Goal: Task Accomplishment & Management: Manage account settings

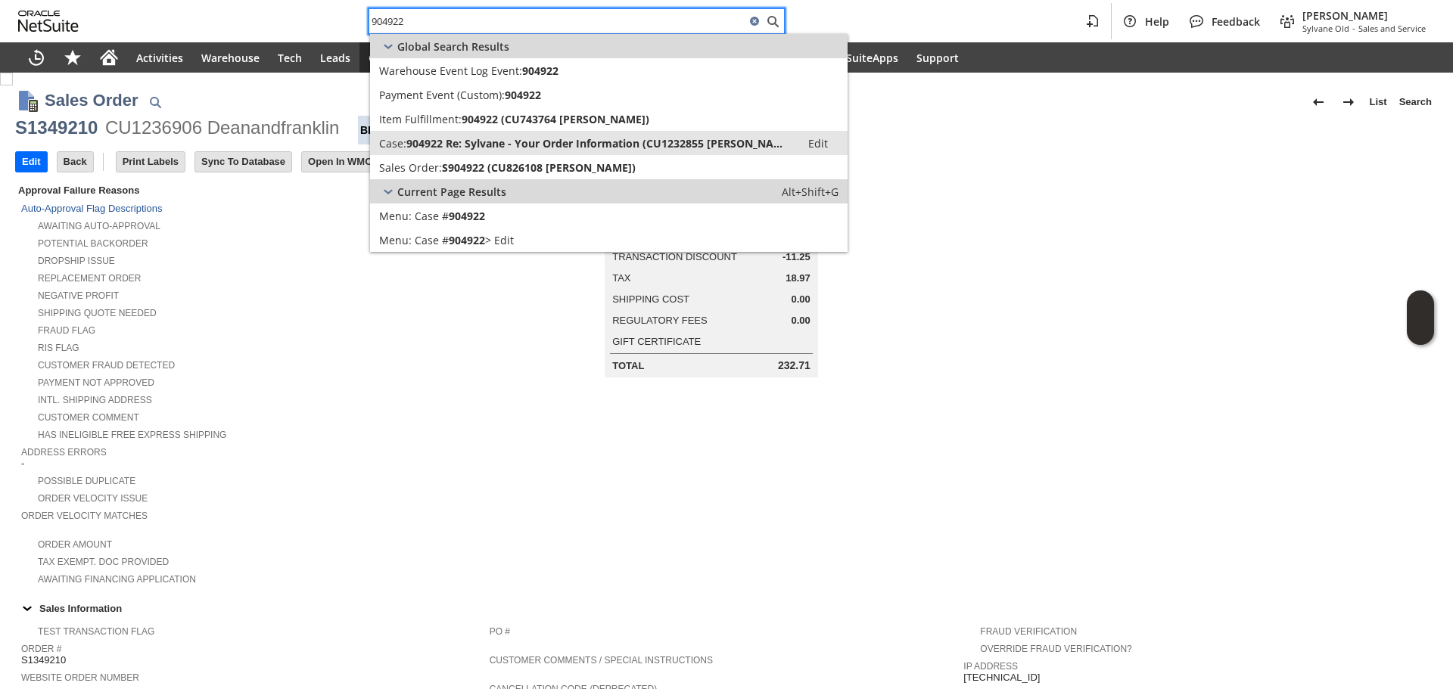
type input "904922"
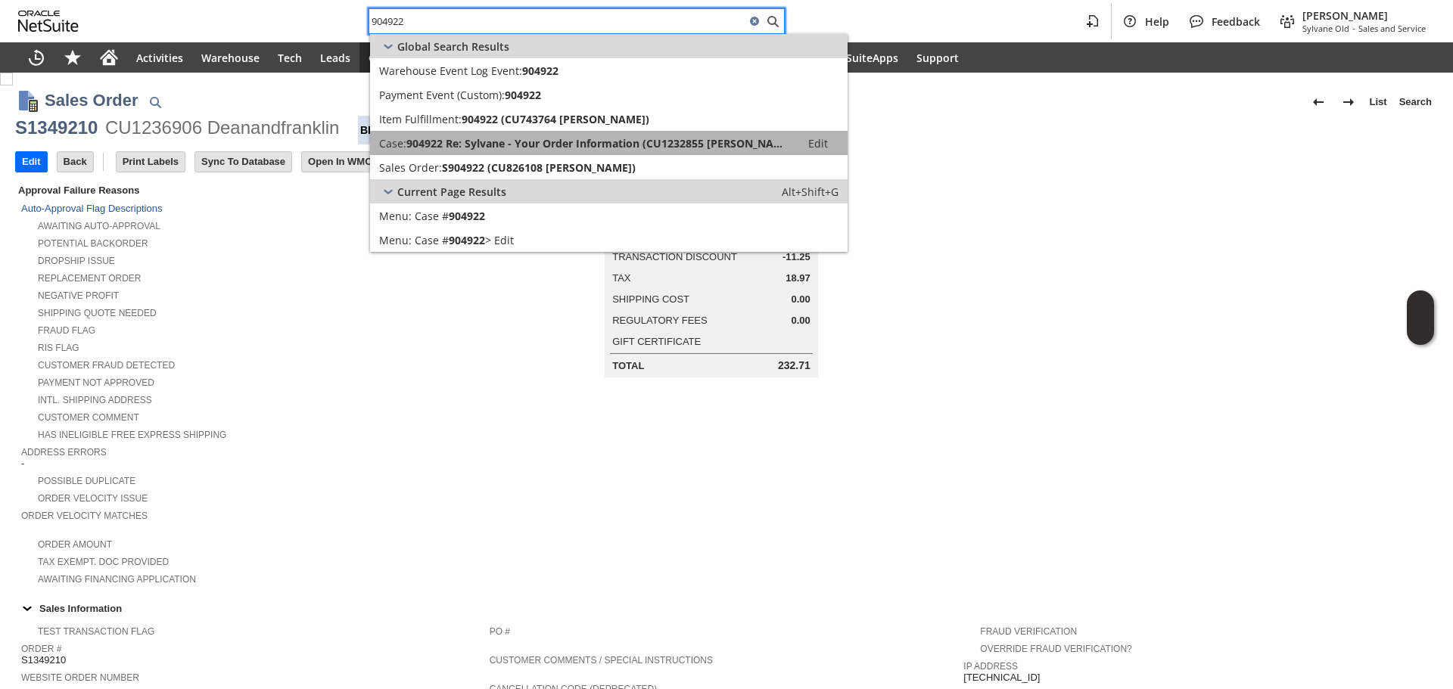
click at [505, 153] on link "Case: 904922 Re: Sylvane - Your Order Information (CU1232855 Irakli Gogitidze) …" at bounding box center [608, 143] width 477 height 24
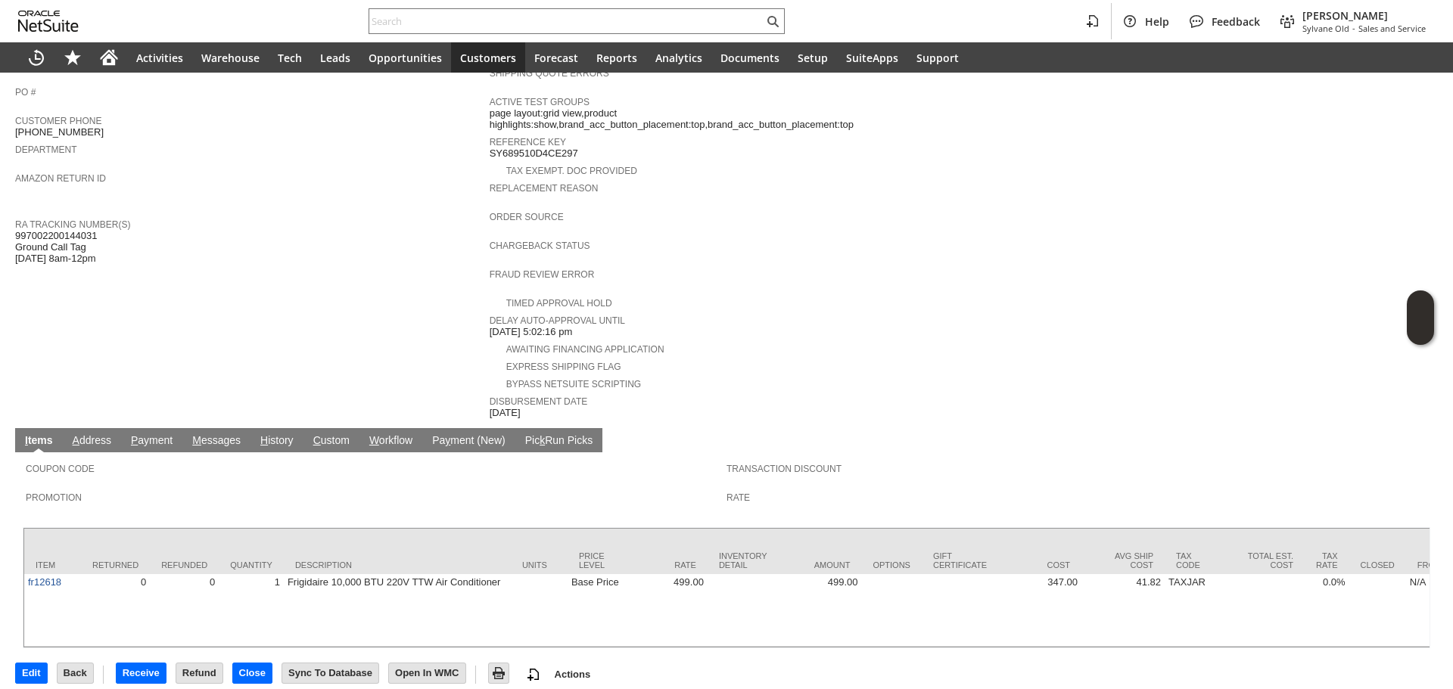
scroll to position [415, 0]
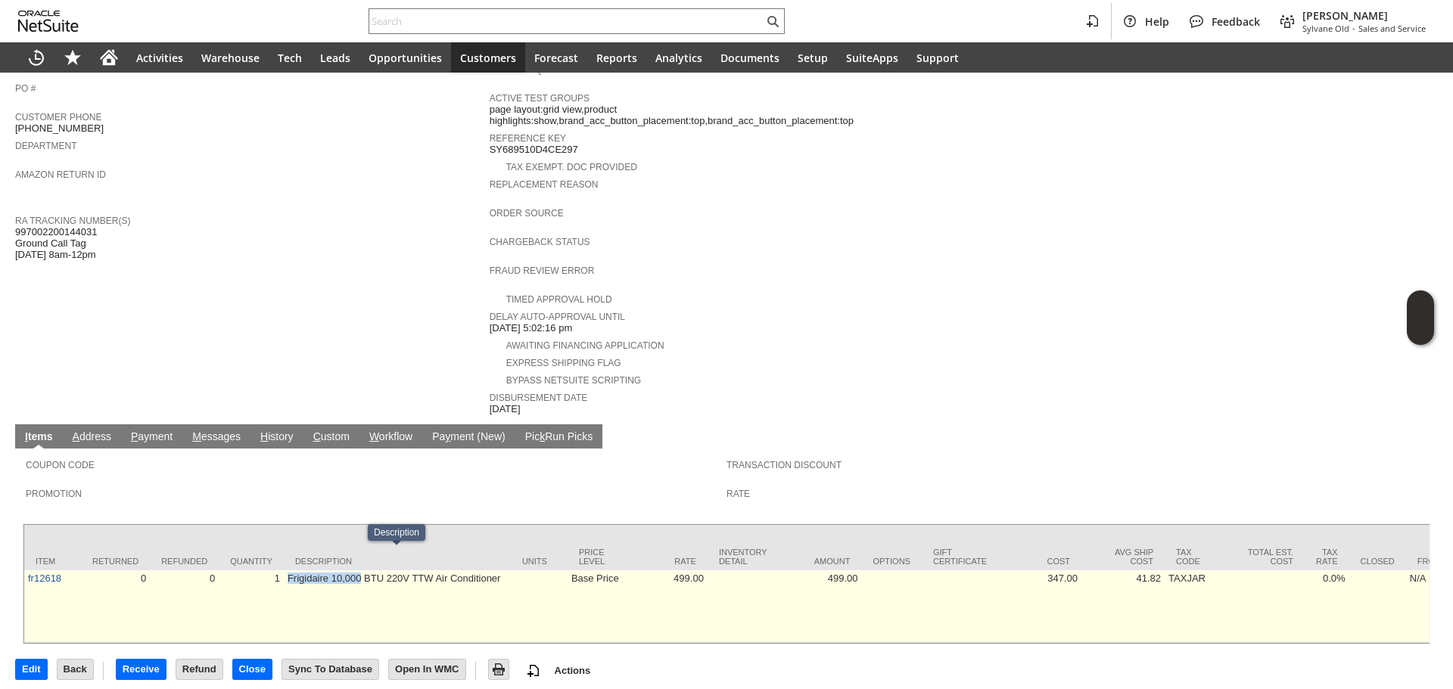
drag, startPoint x: 285, startPoint y: 564, endPoint x: 368, endPoint y: 558, distance: 83.4
click at [363, 570] on td "Frigidaire 10,000 BTU 220V TTW Air Conditioner" at bounding box center [397, 606] width 227 height 73
click at [403, 570] on td "Frigidaire 10,000 BTU 220V TTW Air Conditioner" at bounding box center [397, 606] width 227 height 73
click at [418, 570] on td "Frigidaire 10,000 BTU 220V TTW Air Conditioner" at bounding box center [397, 606] width 227 height 73
copy td "TTW Air"
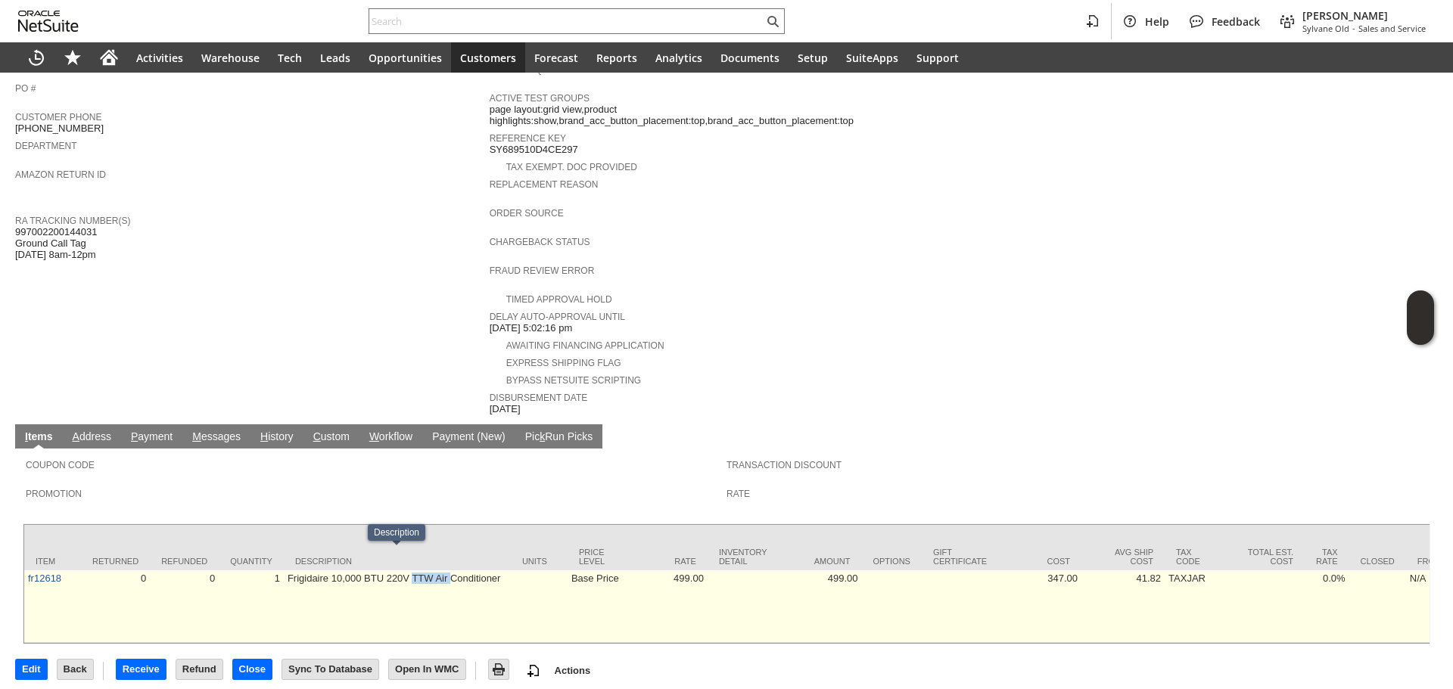
drag, startPoint x: 411, startPoint y: 559, endPoint x: 449, endPoint y: 560, distance: 38.6
click at [449, 570] on td "Frigidaire 10,000 BTU 220V TTW Air Conditioner" at bounding box center [397, 606] width 227 height 73
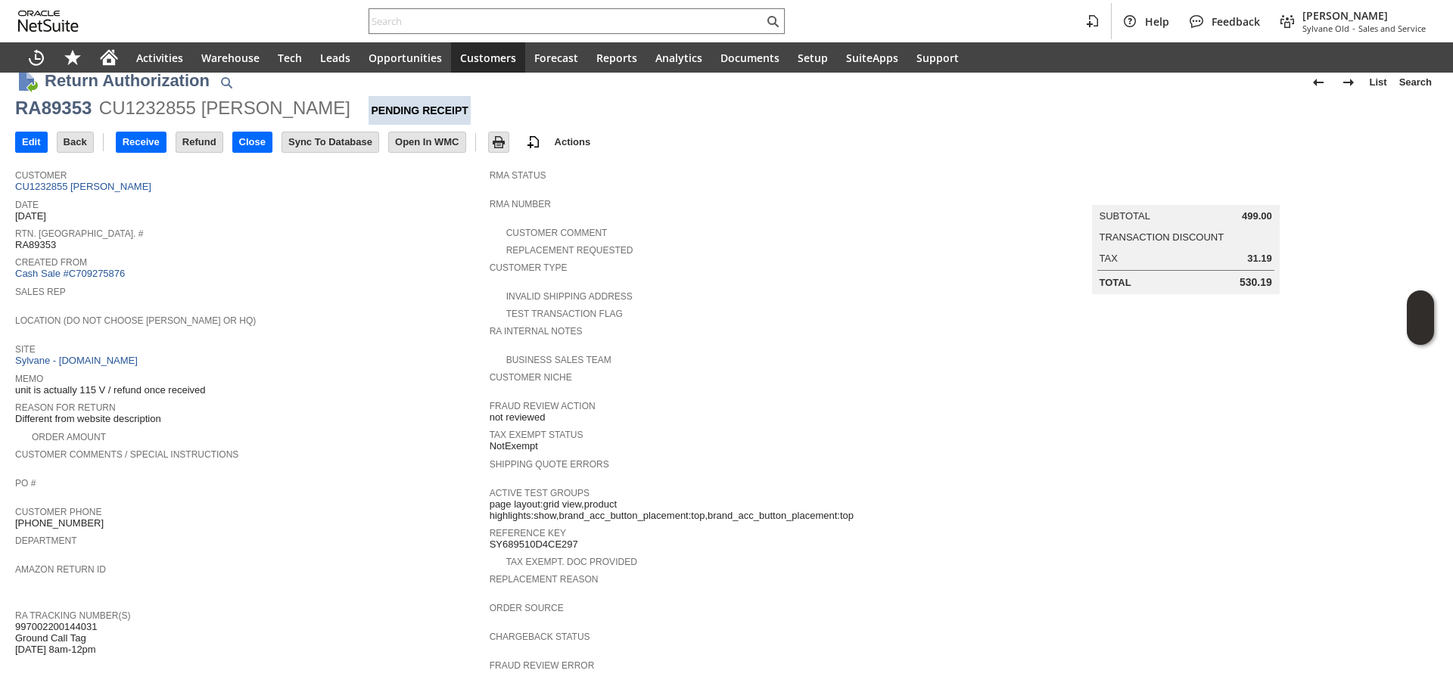
scroll to position [0, 0]
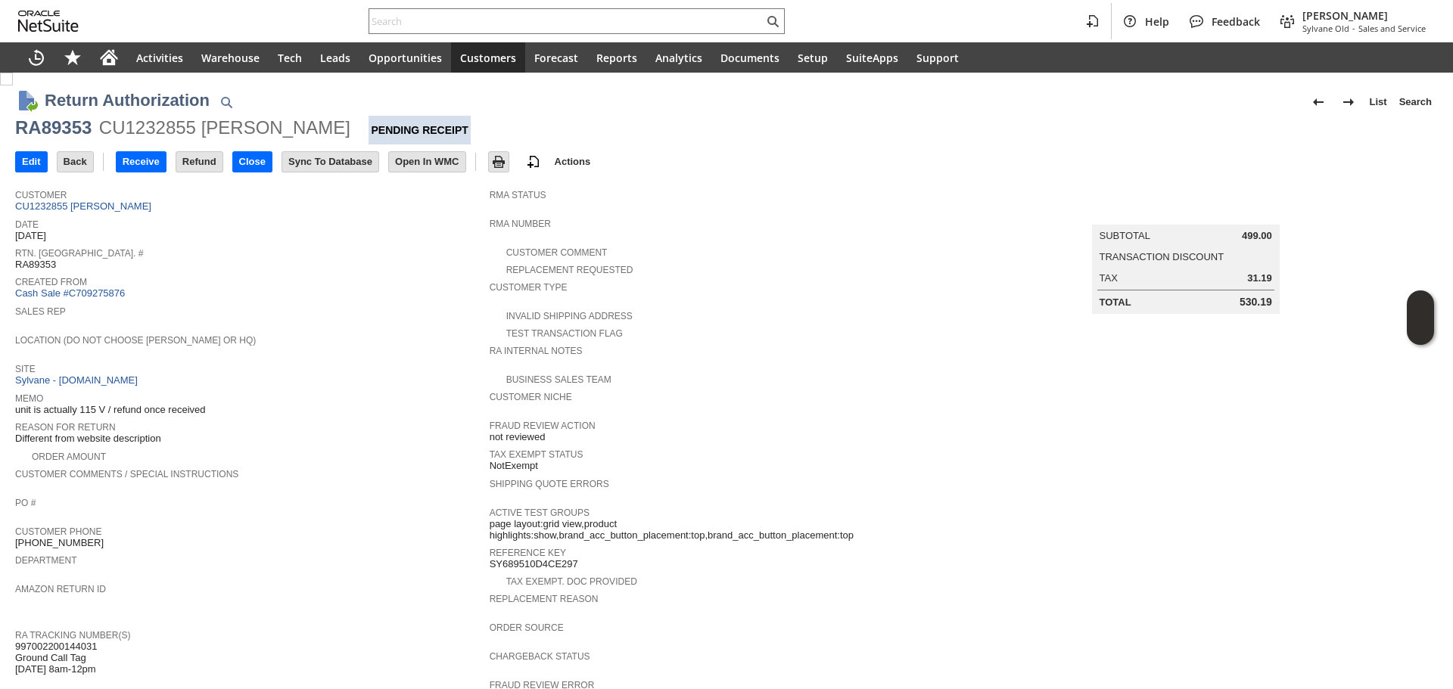
click at [66, 129] on div "RA89353" at bounding box center [53, 128] width 76 height 24
copy div "RA89353"
click at [66, 129] on div "RA89353" at bounding box center [53, 128] width 76 height 24
click at [19, 160] on input "Edit" at bounding box center [31, 162] width 31 height 20
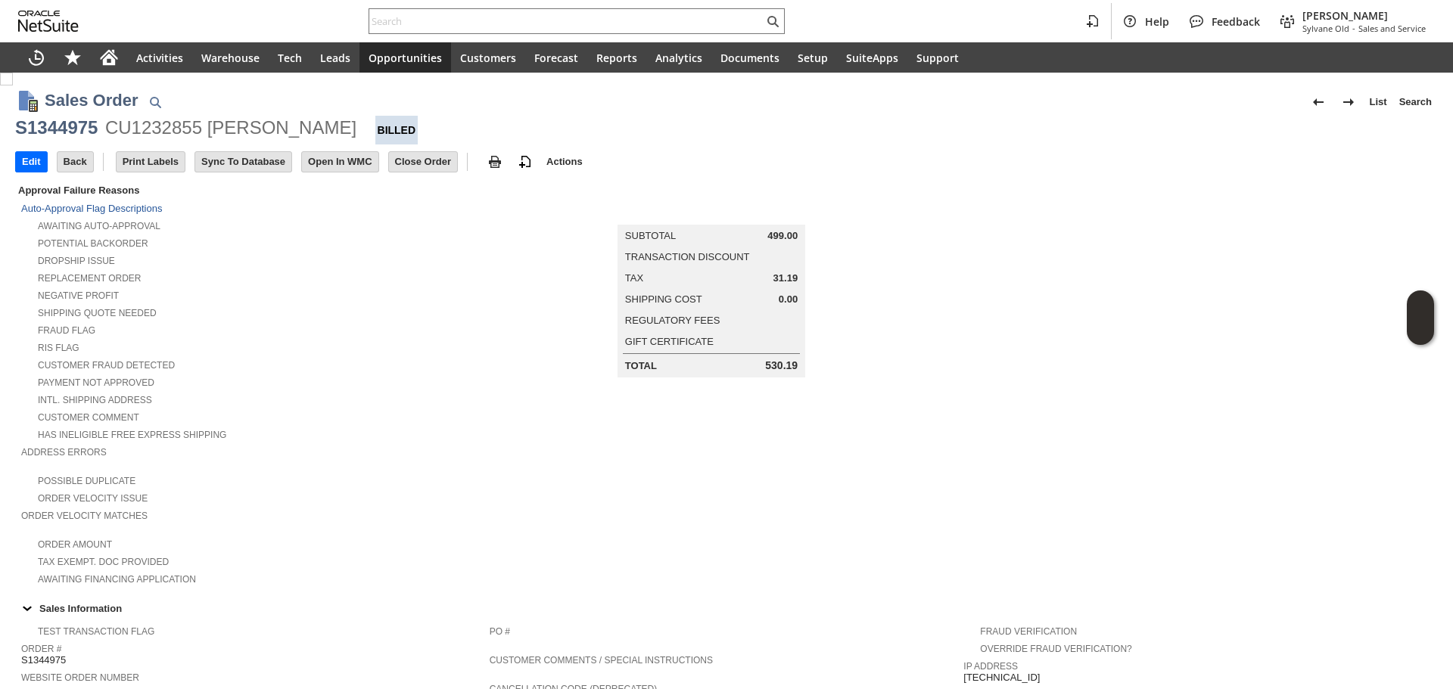
copy div "Irakli Gogitidz"
copy div "Irakli Gogitidze"
drag, startPoint x: 207, startPoint y: 129, endPoint x: 331, endPoint y: 132, distance: 123.3
click at [331, 132] on div "S1344975 CU1232855 Irakli Gogitidze Billed" at bounding box center [726, 130] width 1422 height 29
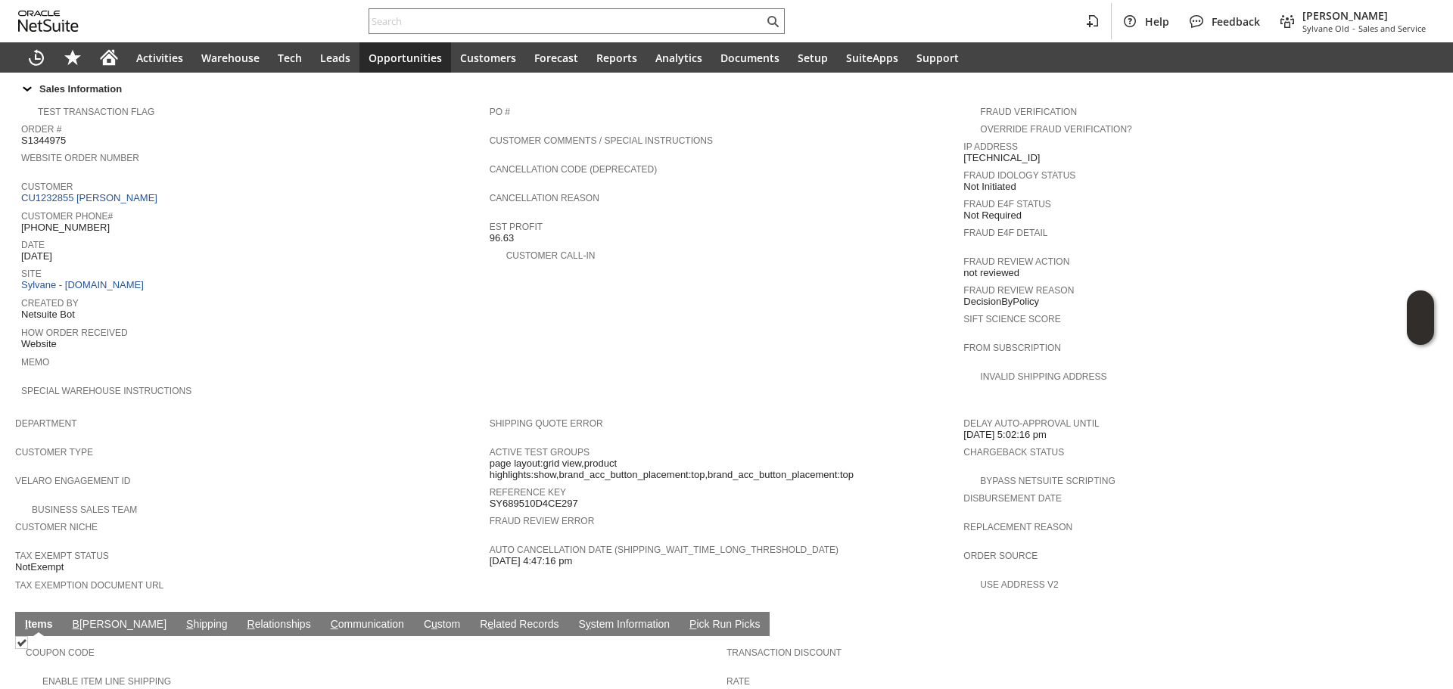
scroll to position [530, 0]
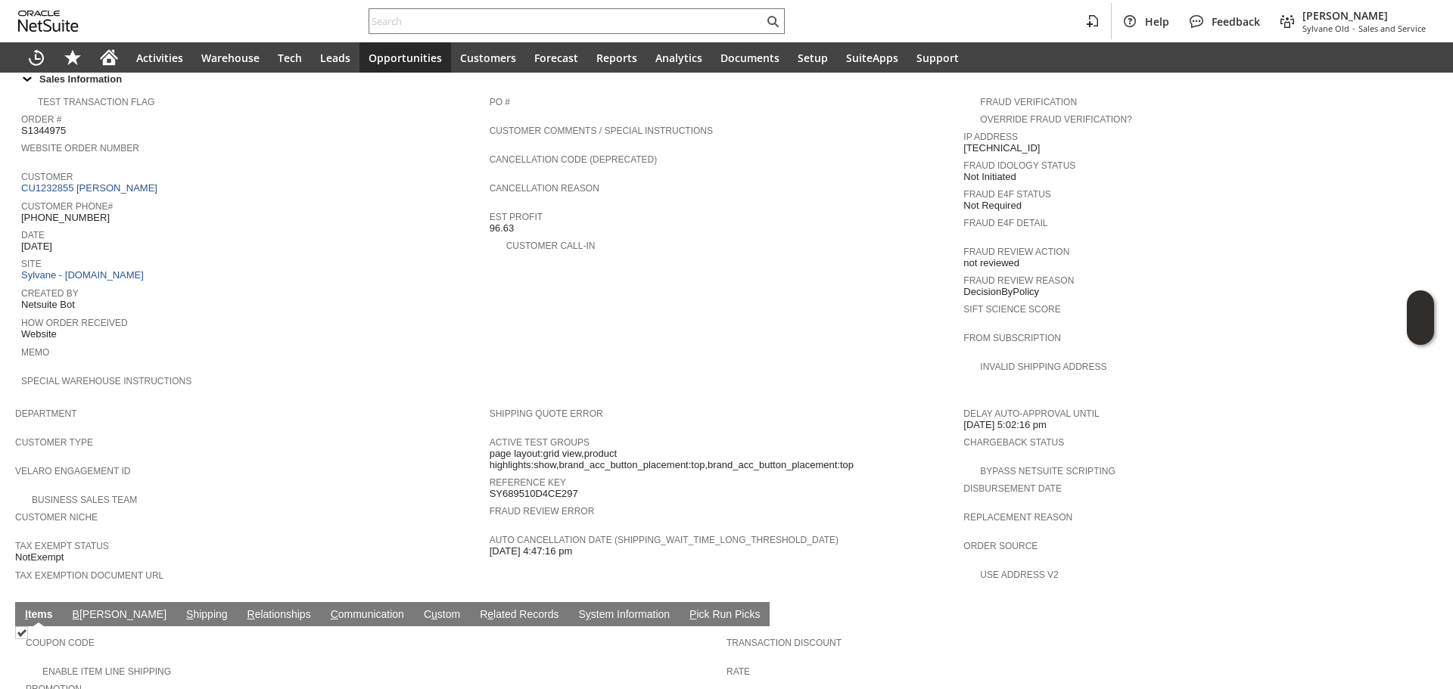
click at [64, 212] on span "1 (857) 204-7797" at bounding box center [65, 218] width 89 height 12
copy span "857) 204-7797"
copy span "(857) 204-7797"
drag, startPoint x: 107, startPoint y: 204, endPoint x: 30, endPoint y: 198, distance: 76.6
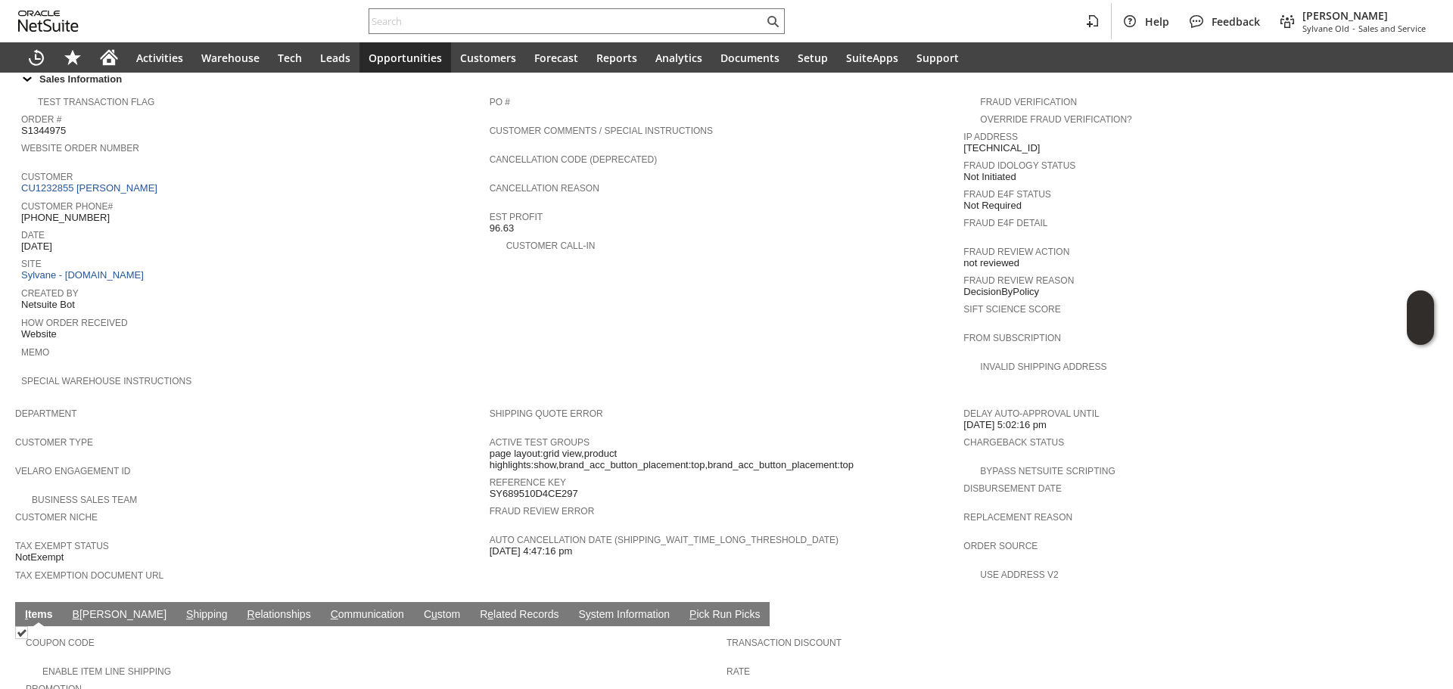
click at [30, 198] on div "Customer Phone# 1 (857) 204-7797" at bounding box center [251, 210] width 461 height 27
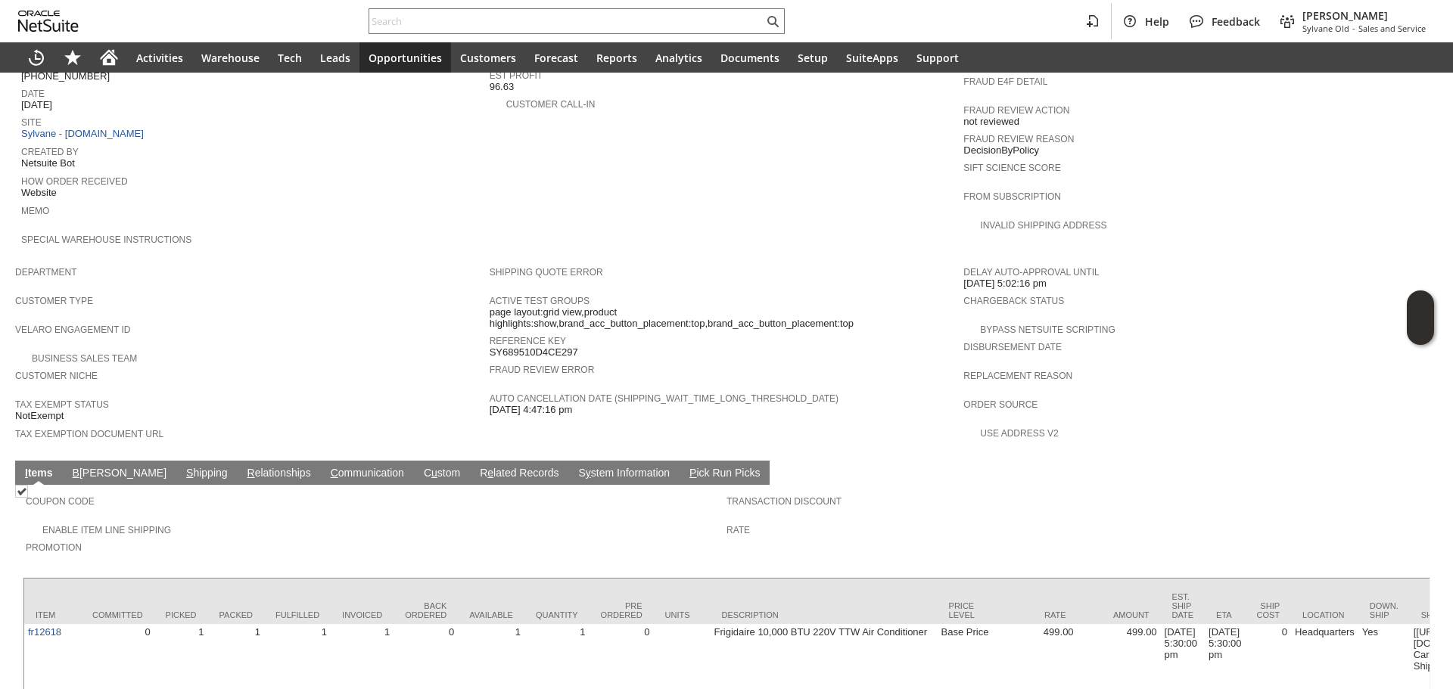
scroll to position [711, 0]
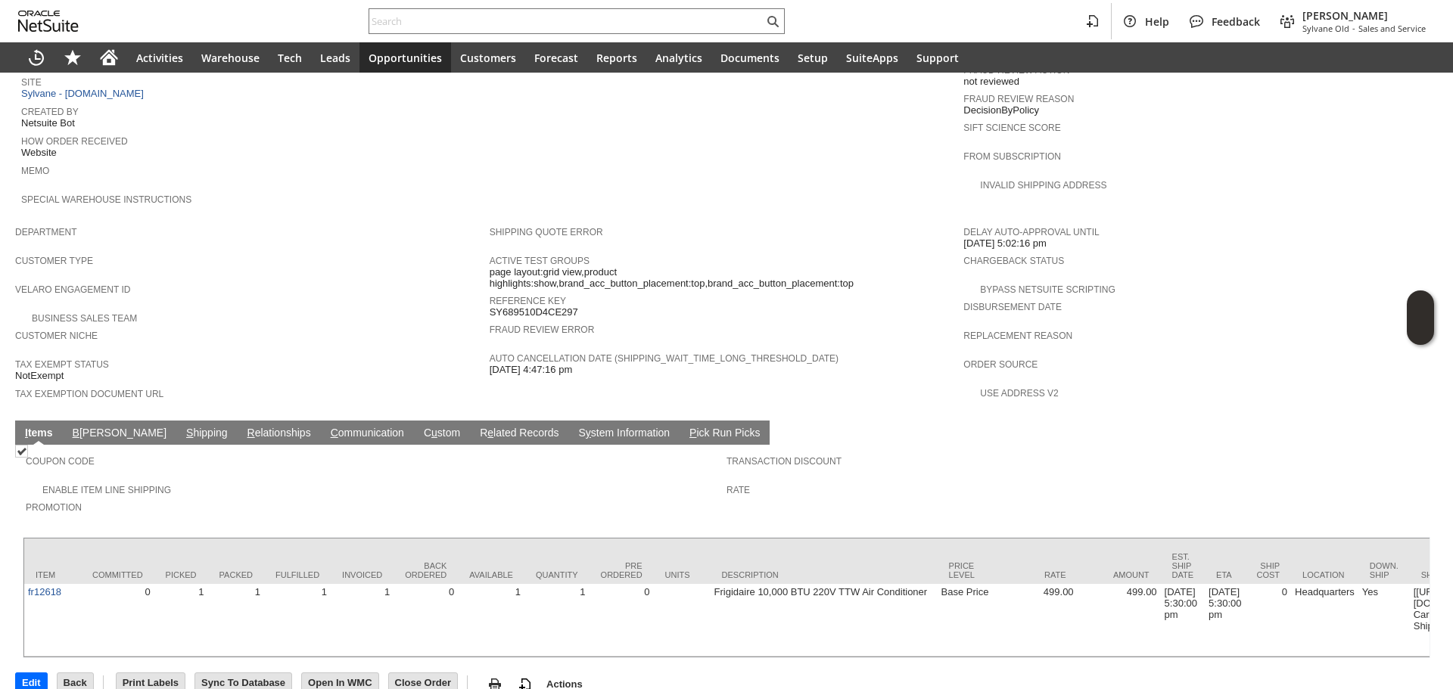
click at [182, 427] on link "S hipping" at bounding box center [206, 434] width 49 height 14
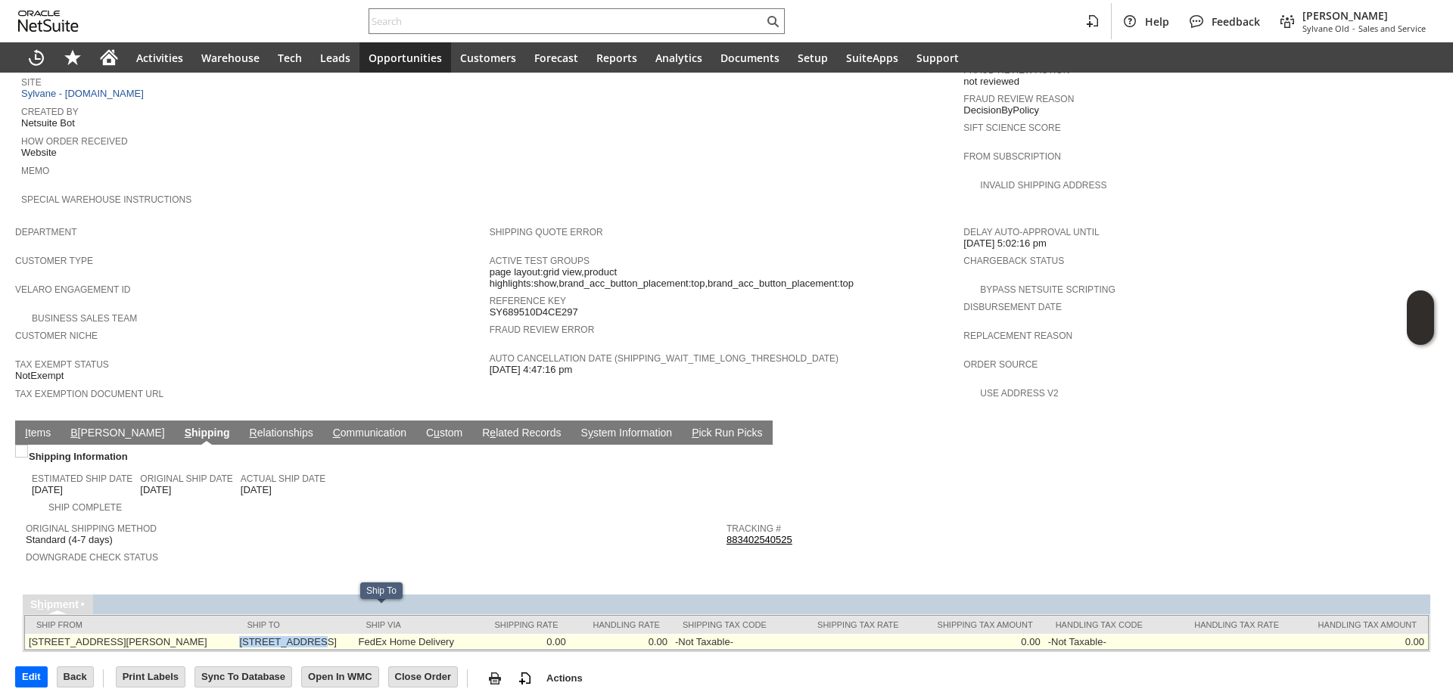
copy td "783 Tremont St"
drag, startPoint x: 280, startPoint y: 614, endPoint x: 349, endPoint y: 611, distance: 68.9
click at [349, 634] on td "783 Tremont St Boston MA 02118 United States" at bounding box center [294, 642] width 119 height 16
click at [354, 634] on td "783 Tremont St Boston MA 02118 United States" at bounding box center [294, 642] width 119 height 16
copy td "02118"
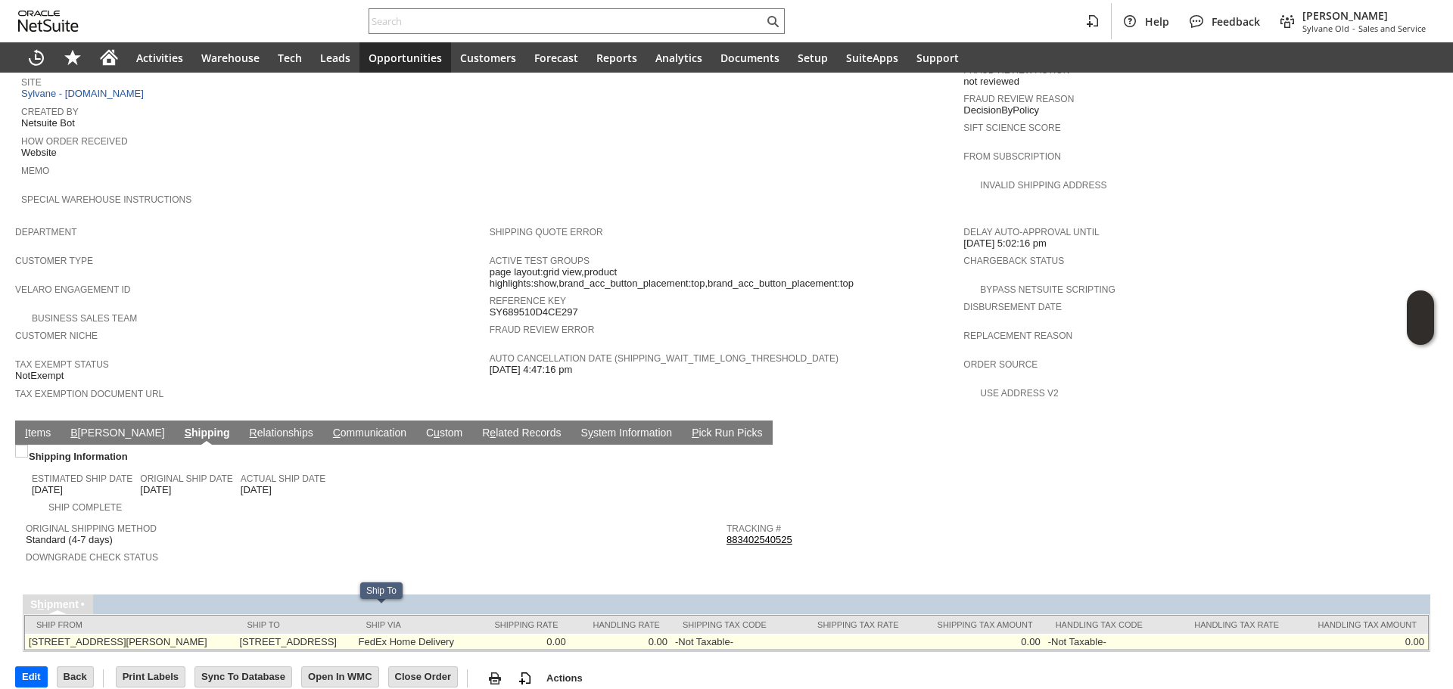
click at [354, 634] on td "783 Tremont St Boston MA 02118 United States" at bounding box center [294, 642] width 119 height 16
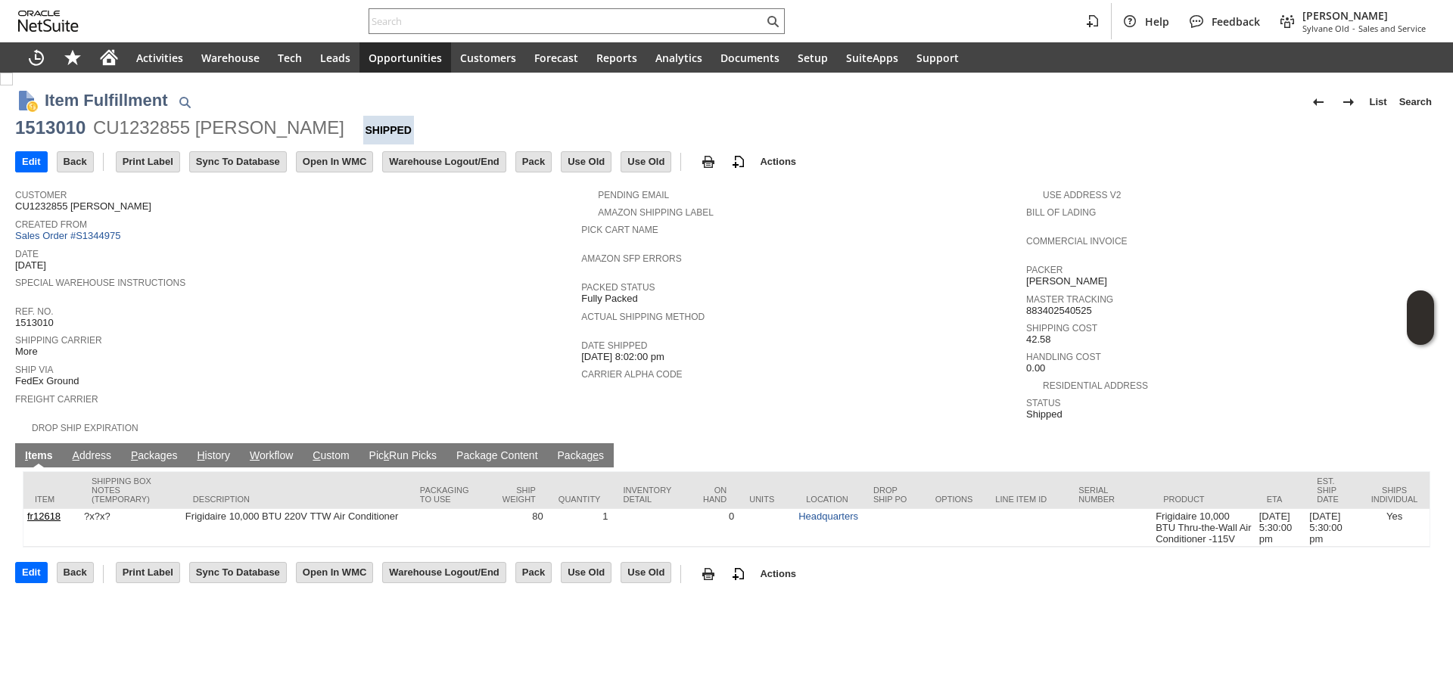
click at [158, 449] on link "P ackages" at bounding box center [154, 456] width 54 height 14
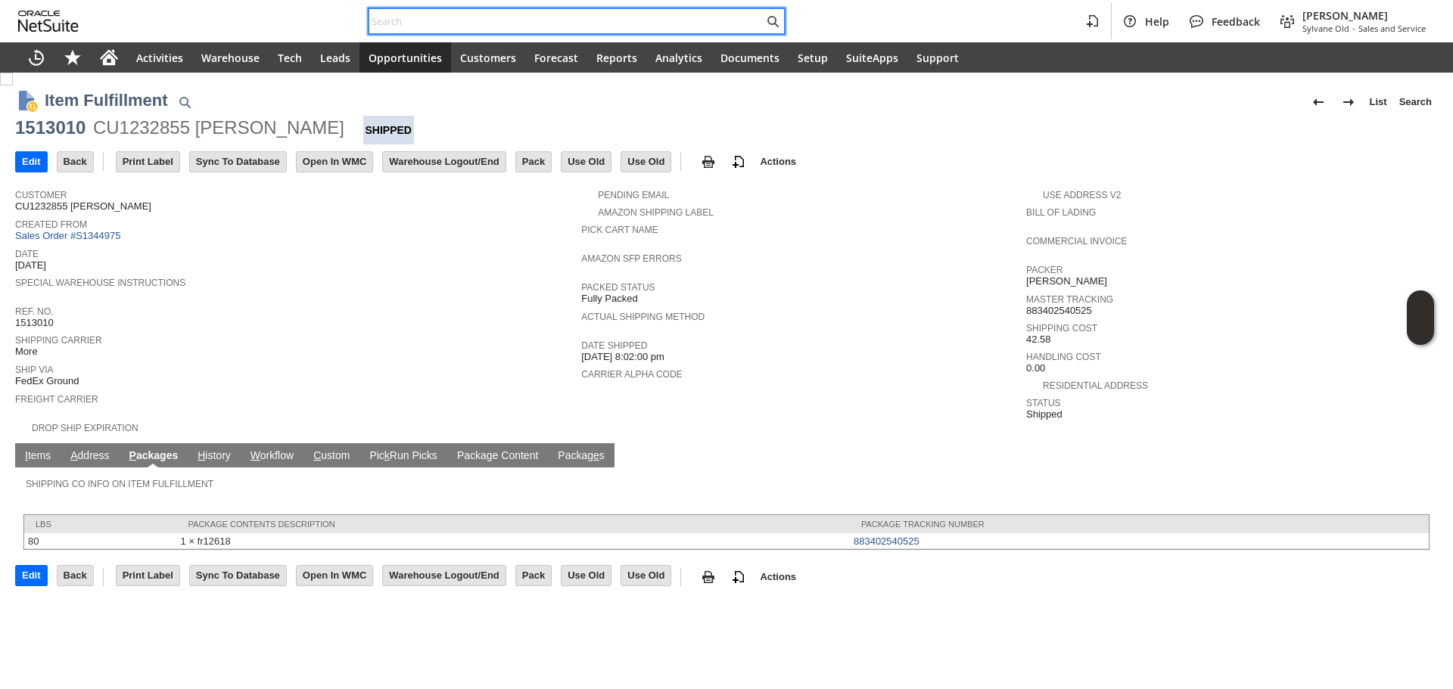
paste input "[EMAIL_ADDRESS][DOMAIN_NAME]"
click at [443, 12] on input "text" at bounding box center [566, 21] width 394 height 18
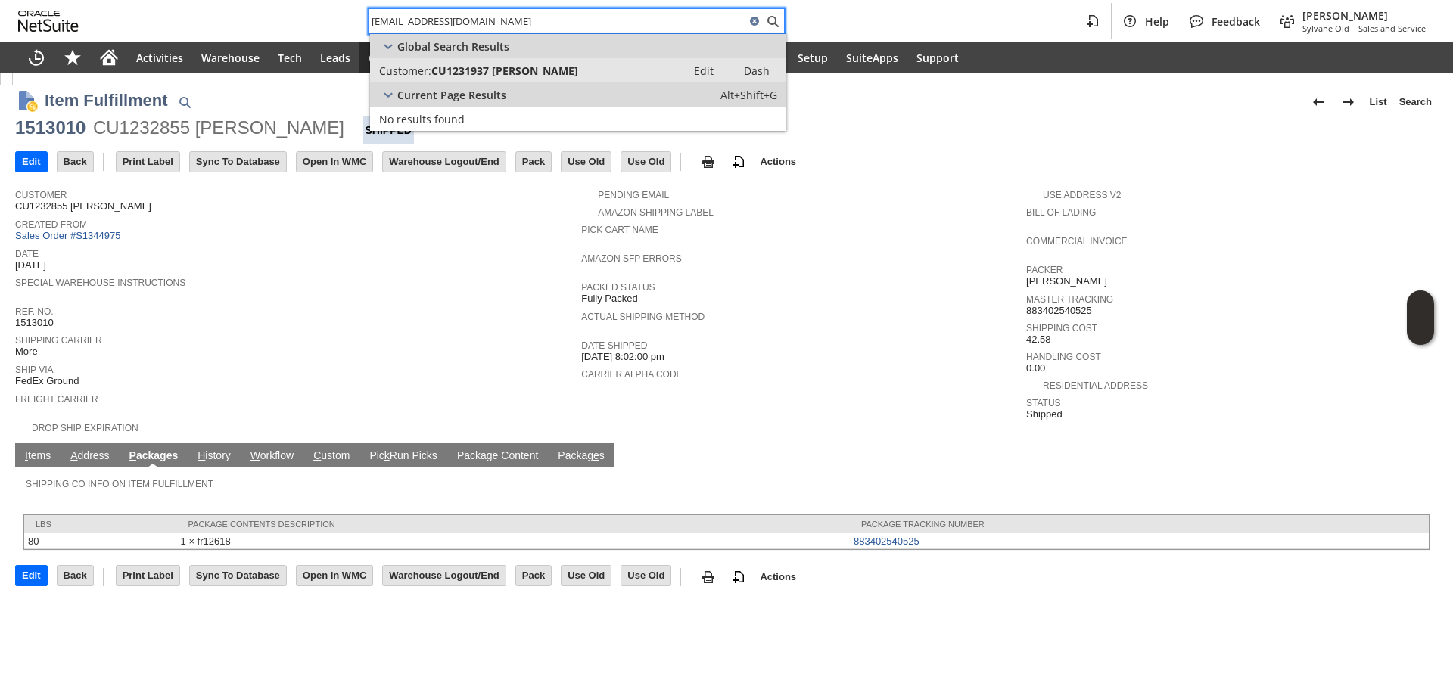
type input "[EMAIL_ADDRESS][DOMAIN_NAME]"
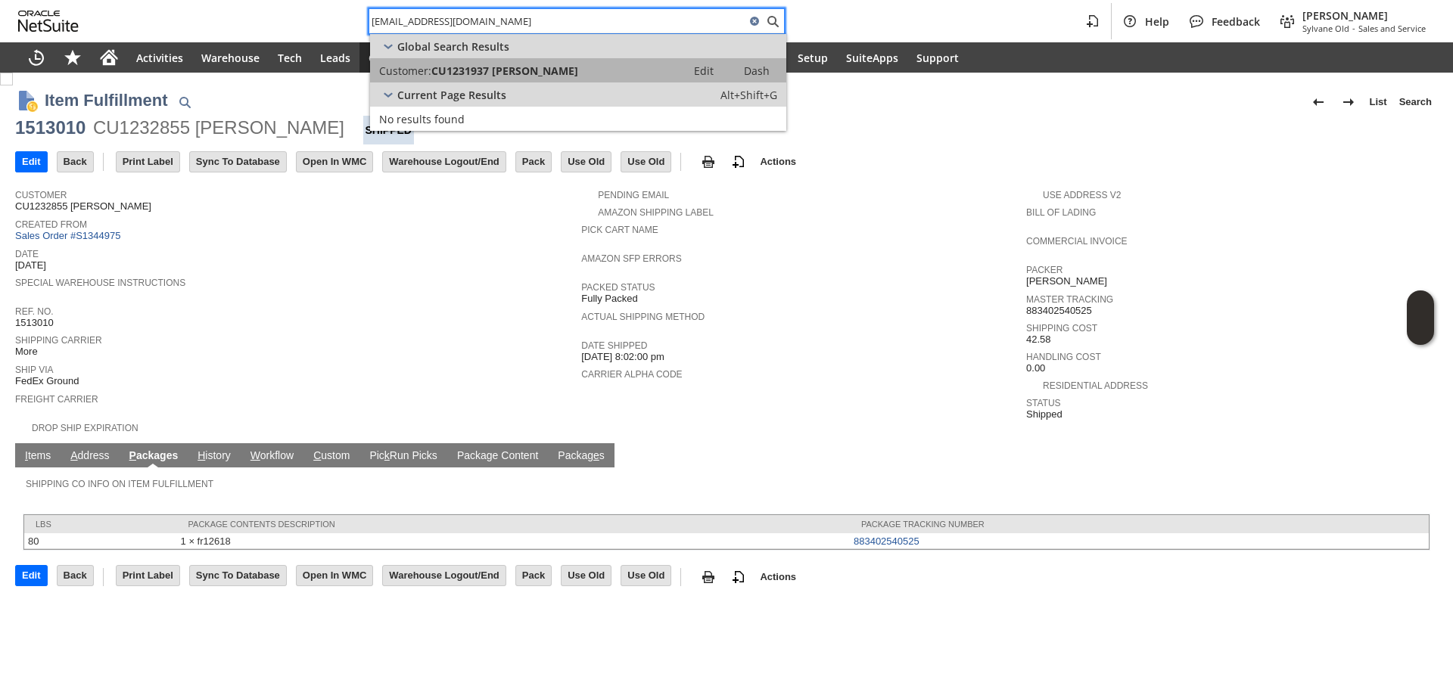
click at [478, 75] on span "CU1231937 [PERSON_NAME]" at bounding box center [504, 71] width 147 height 14
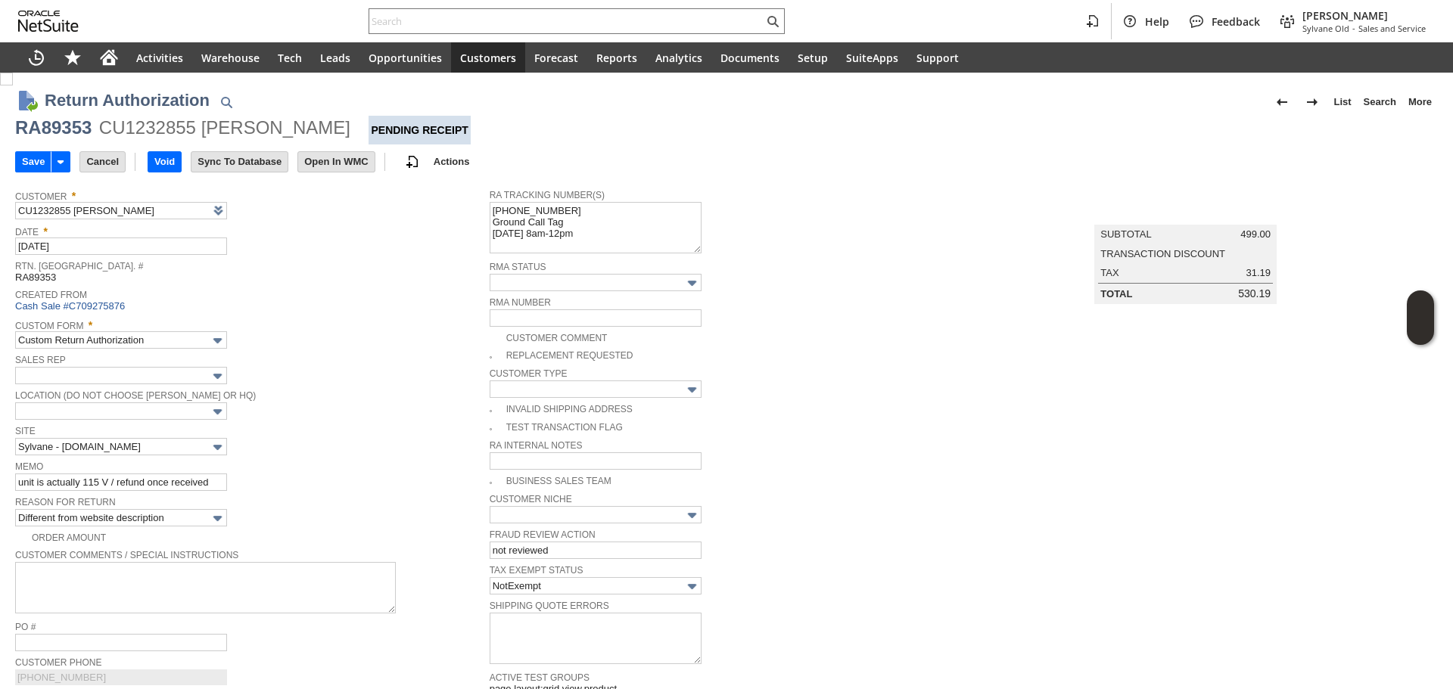
type input "Add"
type input "Copy Previous"
click at [489, 210] on textarea "997002200144031 Ground Call Tag 8/26 8am-12pm" at bounding box center [595, 227] width 212 height 51
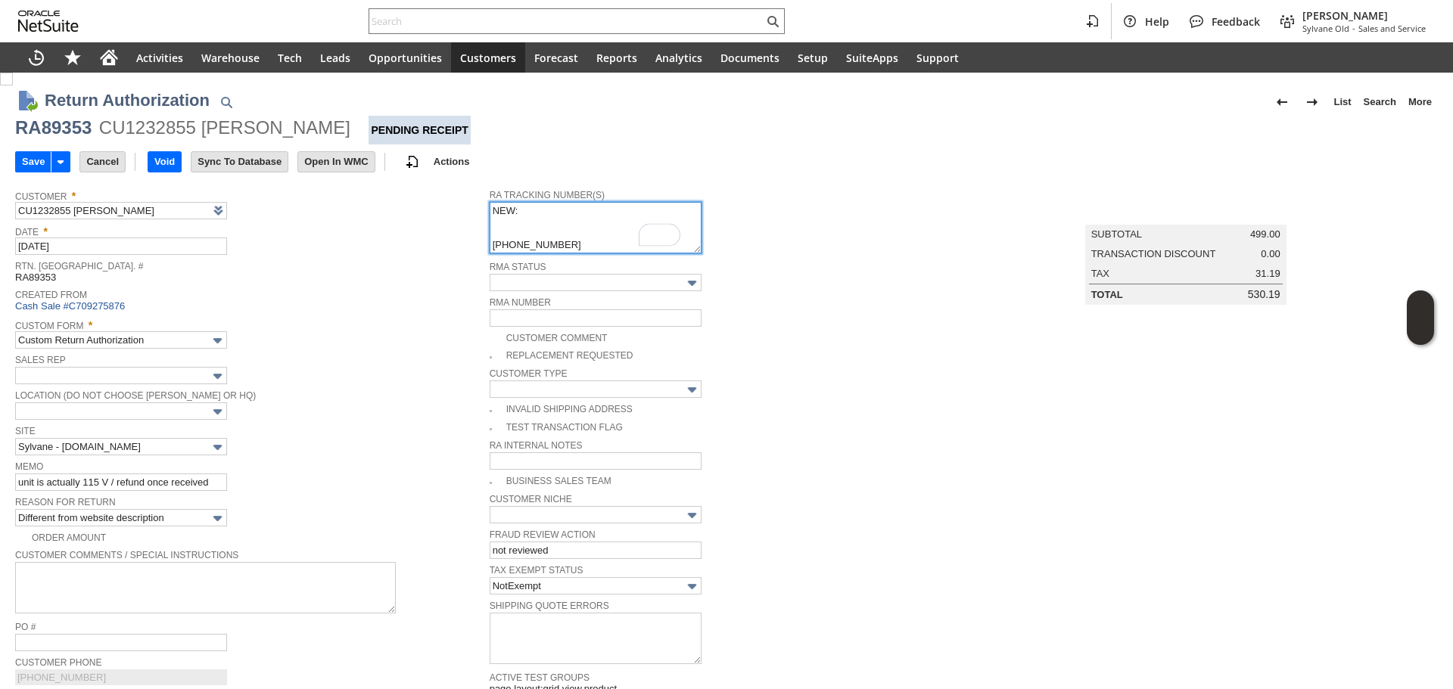
paste textarea "997002200145106"
type textarea "NEW: 997002200145106 9/10 8am-12pm 997002200144031 Ground Call Tag 8/26 8am-12pm"
drag, startPoint x: 22, startPoint y: 165, endPoint x: 29, endPoint y: 154, distance: 13.2
click at [23, 164] on input "Save" at bounding box center [33, 162] width 35 height 20
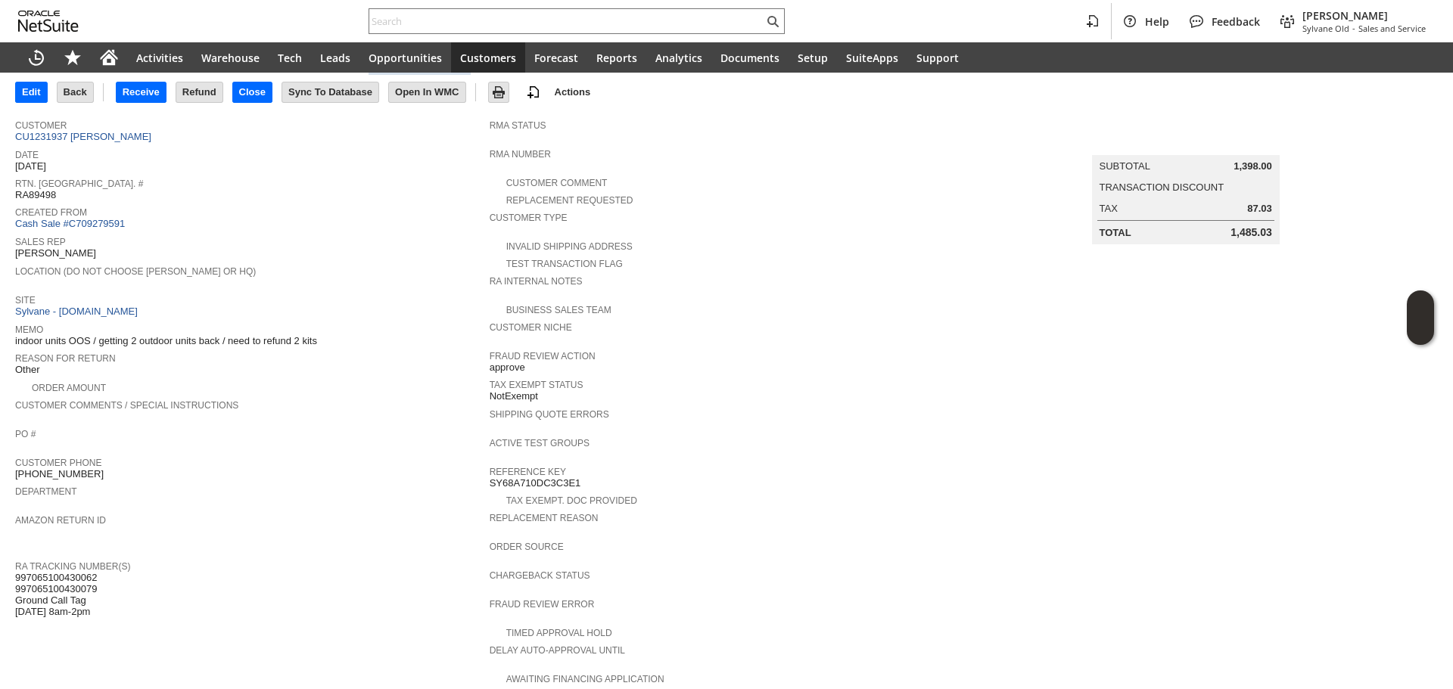
scroll to position [303, 0]
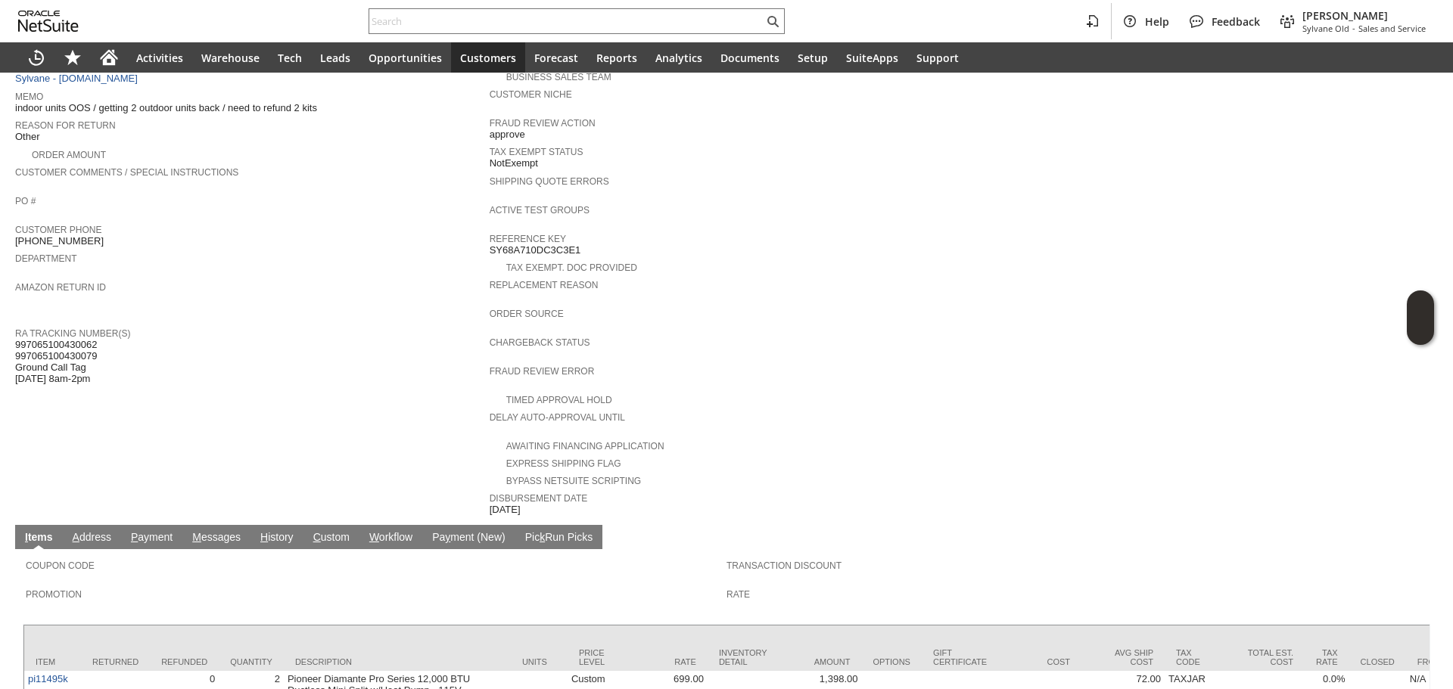
click at [79, 339] on span "997065100430062 997065100430079 Ground Call Tag 9/5 8am-2pm" at bounding box center [56, 362] width 82 height 46
copy span "997065100430062"
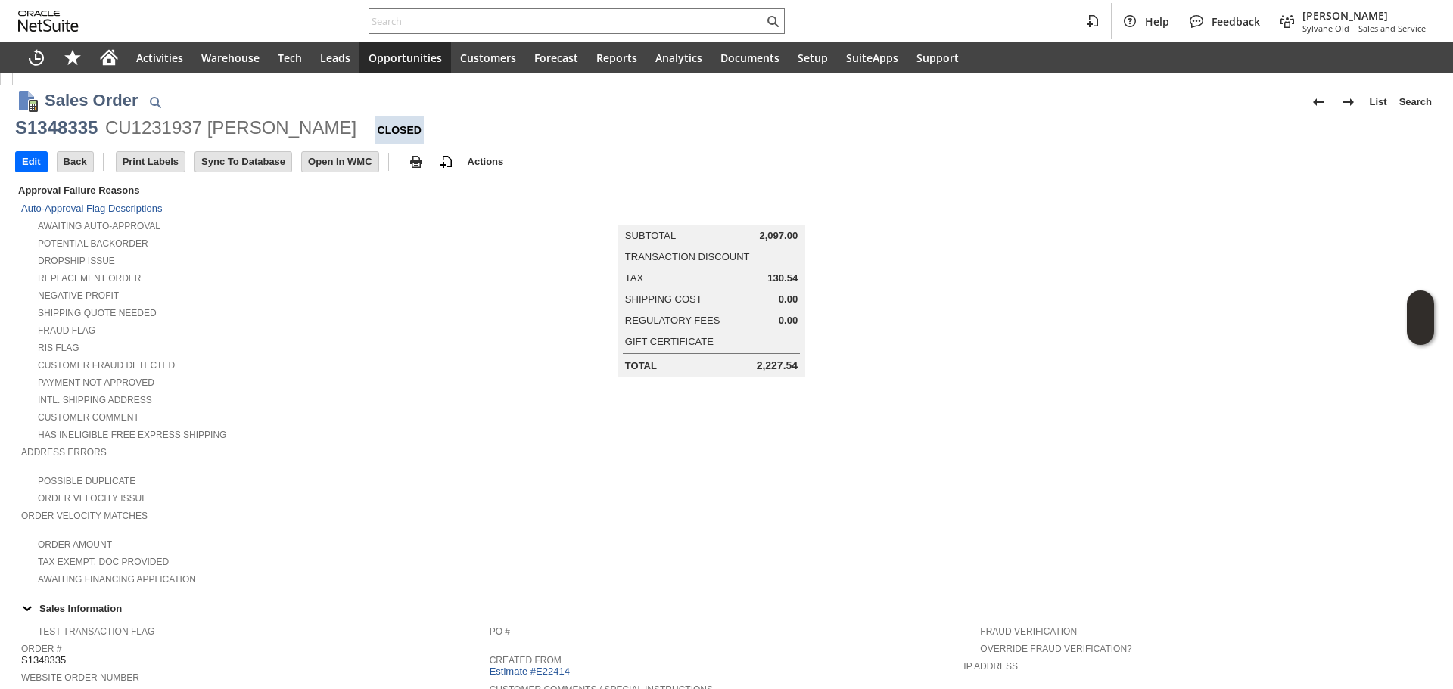
scroll to position [681, 0]
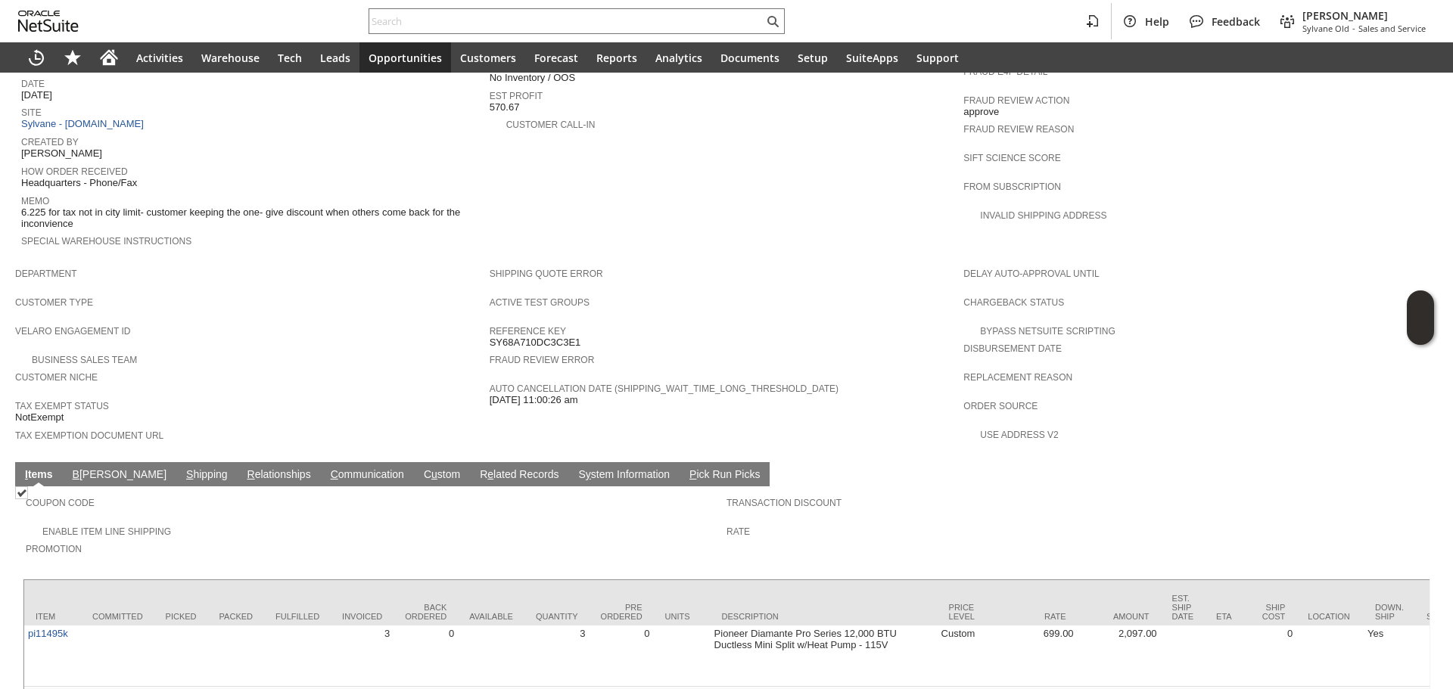
click at [182, 468] on link "S hipping" at bounding box center [206, 475] width 49 height 14
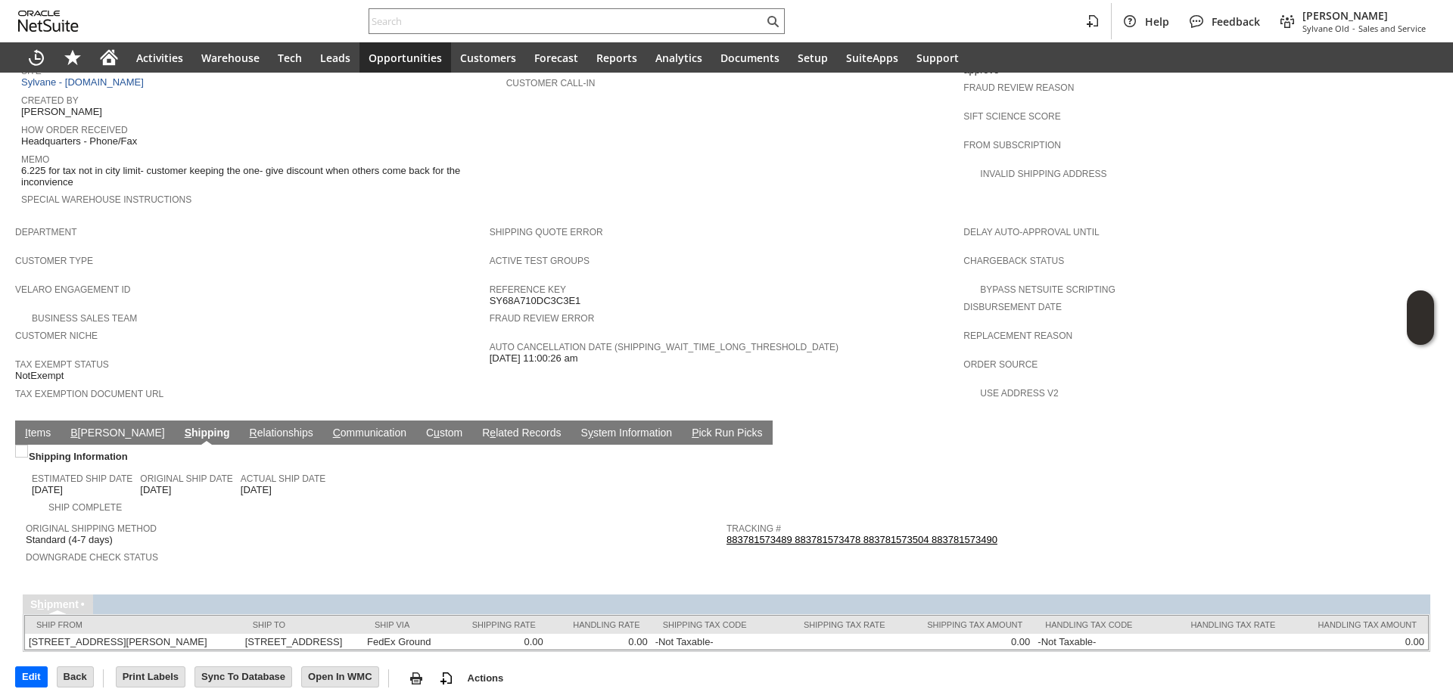
scroll to position [725, 0]
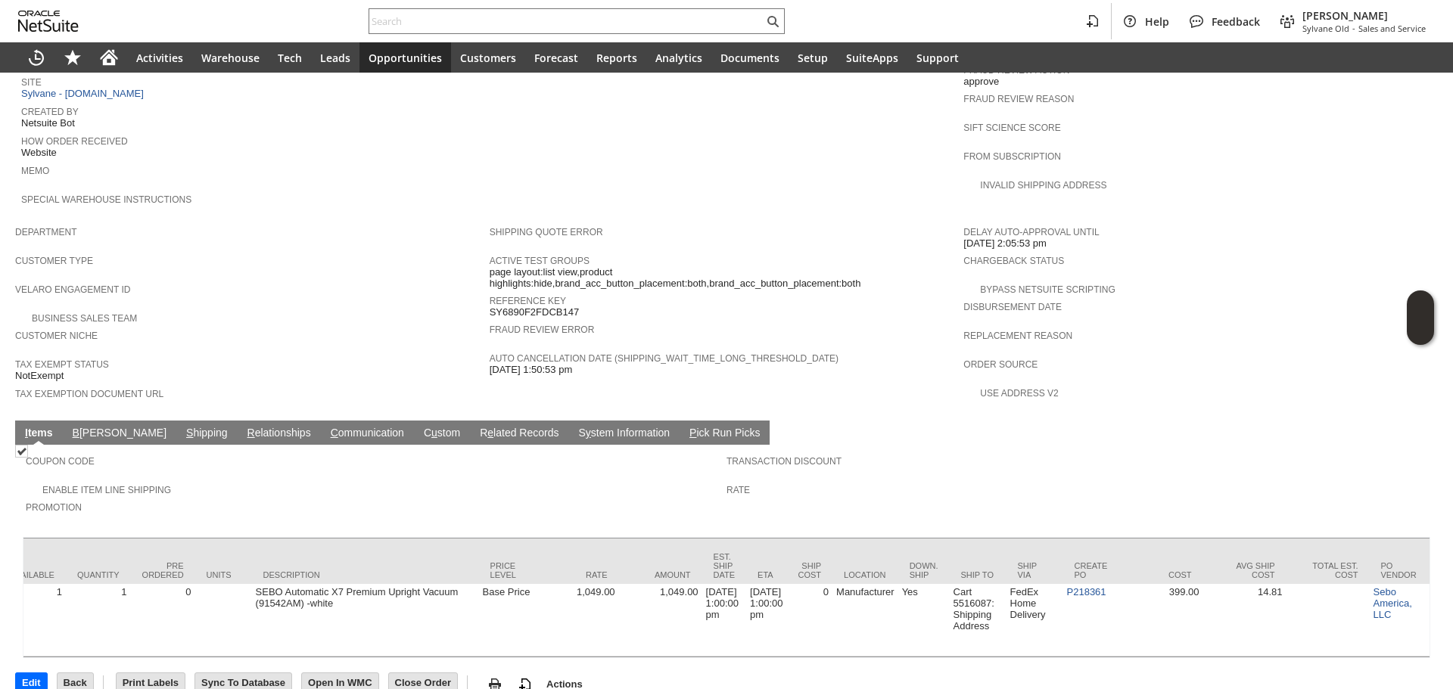
scroll to position [0, 816]
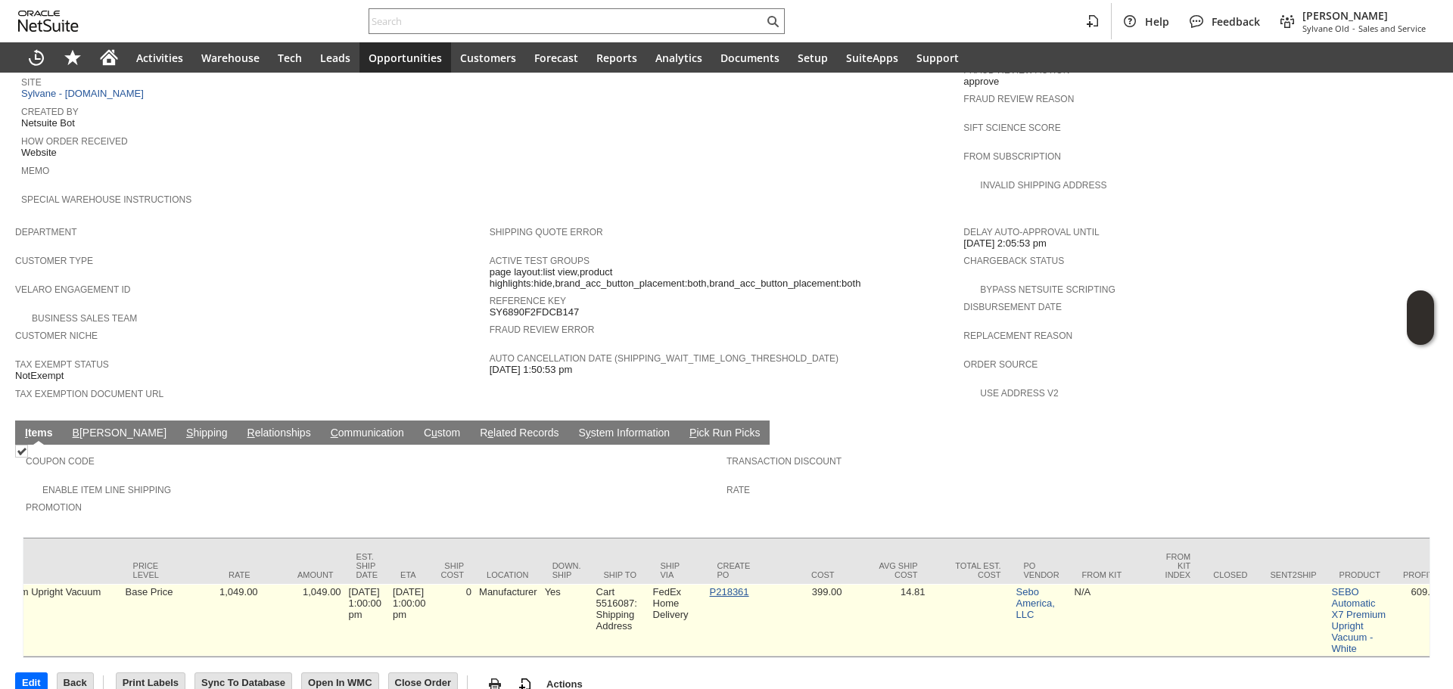
click at [736, 586] on link "P218361" at bounding box center [729, 591] width 39 height 11
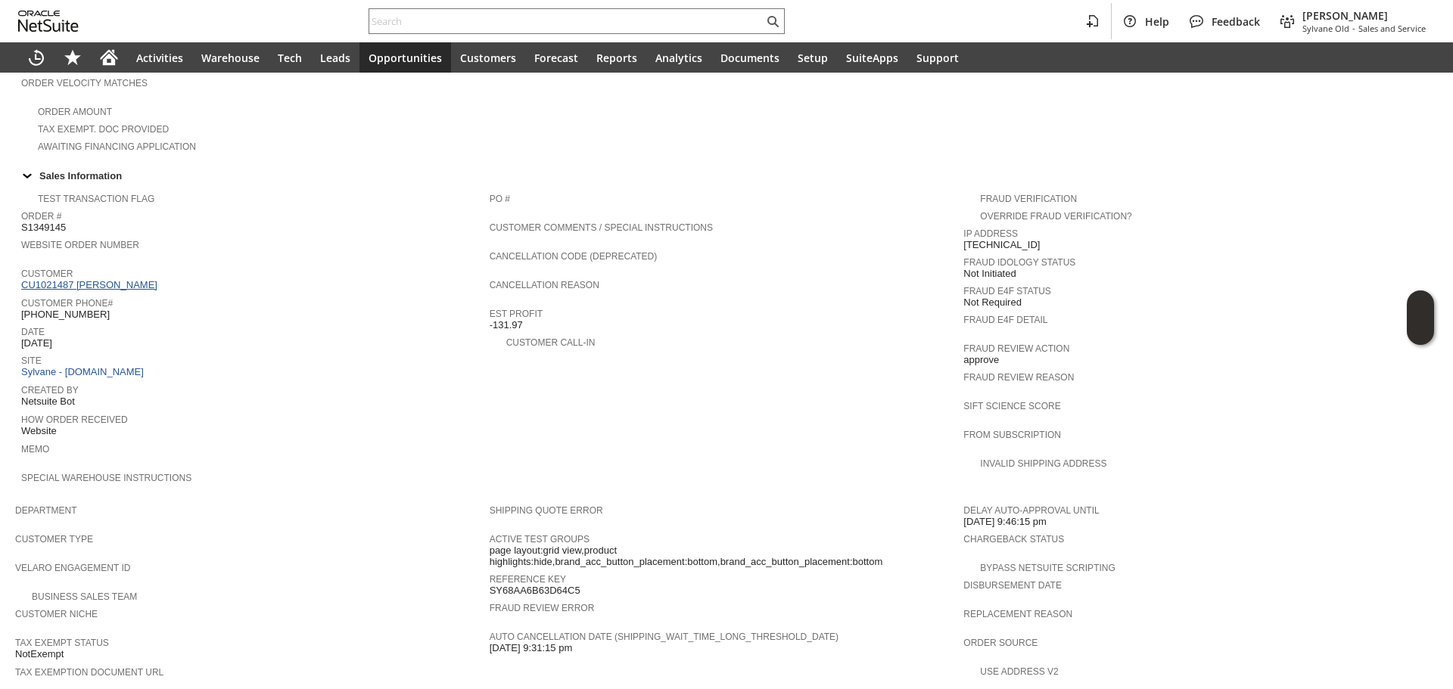
click at [100, 279] on link "CU1021487 Tiffany Gold" at bounding box center [91, 284] width 140 height 11
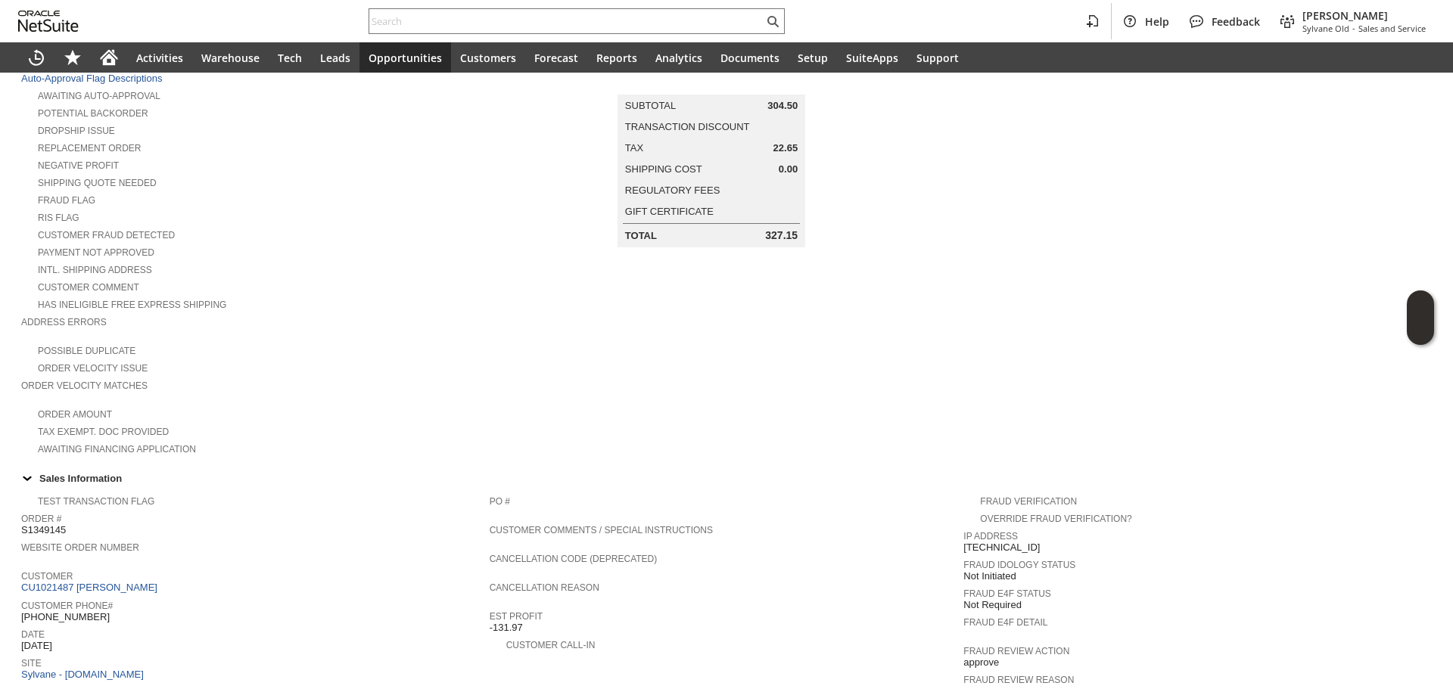
scroll to position [433, 0]
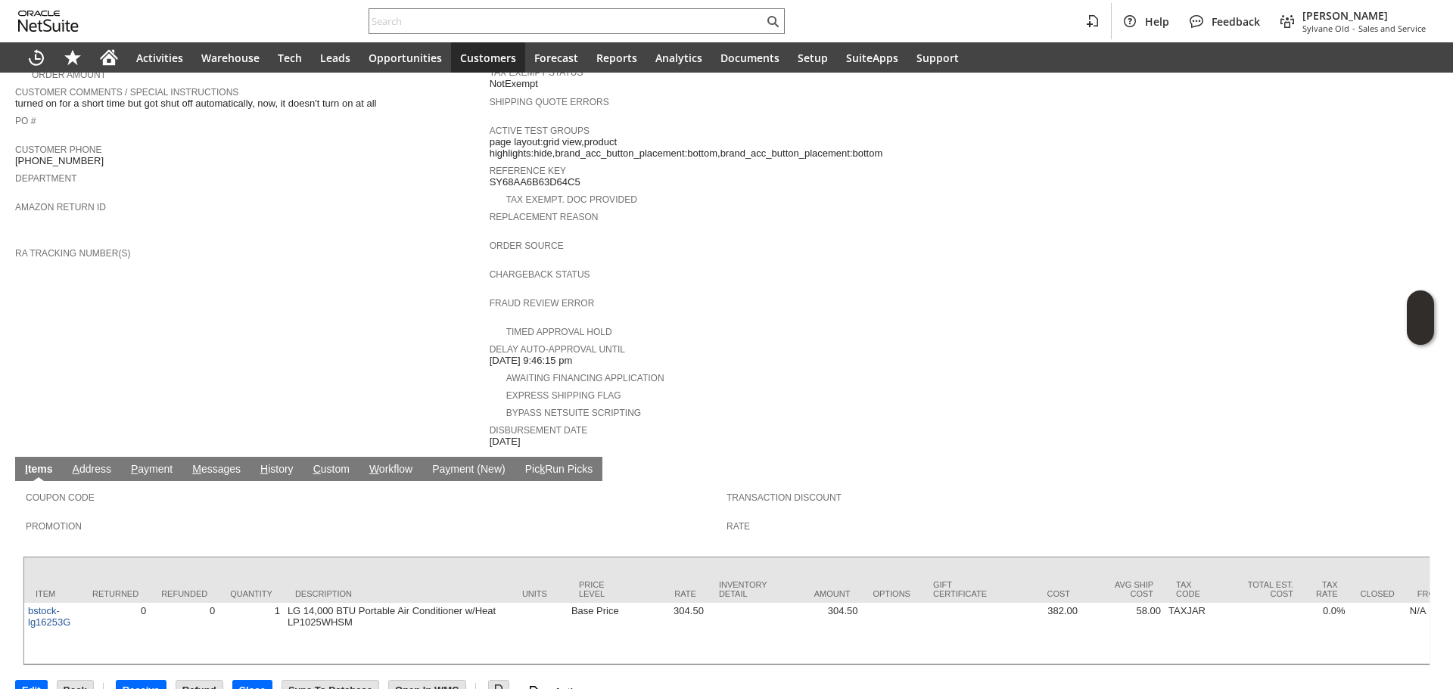
scroll to position [403, 0]
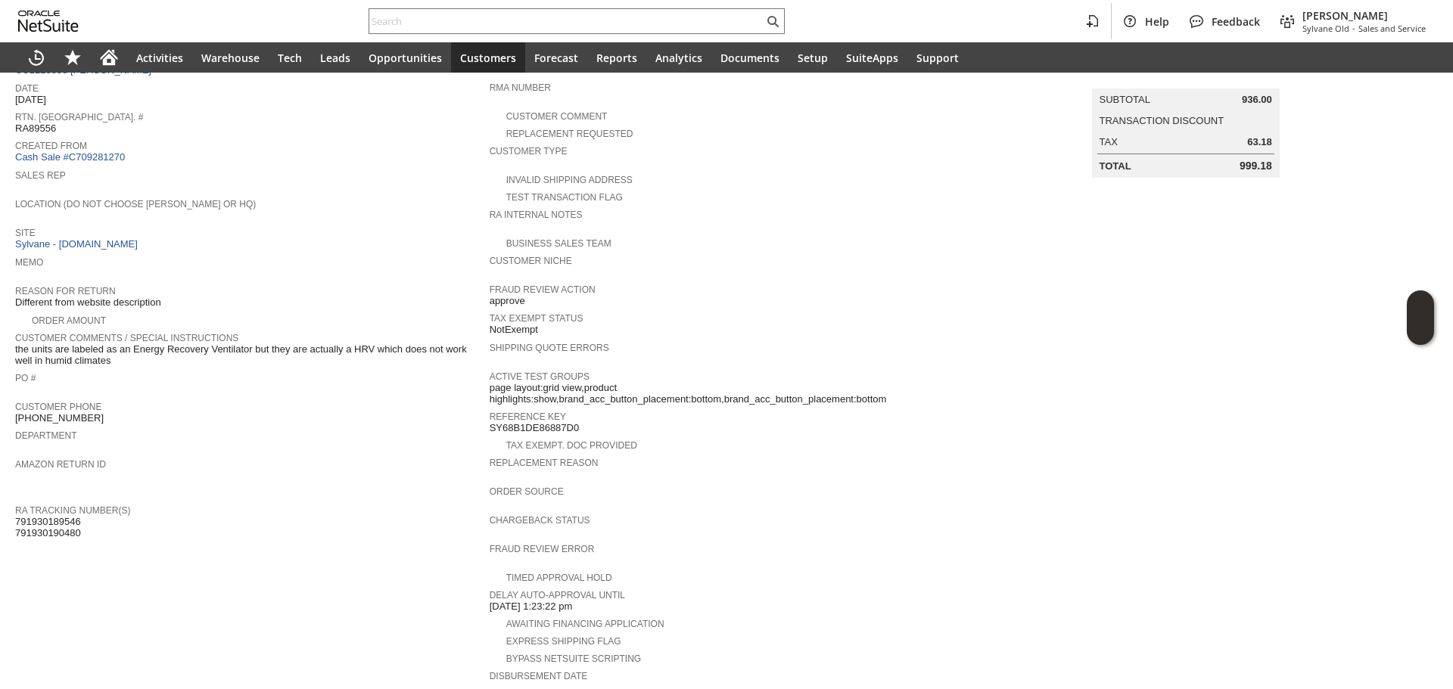
scroll to position [36, 0]
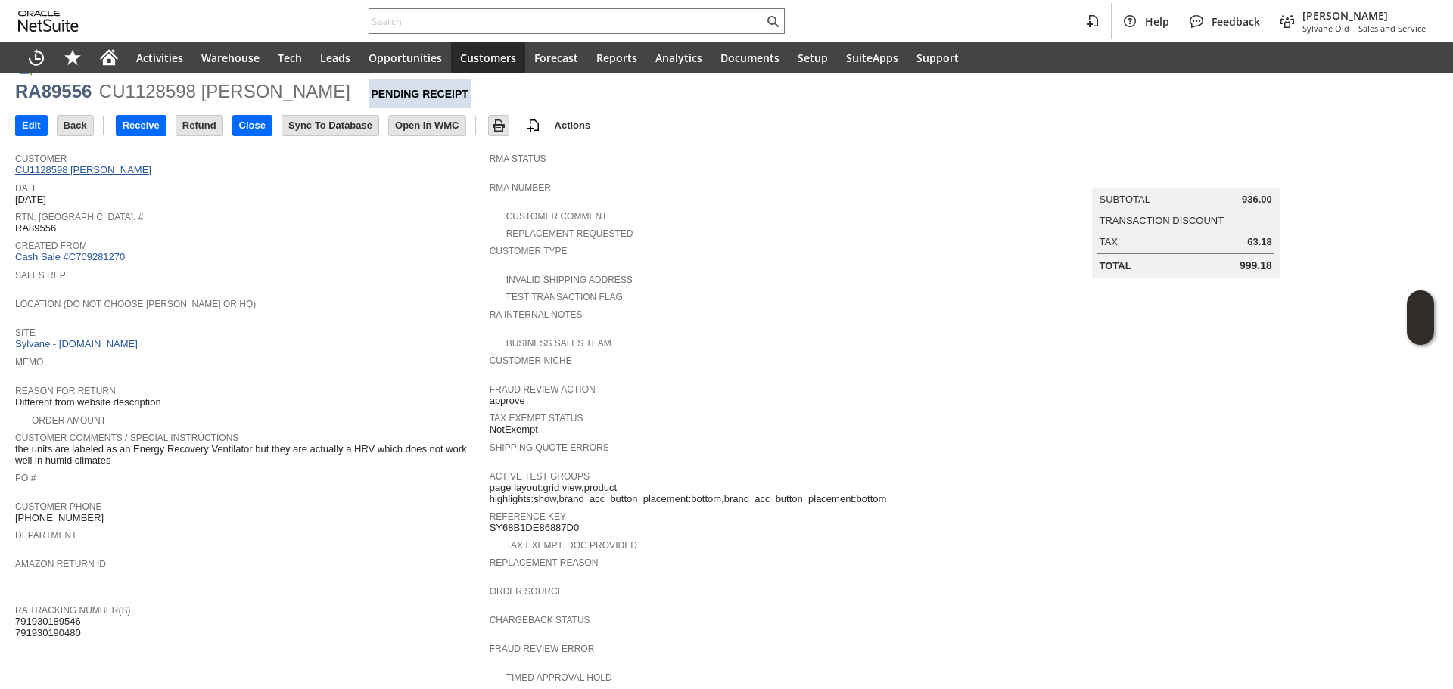
click at [90, 169] on link "CU1128598 Nicholas Basil" at bounding box center [85, 169] width 140 height 11
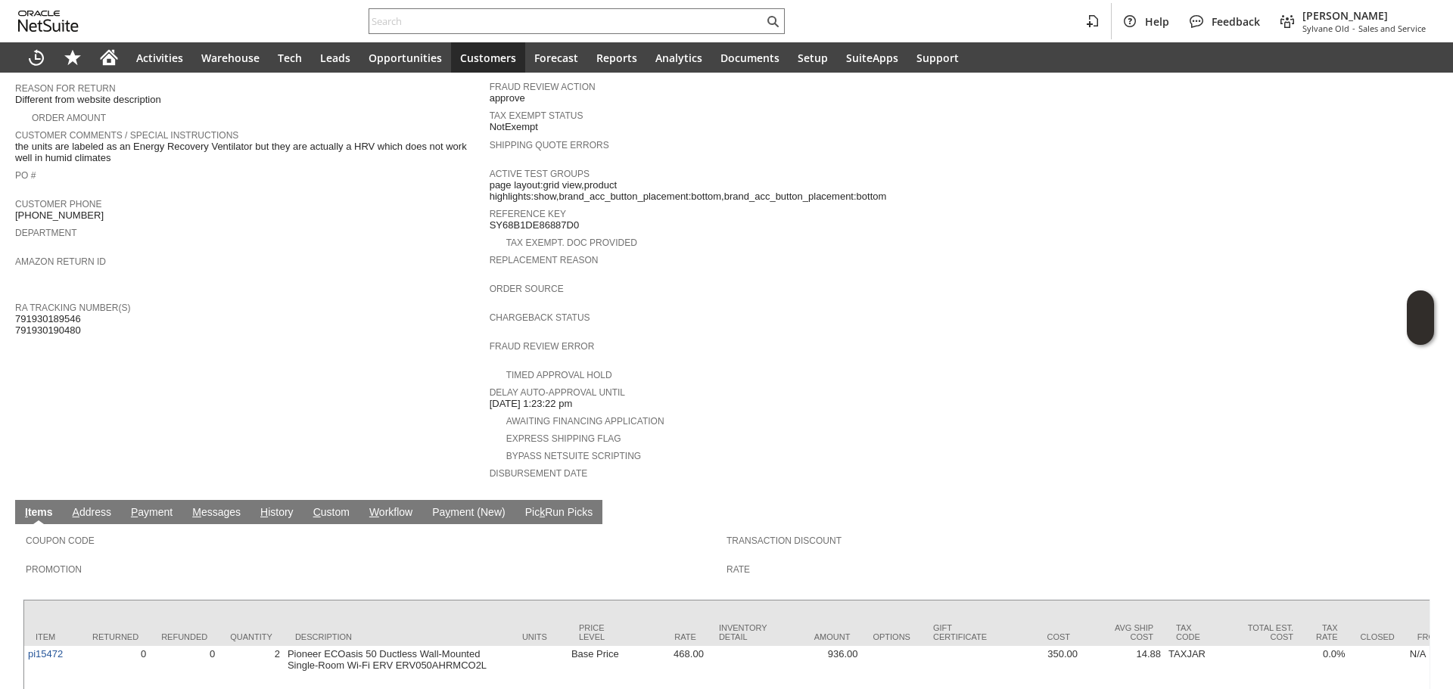
click at [297, 506] on link "H istory" at bounding box center [276, 513] width 41 height 14
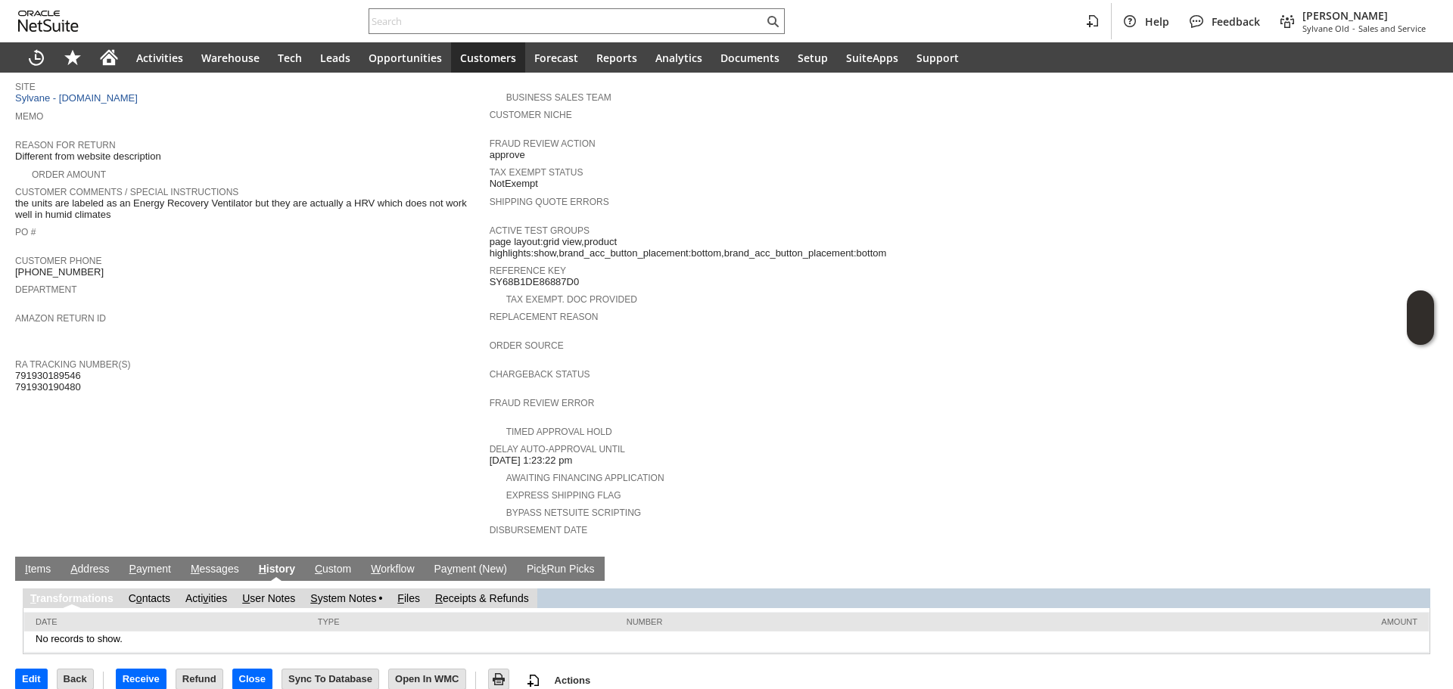
scroll to position [0, 0]
click at [327, 592] on link "S ystem Notes" at bounding box center [343, 598] width 66 height 12
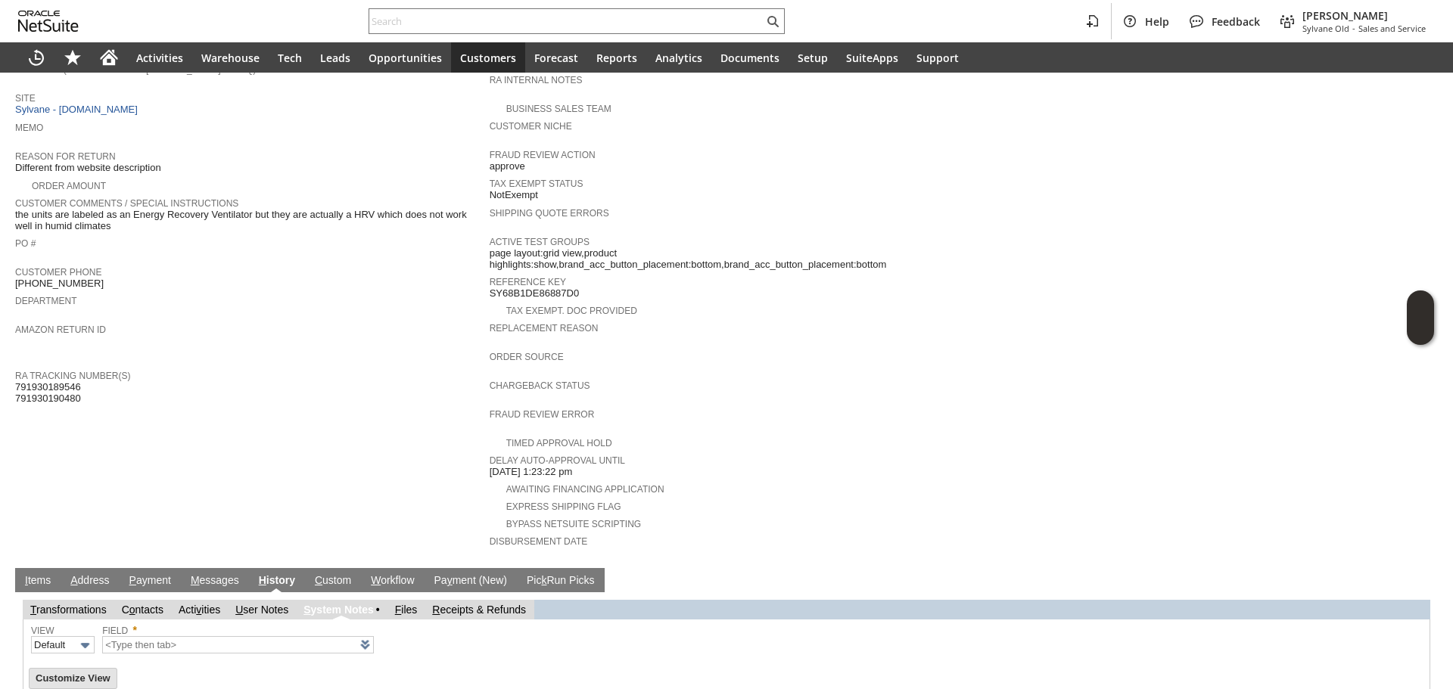
type input "1 to 25 of 79"
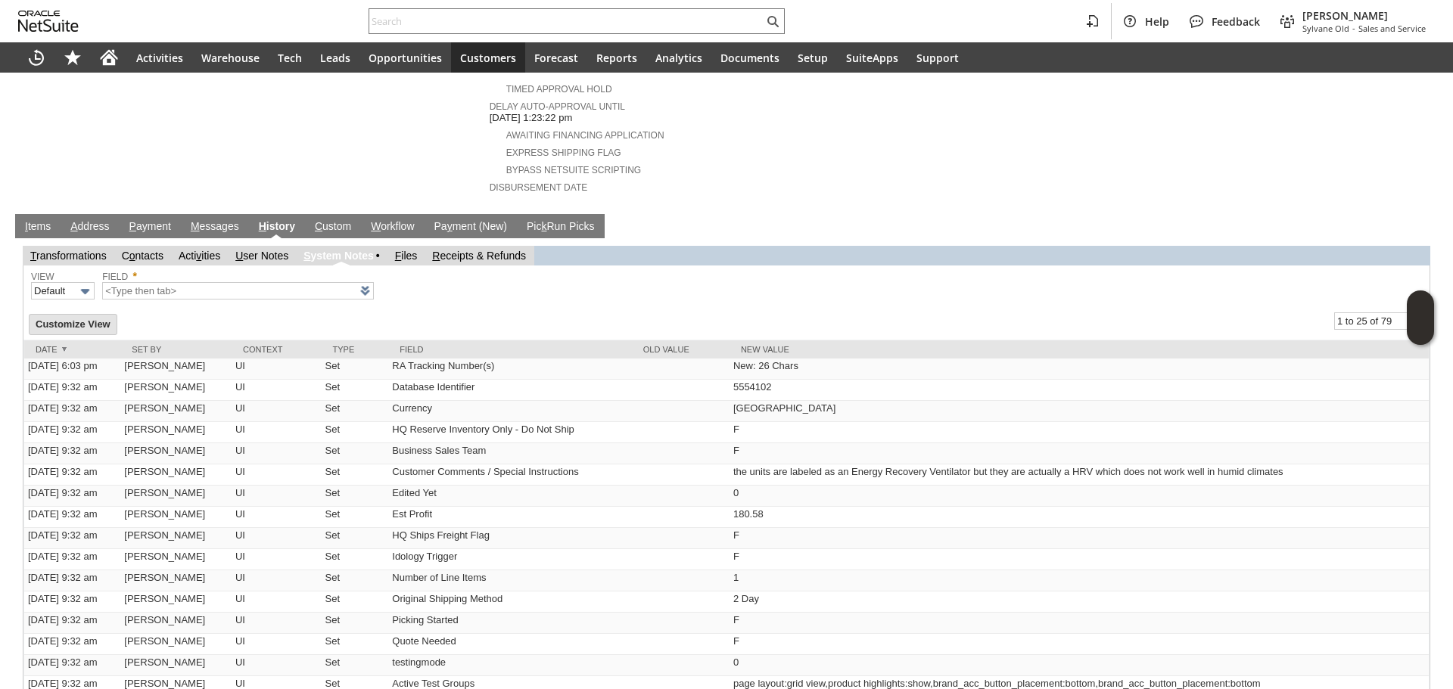
scroll to position [635, 0]
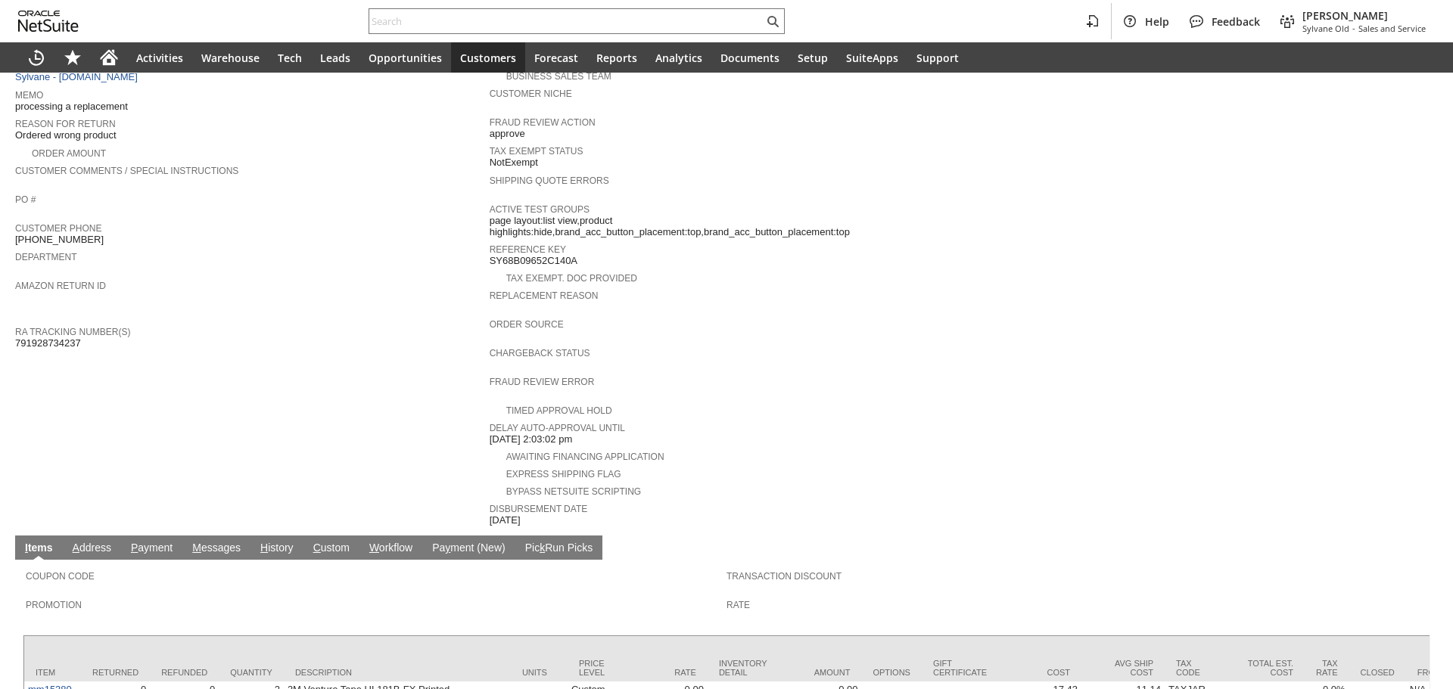
scroll to position [449, 0]
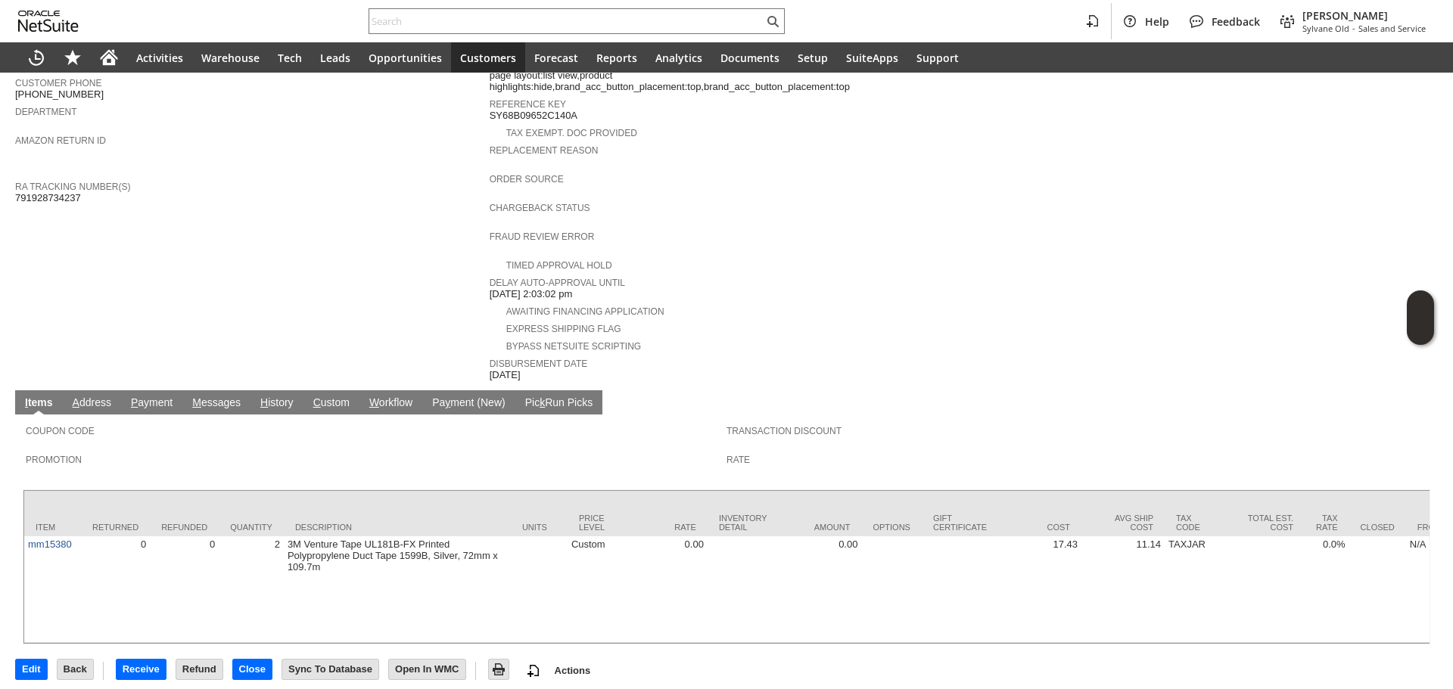
click at [53, 194] on td "Customer CU1237859 Timothy Coon Date 9/8/2025 Rtn. Auth. # RA89548 Created From…" at bounding box center [252, 58] width 474 height 650
click at [62, 192] on span "791928734237" at bounding box center [48, 198] width 66 height 12
copy span "791928734237"
click at [62, 192] on span "791928734237" at bounding box center [48, 198] width 66 height 12
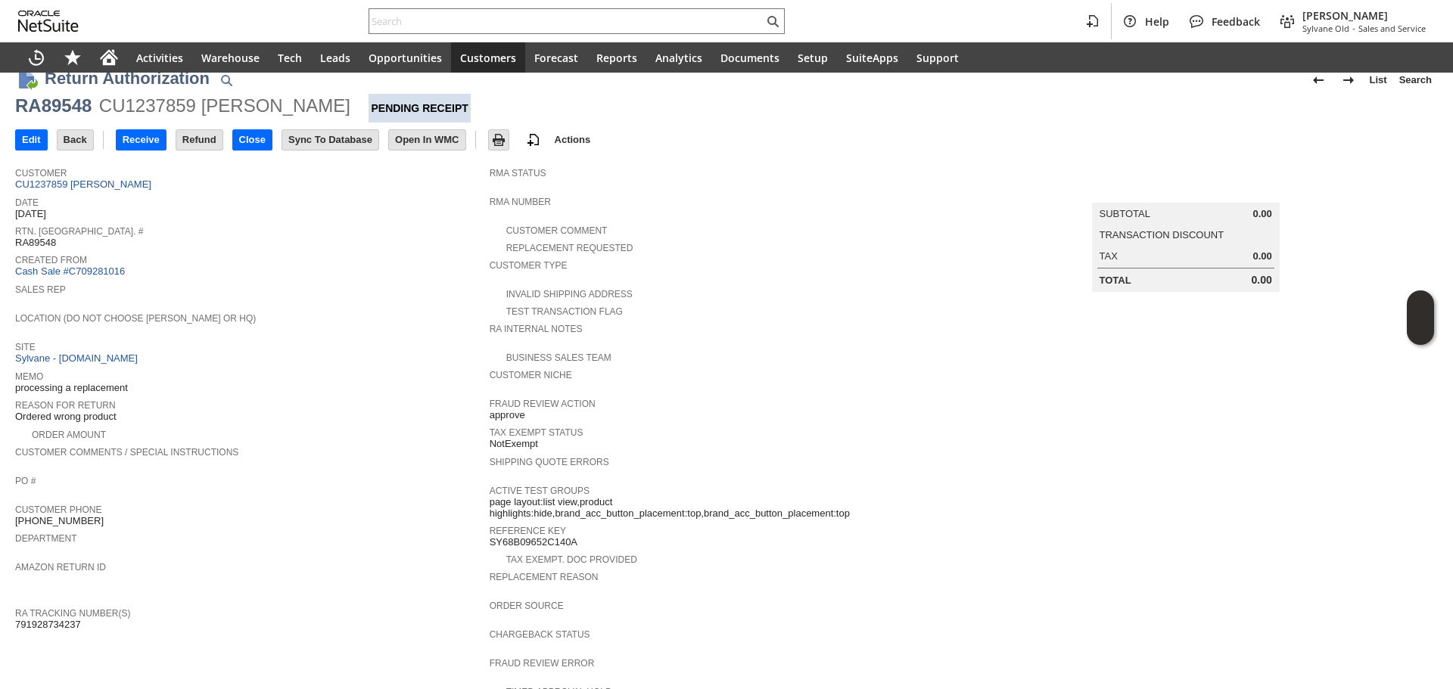
scroll to position [0, 0]
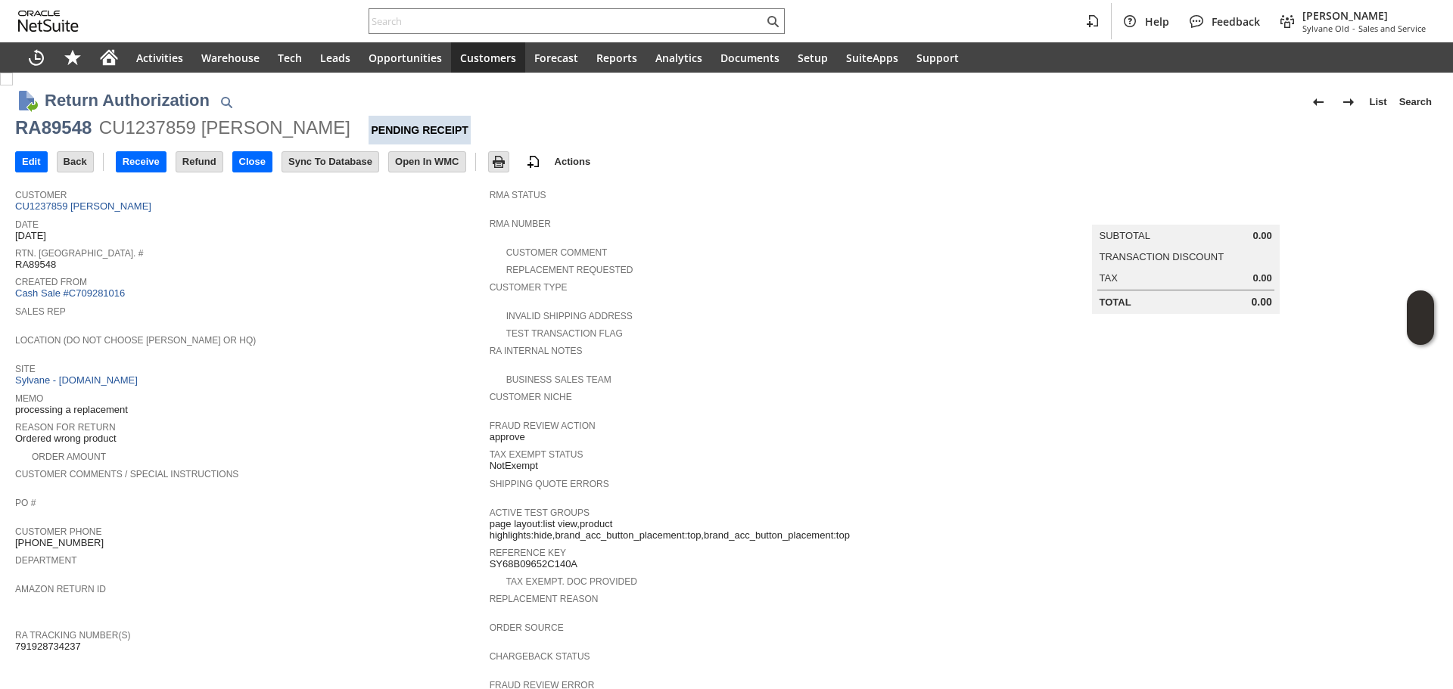
click at [101, 197] on span "Customer" at bounding box center [248, 192] width 467 height 15
click at [100, 204] on link "CU1237859 Timothy Coon" at bounding box center [85, 205] width 140 height 11
click at [128, 204] on link "CU451317 [PERSON_NAME]" at bounding box center [82, 205] width 135 height 11
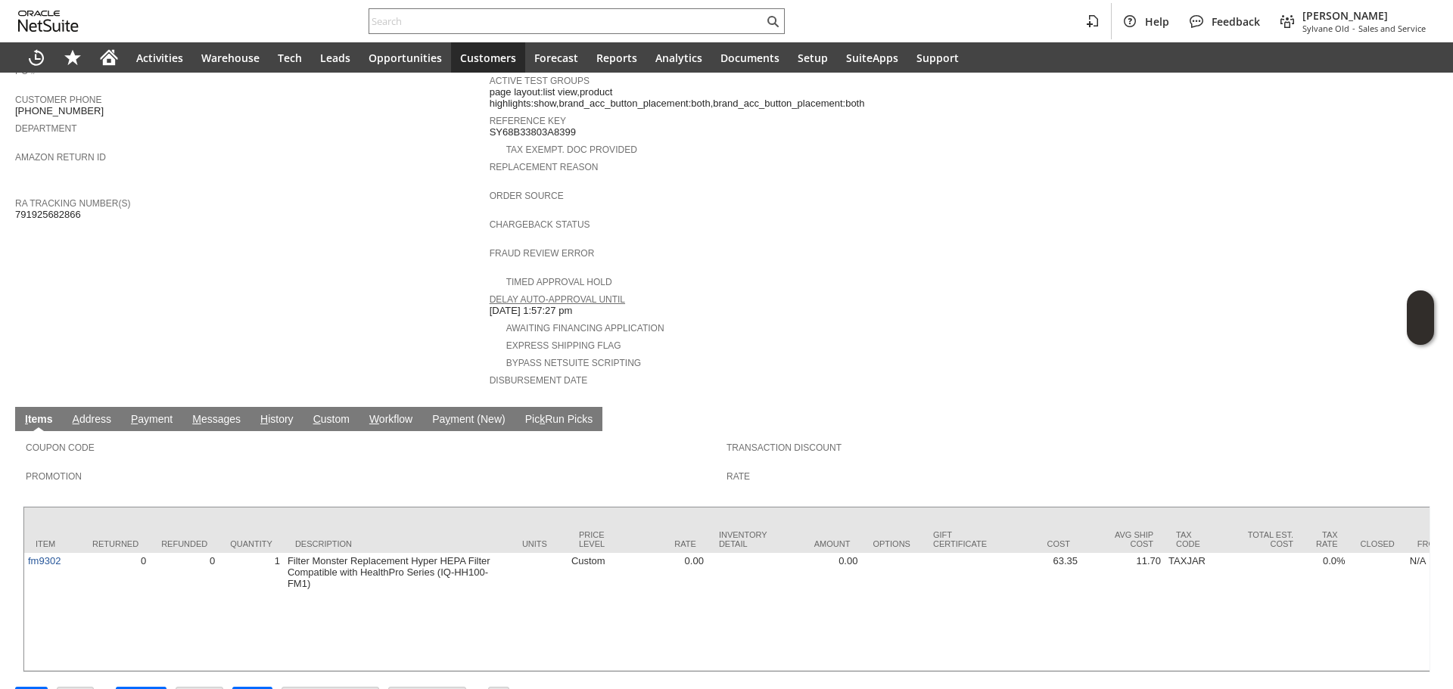
scroll to position [460, 0]
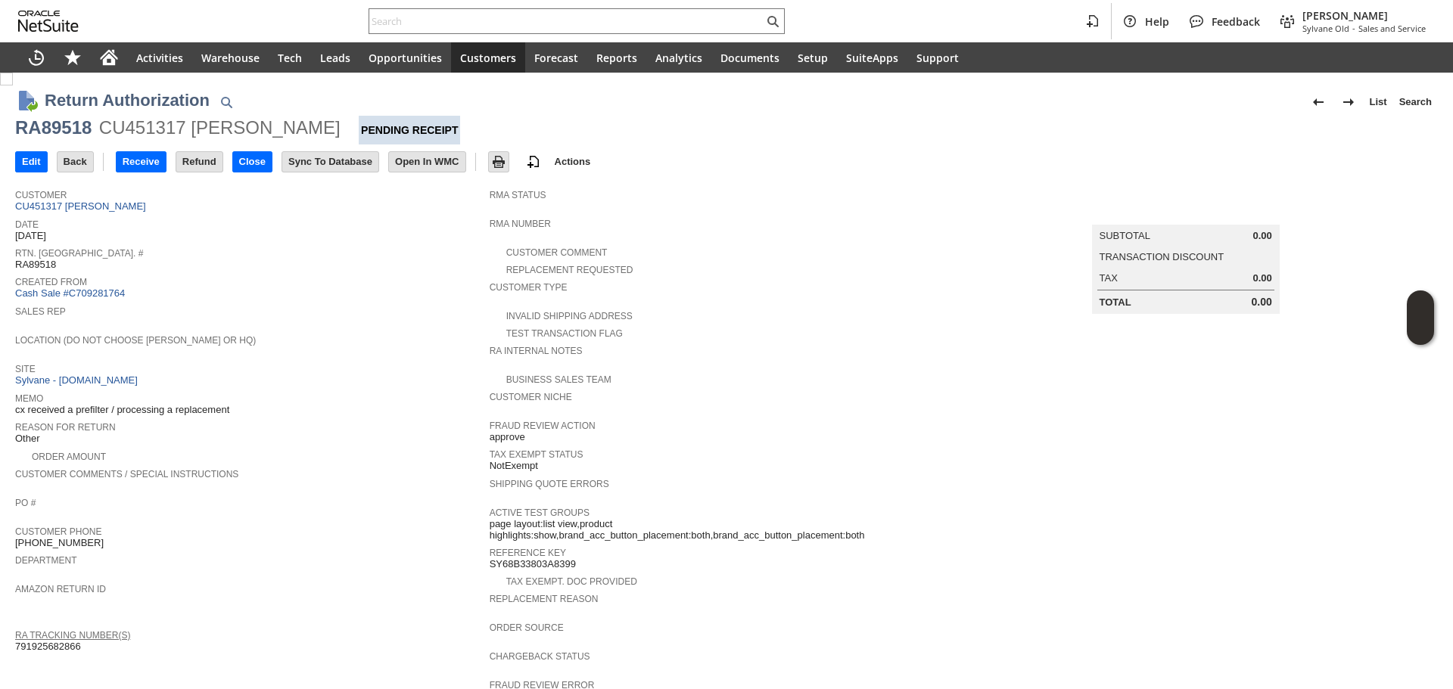
click at [73, 630] on link "RA Tracking Number(s)" at bounding box center [72, 635] width 115 height 11
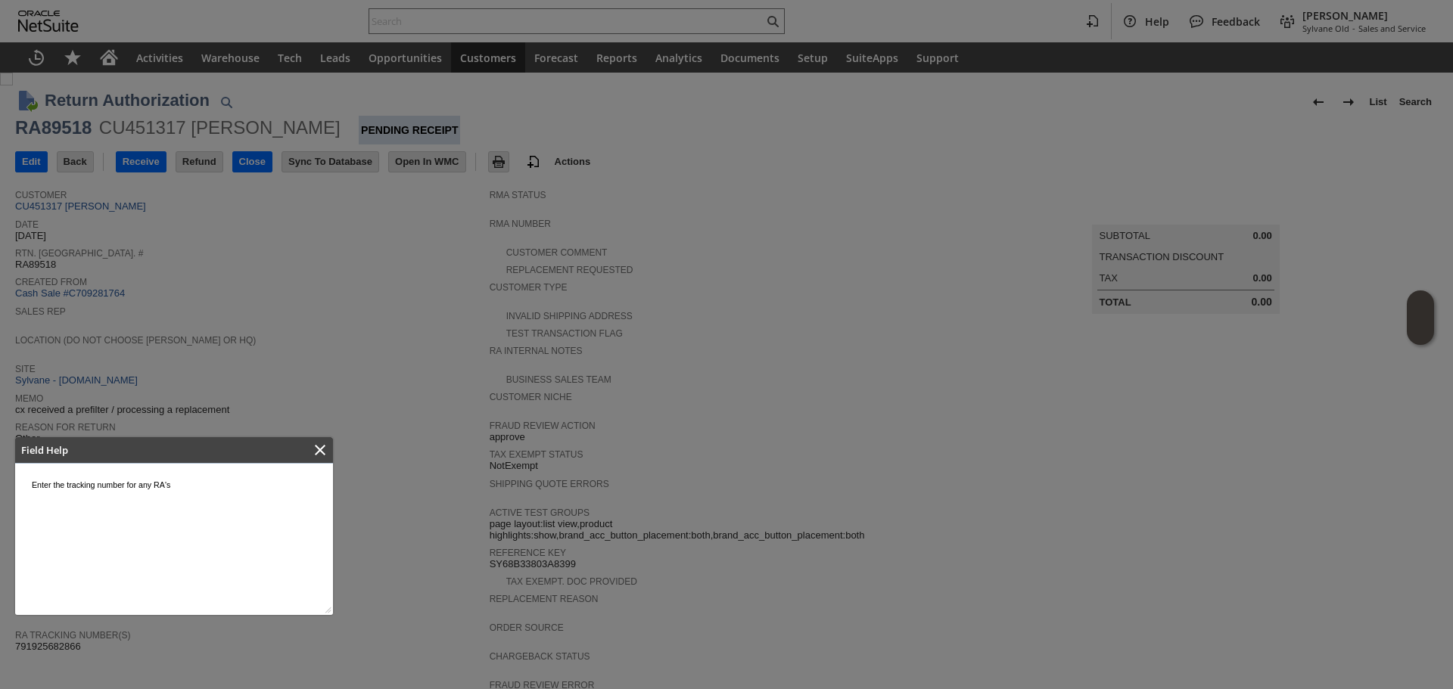
drag, startPoint x: 325, startPoint y: 438, endPoint x: 221, endPoint y: 25, distance: 426.0
click at [325, 438] on div at bounding box center [320, 450] width 26 height 26
click at [328, 458] on icon "Close" at bounding box center [320, 450] width 18 height 18
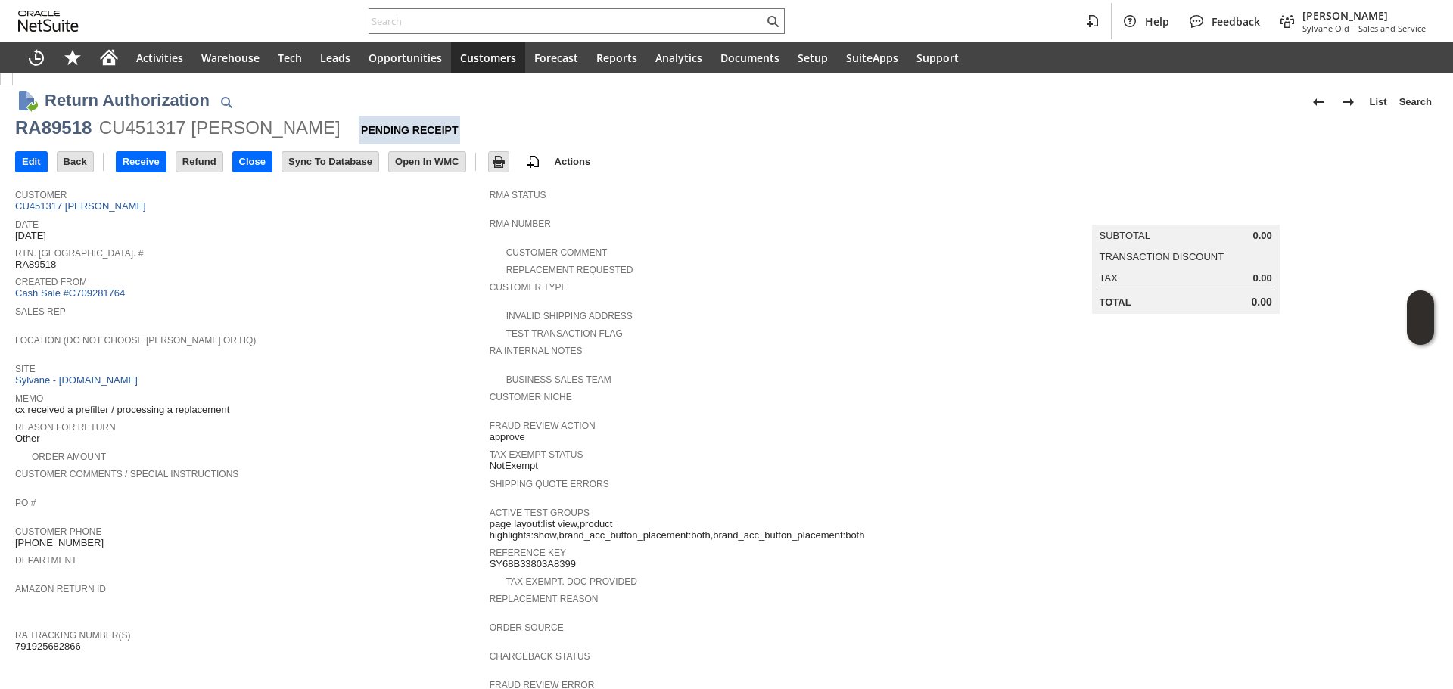
click at [65, 641] on span "791925682866" at bounding box center [48, 647] width 66 height 12
copy span "791925682866"
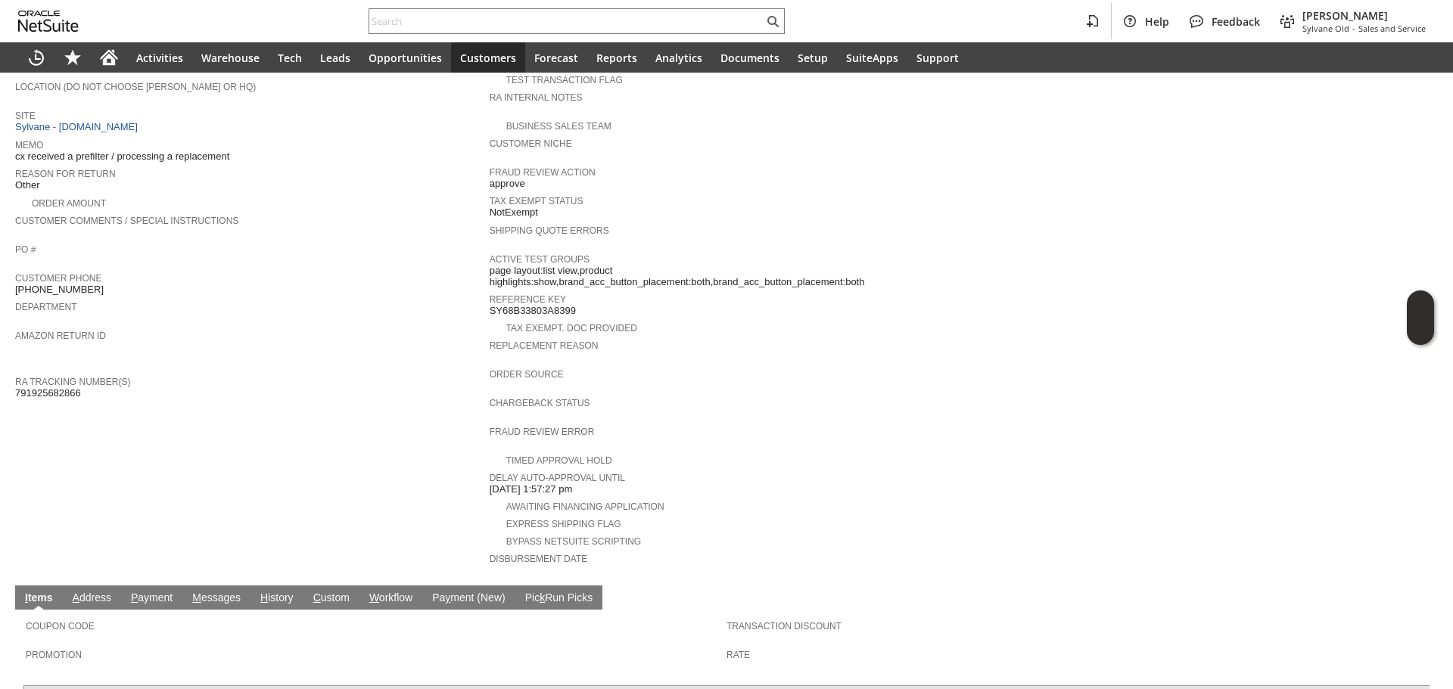
scroll to position [460, 0]
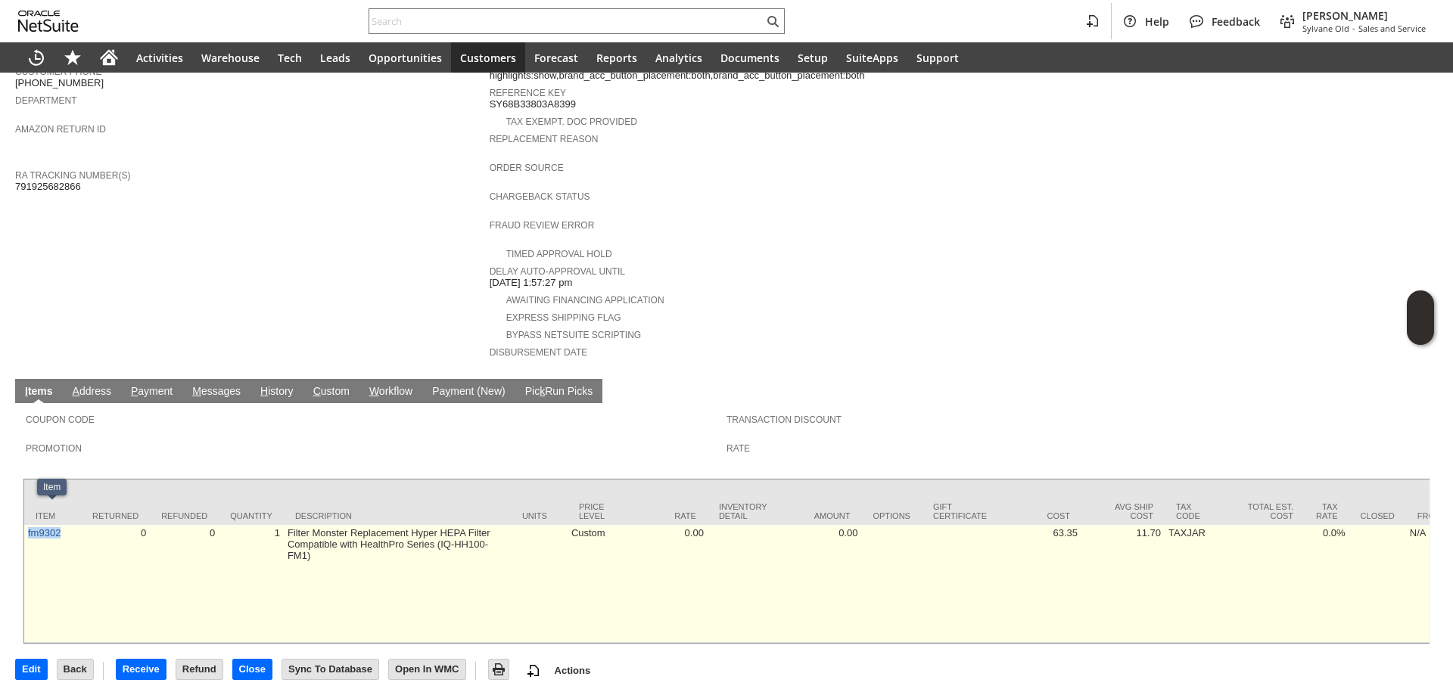
copy link "fm9302"
drag, startPoint x: 64, startPoint y: 533, endPoint x: 24, endPoint y: 527, distance: 39.8
click at [24, 527] on td "fm9302" at bounding box center [52, 584] width 57 height 118
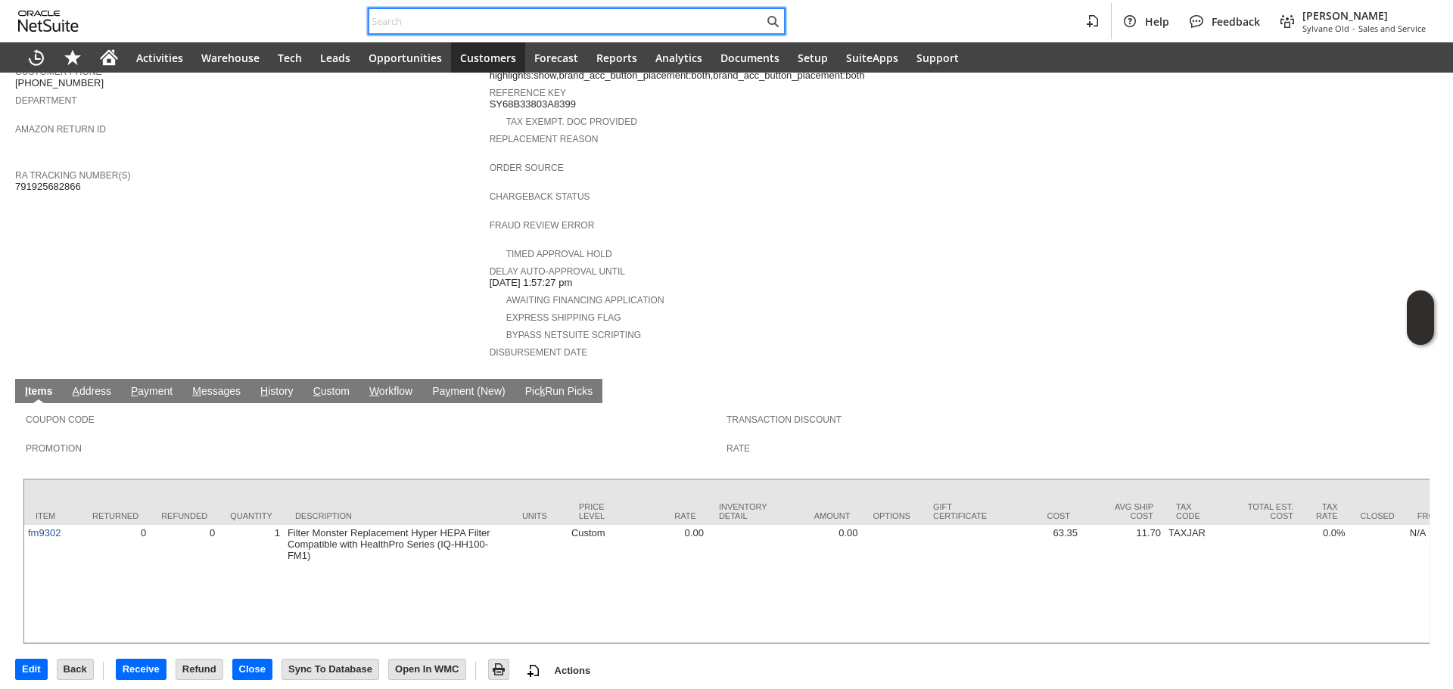
click at [449, 14] on input "text" at bounding box center [566, 21] width 394 height 18
paste input "S1349923"
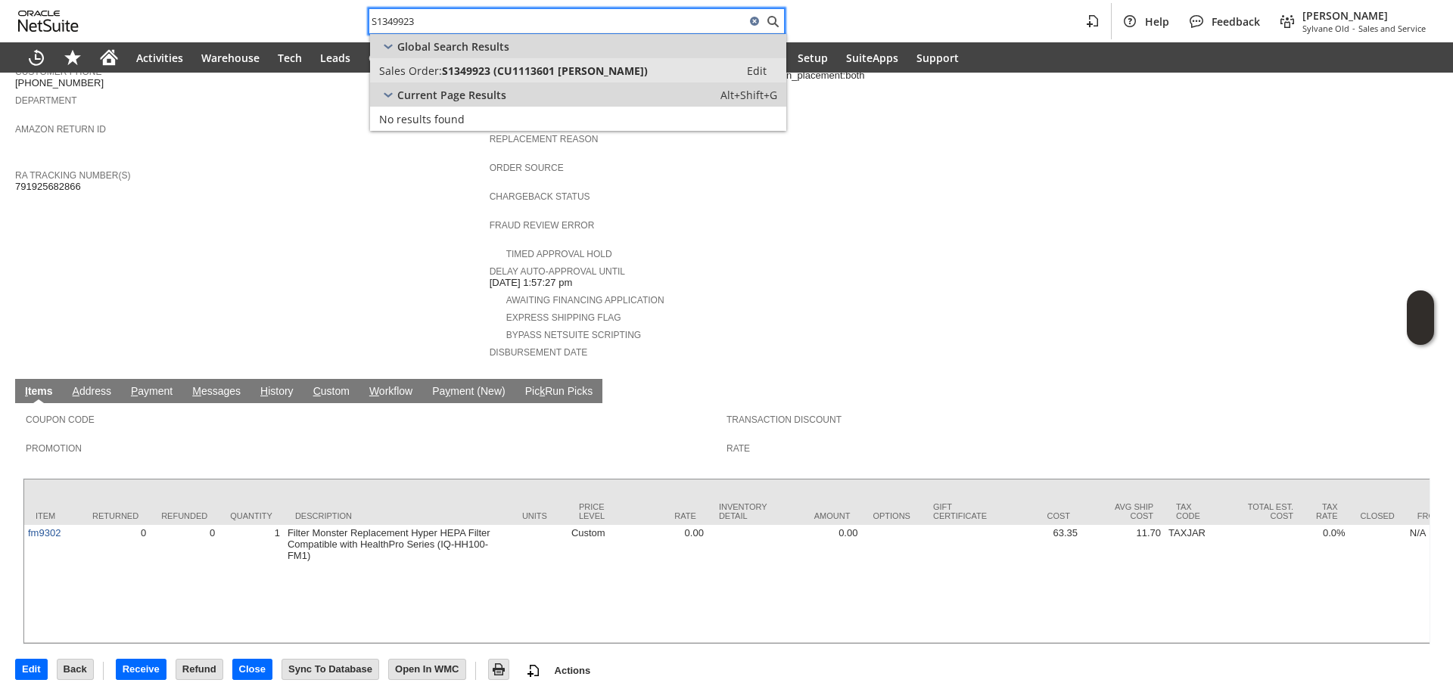
type input "S1349923"
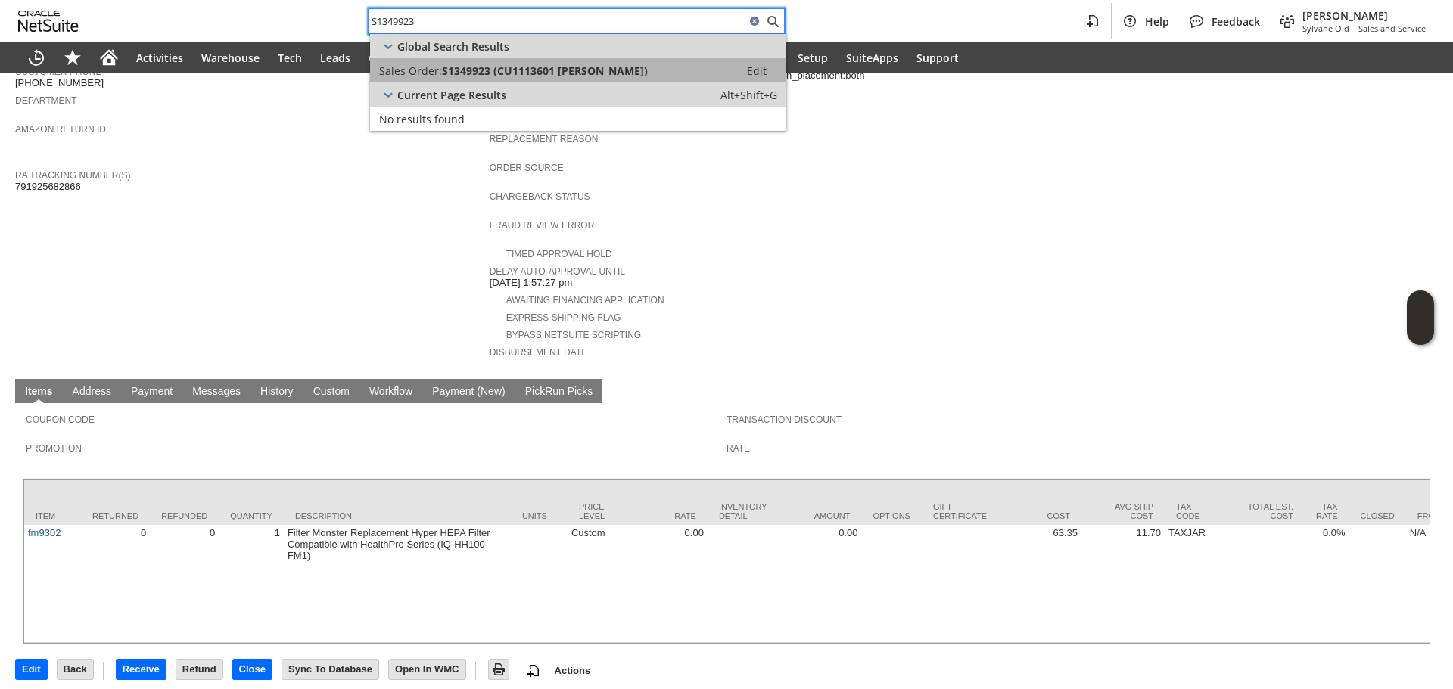
click at [489, 77] on span "S1349923 (CU1113601 jeffery parault)" at bounding box center [545, 71] width 206 height 14
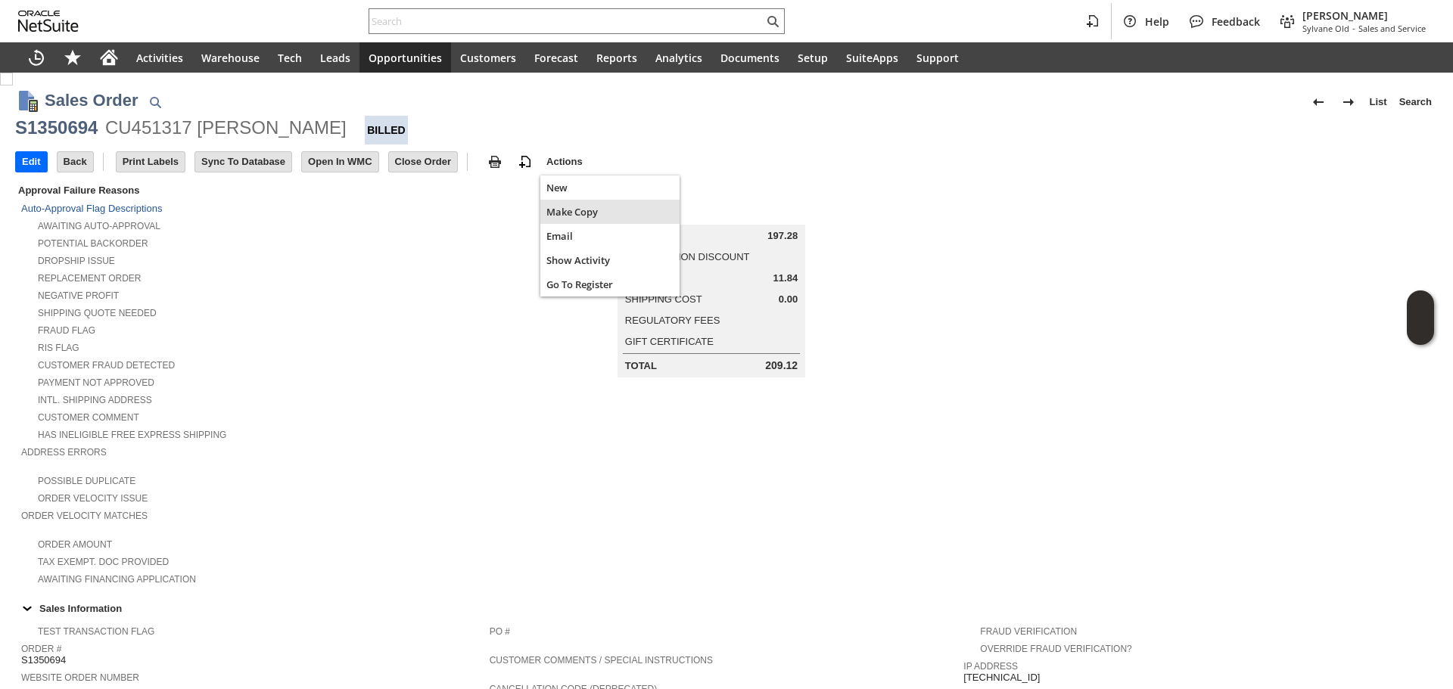
click at [568, 223] on div "Make Copy" at bounding box center [609, 212] width 139 height 24
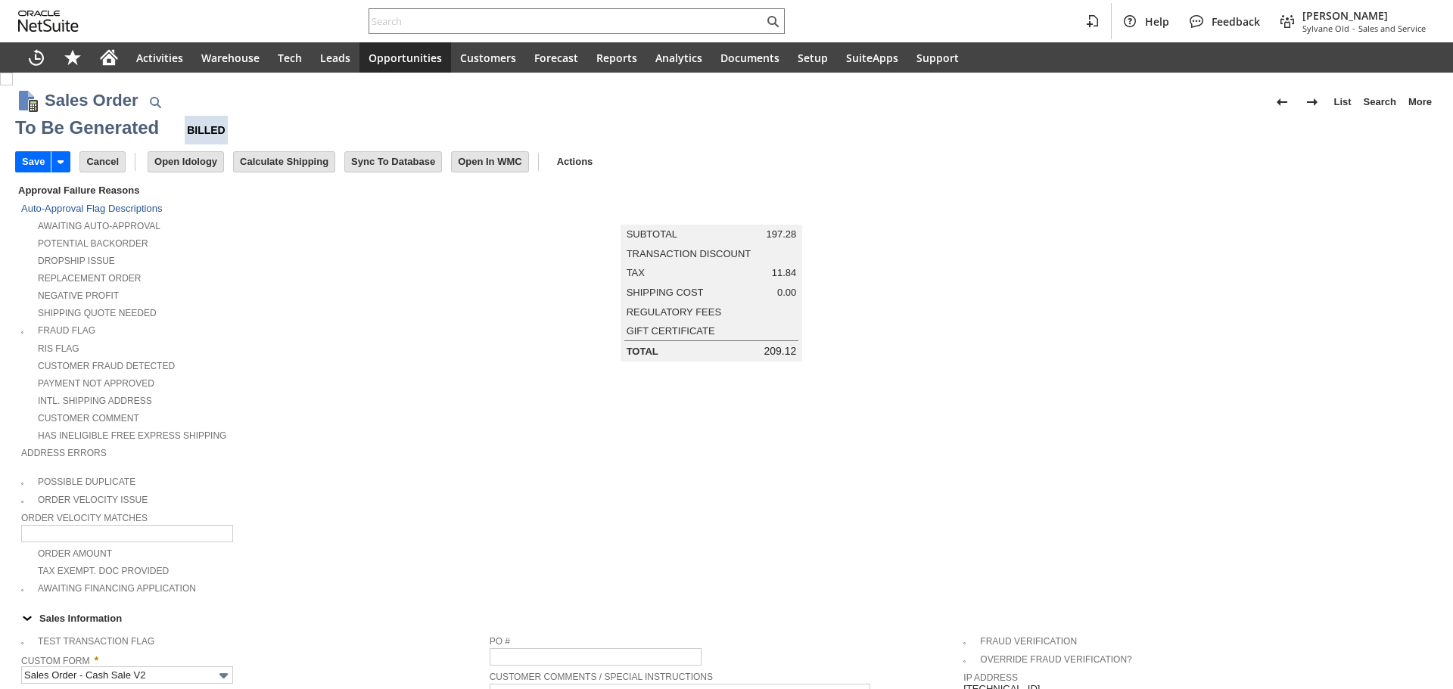
type input "Headquarters - Phone/Fax"
type input "fm9301"
type input "OK"
type input "Make Copy"
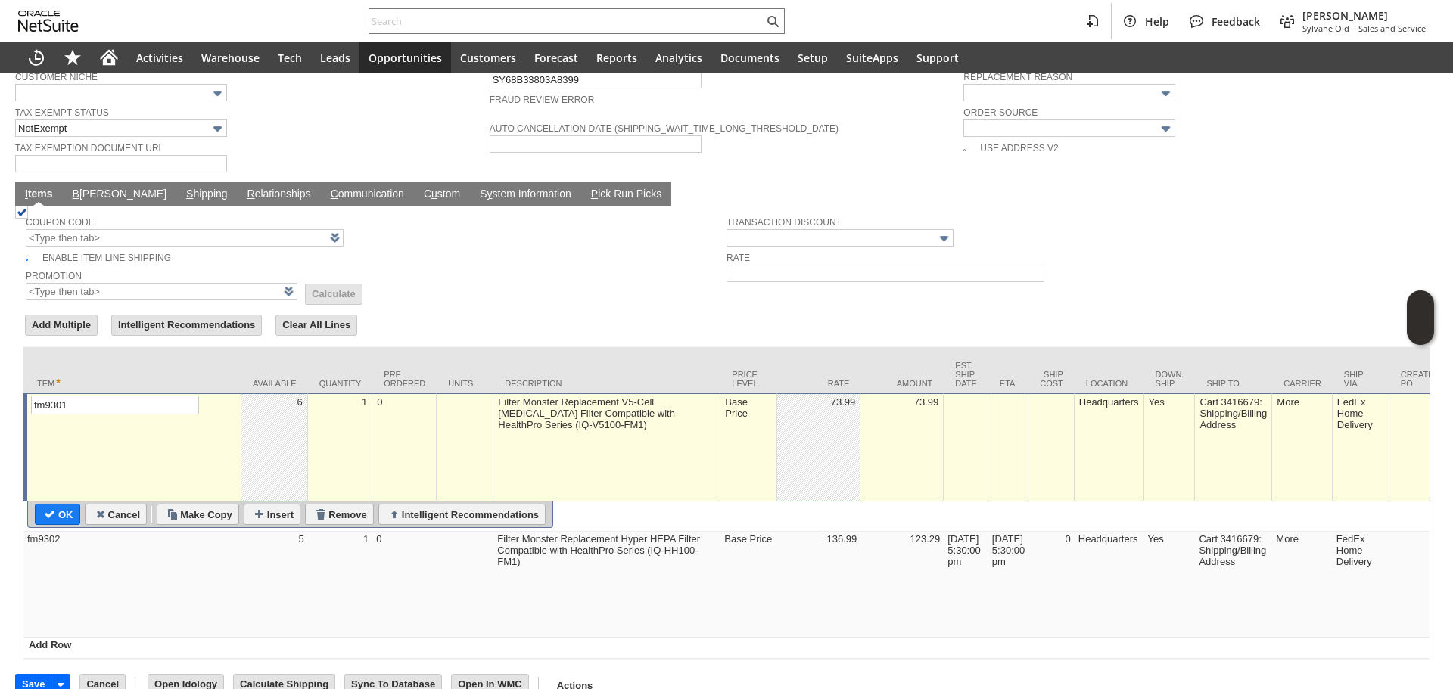
type input "Intelligent Recommendations¹⁰"
click at [176, 442] on td "fm9301 List Search" at bounding box center [132, 447] width 218 height 108
click at [334, 505] on input "Remove" at bounding box center [339, 515] width 67 height 20
type input "136.99"
type input "fm9302"
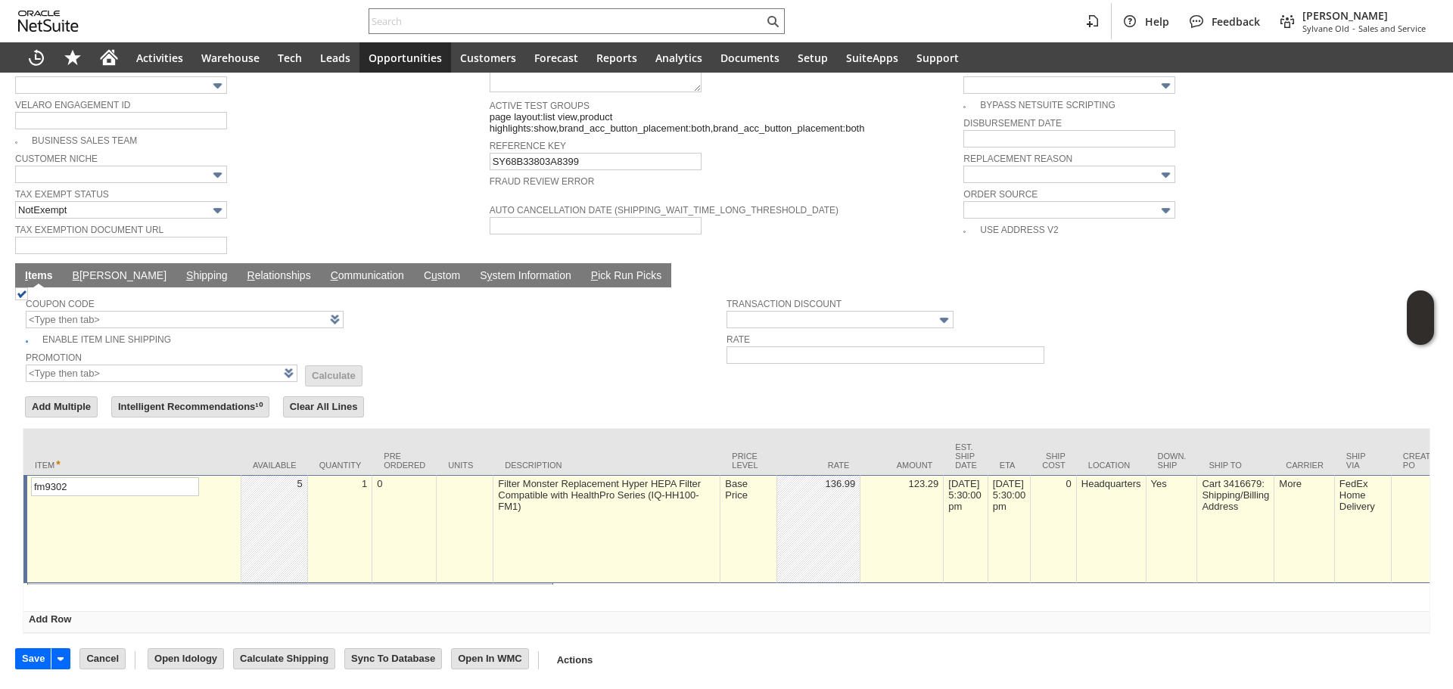
scroll to position [1028, 0]
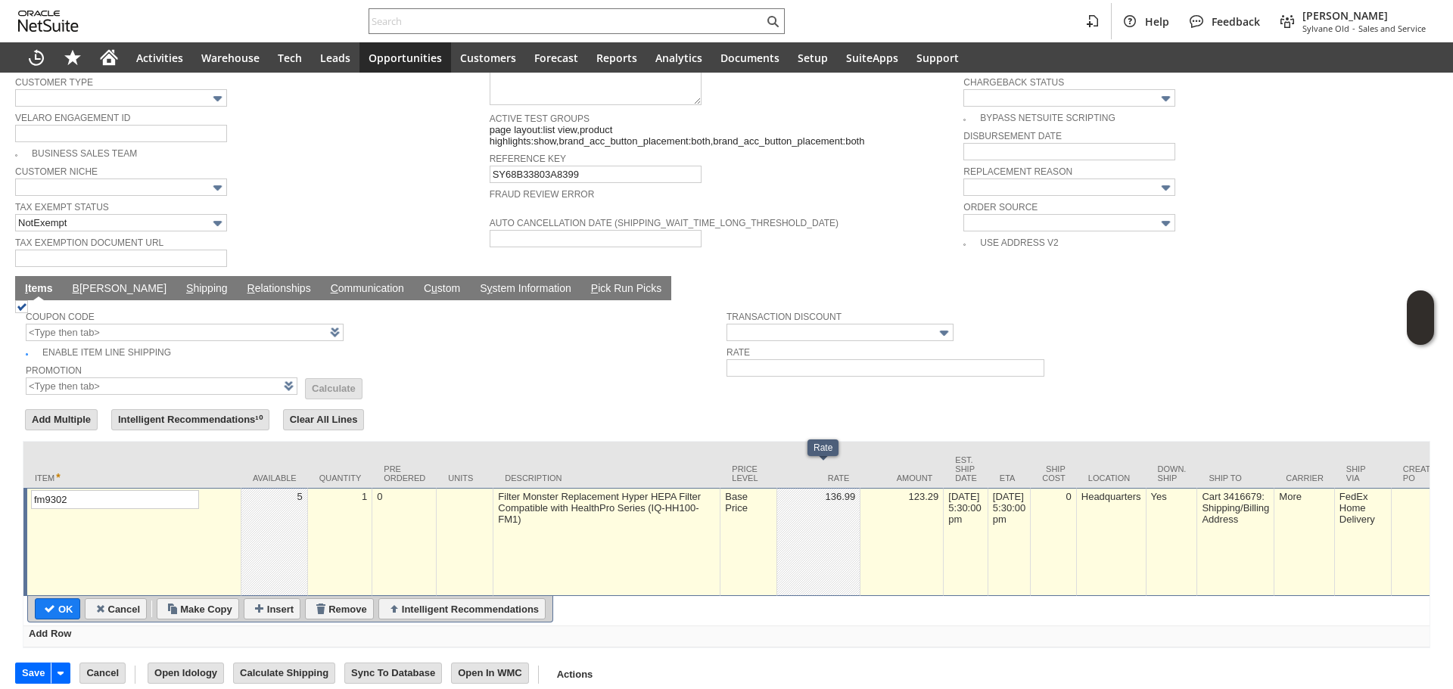
click at [760, 528] on td "Base Price" at bounding box center [748, 542] width 57 height 108
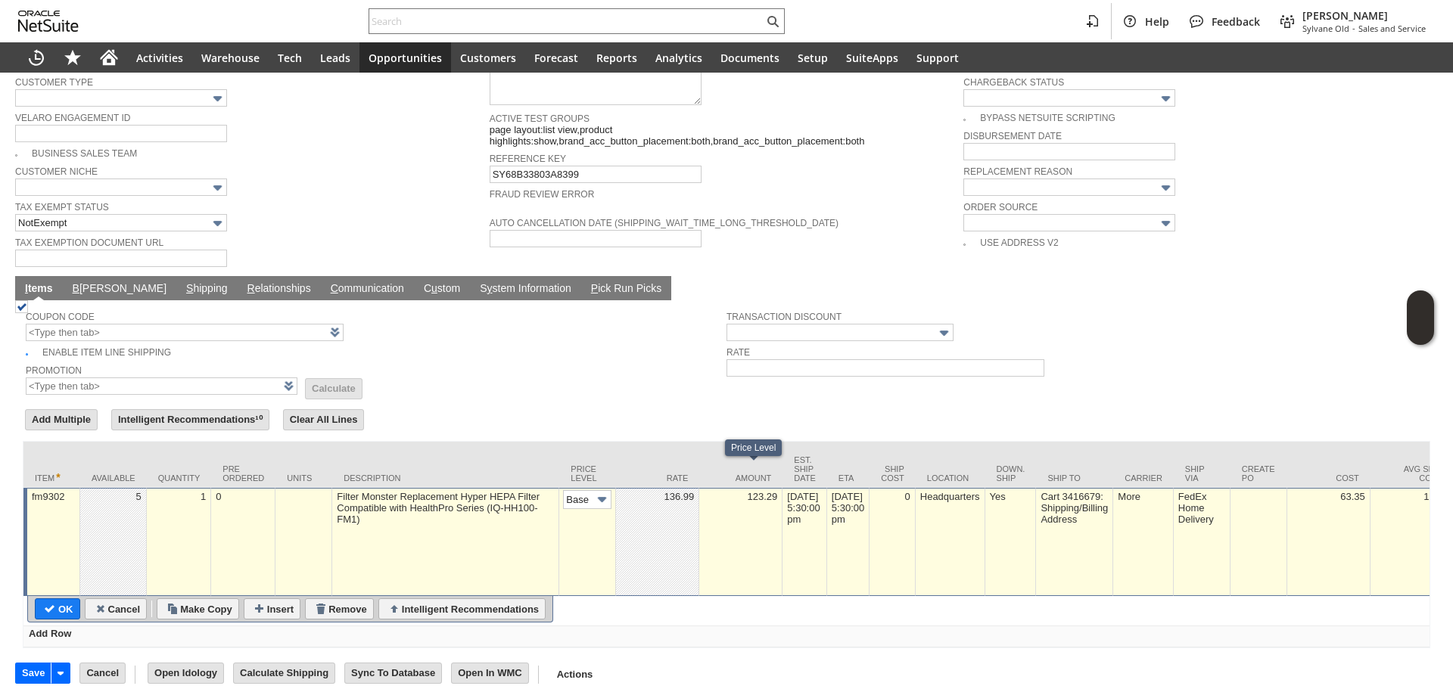
scroll to position [0, 23]
click at [583, 490] on input "Base Price" at bounding box center [587, 499] width 48 height 19
type input "Custom"
click at [646, 504] on td at bounding box center [657, 542] width 83 height 108
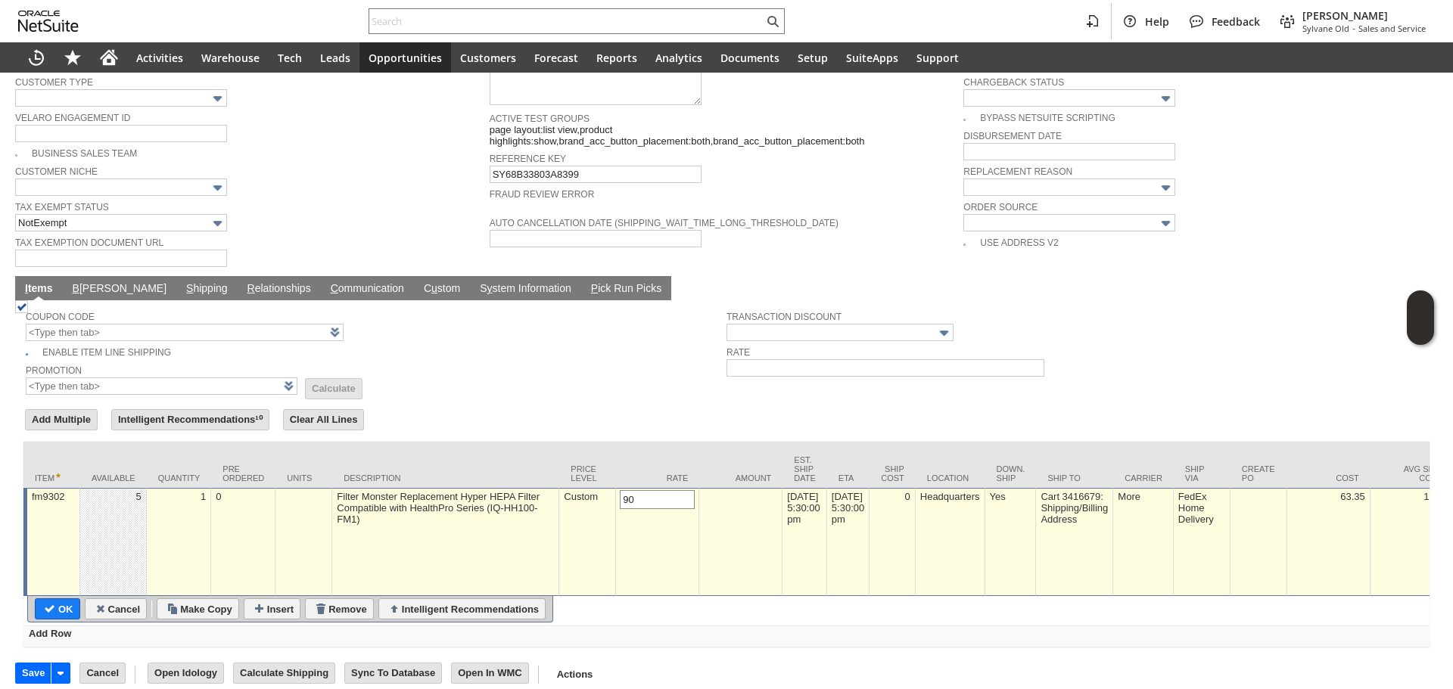
click at [636, 490] on input "90" at bounding box center [657, 499] width 75 height 19
drag, startPoint x: 636, startPoint y: 477, endPoint x: 619, endPoint y: 474, distance: 17.8
click at [619, 488] on td "90" at bounding box center [657, 542] width 83 height 108
type input "0.00"
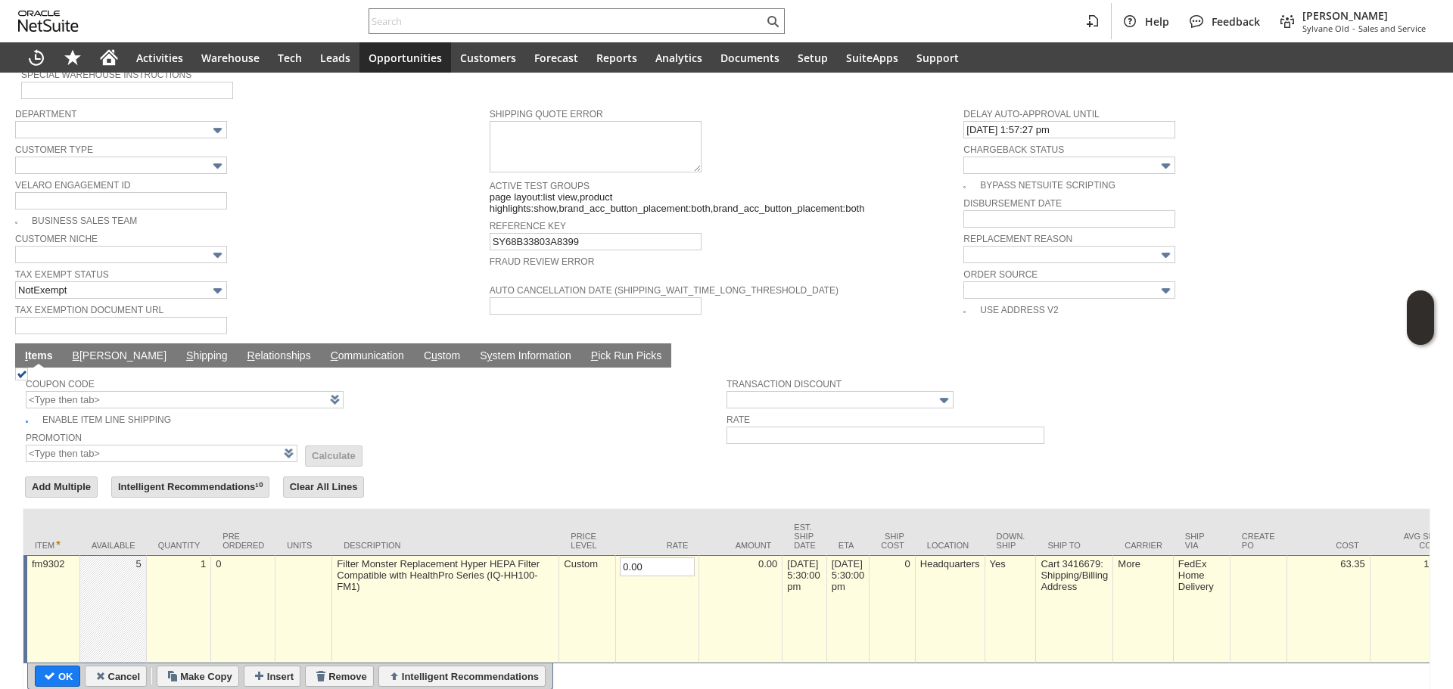
scroll to position [952, 0]
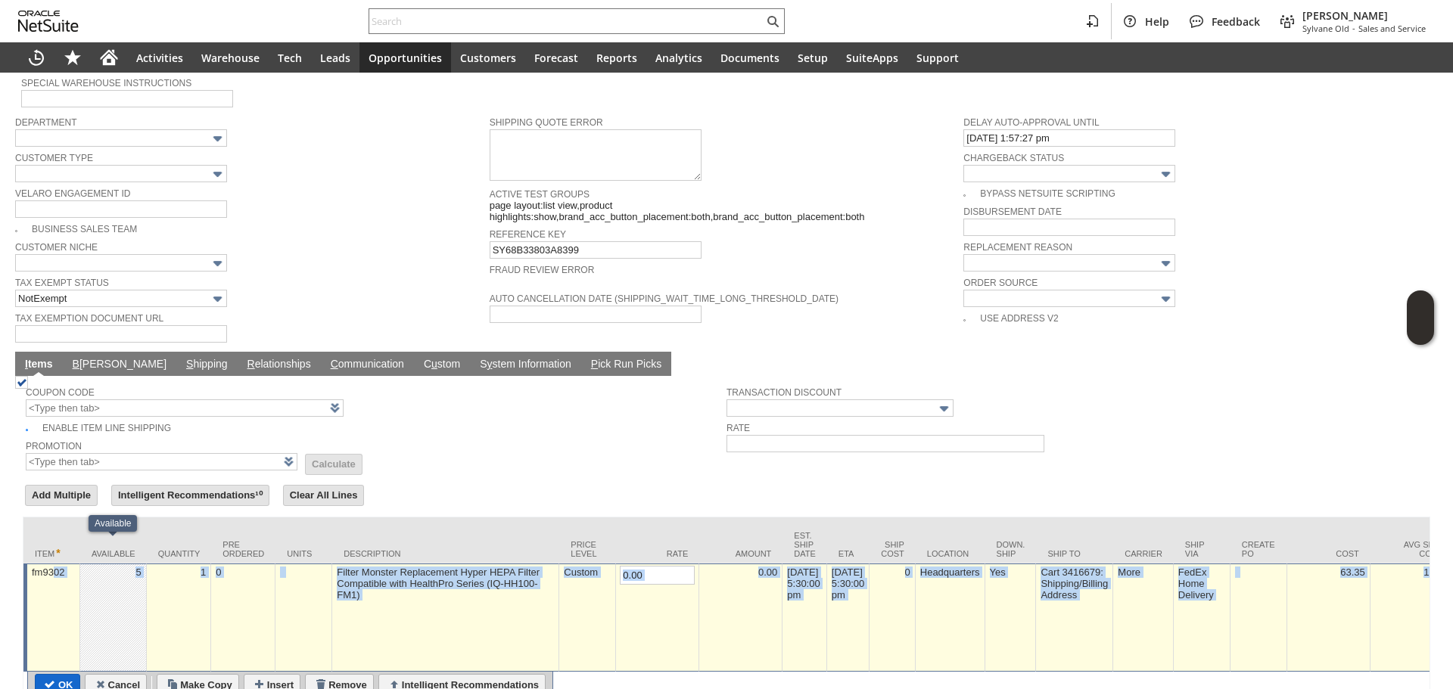
click at [52, 675] on input "OK" at bounding box center [58, 685] width 44 height 20
type input "Add"
type input "Copy Previous"
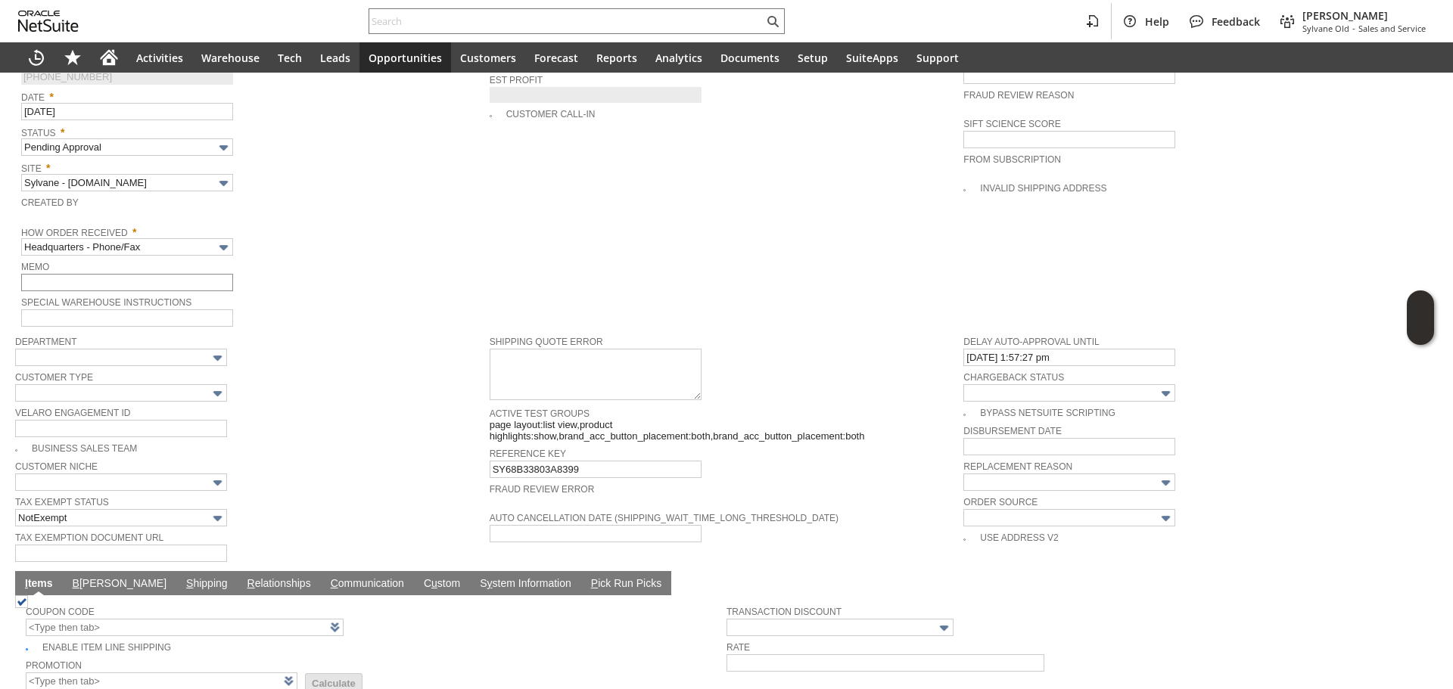
scroll to position [726, 0]
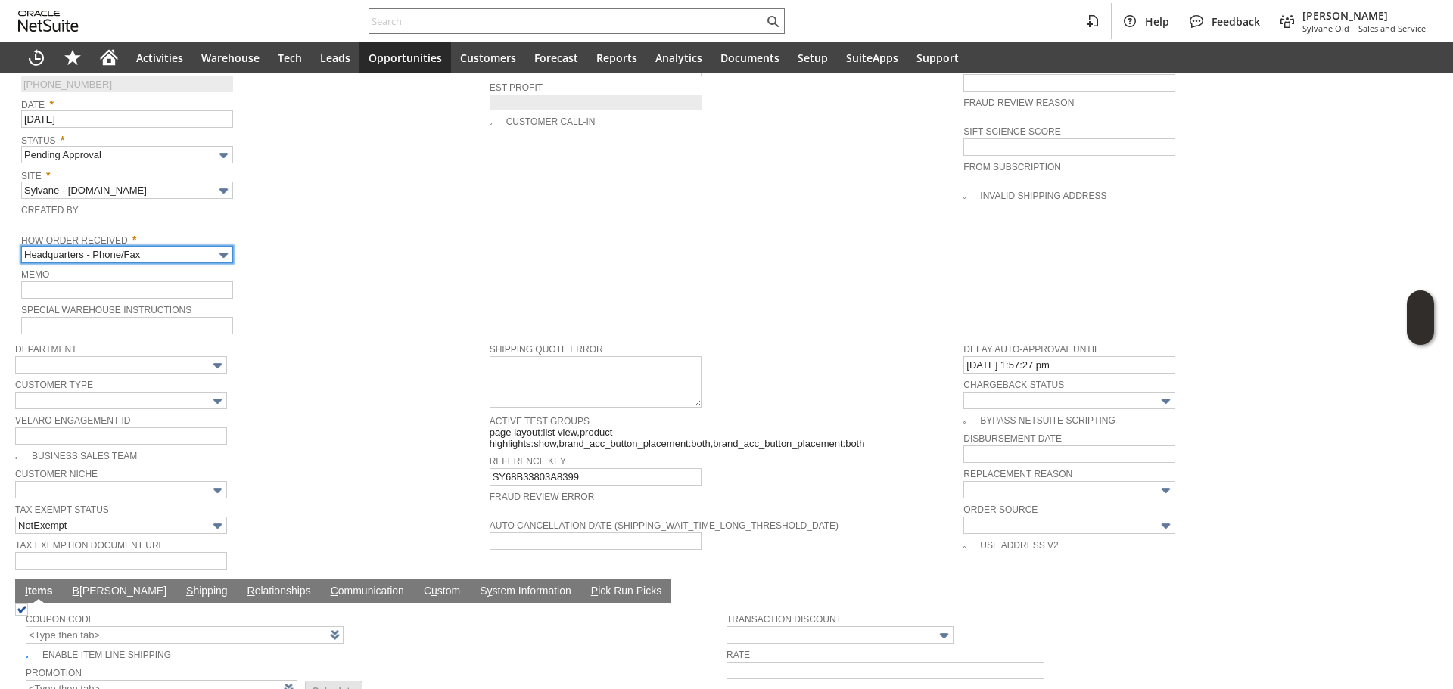
click at [152, 246] on input "Headquarters - Phone/Fax" at bounding box center [127, 254] width 212 height 17
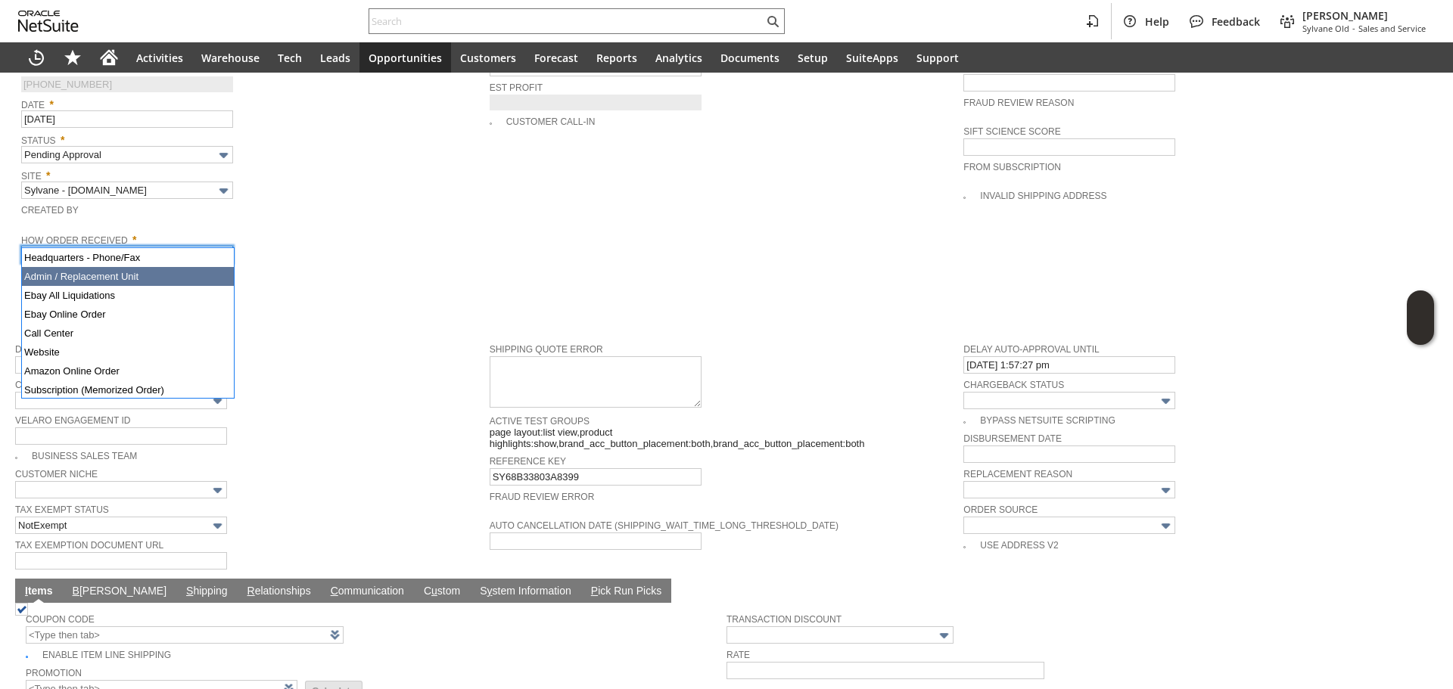
drag, startPoint x: 144, startPoint y: 266, endPoint x: 144, endPoint y: 275, distance: 9.1
type input "Admin / Replacement Unit"
type input "fm9302"
type input "OK"
type input "Make Copy"
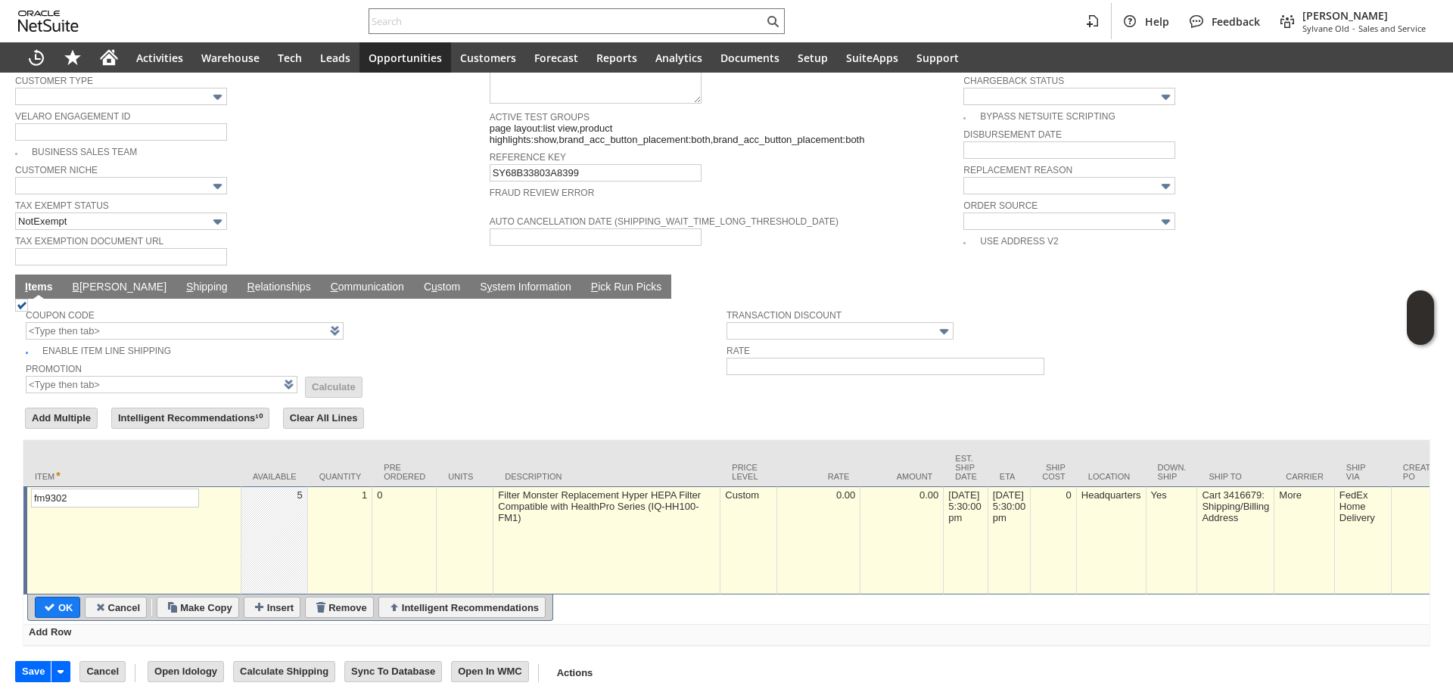
click at [147, 299] on td "Coupon Code Enable Item Line Shipping Promotion List Calculate Transaction Disc…" at bounding box center [726, 348] width 1407 height 99
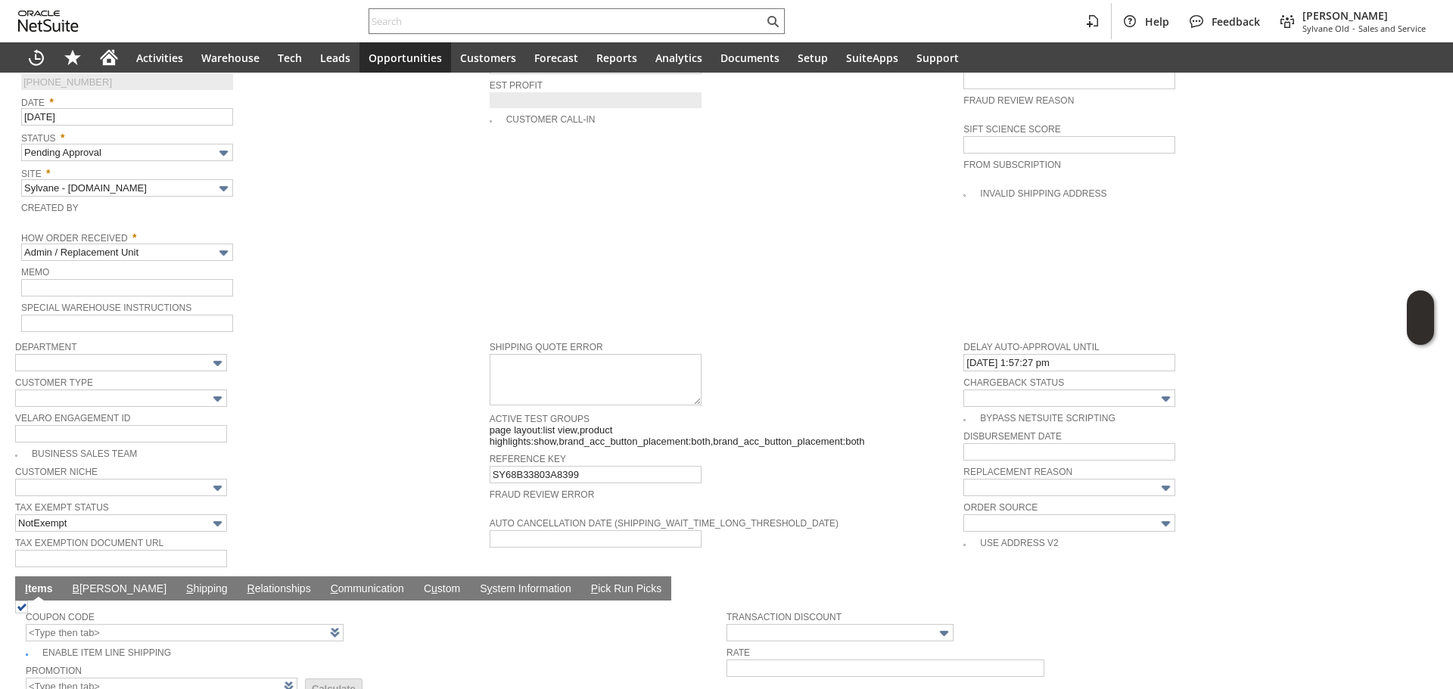
scroll to position [727, 0]
click at [117, 280] on input "text" at bounding box center [127, 288] width 212 height 17
type input "Replacement Order"
click at [167, 315] on input "text" at bounding box center [127, 323] width 212 height 17
type input "Make sure it is a HEPA one"
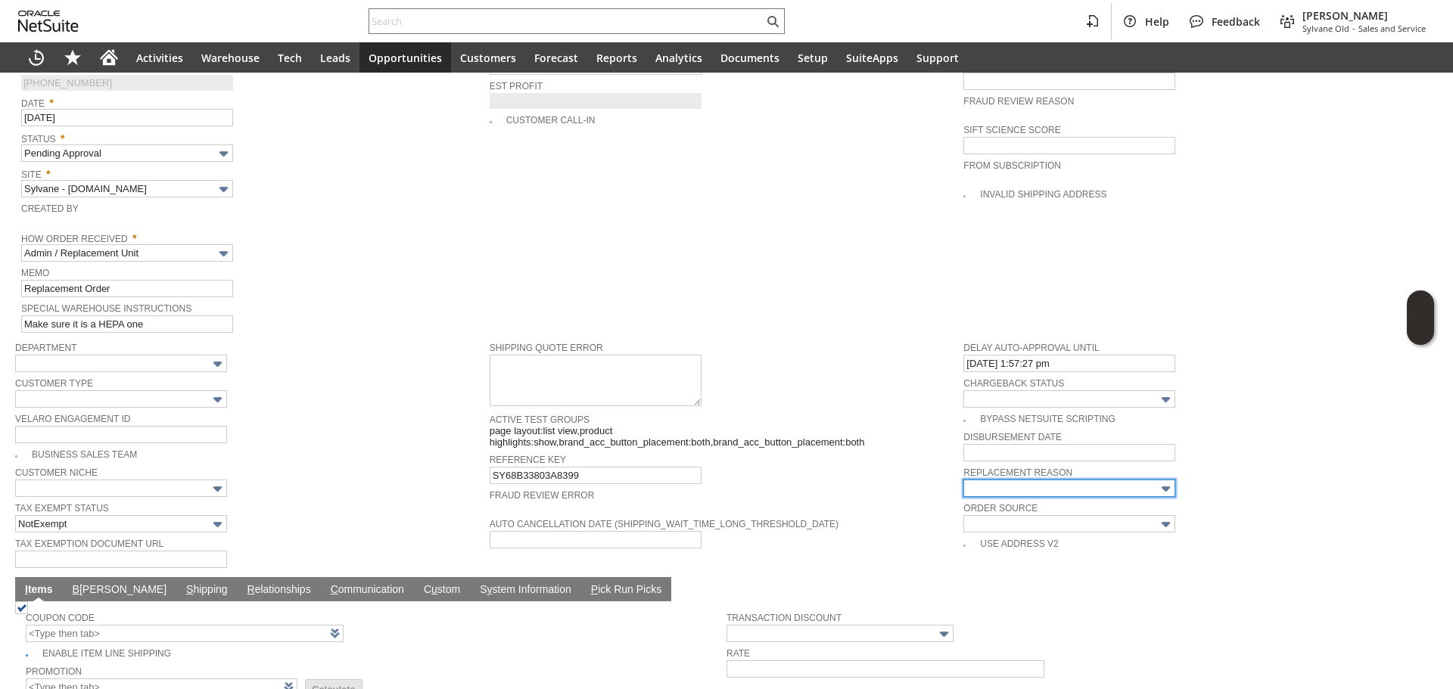
drag, startPoint x: 1021, startPoint y: 467, endPoint x: 1014, endPoint y: 476, distance: 11.8
click at [1021, 480] on input "text" at bounding box center [1069, 488] width 212 height 17
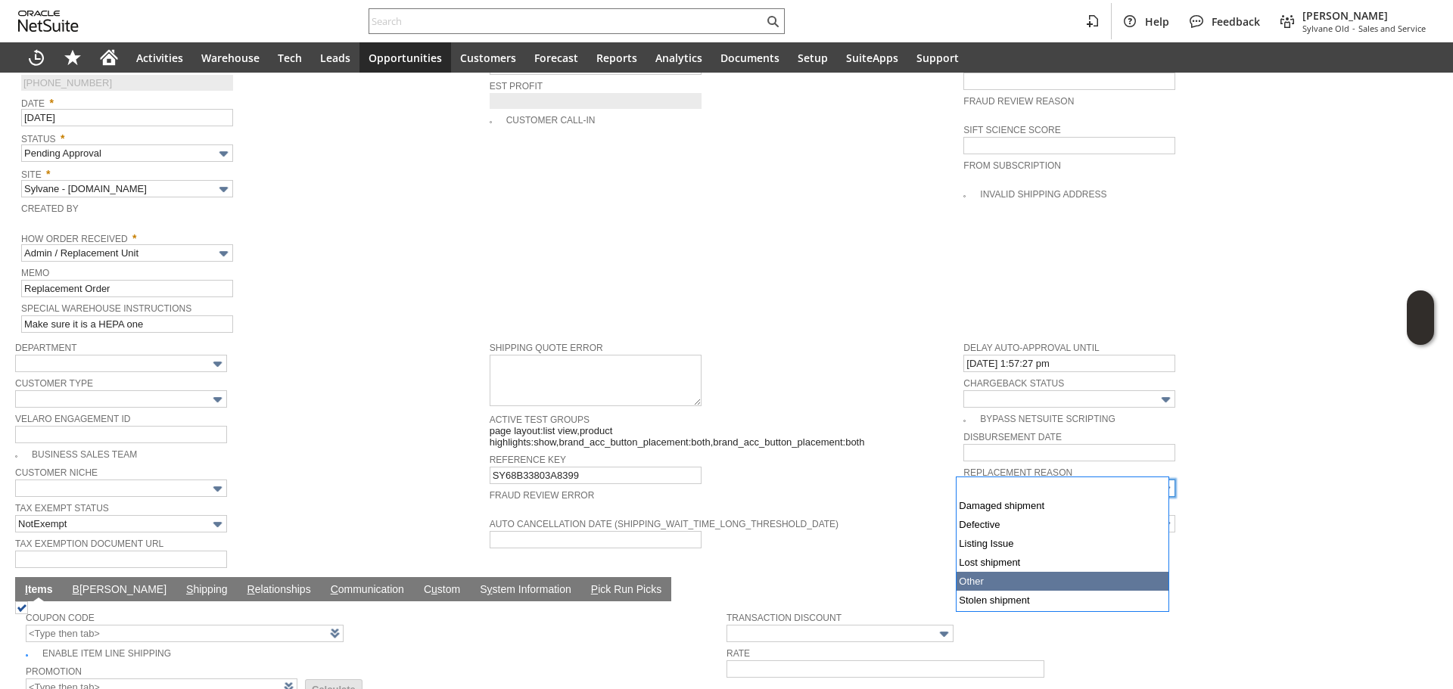
type input "Other"
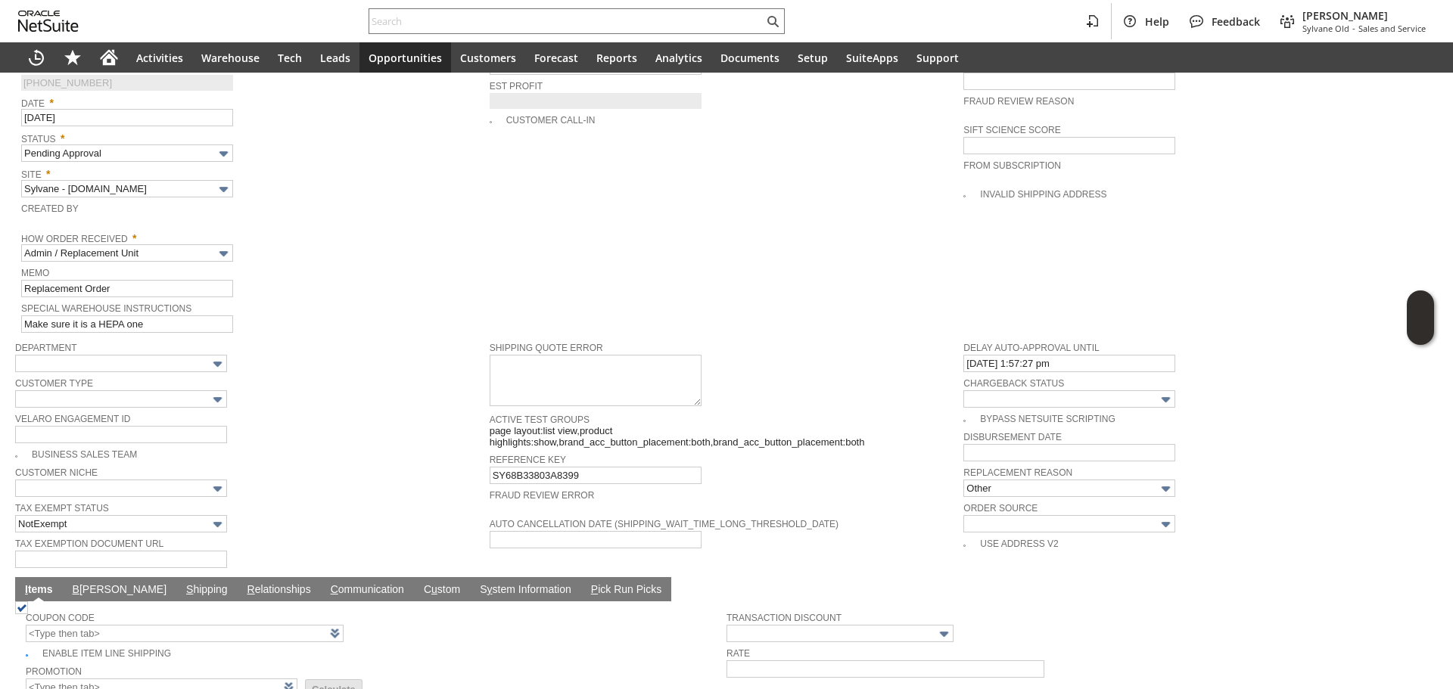
click at [882, 486] on span "Fraud Review Error" at bounding box center [722, 493] width 467 height 15
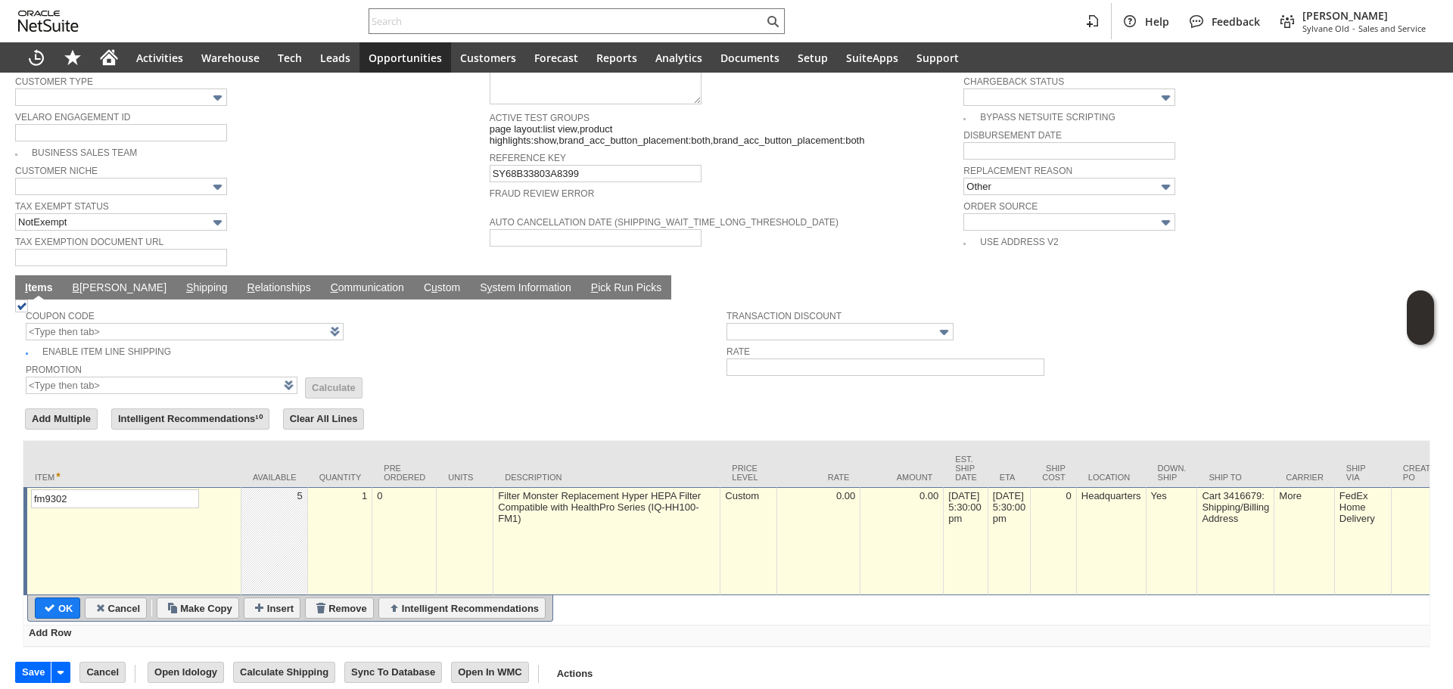
scroll to position [1030, 0]
click at [68, 598] on input "OK" at bounding box center [58, 608] width 44 height 20
type input "Add"
type input "Copy Previous"
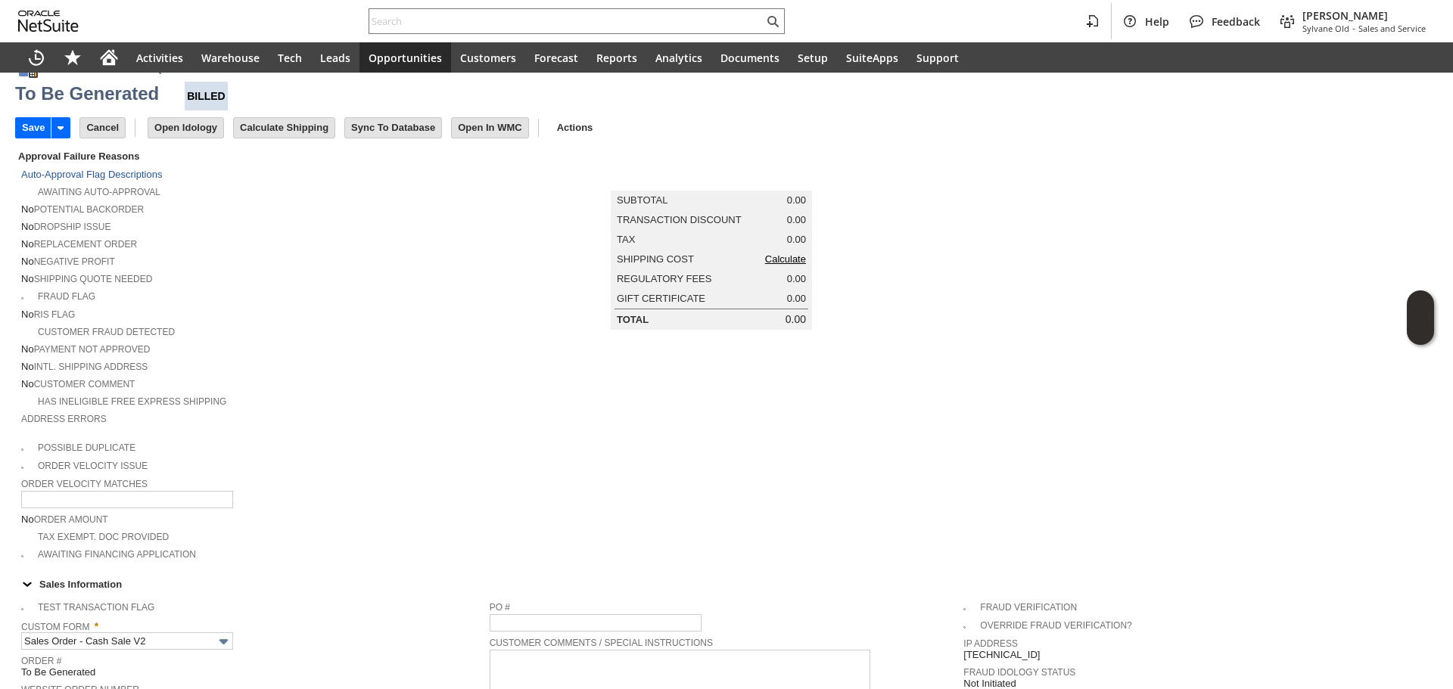
scroll to position [0, 0]
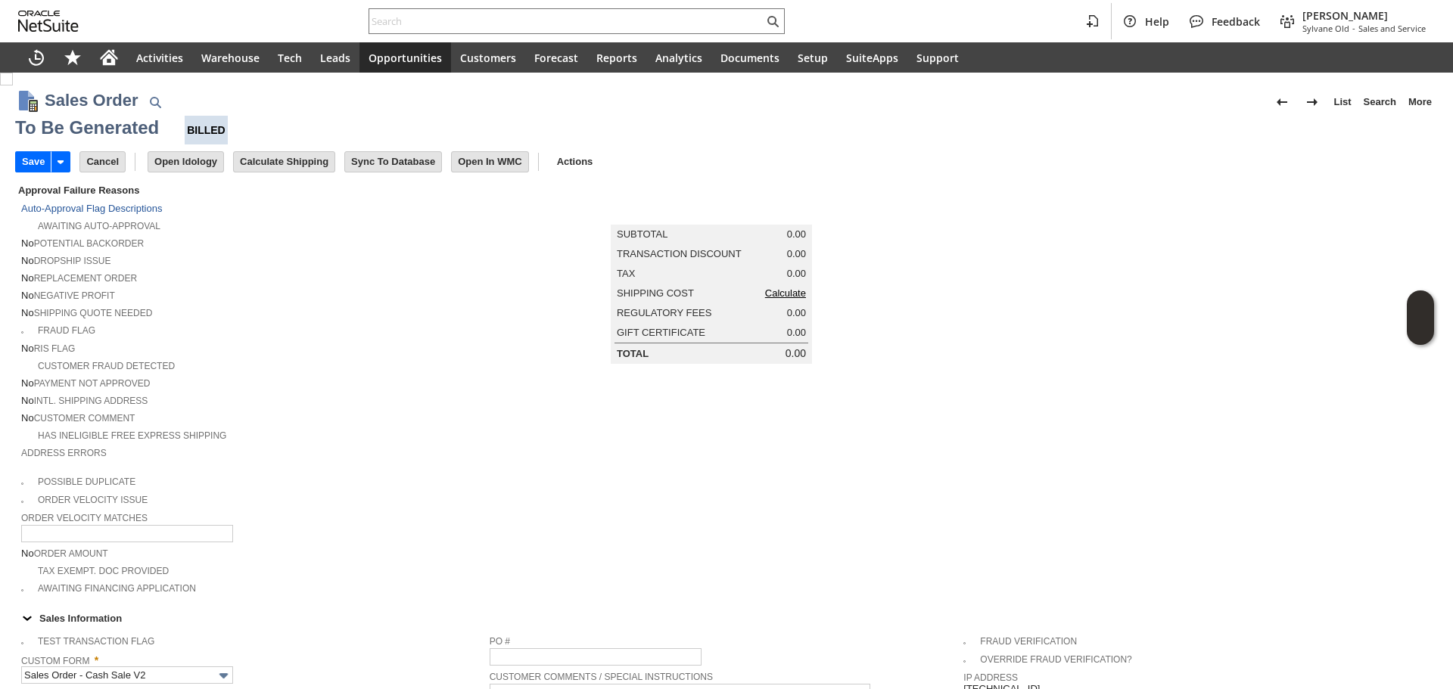
click at [766, 299] on link "Calculate" at bounding box center [785, 292] width 41 height 11
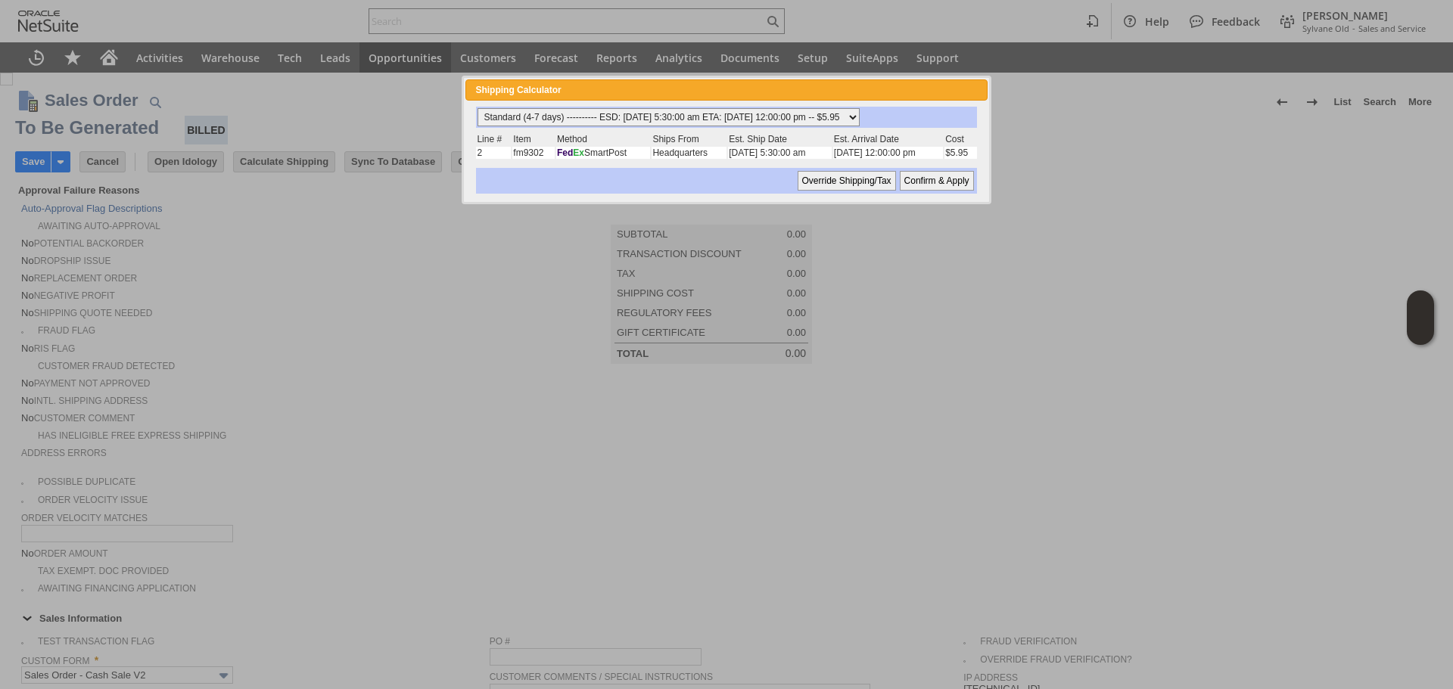
click at [651, 110] on select "Standard (4-7 days) ---------- ESD: 09/10/2025 5:30:00 am ETA: 09/12/2025 12:00…" at bounding box center [668, 117] width 382 height 18
select select "2 Day ------------------------ ESD: 09/10/2025 5:30:00 am ETA: 09/11/2025 12:00…"
click at [477, 108] on select "Standard (4-7 days) ---------- ESD: 09/10/2025 5:30:00 am ETA: 09/12/2025 12:00…" at bounding box center [668, 117] width 382 height 18
click at [903, 173] on input "Confirm & Apply" at bounding box center [936, 181] width 74 height 20
type input "Add"
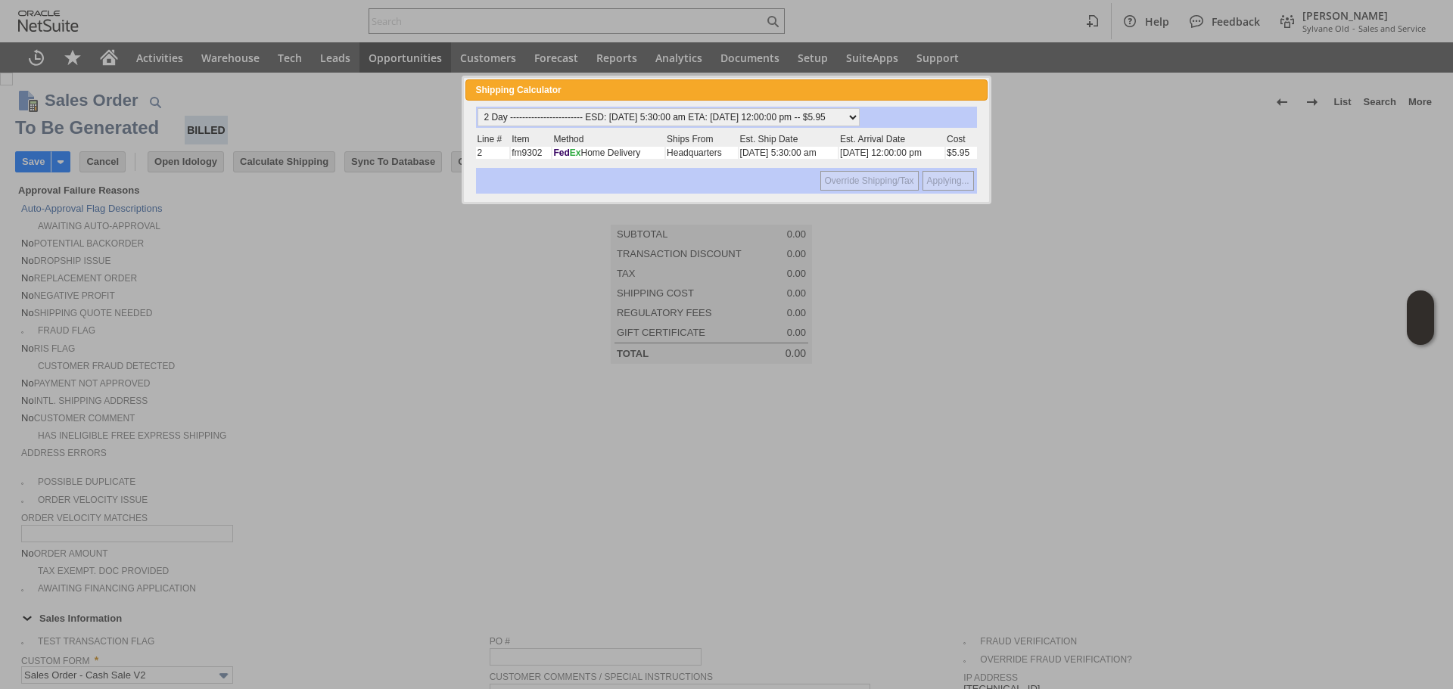
type input "Copy Previous"
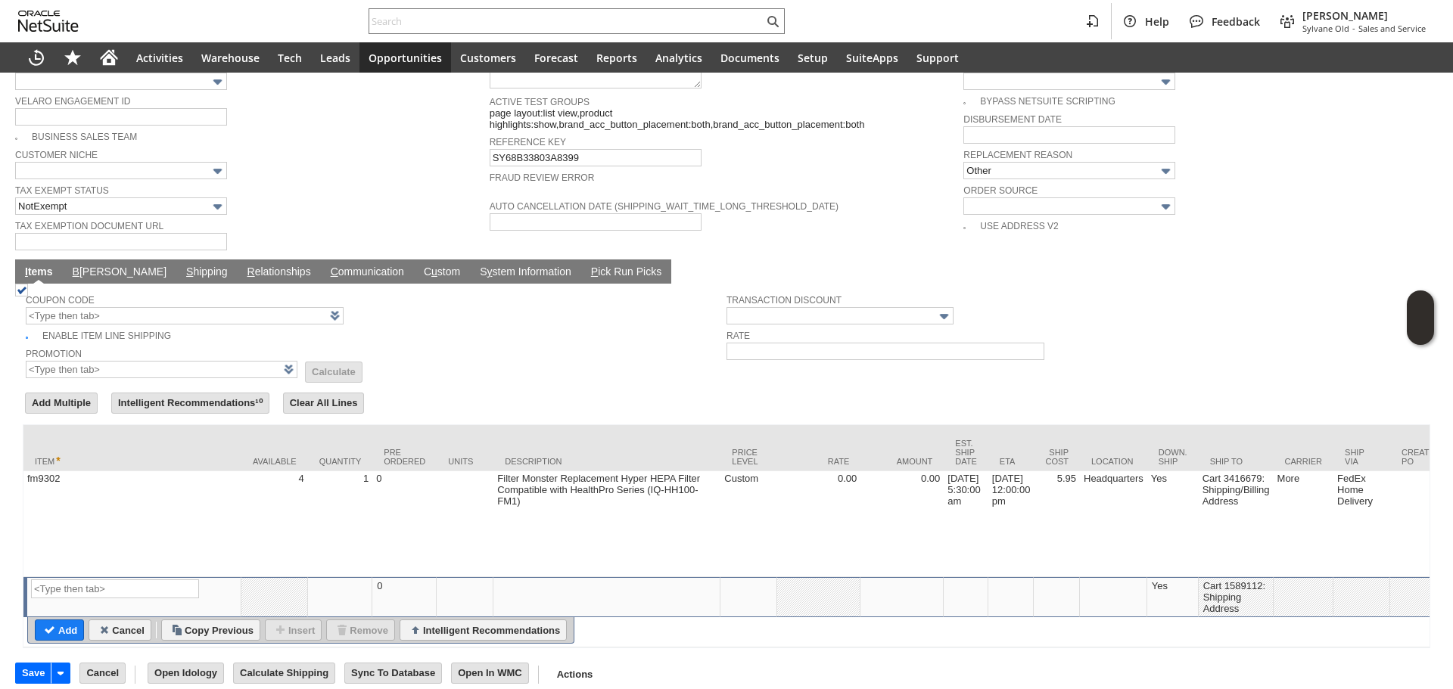
scroll to position [742, 0]
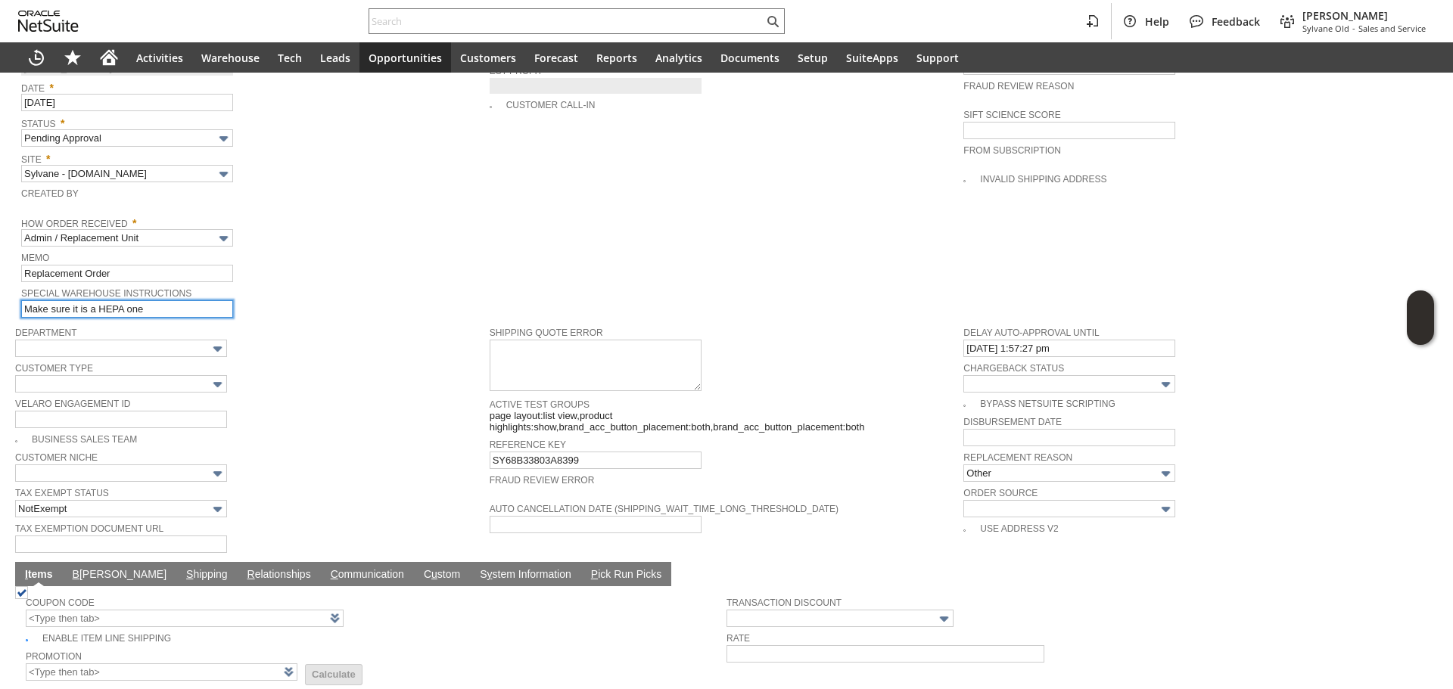
click at [161, 300] on input "Make sure it is a HEPA one" at bounding box center [127, 308] width 212 height 17
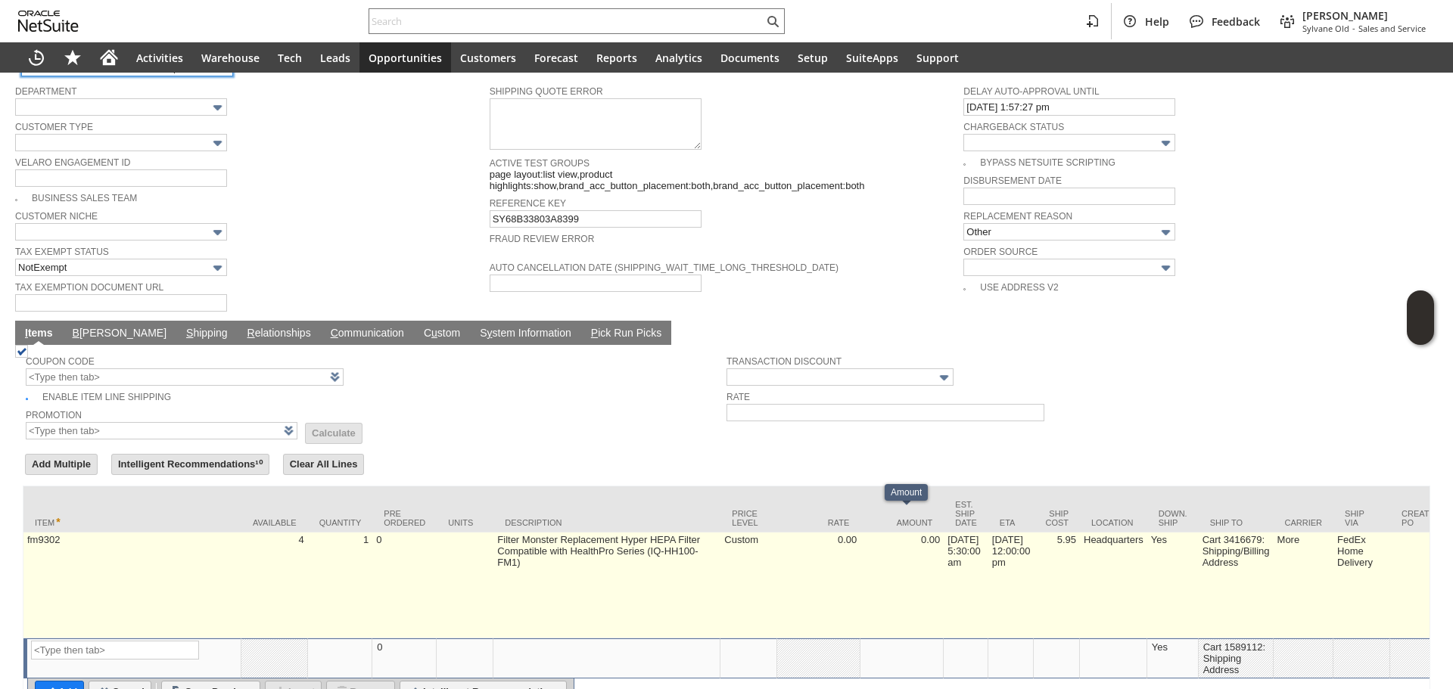
type input "Make sure it is a HEPA one, not a pre-filter"
click at [1062, 541] on td "5.95" at bounding box center [1056, 586] width 46 height 106
type input "5.95"
type input "OK"
type input "Make Copy"
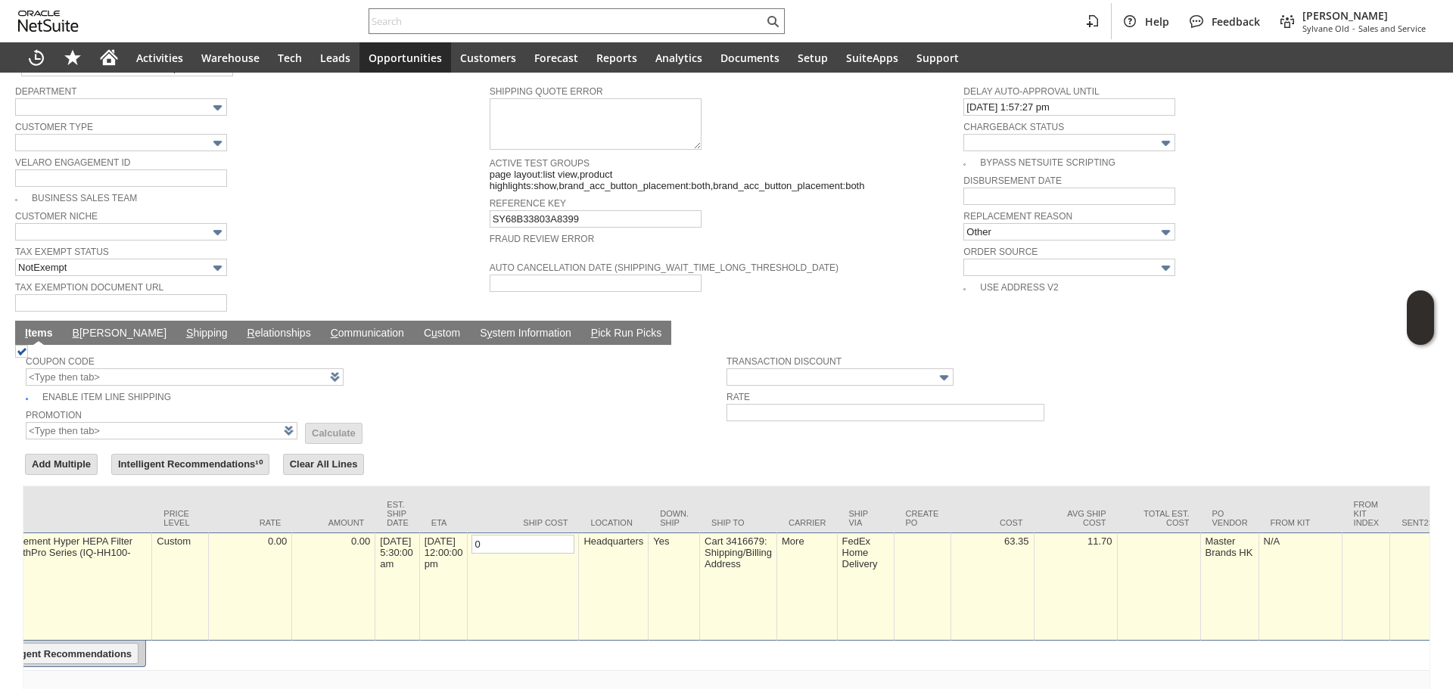
scroll to position [0, 0]
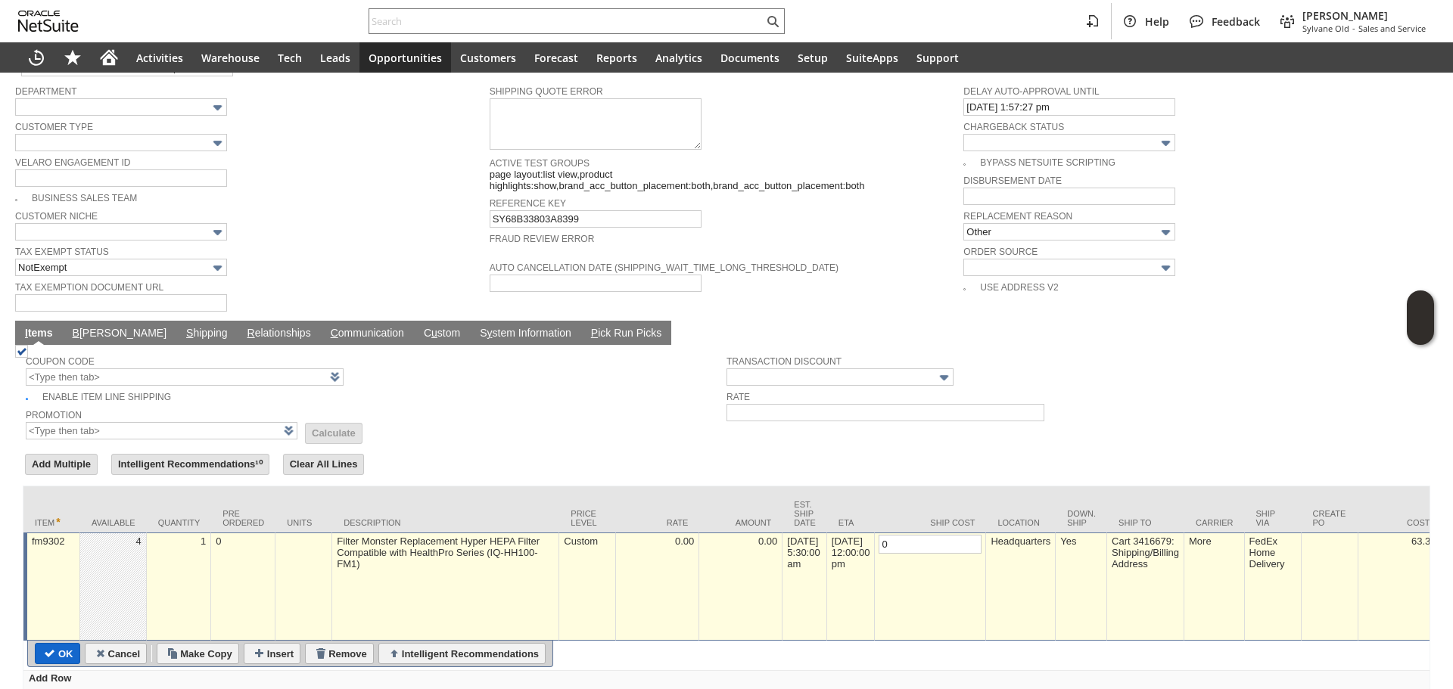
type input "0"
click at [57, 644] on input "OK" at bounding box center [58, 654] width 44 height 20
type input "Add"
type input "Copy Previous"
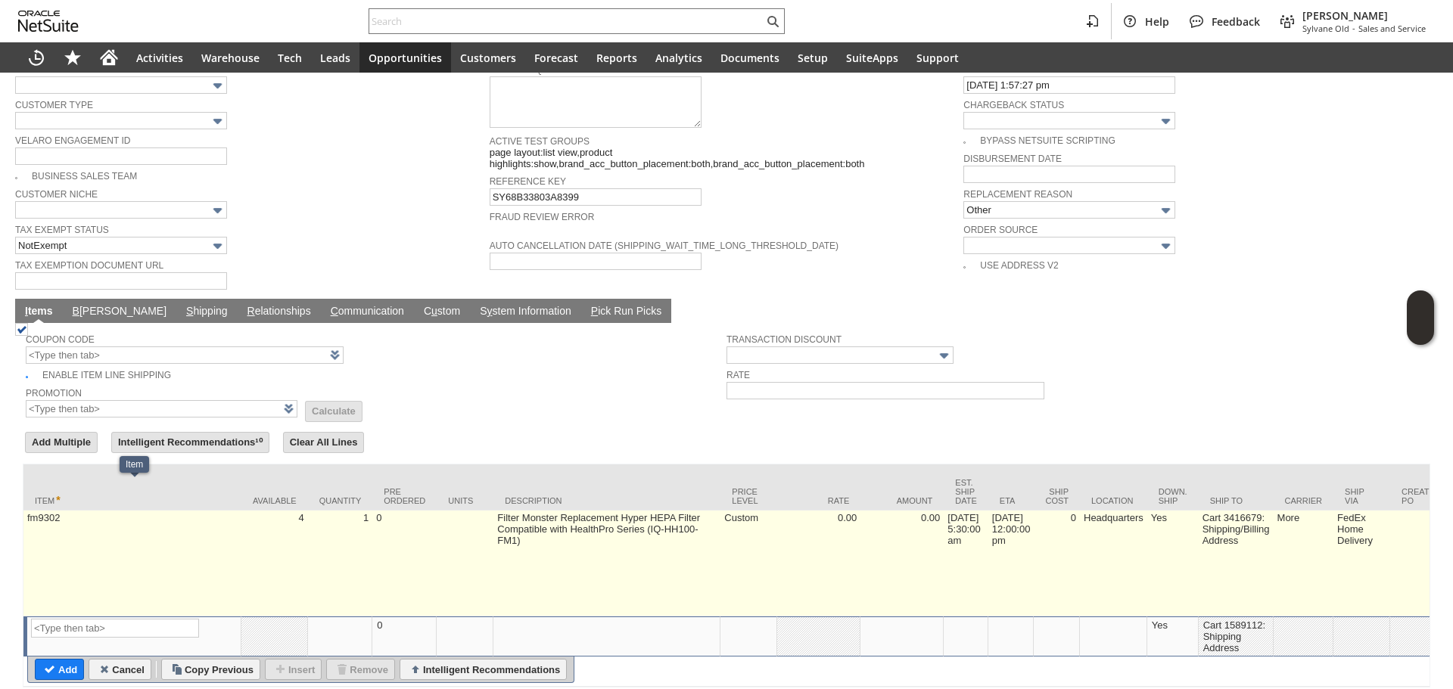
scroll to position [1045, 0]
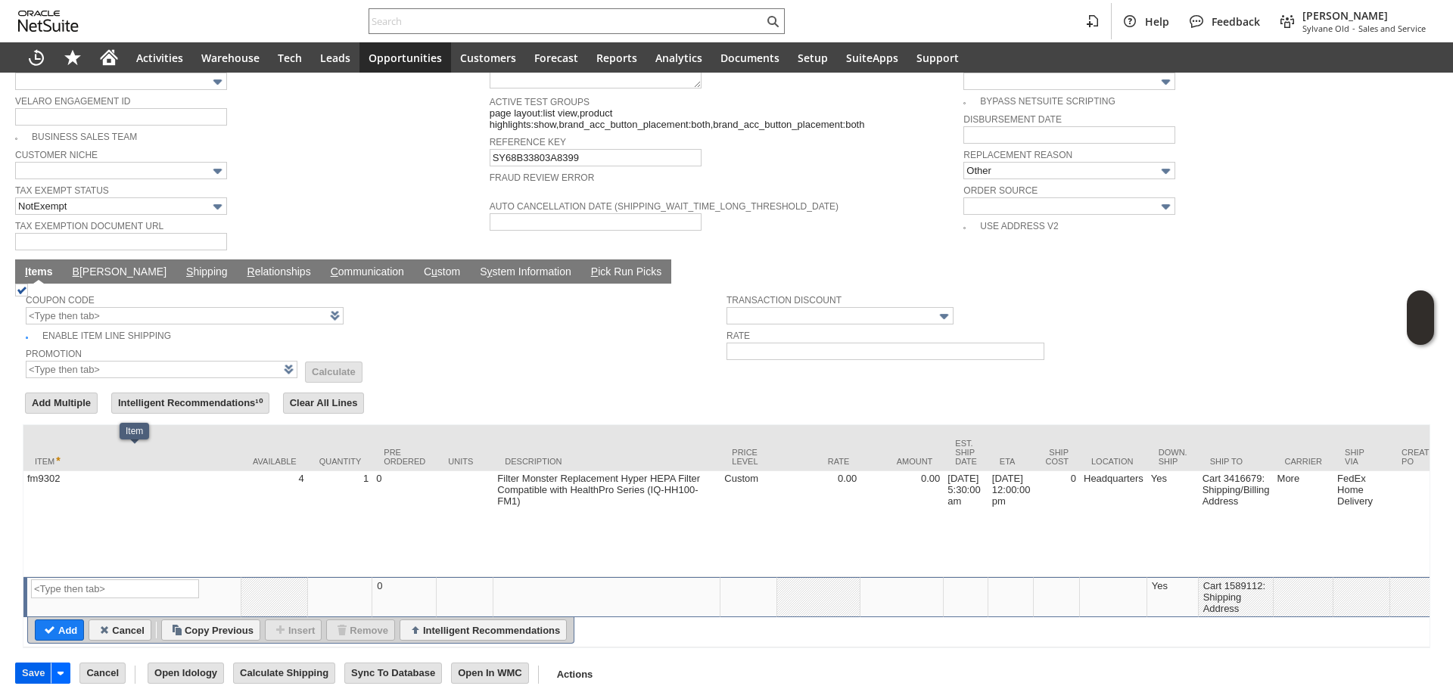
click at [26, 666] on input "Save" at bounding box center [33, 673] width 35 height 20
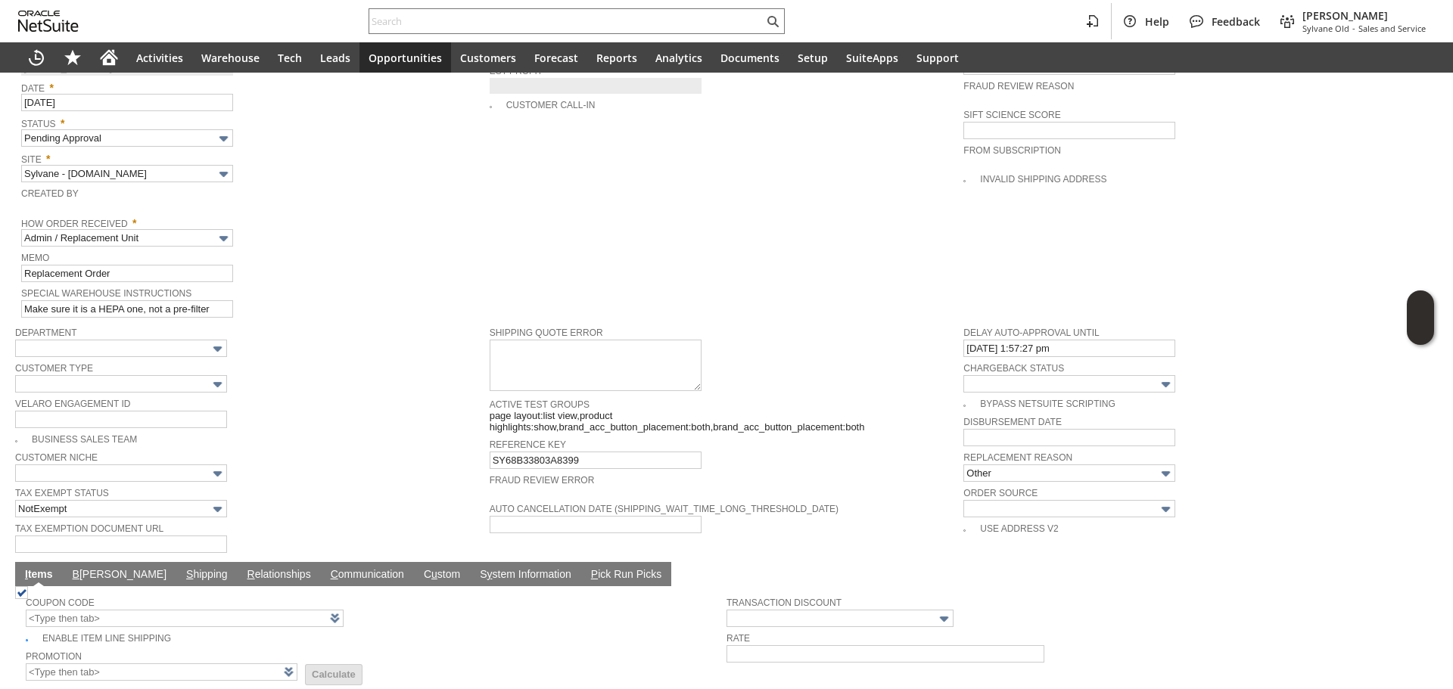
click at [87, 568] on link "B illing" at bounding box center [119, 575] width 101 height 14
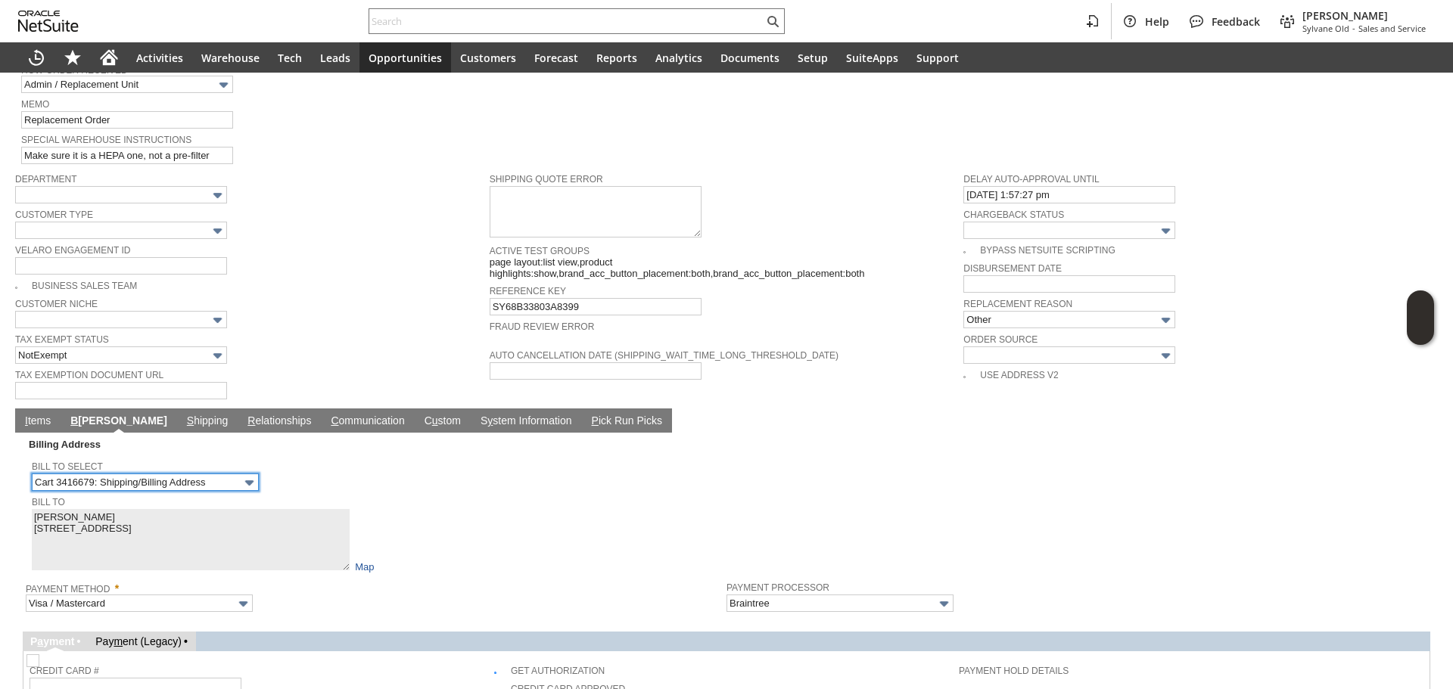
scroll to position [1120, 0]
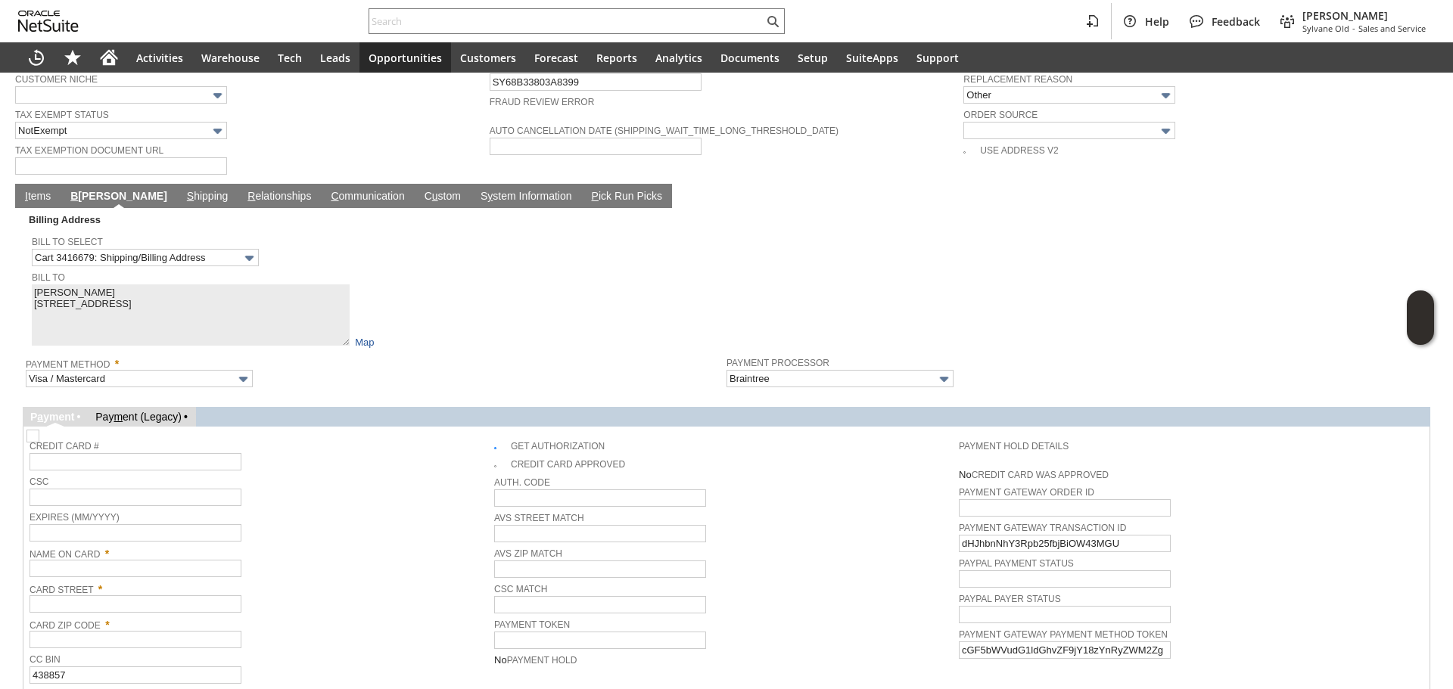
click at [39, 430] on img at bounding box center [32, 436] width 13 height 13
checkbox input "false"
click at [450, 437] on div "Credit Card #" at bounding box center [258, 454] width 457 height 34
click at [54, 272] on link "Bill To" at bounding box center [48, 277] width 33 height 11
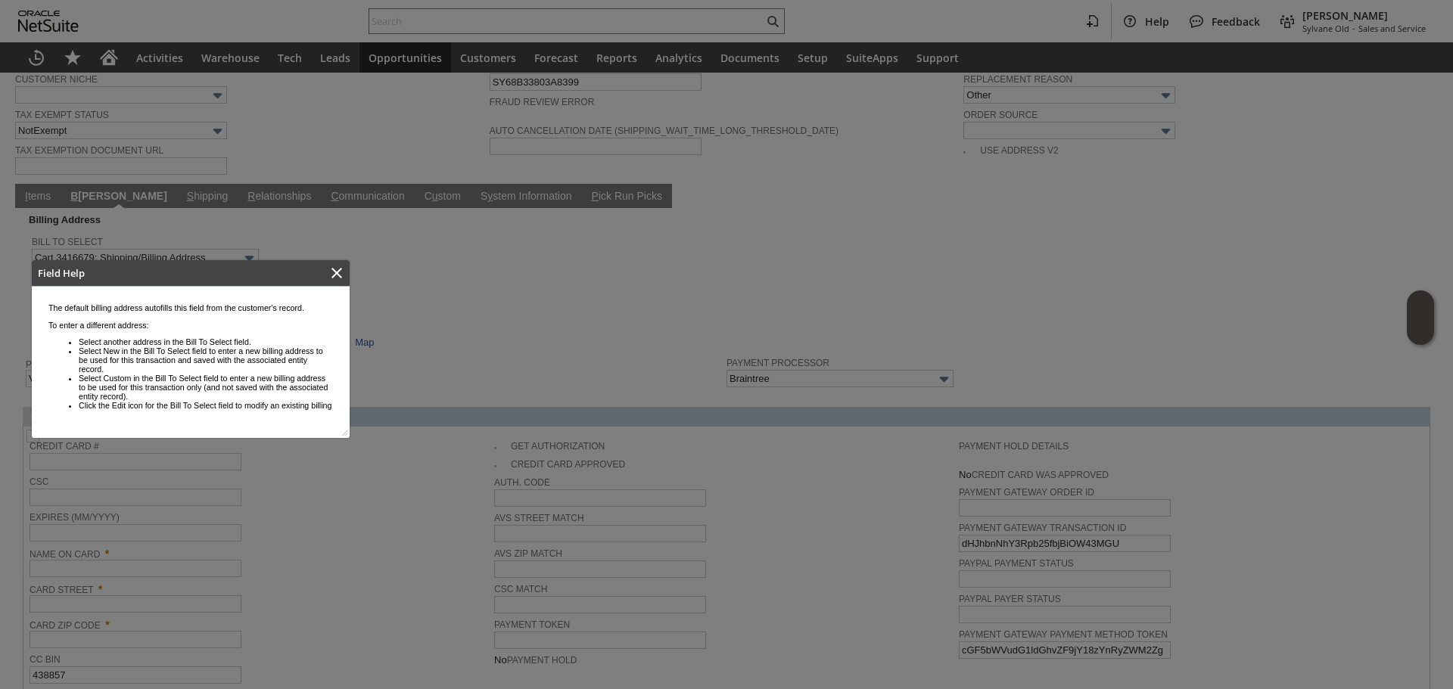
scroll to position [0, 0]
click at [334, 272] on icon "Close" at bounding box center [336, 273] width 11 height 11
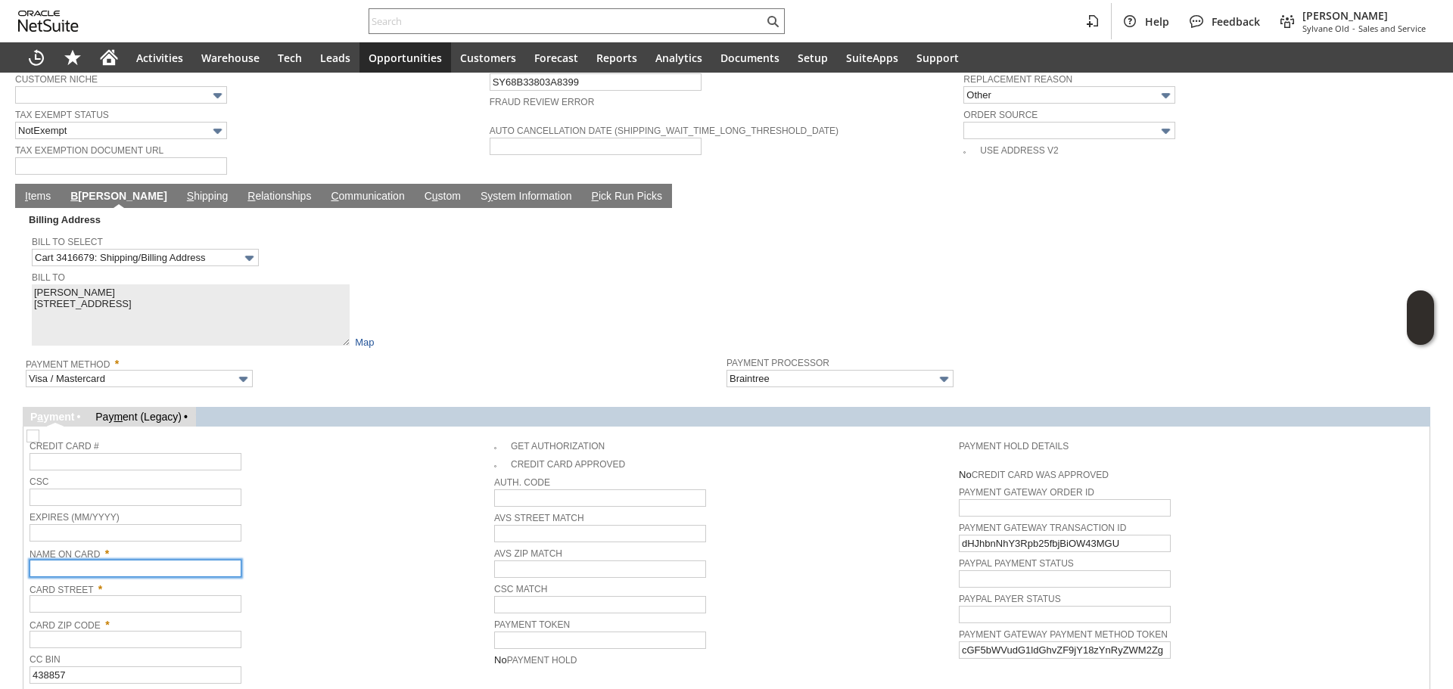
click at [97, 560] on input "text" at bounding box center [136, 568] width 212 height 17
paste input "Elaine Jeffress"
type input "Elaine Jeffress"
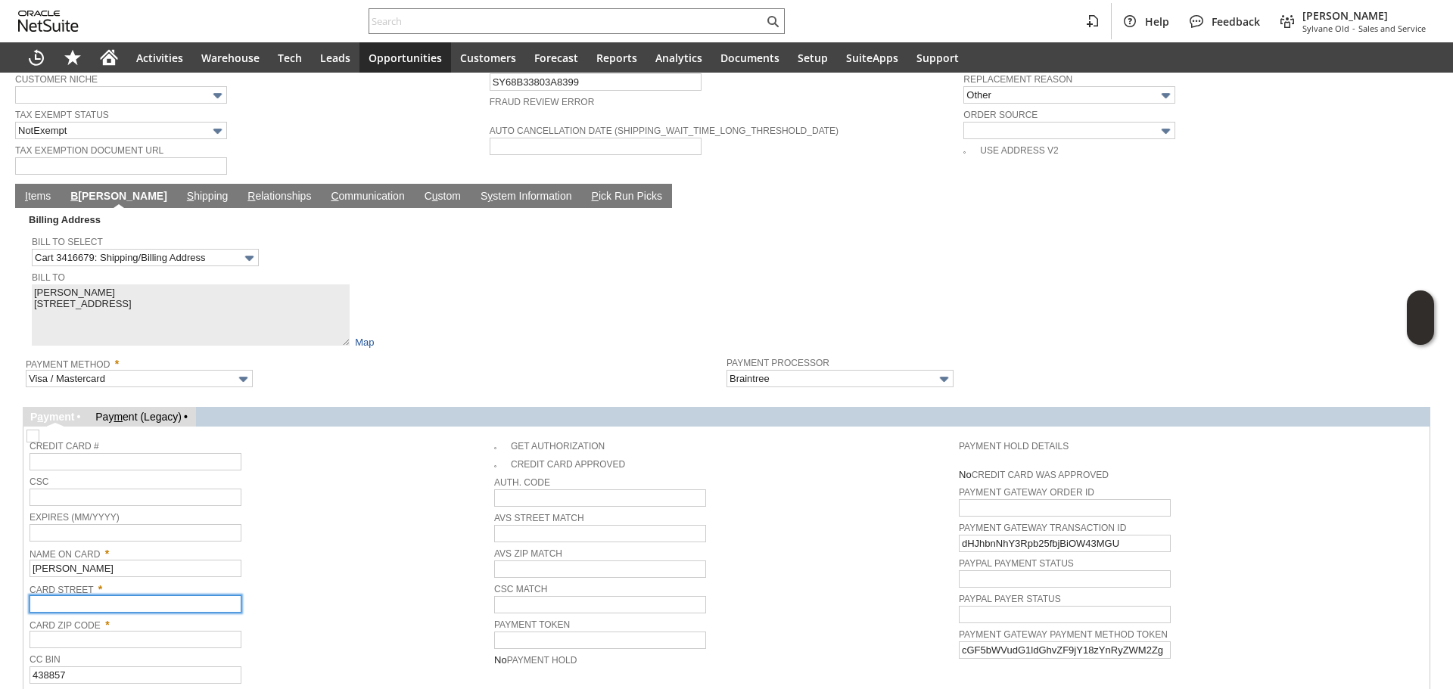
click at [91, 595] on input "text" at bounding box center [136, 603] width 212 height 17
paste input "2133 N Lincoln St"
type input "2133 N Lincoln St"
click at [121, 631] on input "text" at bounding box center [136, 639] width 212 height 17
paste input "22207"
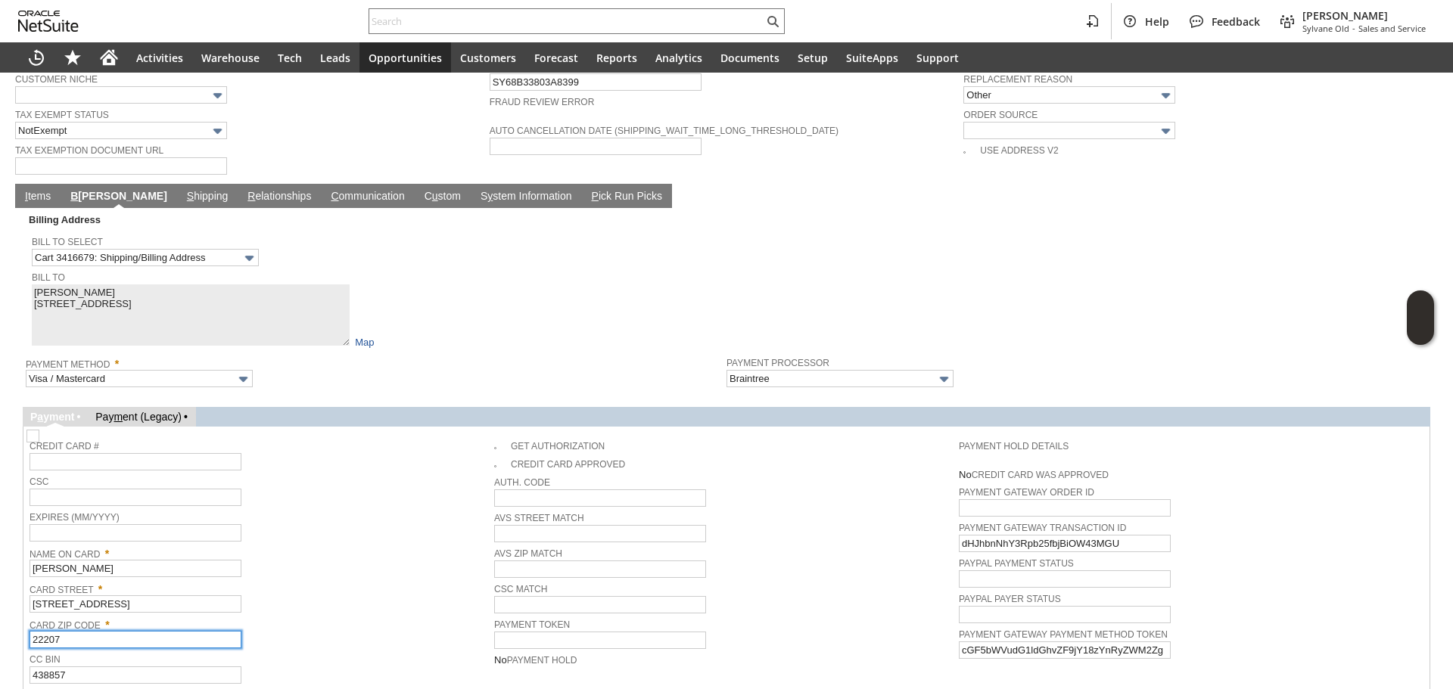
type input "22207"
click at [361, 579] on div "Card Street * 2133 N Lincoln St" at bounding box center [258, 596] width 457 height 34
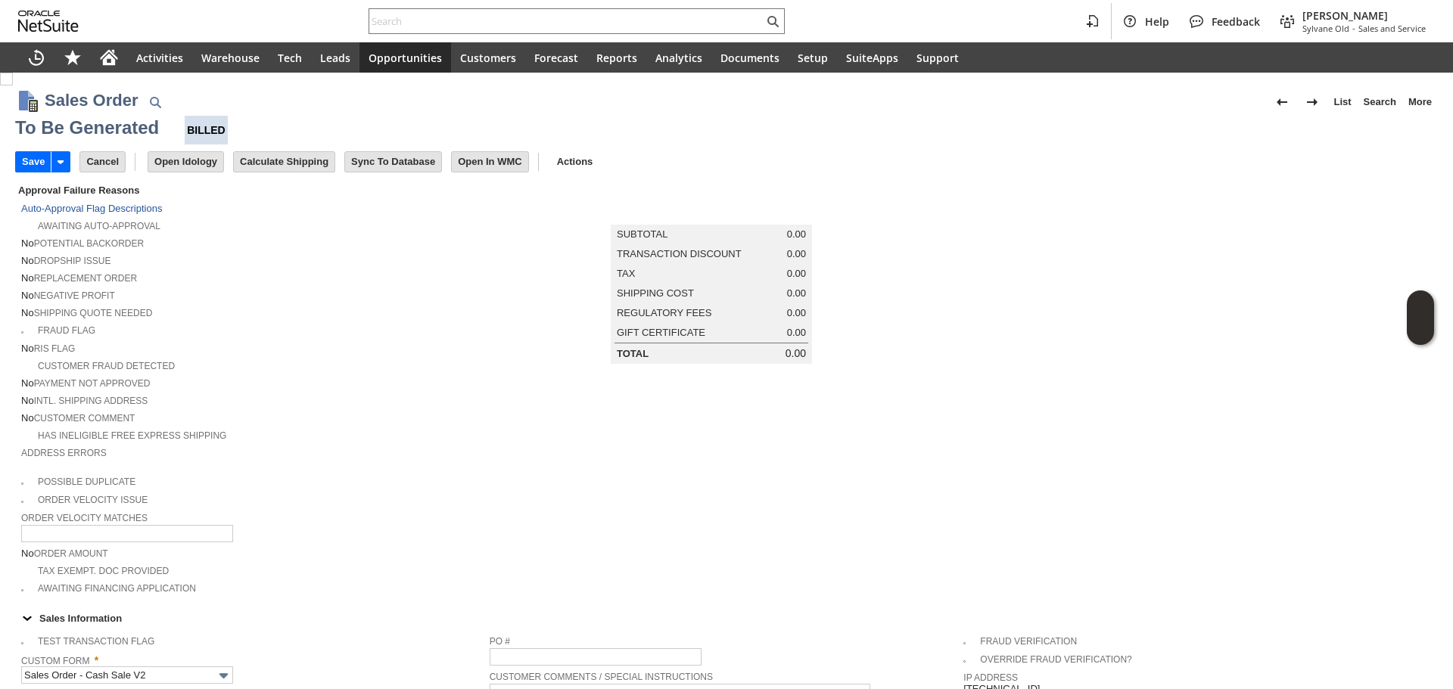
click at [402, 272] on div "No Replacement Order" at bounding box center [255, 277] width 468 height 16
click at [48, 171] on input "Save" at bounding box center [33, 162] width 35 height 20
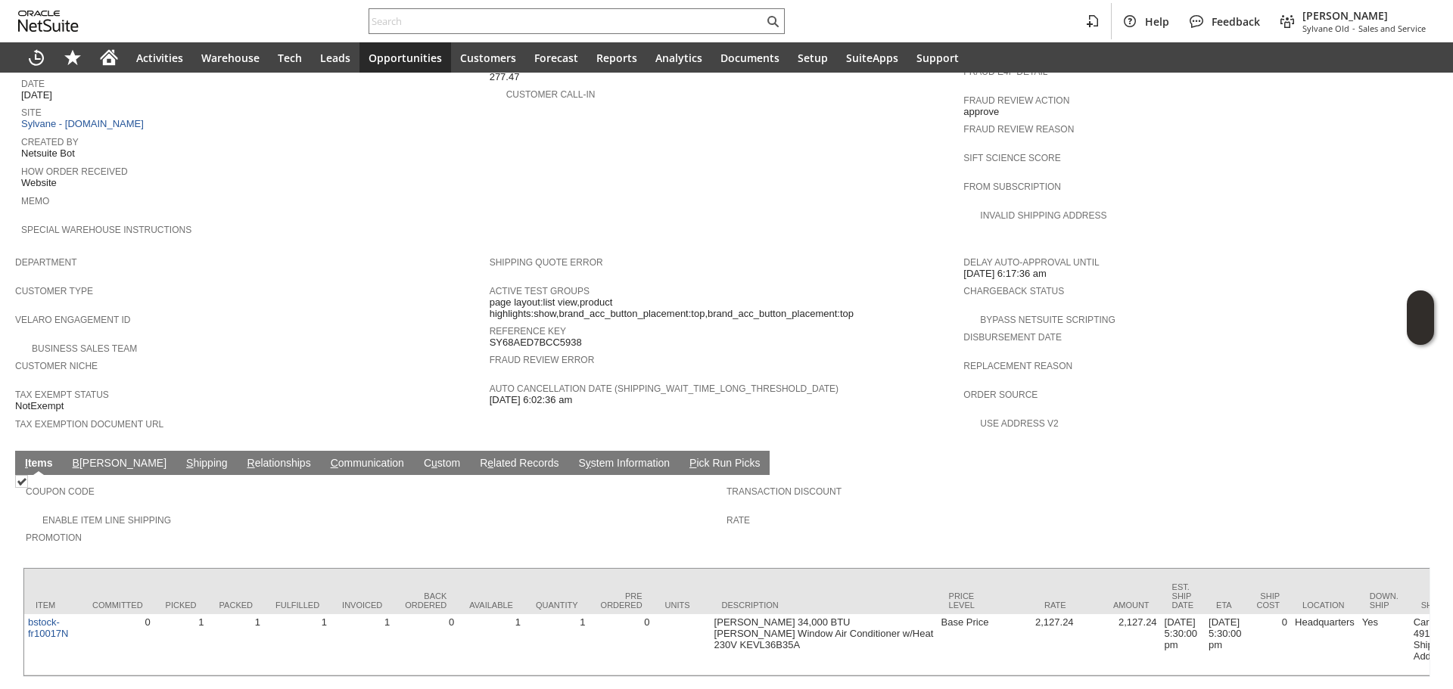
scroll to position [700, 0]
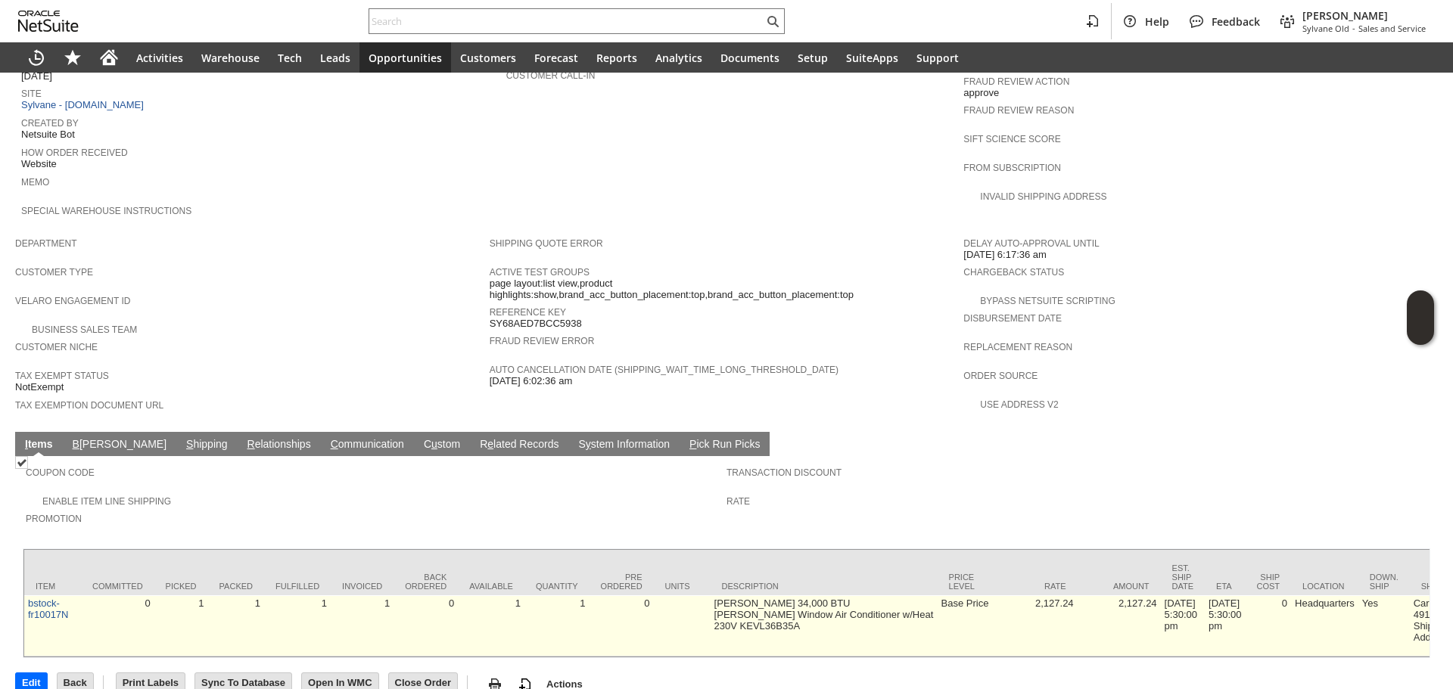
click at [253, 595] on td "1" at bounding box center [236, 625] width 56 height 61
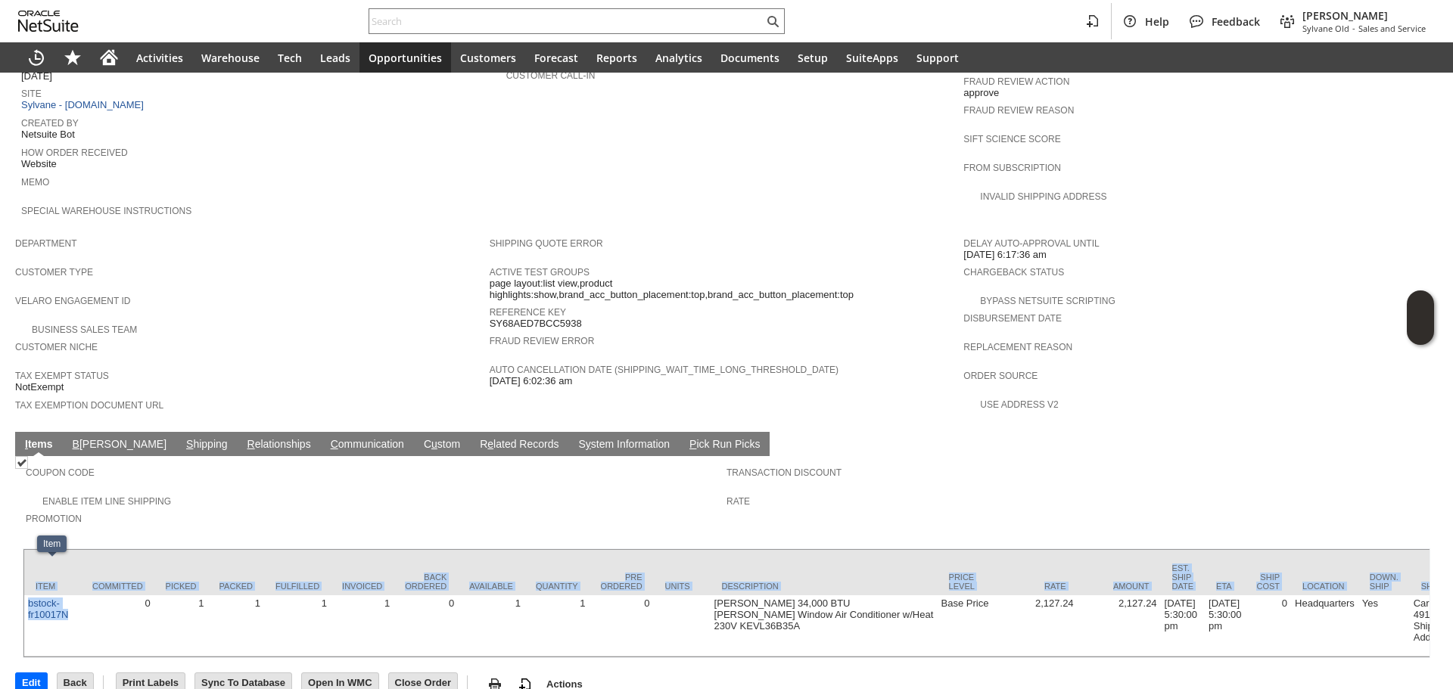
copy div "Item Committed Picked Packed Fulfilled Invoiced Back Ordered Available Quantity…"
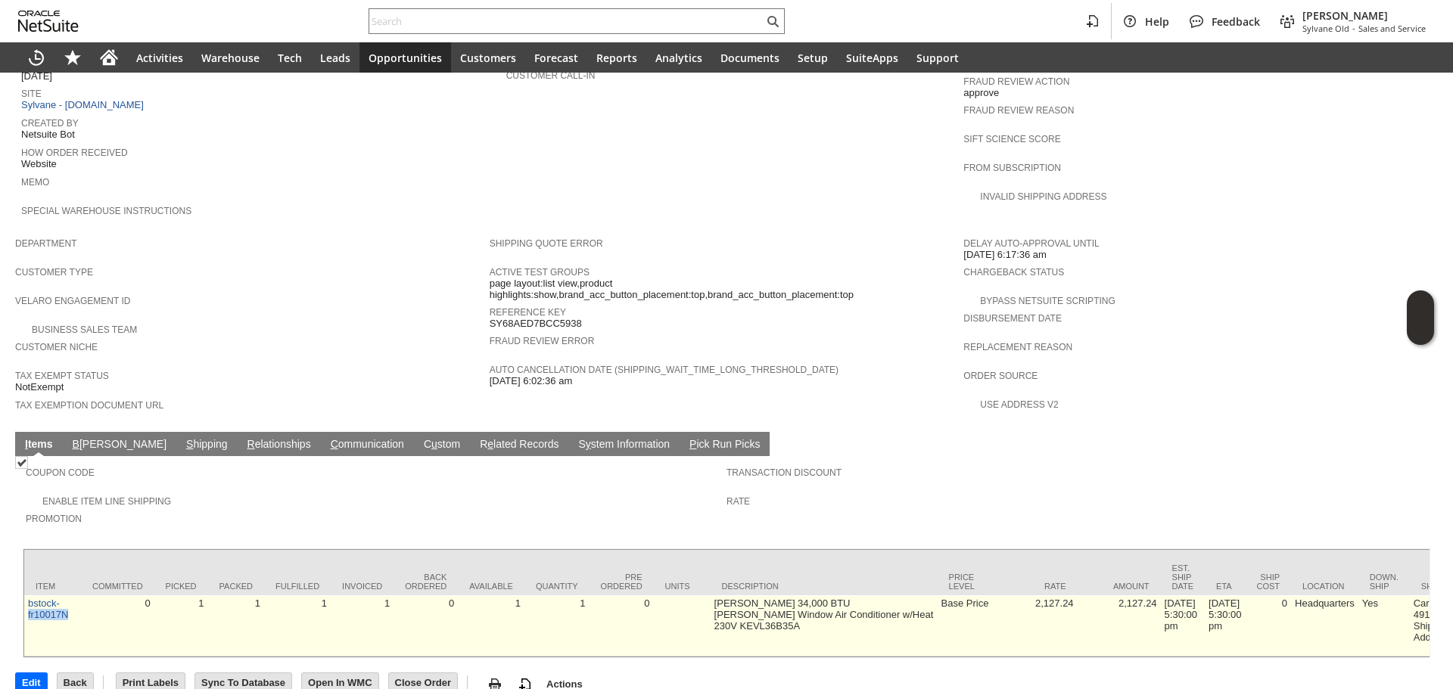
copy link "fr10017N"
drag, startPoint x: 76, startPoint y: 583, endPoint x: 24, endPoint y: 588, distance: 51.6
click at [24, 595] on td "bstock-fr10017N" at bounding box center [52, 625] width 57 height 61
copy td "Friedrich 34,000 BTU Kuhl Window Air Conditioner w/Heat 230V KEVL36B35A"
drag, startPoint x: 711, startPoint y: 570, endPoint x: 893, endPoint y: 586, distance: 182.3
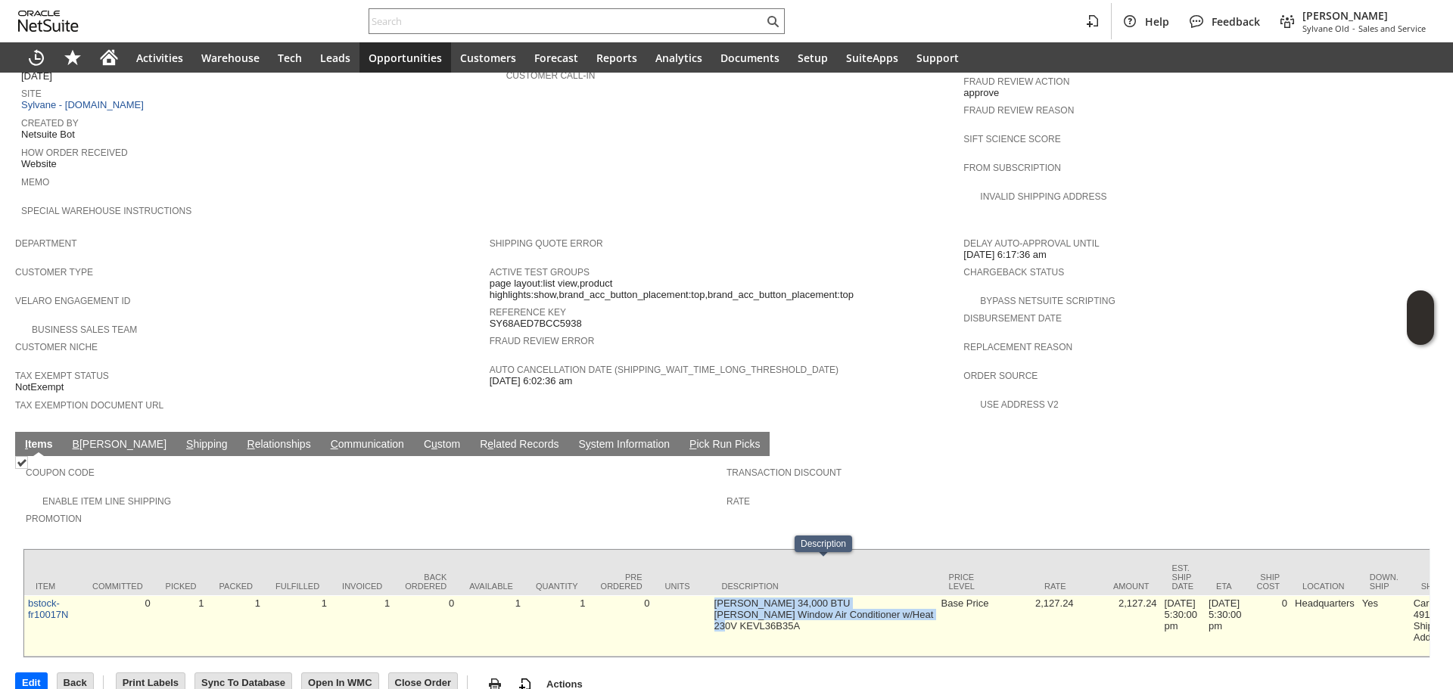
click at [893, 595] on td "Friedrich 34,000 BTU Kuhl Window Air Conditioner w/Heat 230V KEVL36B35A" at bounding box center [823, 625] width 227 height 61
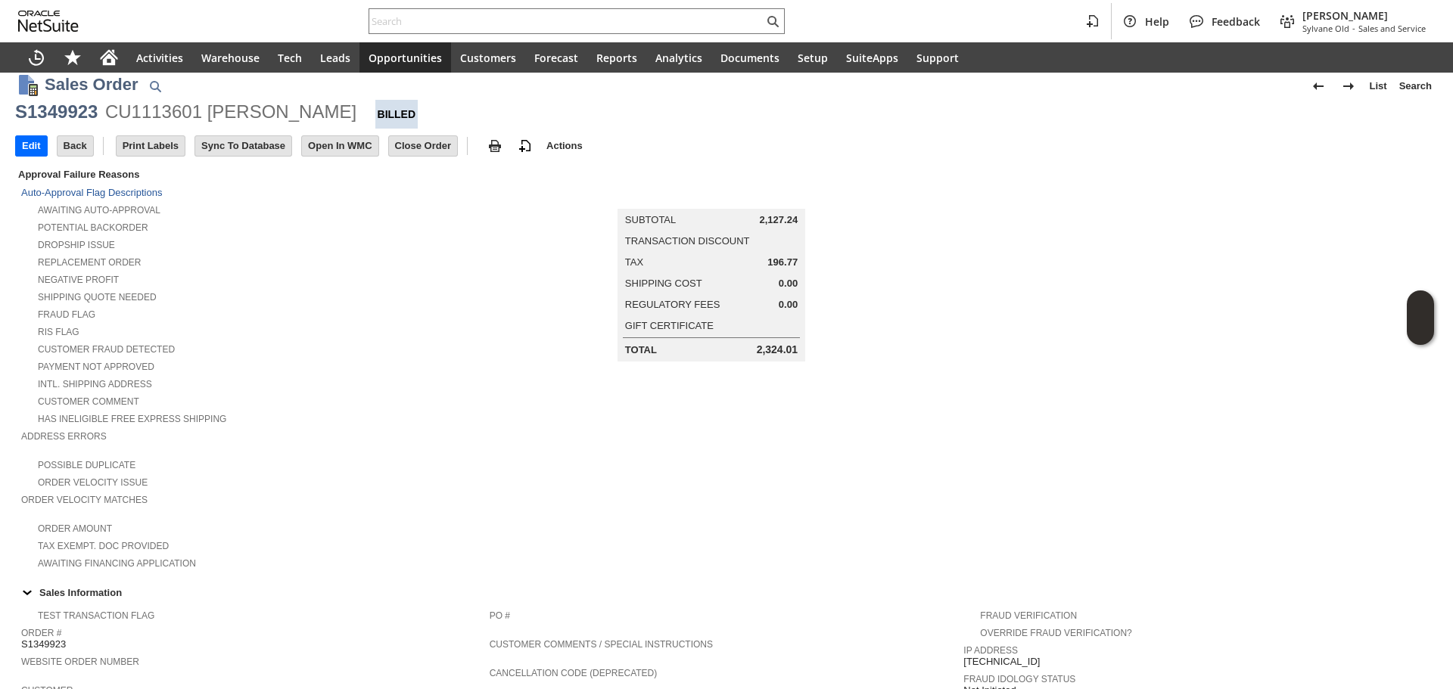
scroll to position [0, 0]
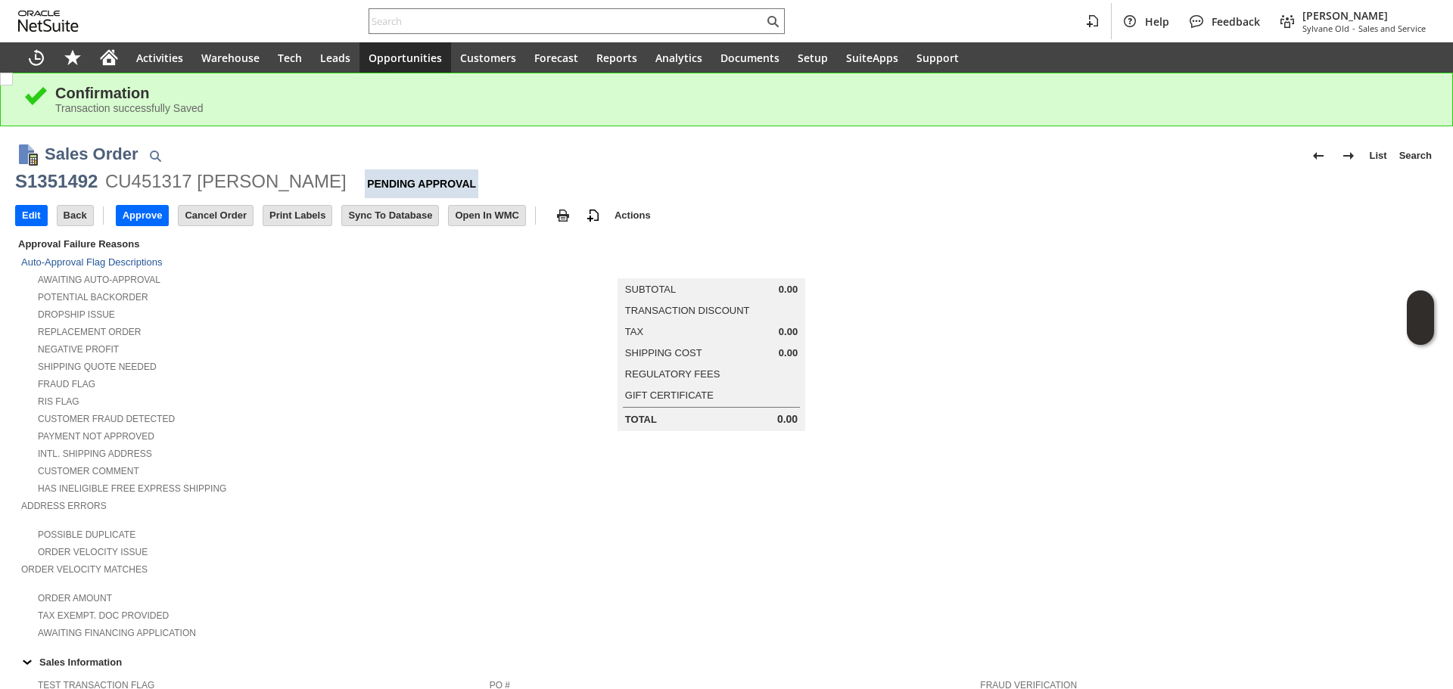
click at [417, 0] on div "Help Feedback [PERSON_NAME] [PERSON_NAME] - Sales and Service" at bounding box center [726, 21] width 1453 height 42
click at [419, 26] on input "text" at bounding box center [566, 21] width 394 height 18
paste input "3155726124"
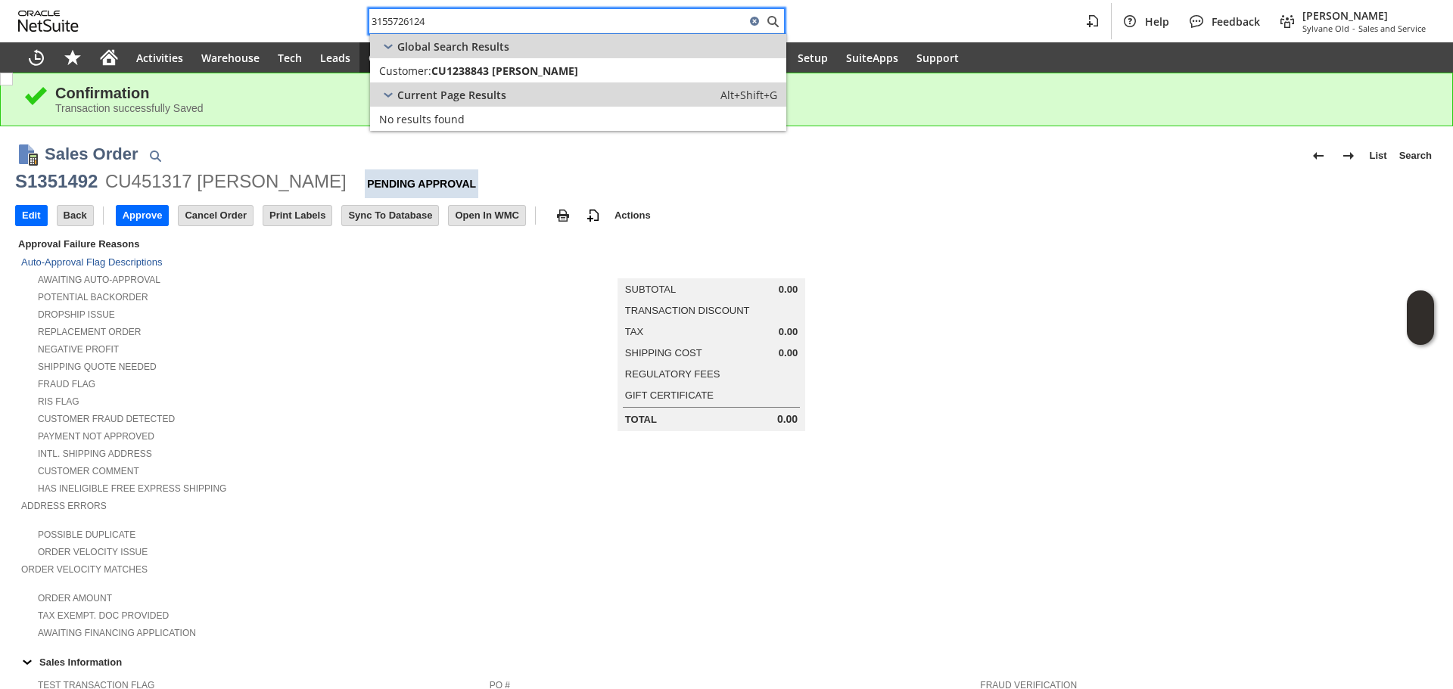
click at [443, 14] on input "3155726124" at bounding box center [557, 21] width 376 height 18
paste input "RA89511"
type input "RA89511"
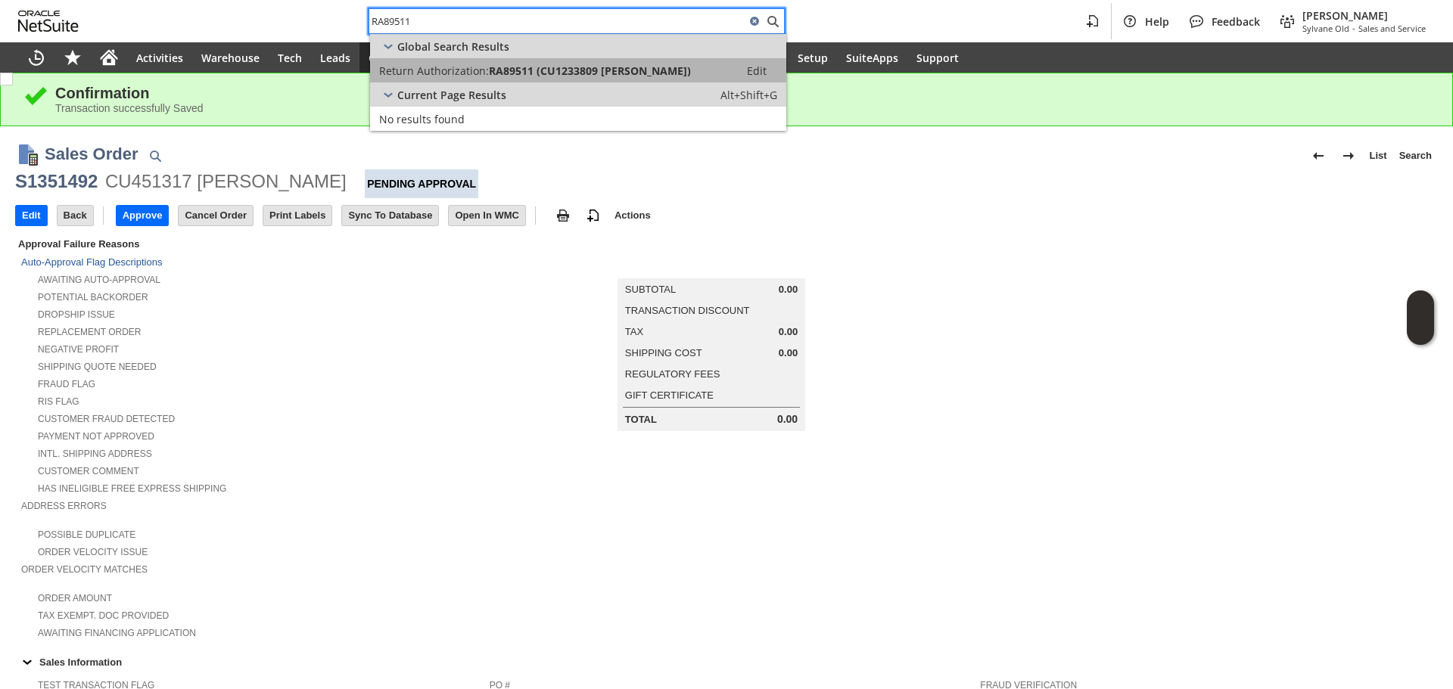
click at [520, 64] on span "RA89511 (CU1233809 Katharine R Francis)" at bounding box center [590, 71] width 202 height 14
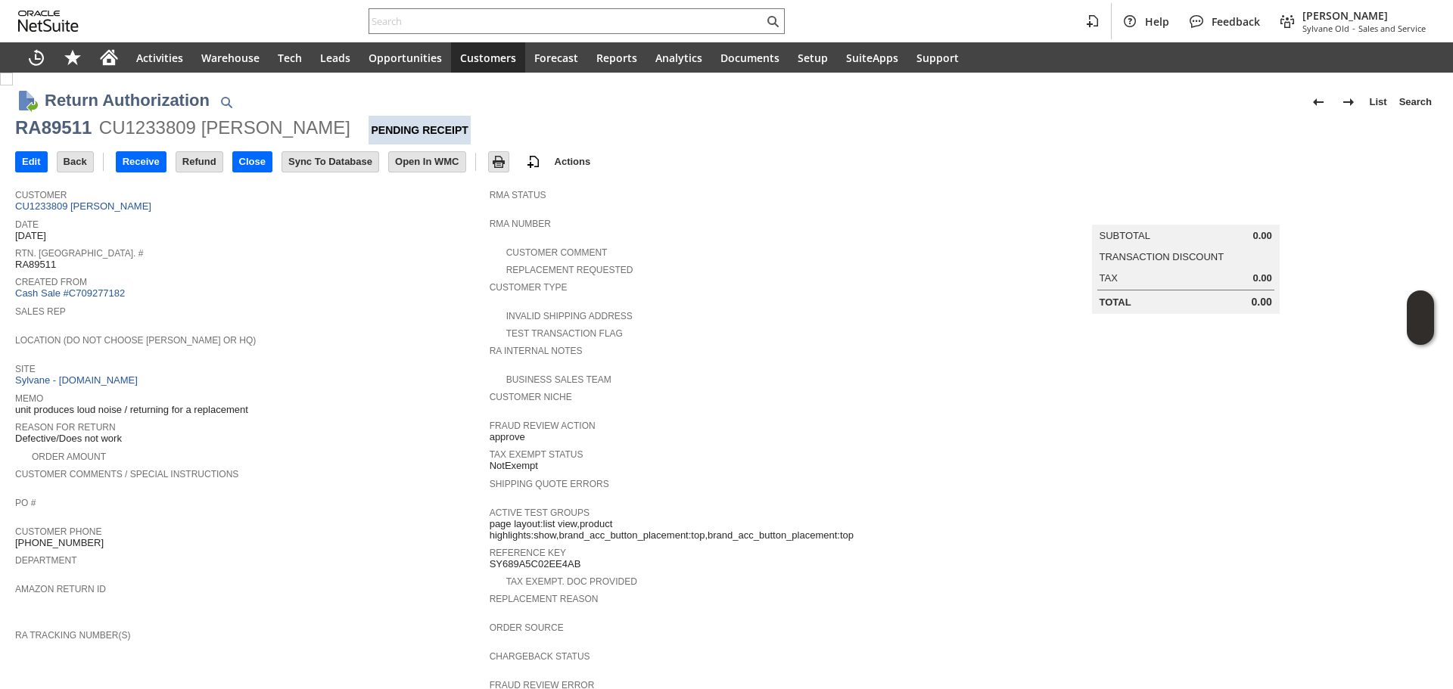
click at [379, 402] on div "Memo unit produces loud noise / returning for a replacement" at bounding box center [248, 402] width 467 height 27
click at [119, 197] on span "Customer" at bounding box center [248, 192] width 467 height 15
click at [118, 208] on link "CU1233809 [PERSON_NAME]" at bounding box center [85, 205] width 140 height 11
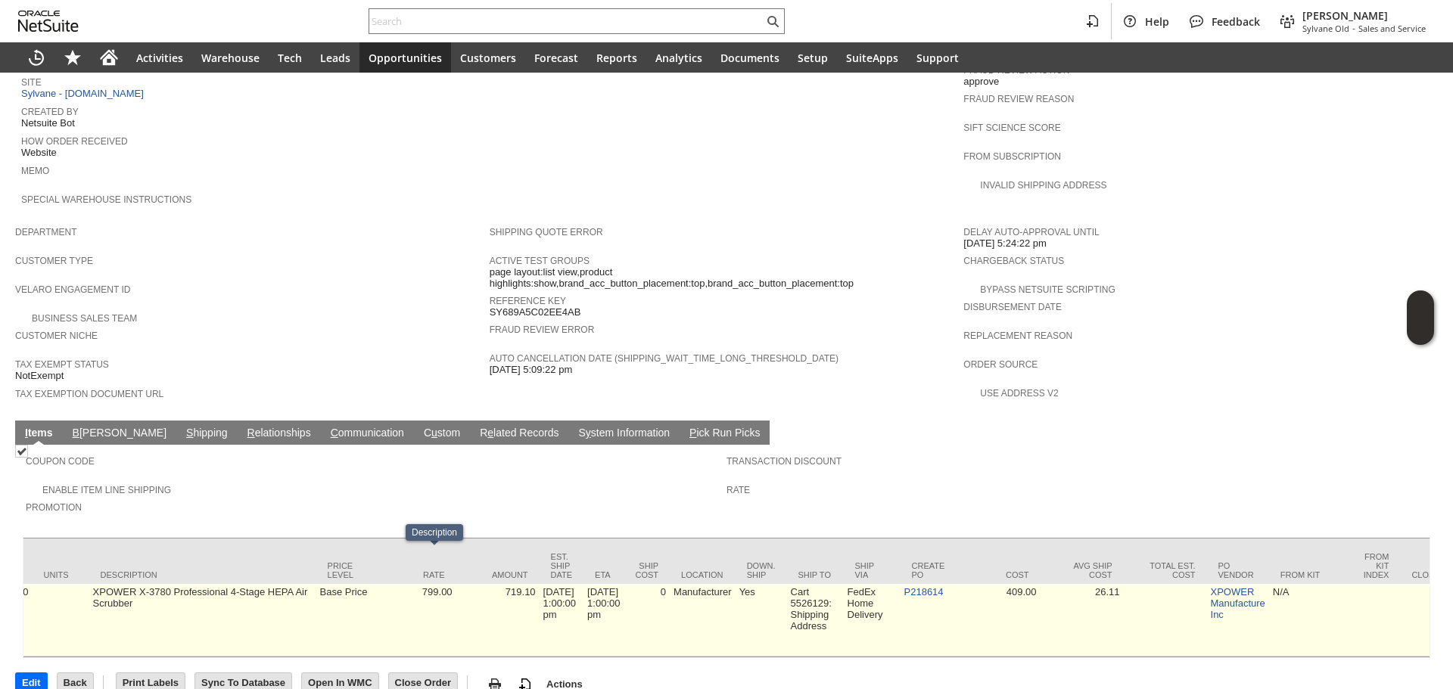
scroll to position [0, 1482]
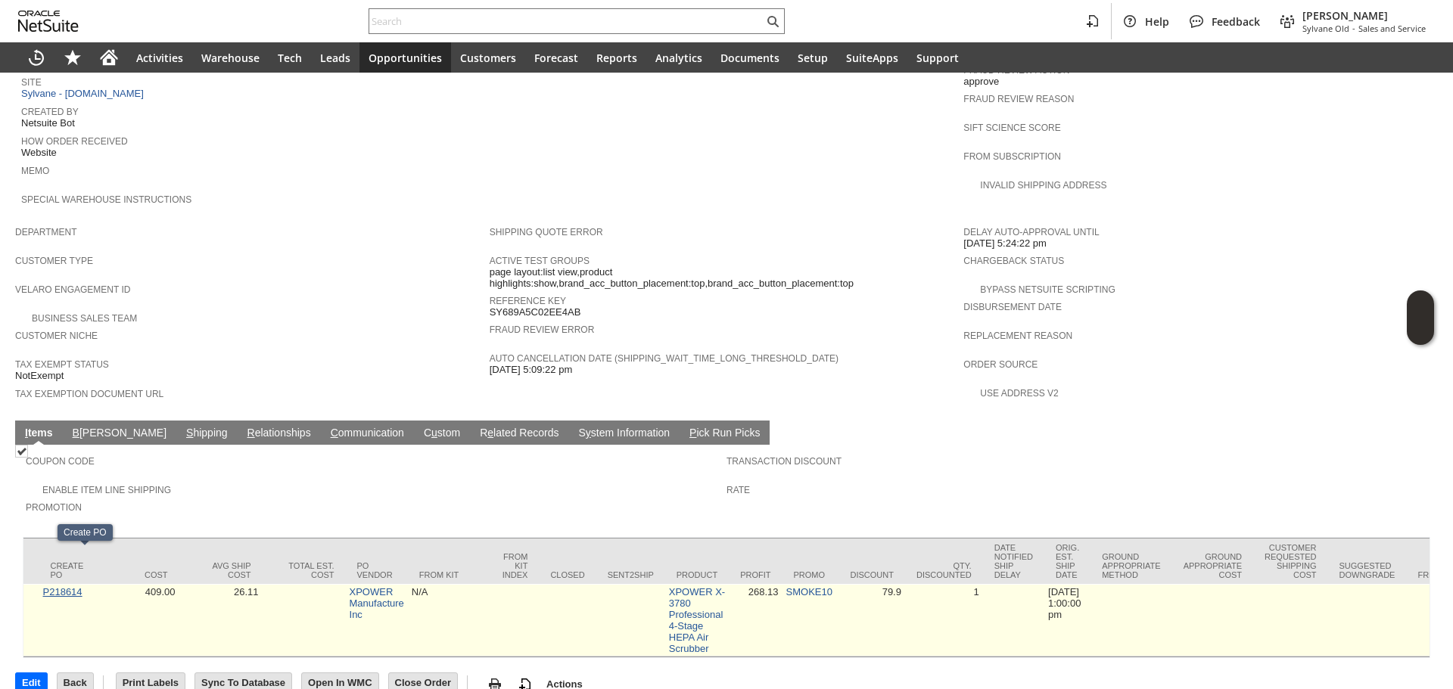
click at [82, 586] on link "P218614" at bounding box center [62, 591] width 39 height 11
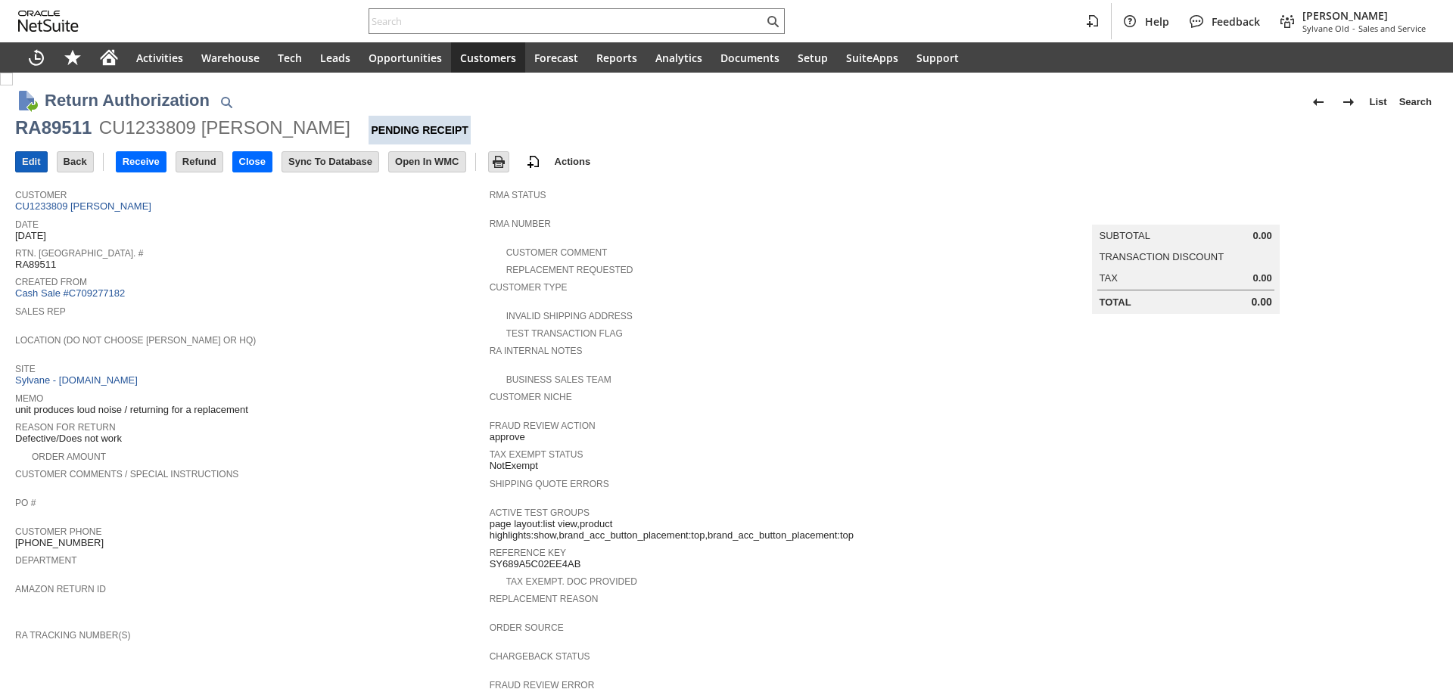
click at [36, 166] on input "Edit" at bounding box center [31, 162] width 31 height 20
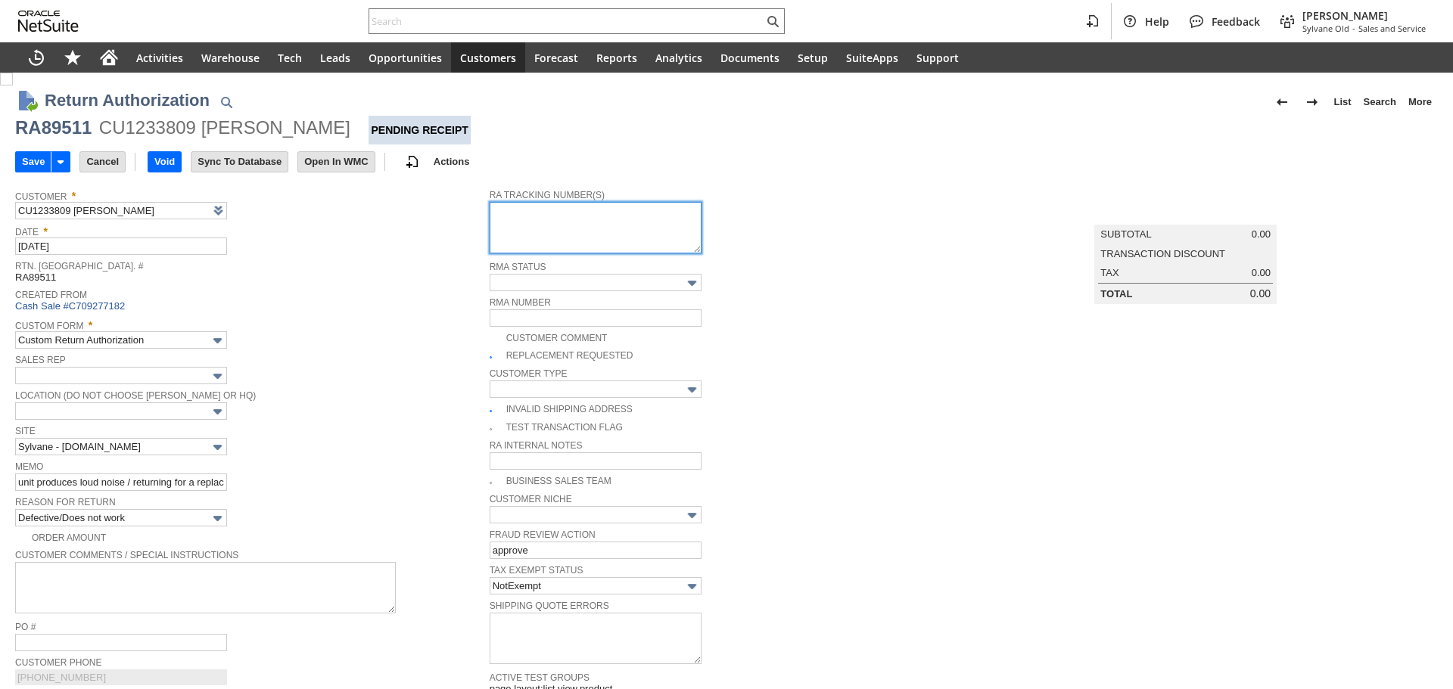
click at [537, 242] on textarea at bounding box center [595, 227] width 212 height 51
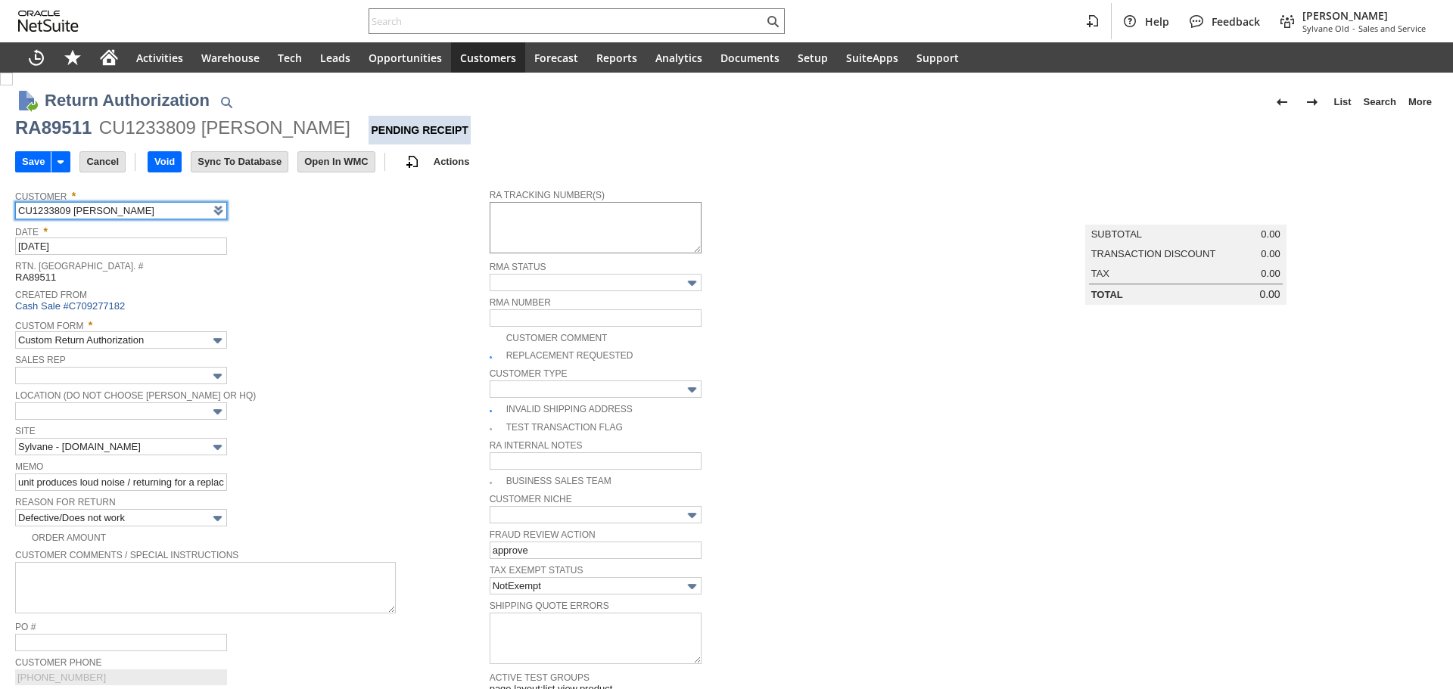
click at [537, 242] on textarea at bounding box center [595, 227] width 212 height 51
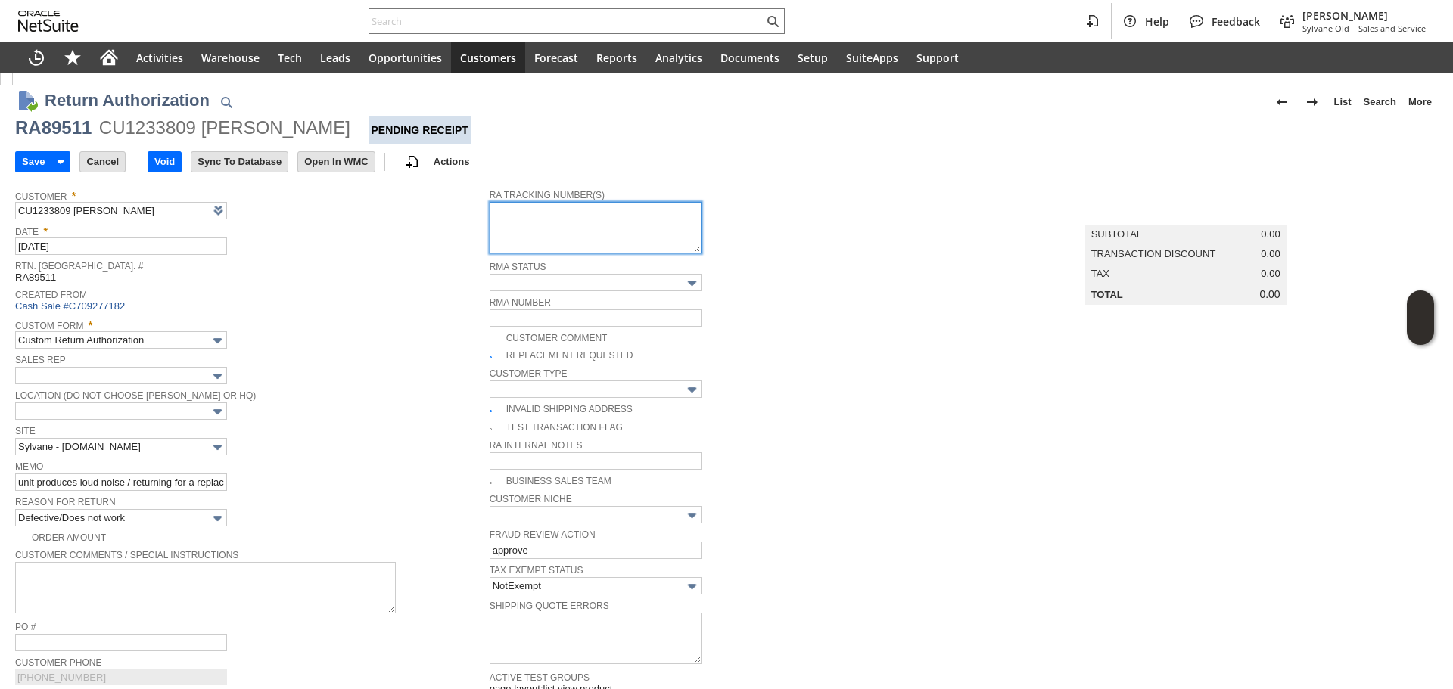
click at [564, 215] on textarea at bounding box center [595, 227] width 212 height 51
paste textarea "8841 4165 5629"
type textarea "8841 4165 5629"
click at [27, 170] on input "Save" at bounding box center [33, 162] width 35 height 20
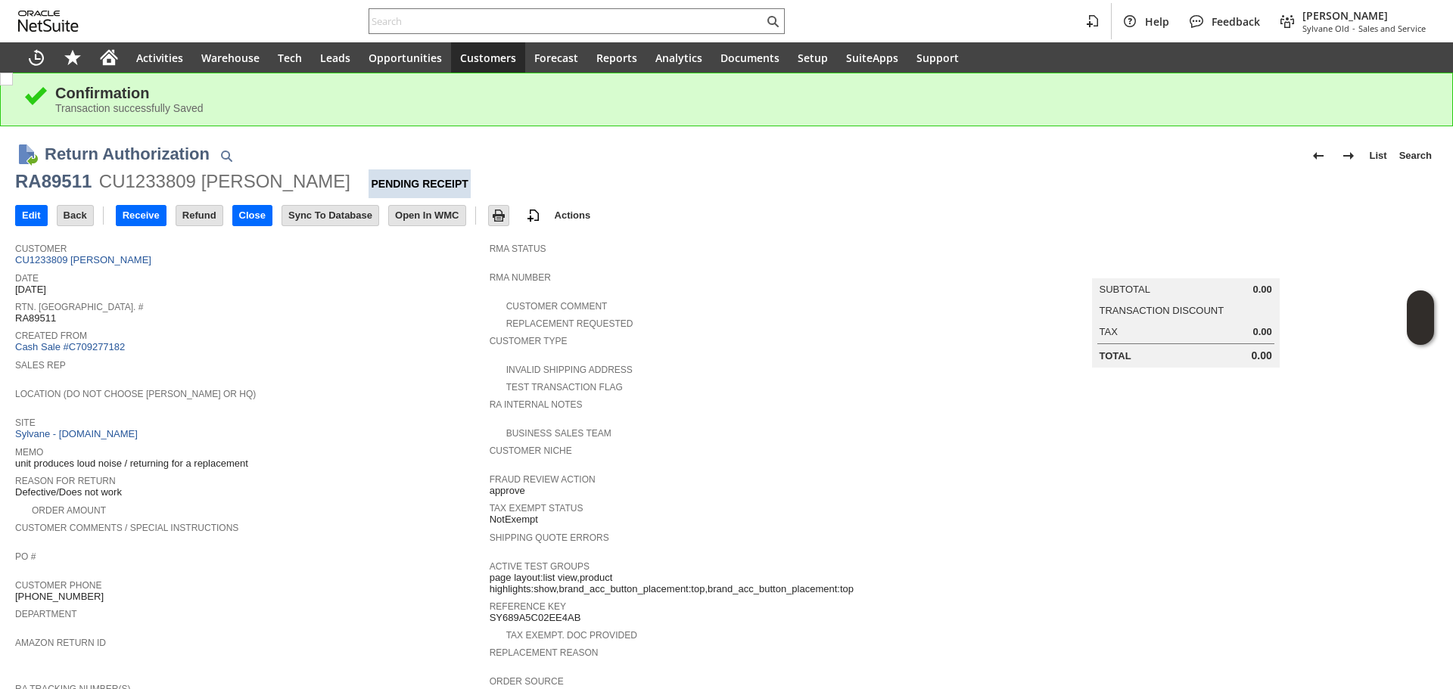
click at [466, 36] on div "Help Feedback [PERSON_NAME] [PERSON_NAME] - Sales and Service" at bounding box center [726, 21] width 1453 height 42
paste input "CU1237186"
click at [463, 26] on input "text" at bounding box center [566, 21] width 394 height 18
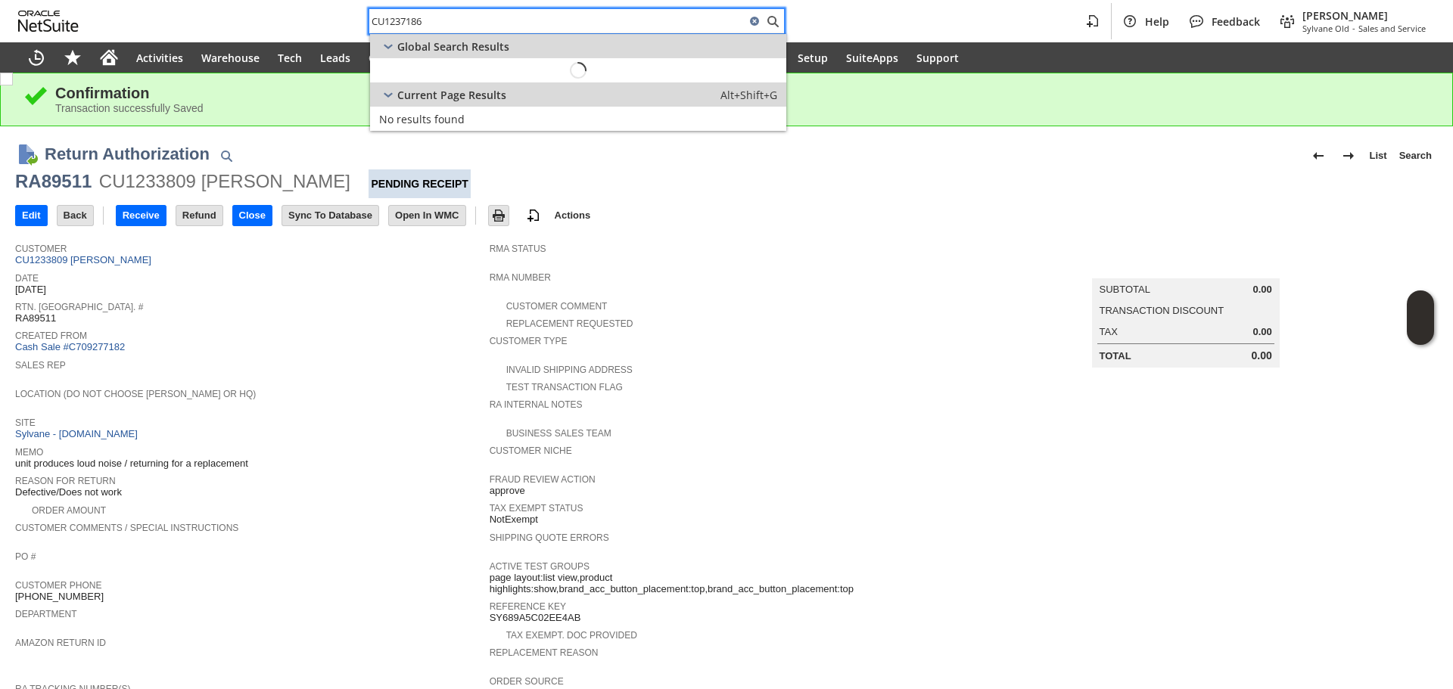
type input "CU1237186"
click at [468, 85] on div "Current Page Results Alt+Shift+G" at bounding box center [578, 94] width 416 height 24
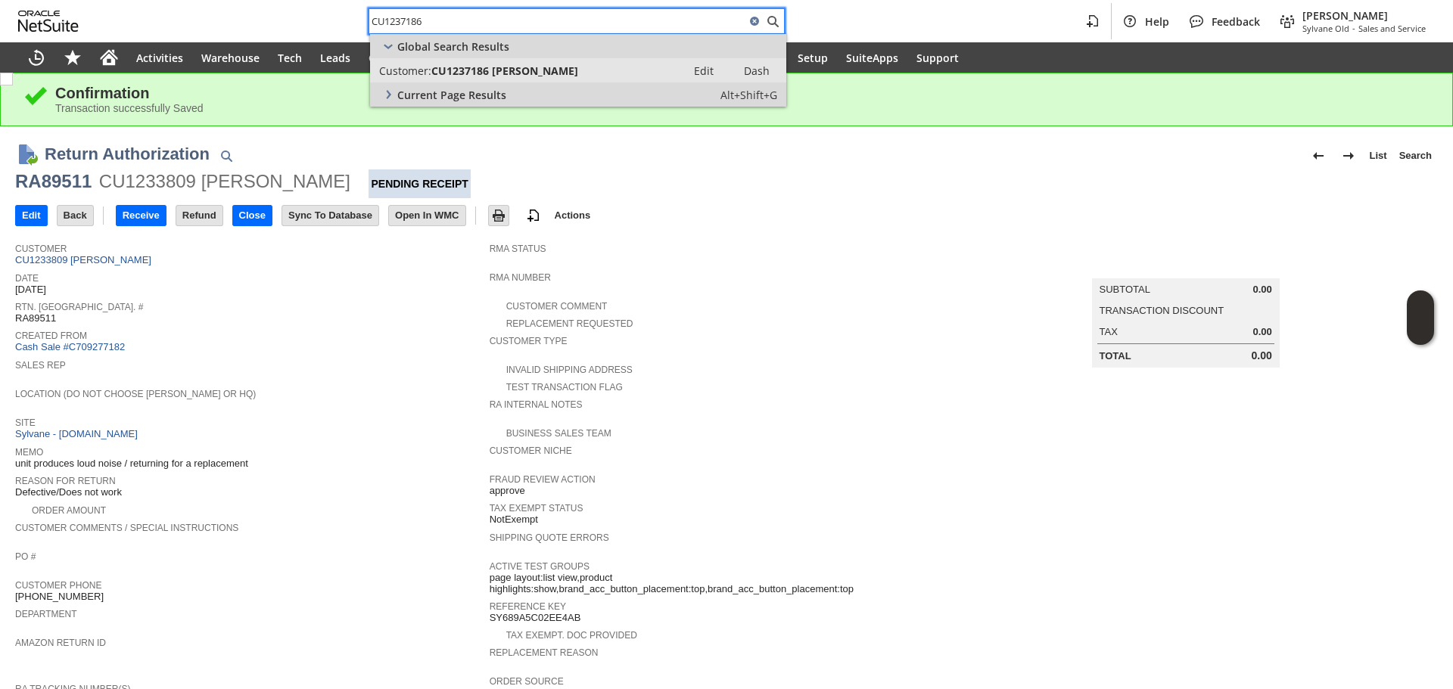
click at [481, 72] on span "CU1237186 Tighe Smalley" at bounding box center [504, 71] width 147 height 14
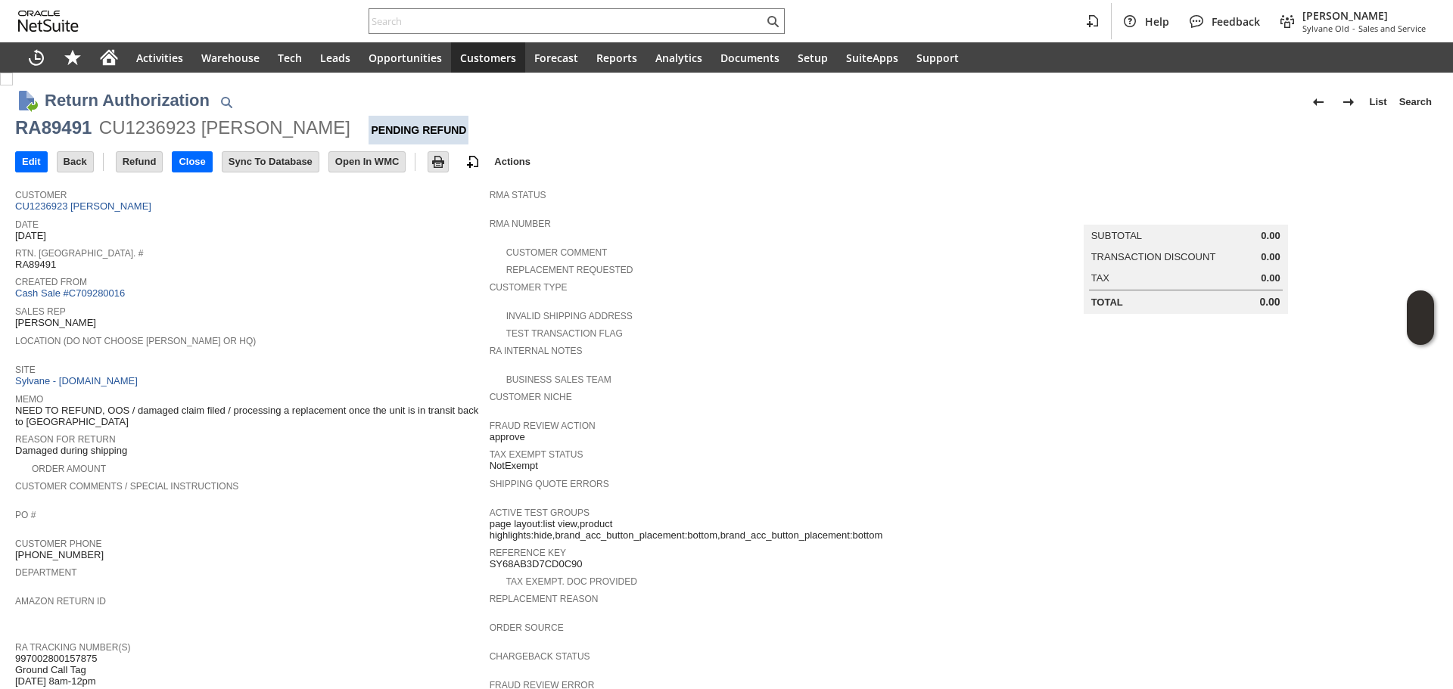
click at [110, 212] on td "Customer CU1236923 [PERSON_NAME]" at bounding box center [252, 198] width 474 height 33
click at [117, 204] on link "CU1236923 [PERSON_NAME]" at bounding box center [85, 205] width 140 height 11
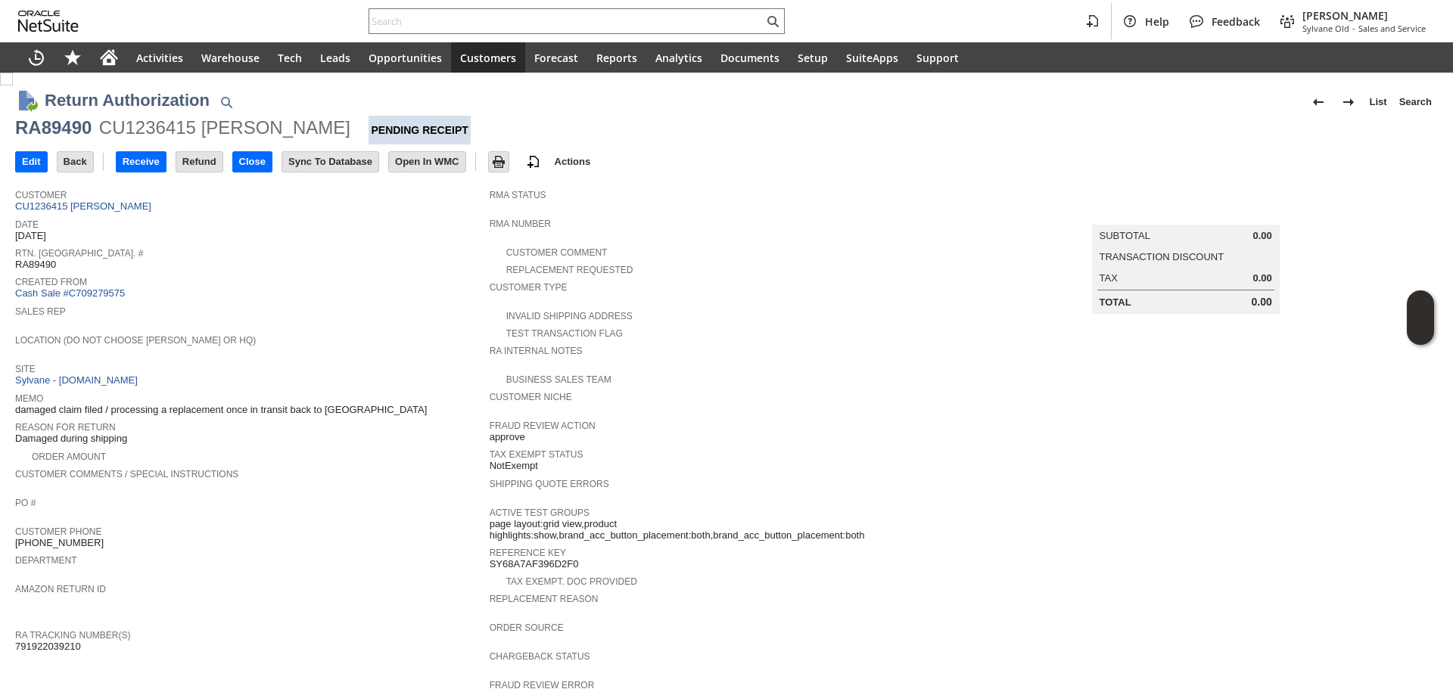
click at [57, 641] on span "791922039210" at bounding box center [48, 647] width 66 height 12
copy span "791922039210"
click at [96, 201] on link "CU1236415 [PERSON_NAME]" at bounding box center [85, 205] width 140 height 11
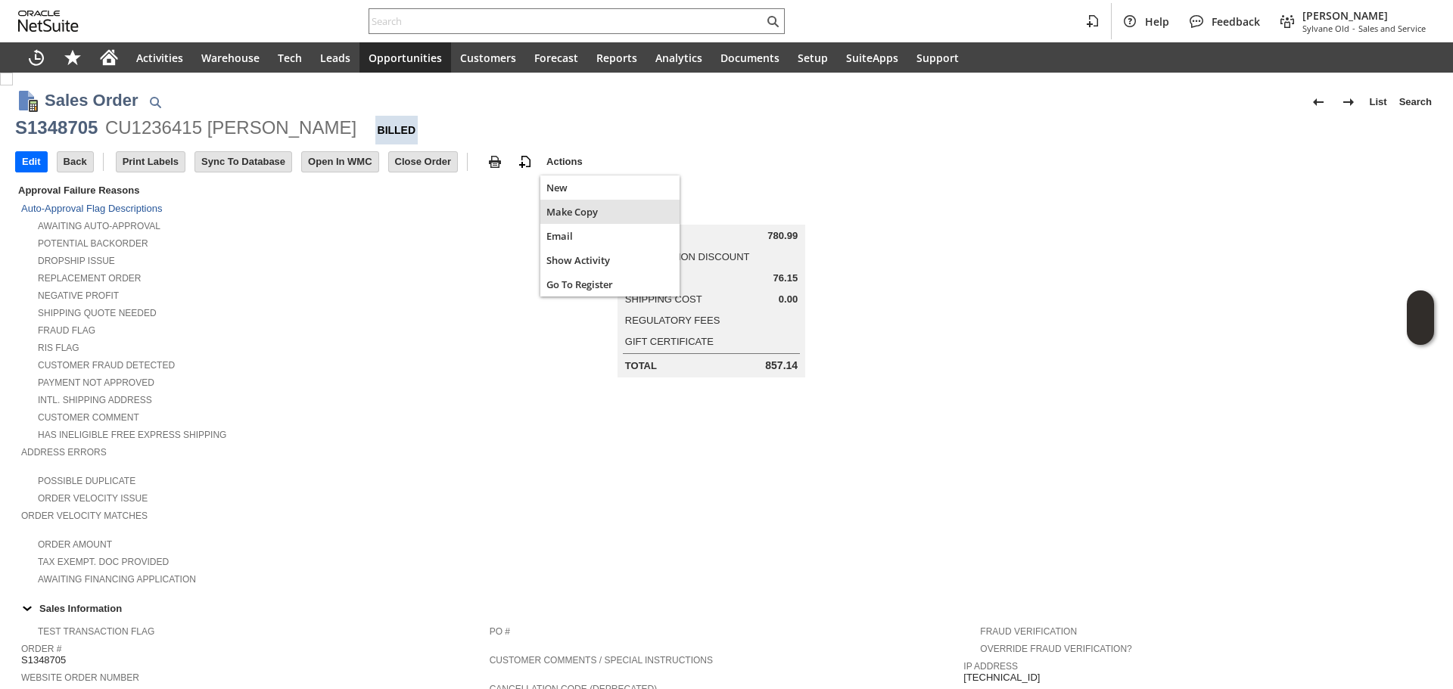
click at [571, 214] on span "Make Copy" at bounding box center [609, 212] width 127 height 14
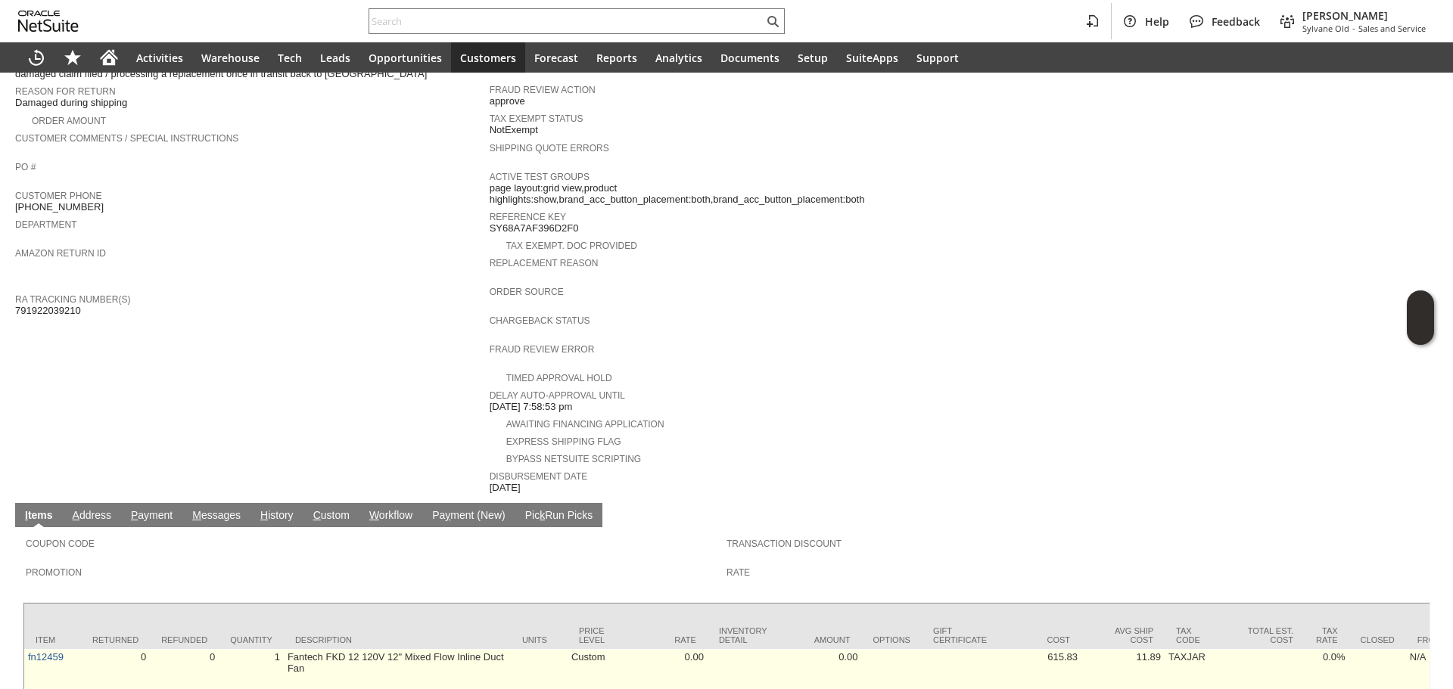
scroll to position [415, 0]
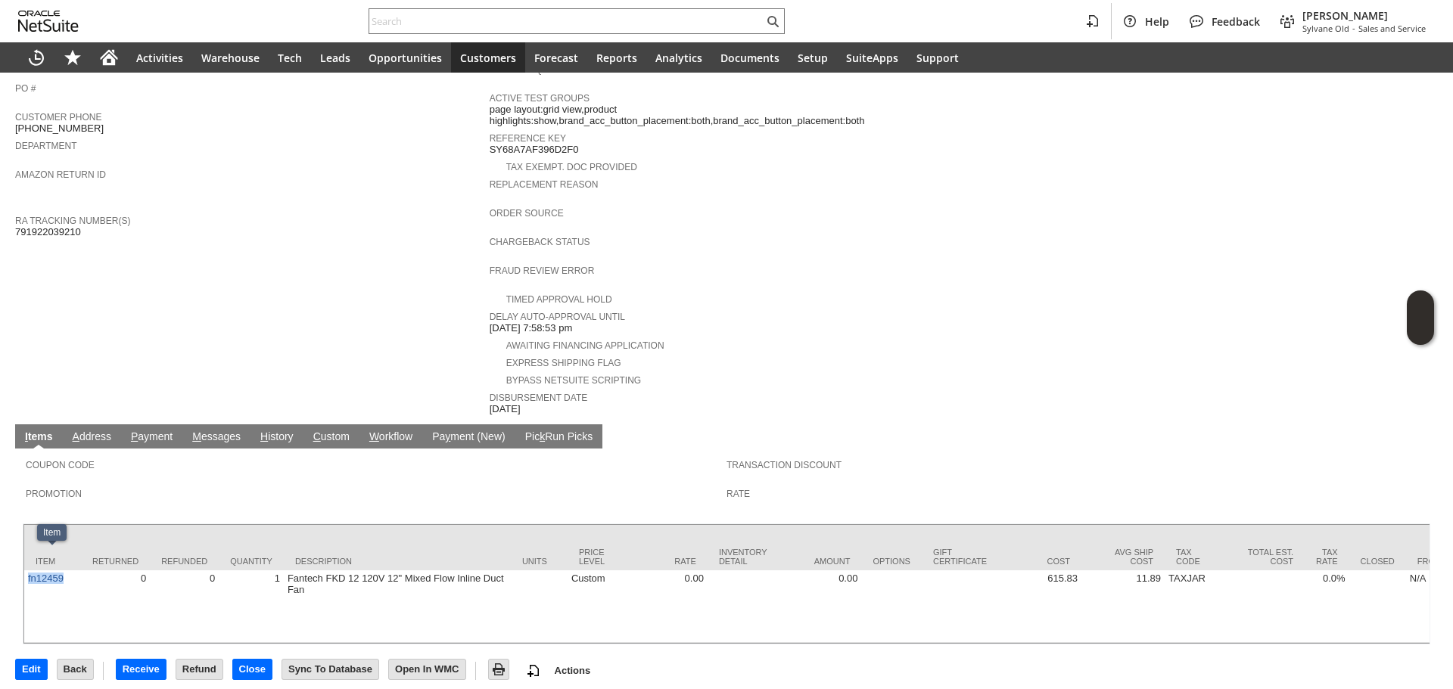
copy link "fn12459"
copy div "Item Returned Refunded Quantity Description Units Price Level Rate Inventory De…"
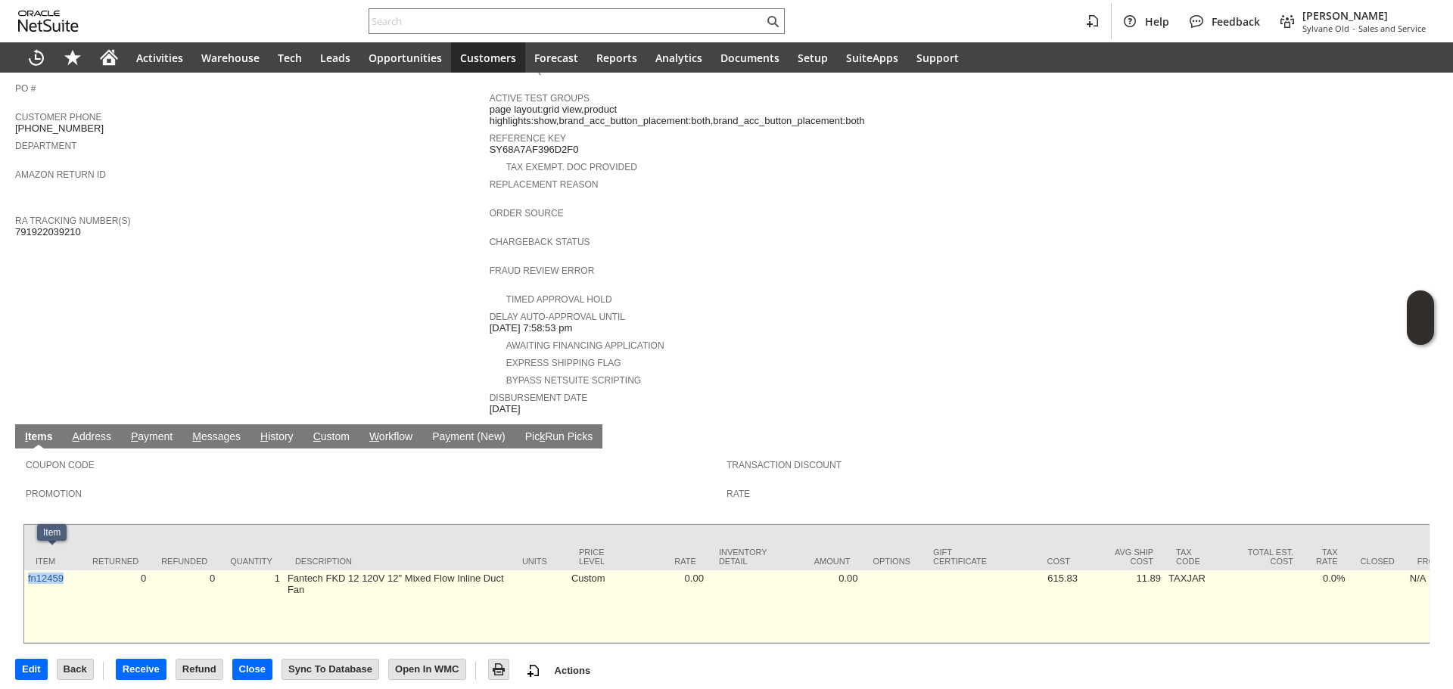
drag, startPoint x: 74, startPoint y: 557, endPoint x: 25, endPoint y: 570, distance: 51.0
click at [25, 570] on td "fn12459" at bounding box center [52, 606] width 57 height 73
click at [44, 579] on td "fn12459" at bounding box center [52, 606] width 57 height 73
copy link "n12459"
copy link "fn12459"
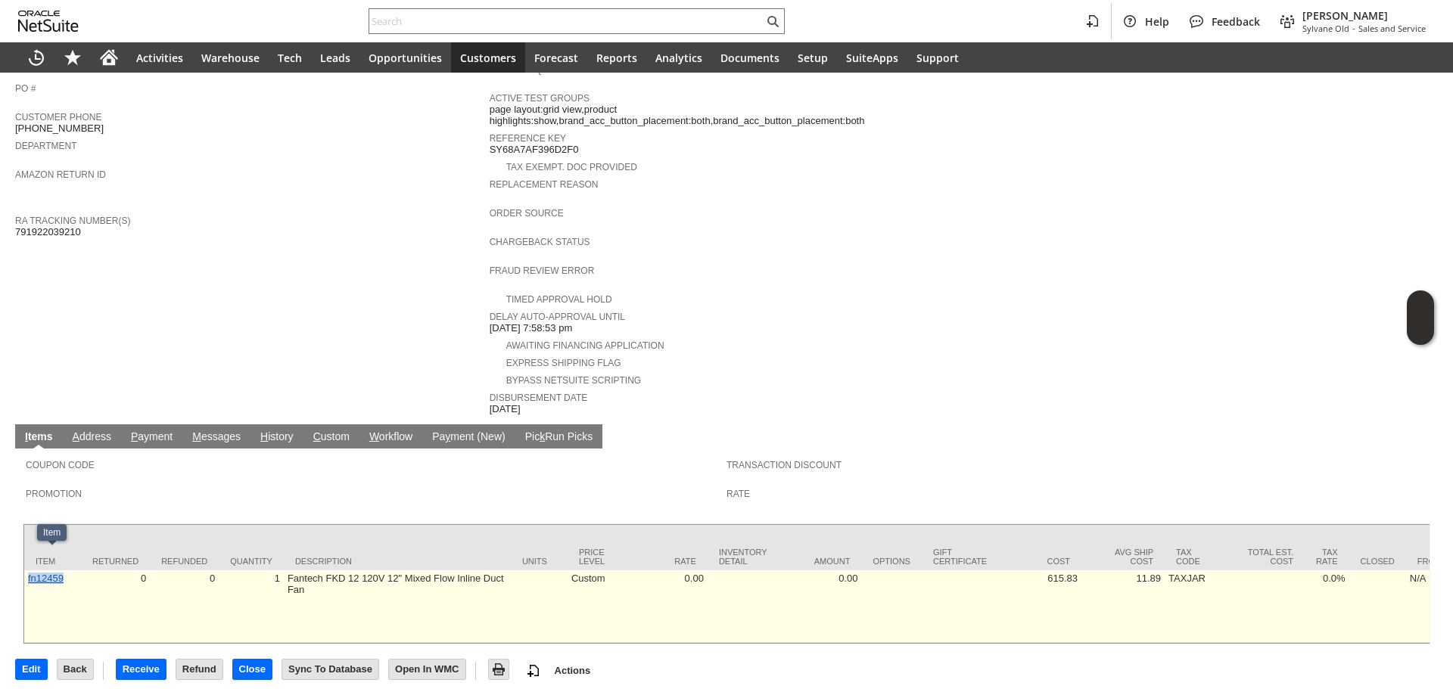
drag, startPoint x: 72, startPoint y: 568, endPoint x: 34, endPoint y: 558, distance: 39.1
click at [28, 570] on td "fn12459" at bounding box center [52, 606] width 57 height 73
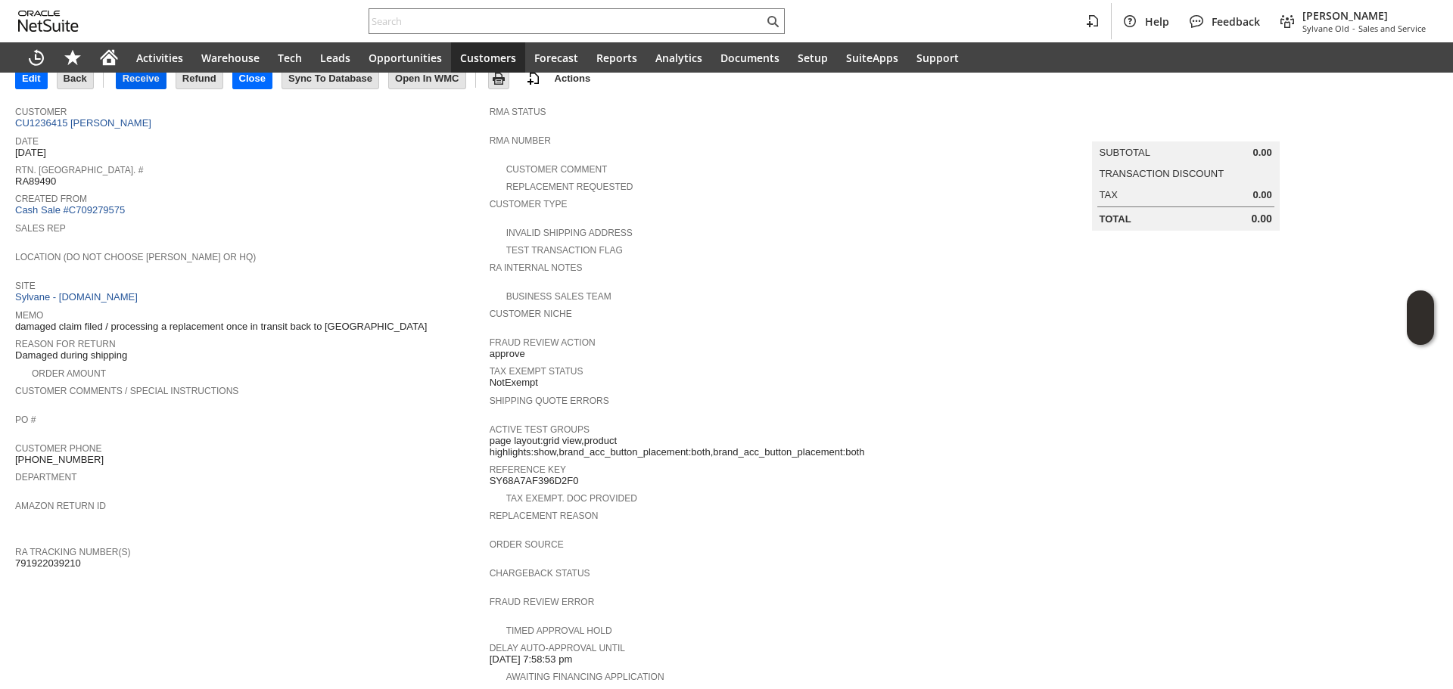
scroll to position [0, 0]
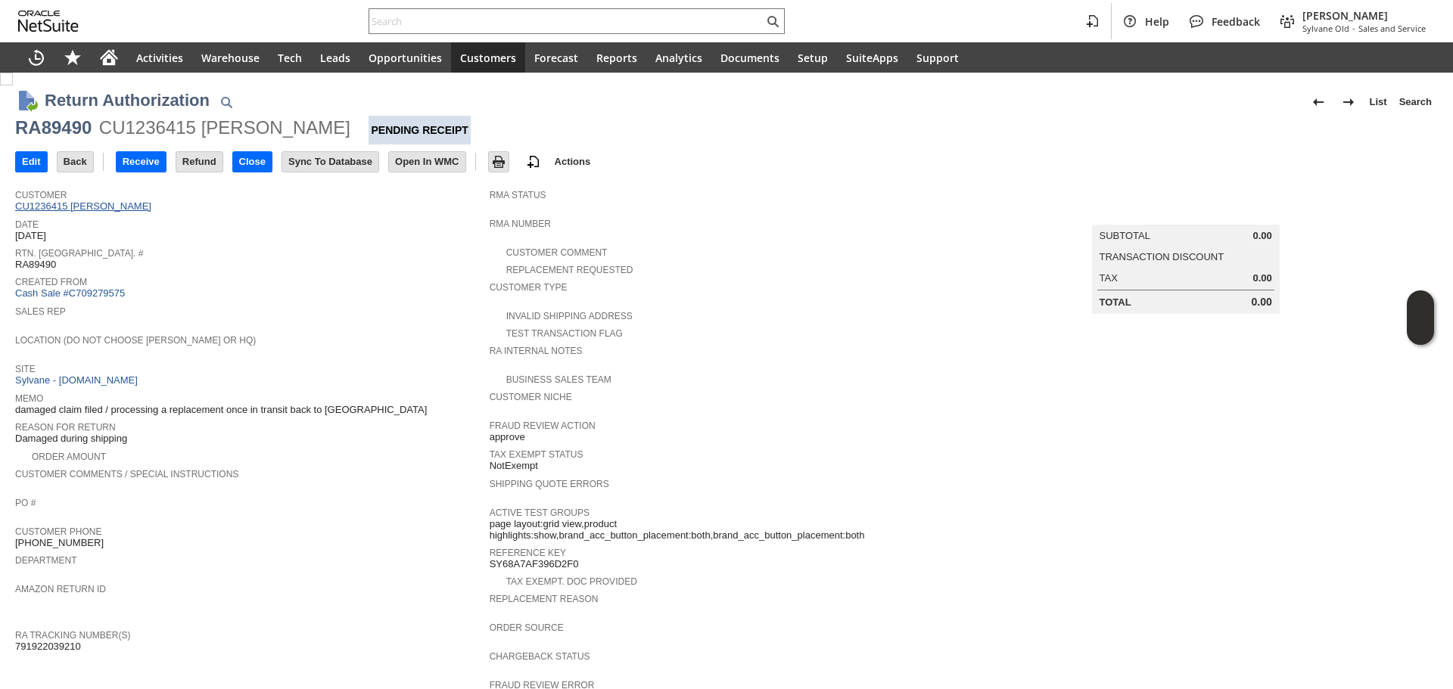
click at [103, 210] on link "CU1236415 [PERSON_NAME]" at bounding box center [85, 205] width 140 height 11
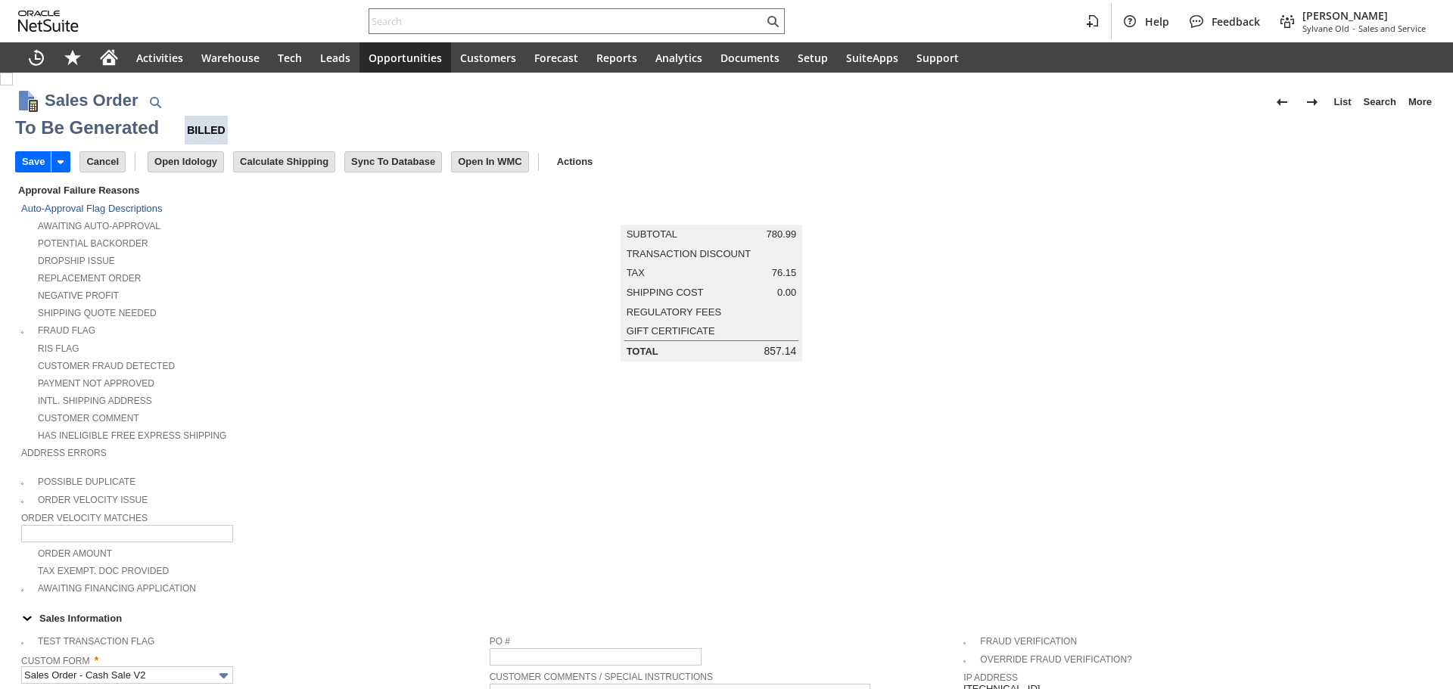
type input "Headquarters - Phone/Fax"
type input "fn12598"
type input "OK"
type input "Make Copy"
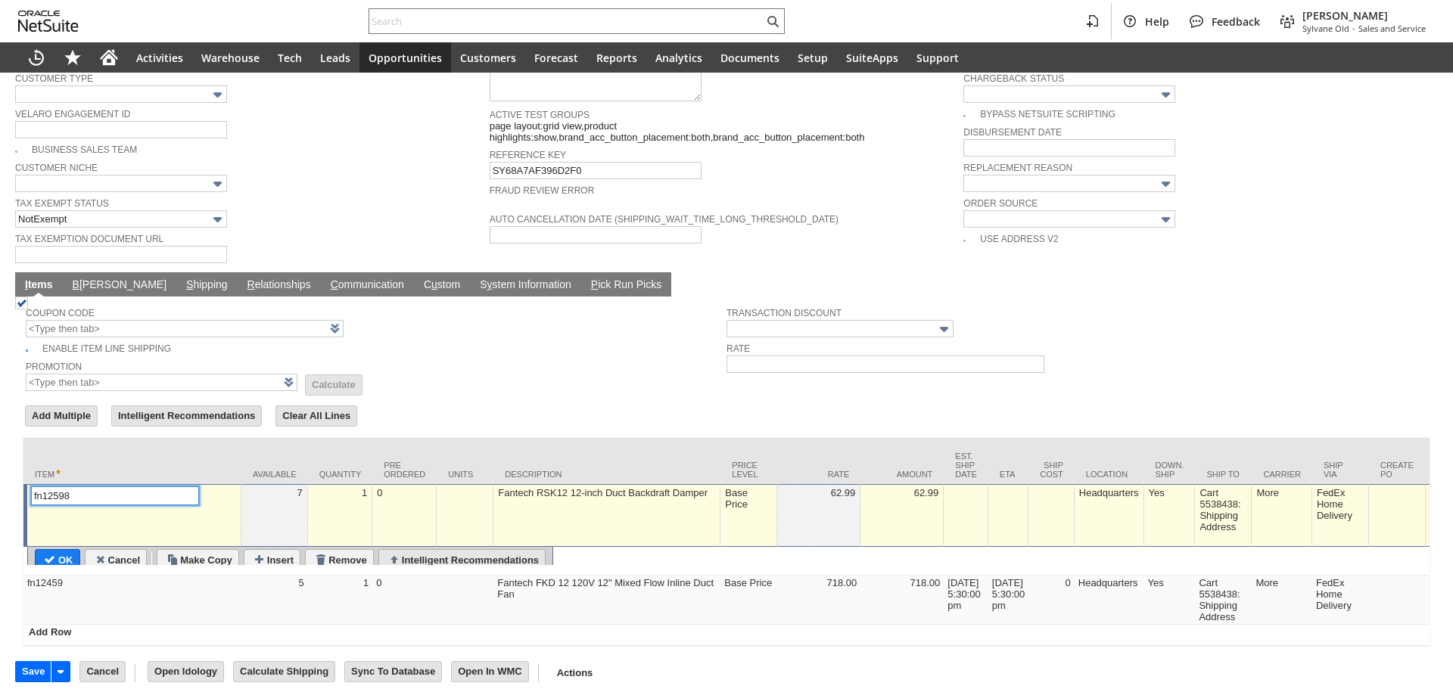
type input "Intelligent Recommendations ⁰"
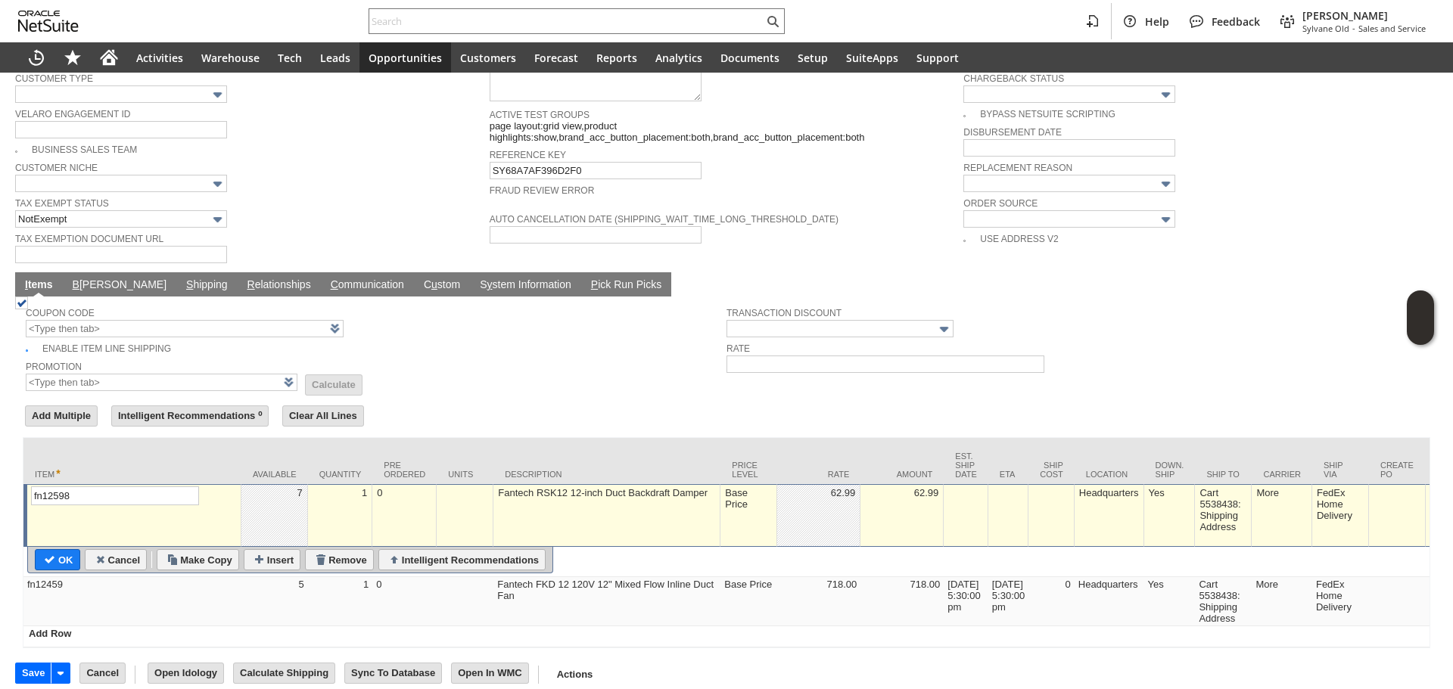
click at [202, 504] on td "fn12598 List Search" at bounding box center [132, 515] width 218 height 63
click at [324, 550] on input "Remove" at bounding box center [339, 560] width 67 height 20
type input "fn12459"
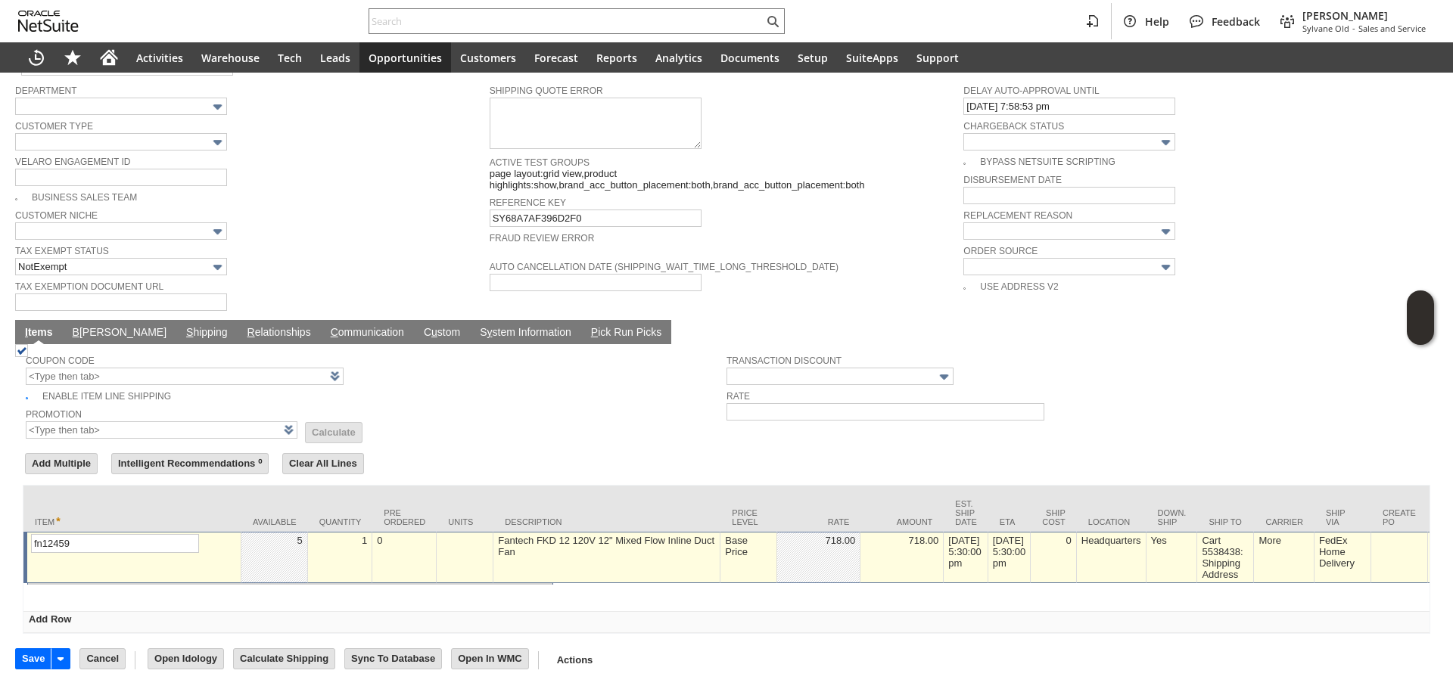
scroll to position [971, 0]
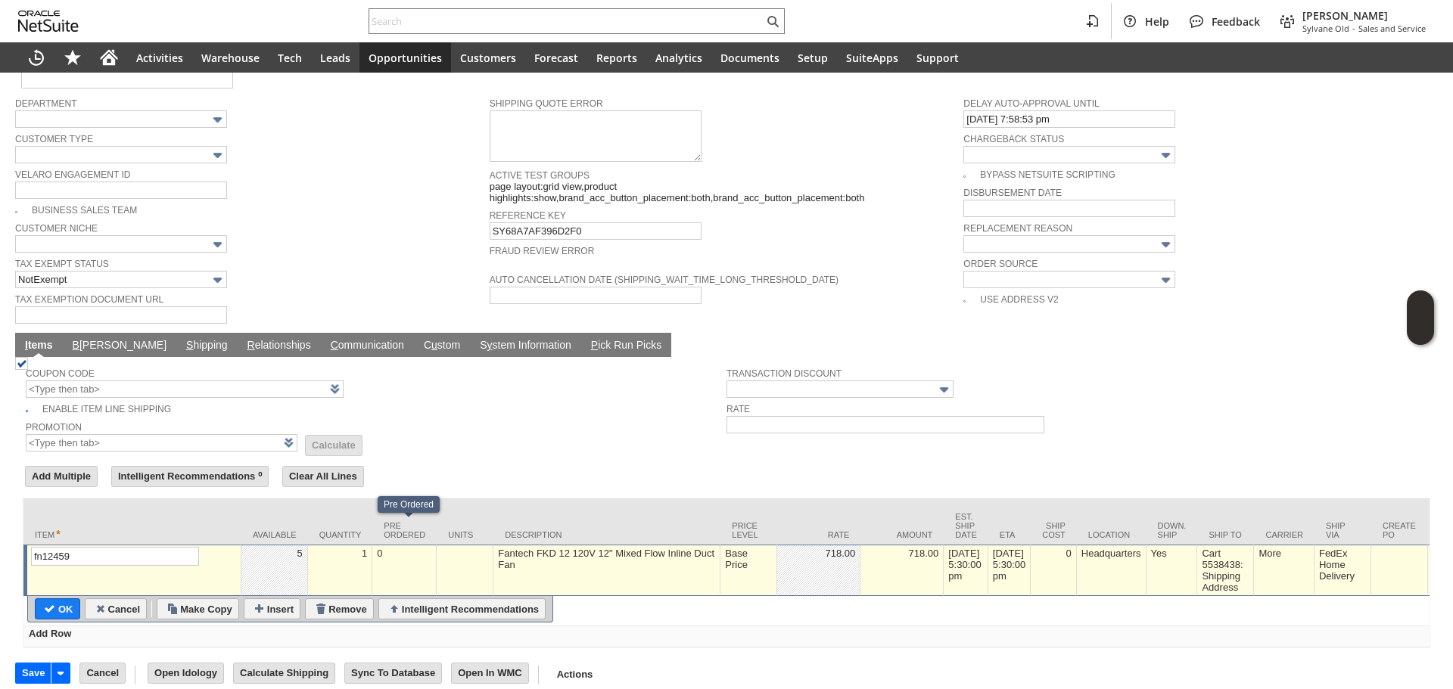
click at [80, 333] on td "B illing" at bounding box center [119, 345] width 113 height 24
click at [97, 339] on link "B illing" at bounding box center [119, 346] width 101 height 14
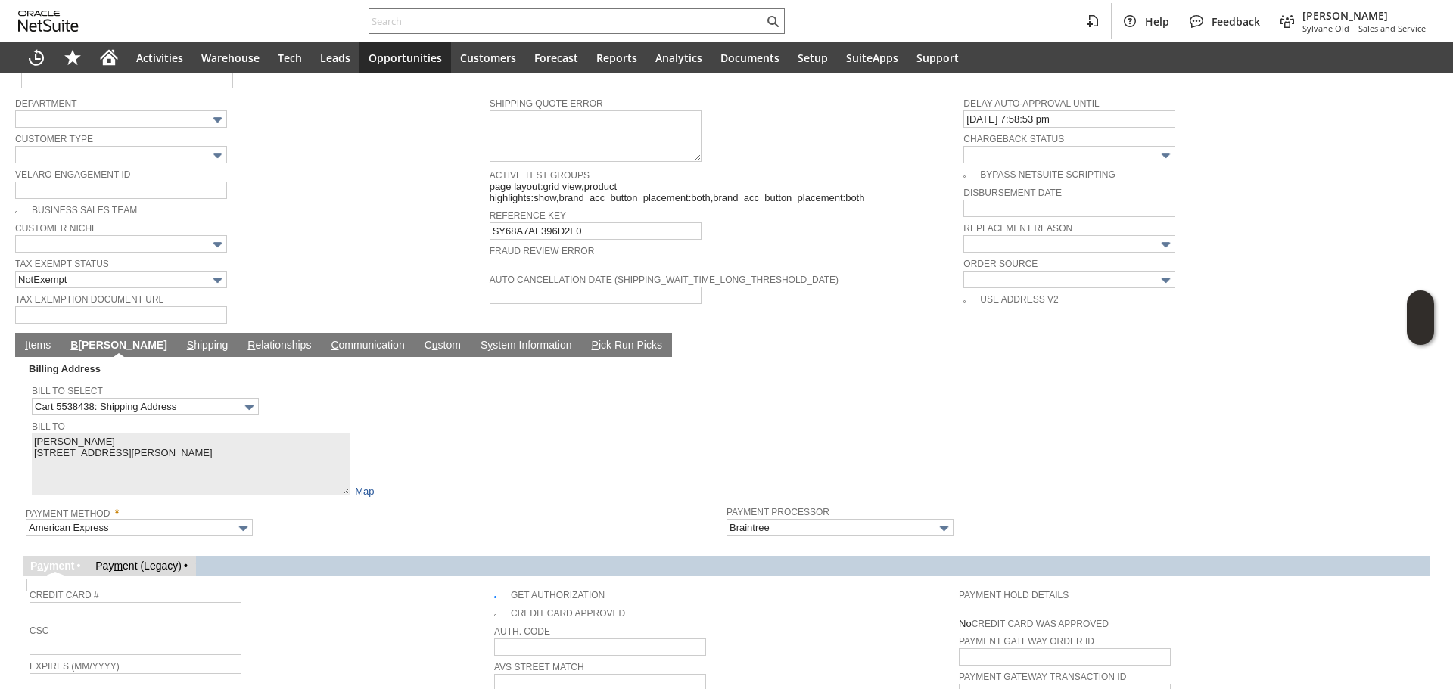
click at [494, 582] on td "Get Authorization" at bounding box center [726, 593] width 465 height 22
click at [39, 579] on img at bounding box center [32, 585] width 13 height 13
checkbox input "false"
drag, startPoint x: 394, startPoint y: 567, endPoint x: 167, endPoint y: 463, distance: 249.8
click at [392, 586] on span "Credit Card #" at bounding box center [258, 594] width 457 height 17
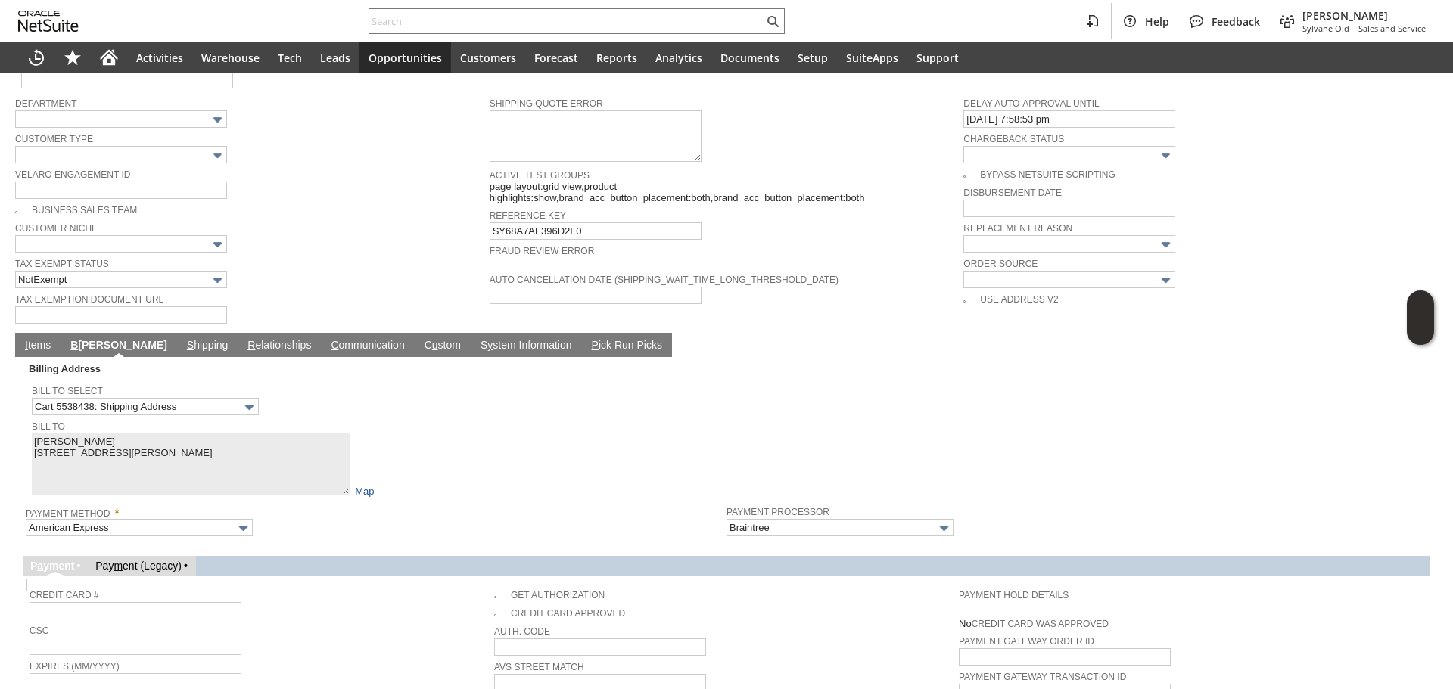
click at [85, 417] on div "Bill To Quinn VaVerka 25341 Oakview Estate Dr 2302023 Stevenson Ranch CA 91381 …" at bounding box center [375, 457] width 687 height 80
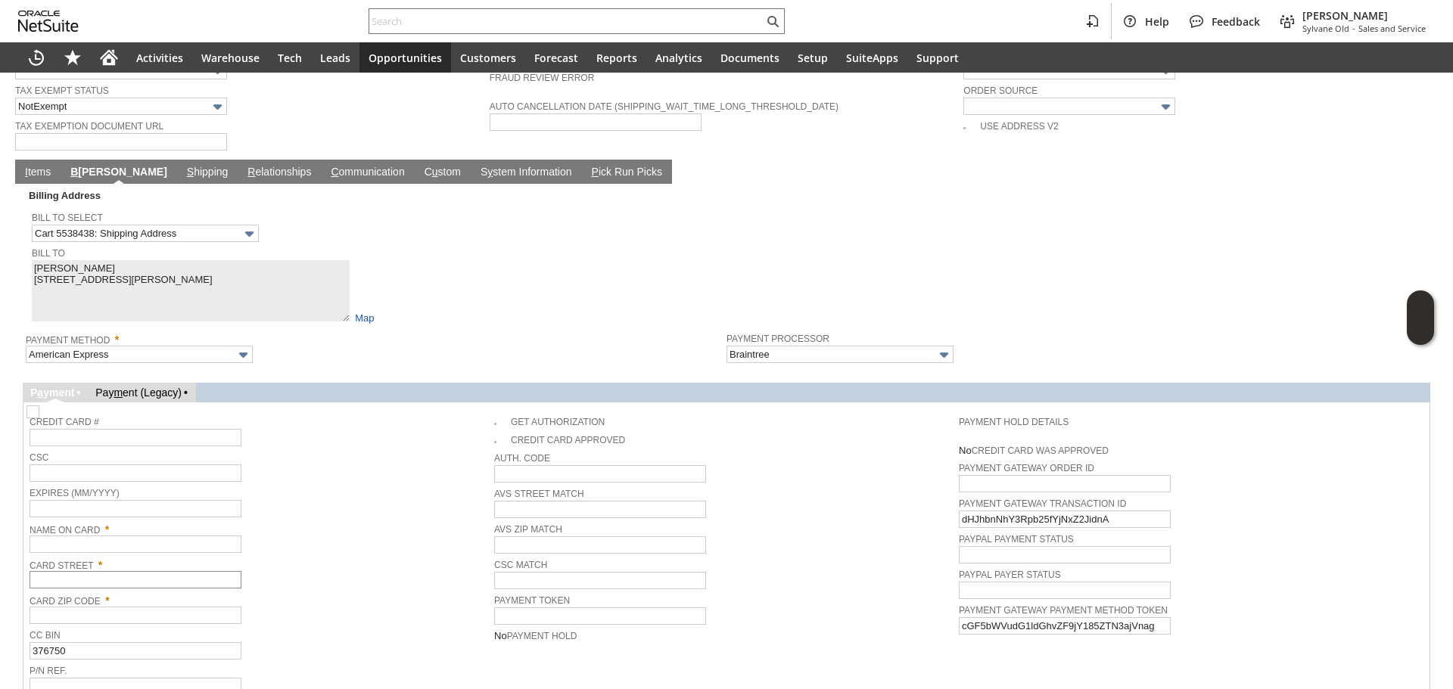
scroll to position [1195, 0]
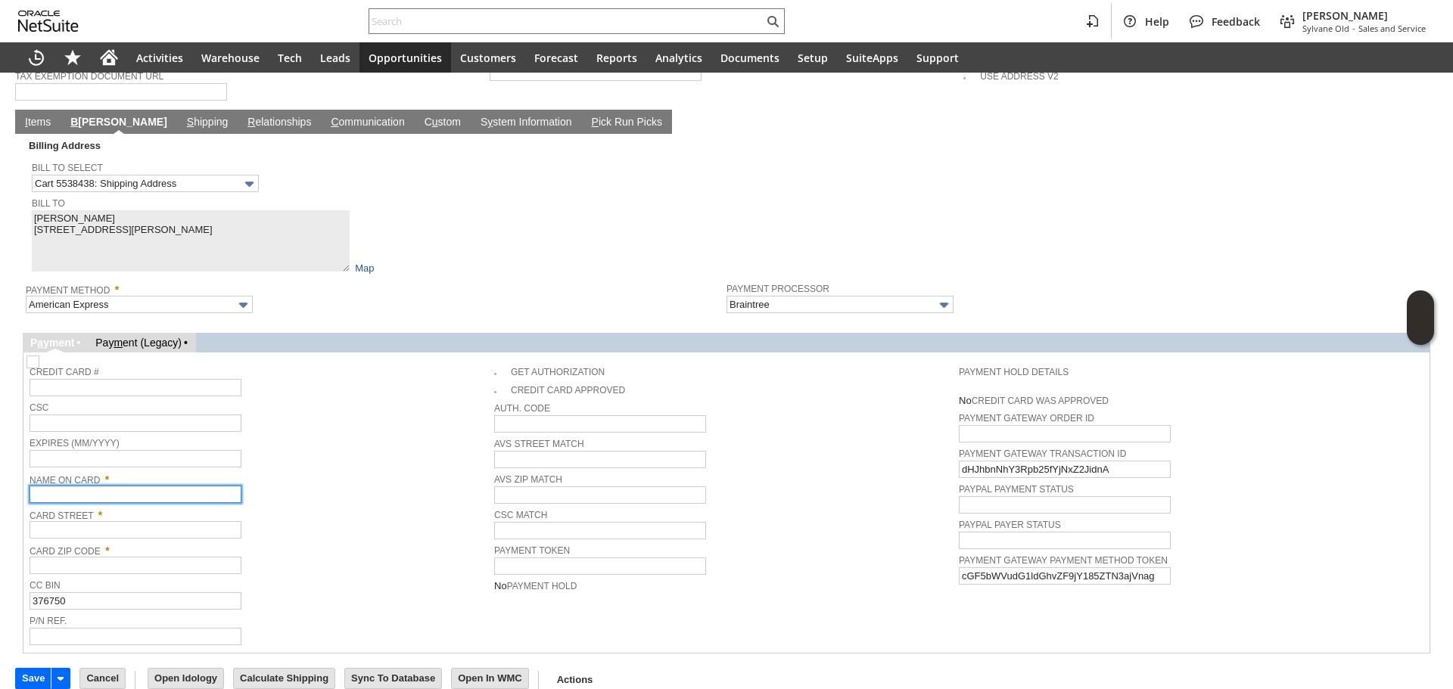
click at [129, 486] on input "text" at bounding box center [136, 494] width 212 height 17
paste input "Quinn VaVerka"
type input "Quinn VaVerka"
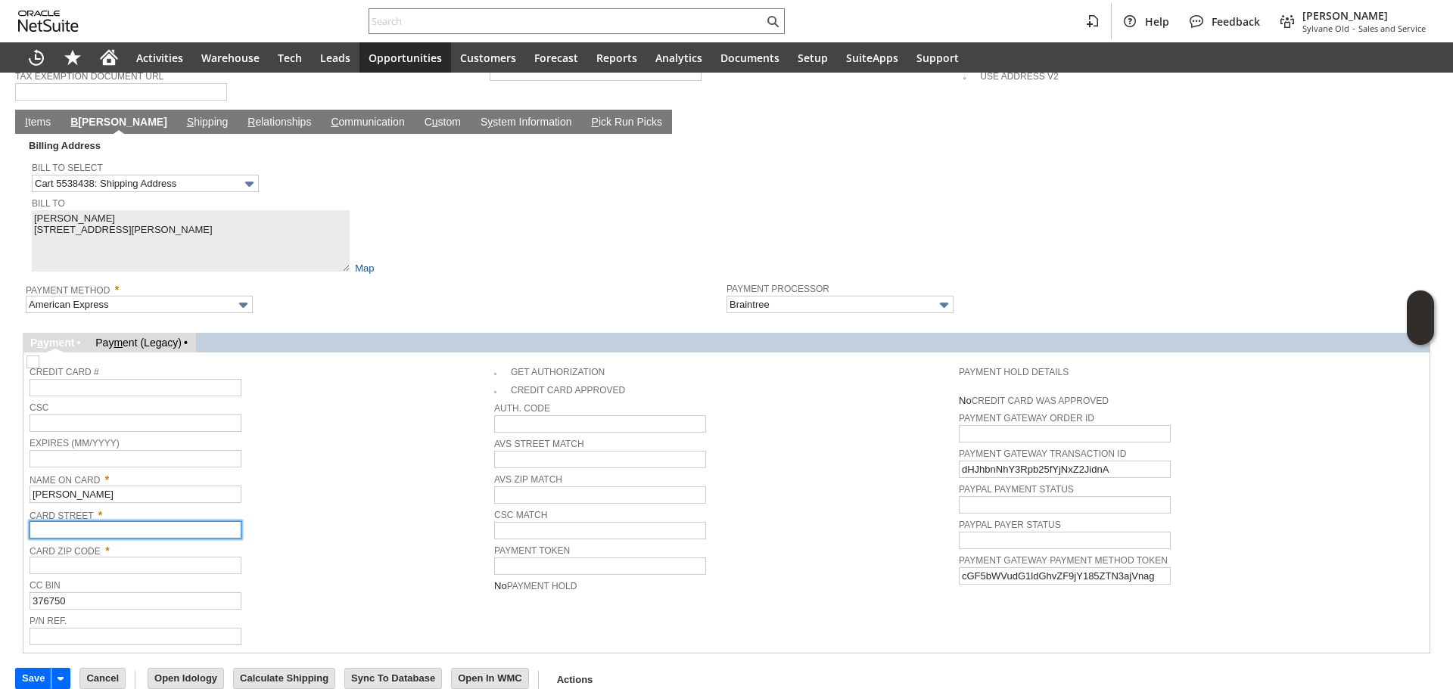
click at [136, 521] on input "text" at bounding box center [136, 529] width 212 height 17
paste input "25341 Oakview Estate Dr"
type input "25341 Oakview Estate Dr"
click at [294, 469] on span "Name On Card *" at bounding box center [258, 477] width 457 height 17
click at [110, 557] on input "text" at bounding box center [136, 565] width 212 height 17
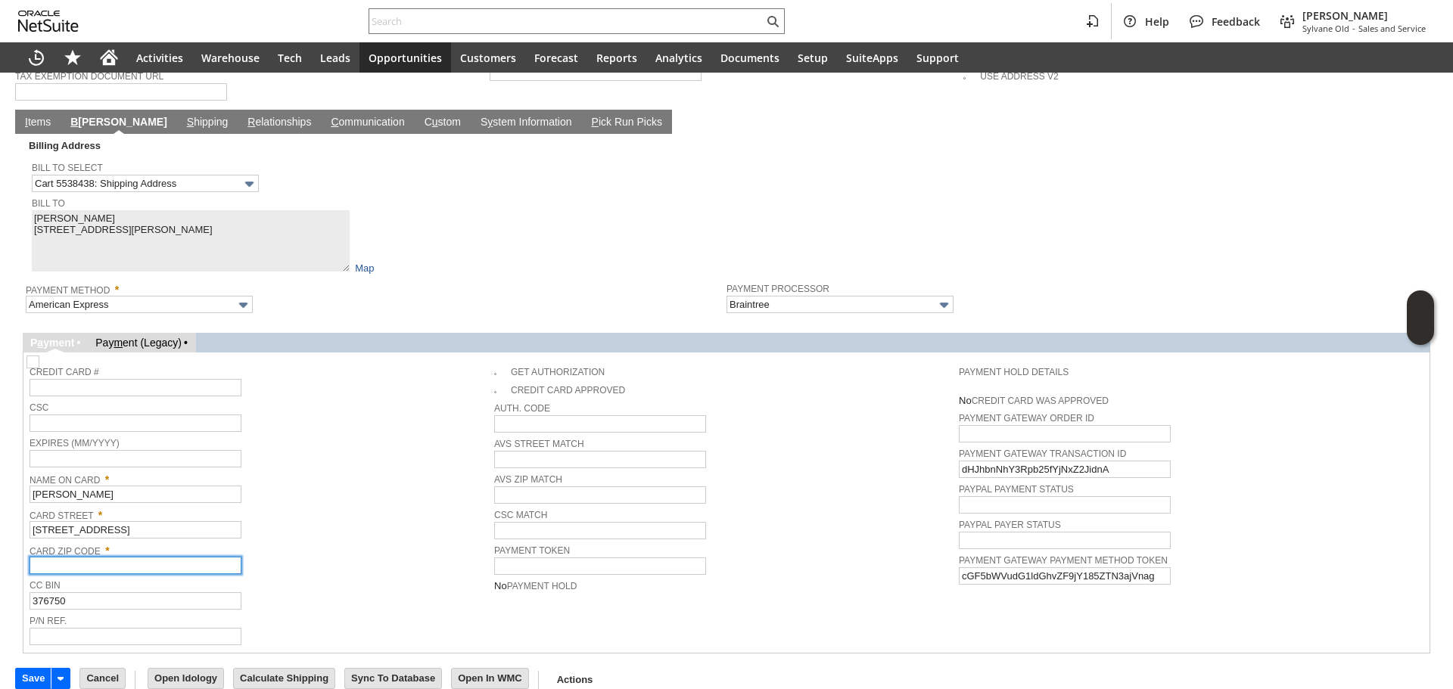
paste input "91381"
type input "91381"
click at [339, 505] on span "Card Street *" at bounding box center [258, 513] width 457 height 17
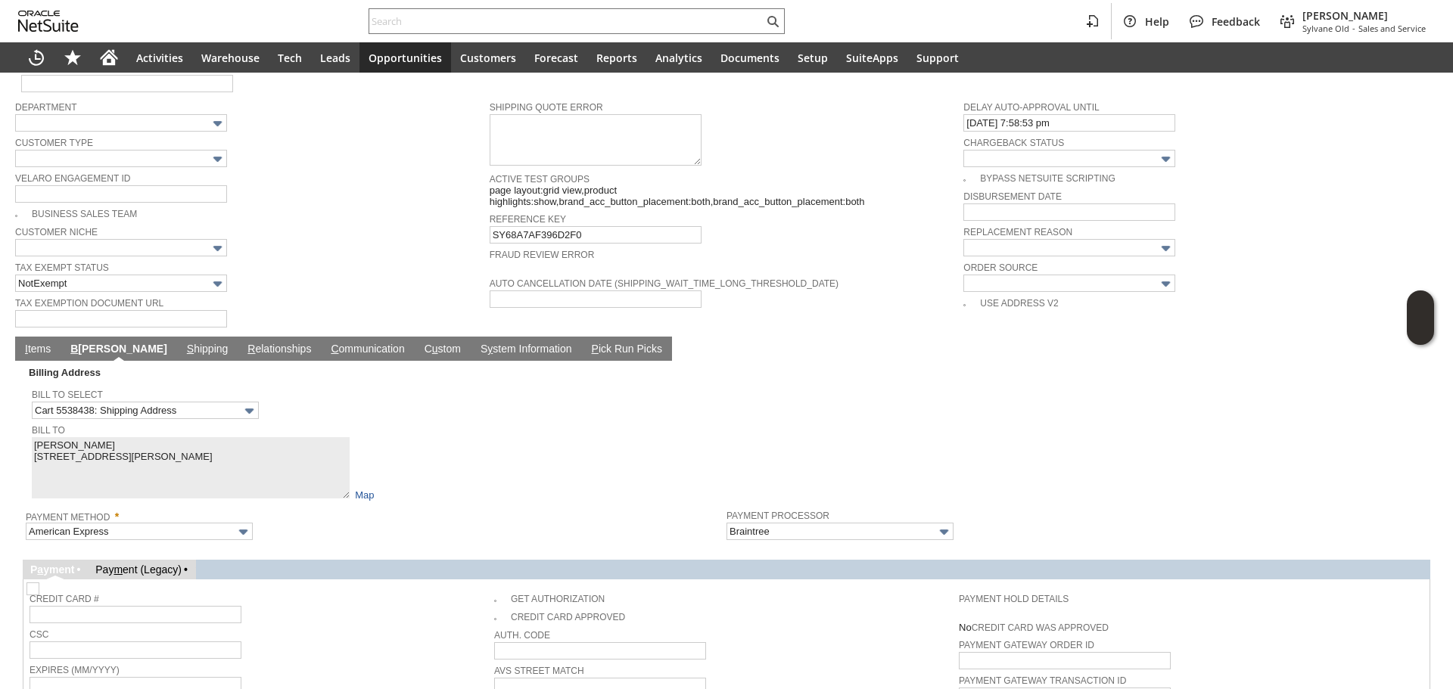
click at [37, 343] on link "I tems" at bounding box center [37, 350] width 33 height 14
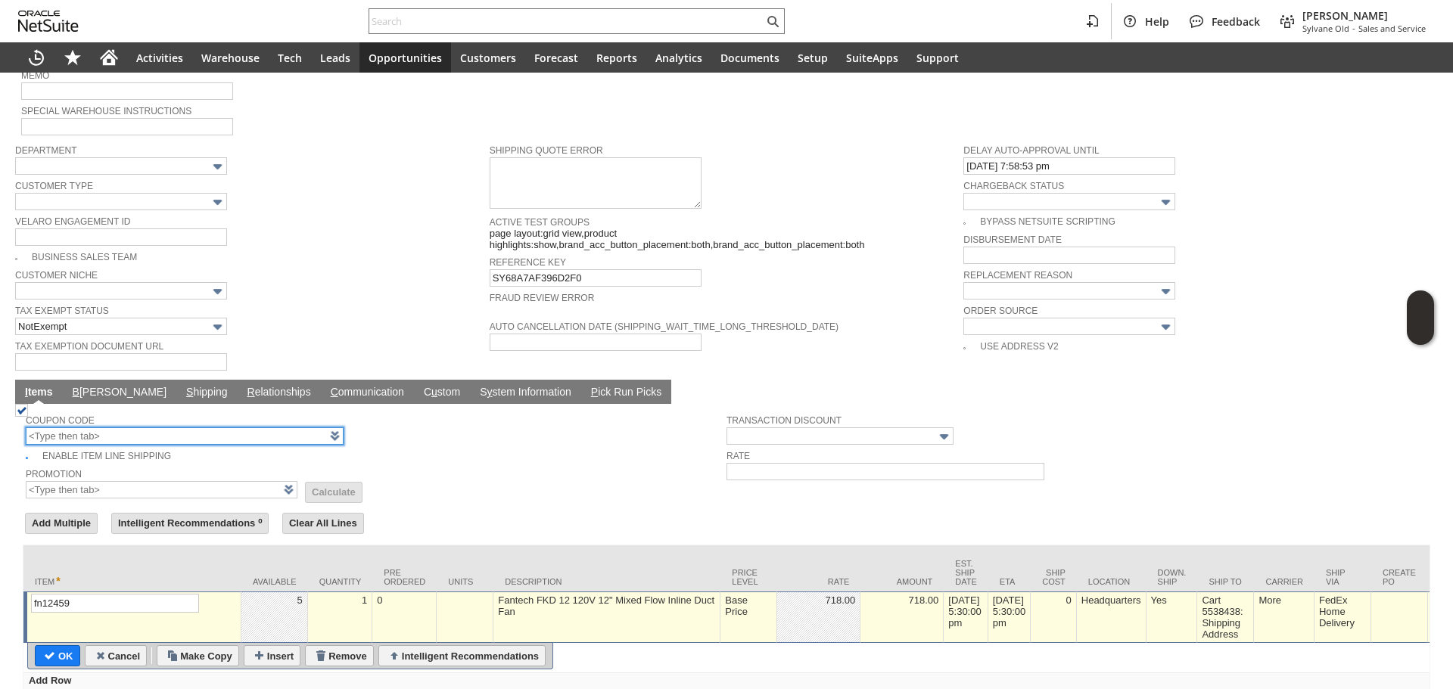
scroll to position [665, 0]
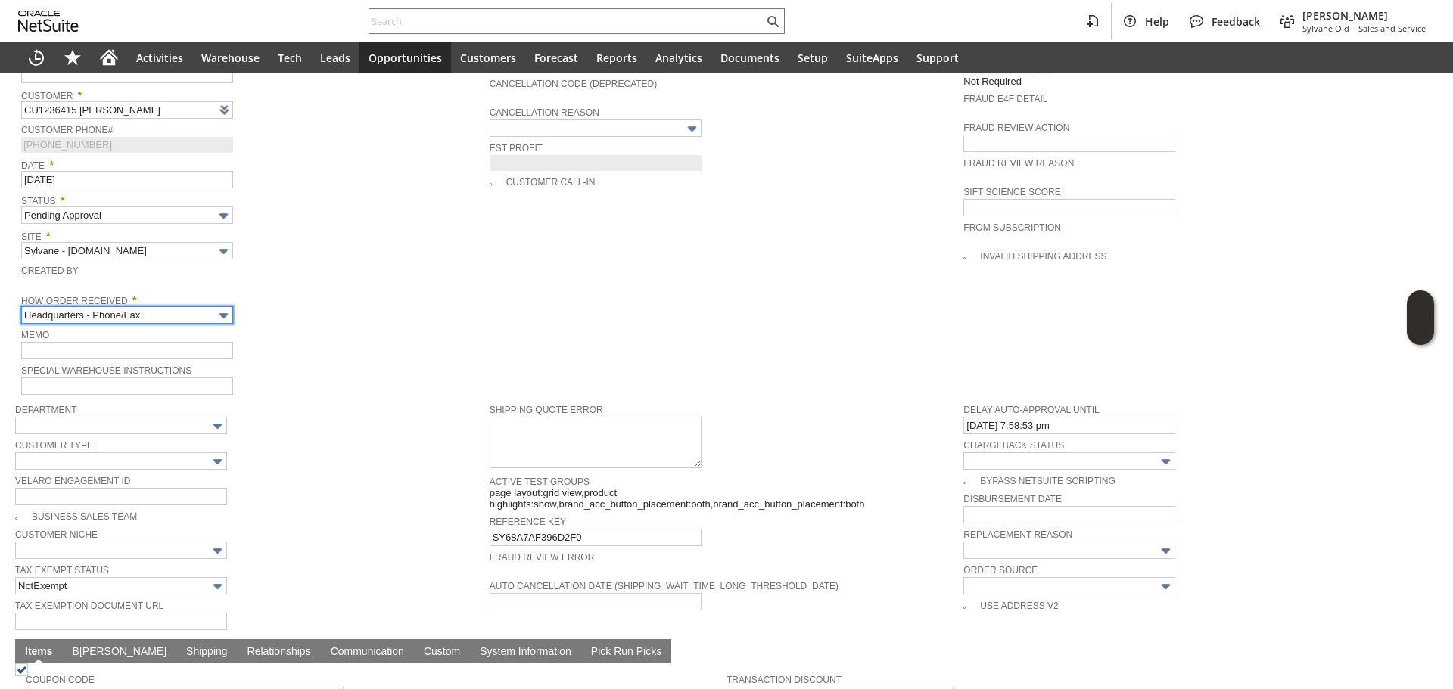
click at [149, 306] on input "Headquarters - Phone/Fax" at bounding box center [127, 314] width 212 height 17
type input "Admin / Replacement Unit"
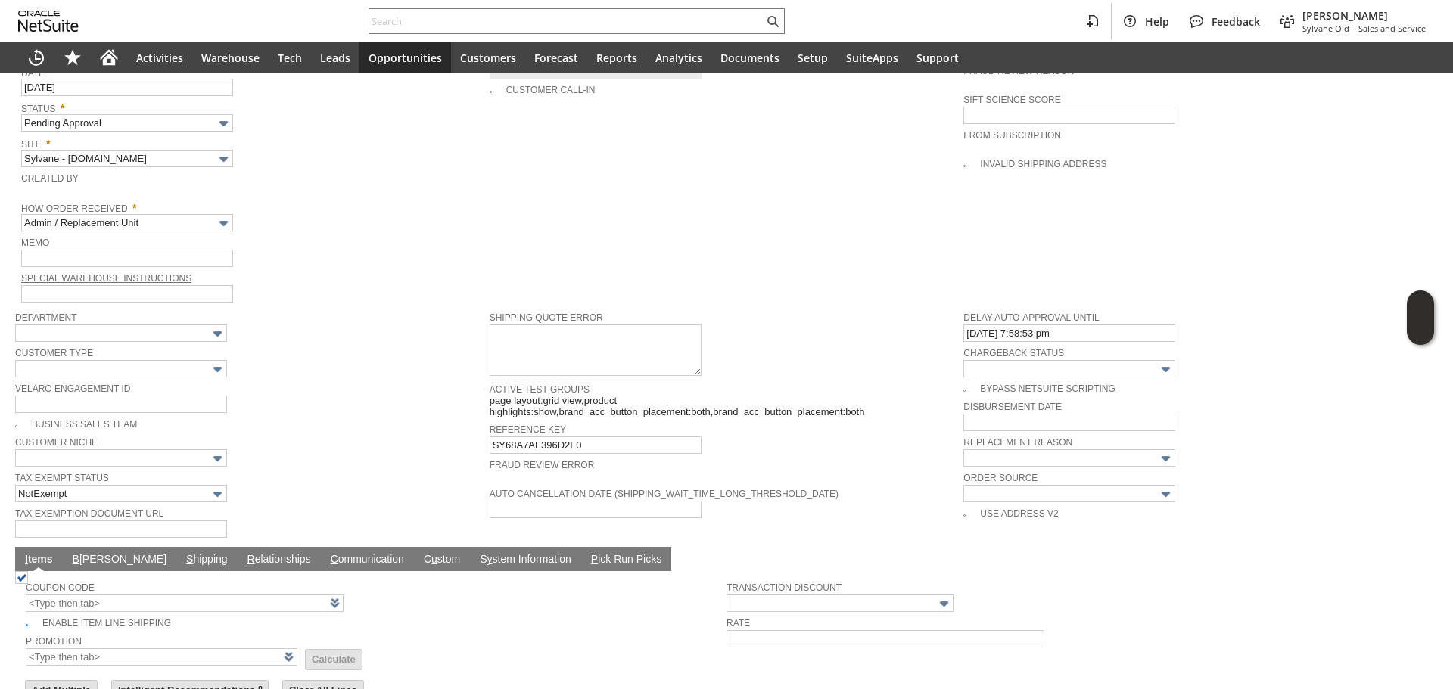
scroll to position [670, 0]
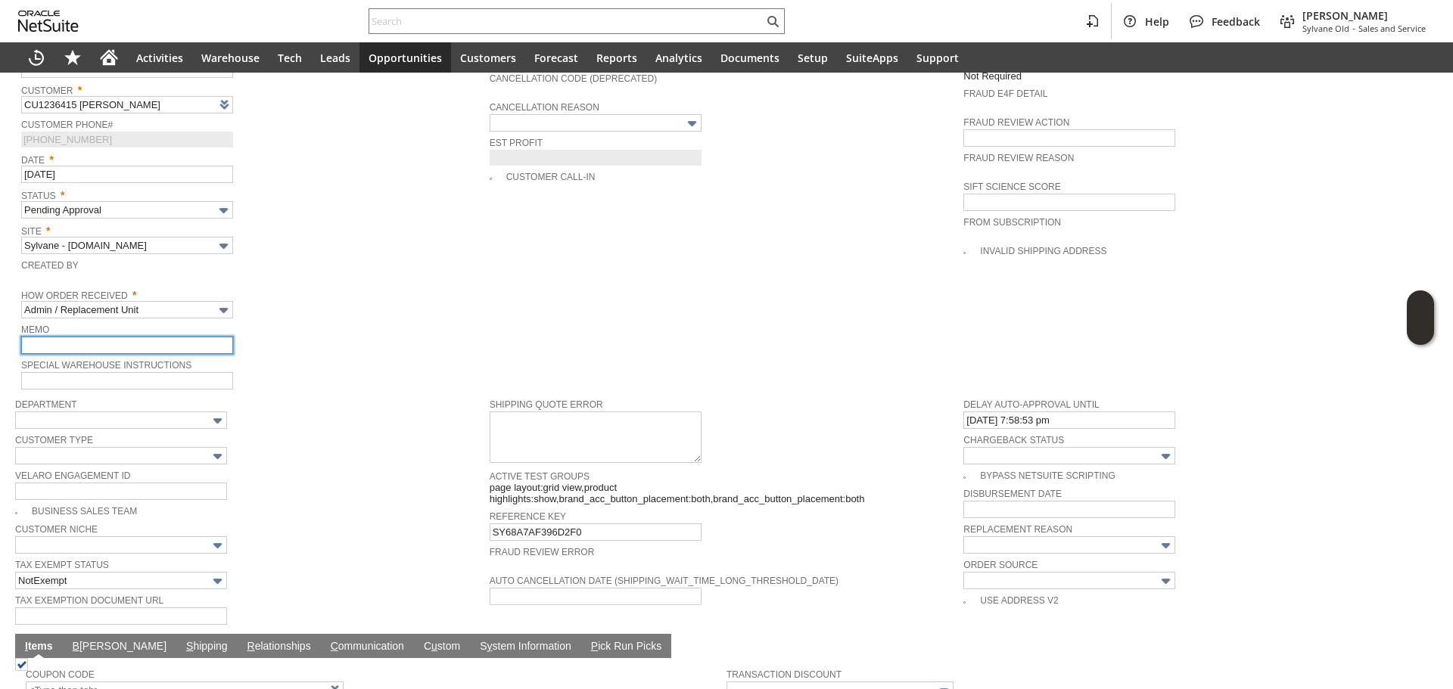
click at [135, 337] on input "text" at bounding box center [127, 345] width 212 height 17
type input "Replacement Order"
click at [372, 320] on span "Memo" at bounding box center [251, 328] width 461 height 17
click at [1007, 555] on span "Order Source" at bounding box center [1196, 563] width 467 height 17
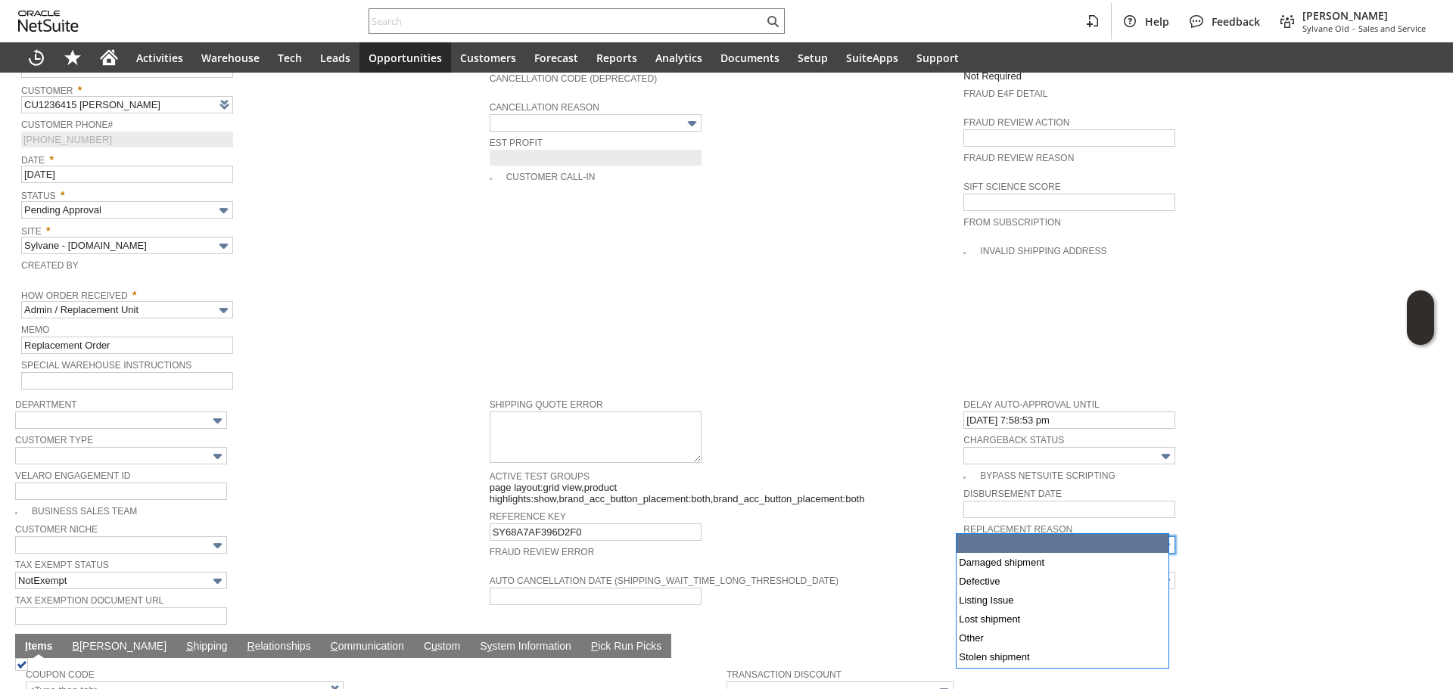
click at [1038, 536] on input "text" at bounding box center [1069, 544] width 212 height 17
type input "Damaged shipment"
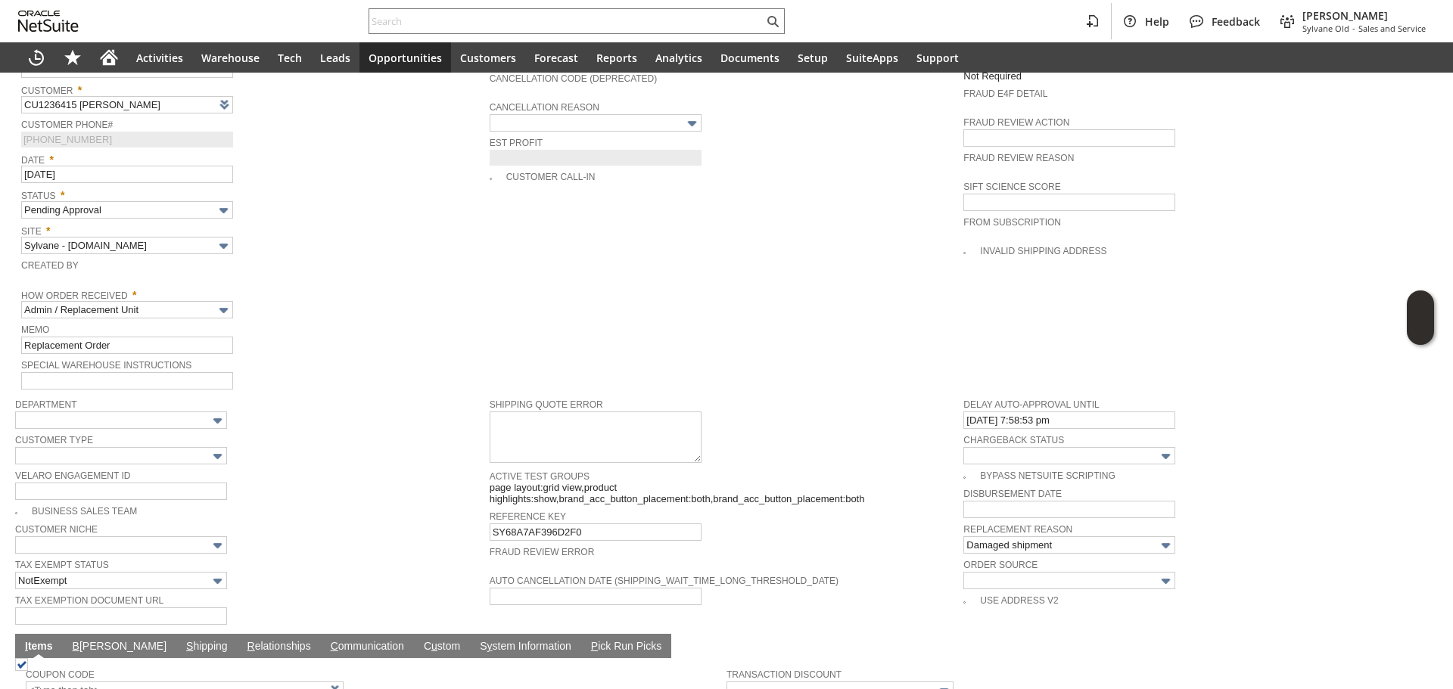
click at [884, 542] on span "Fraud Review Error" at bounding box center [722, 549] width 467 height 15
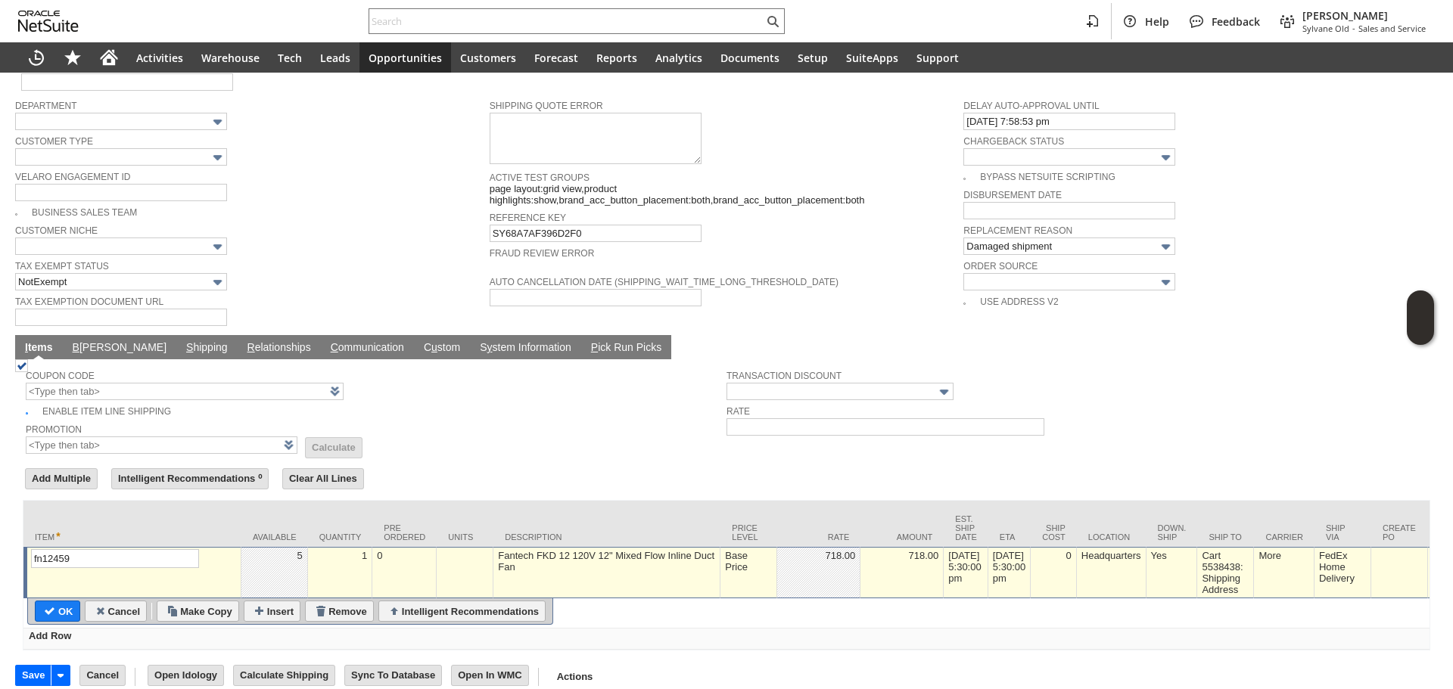
scroll to position [973, 0]
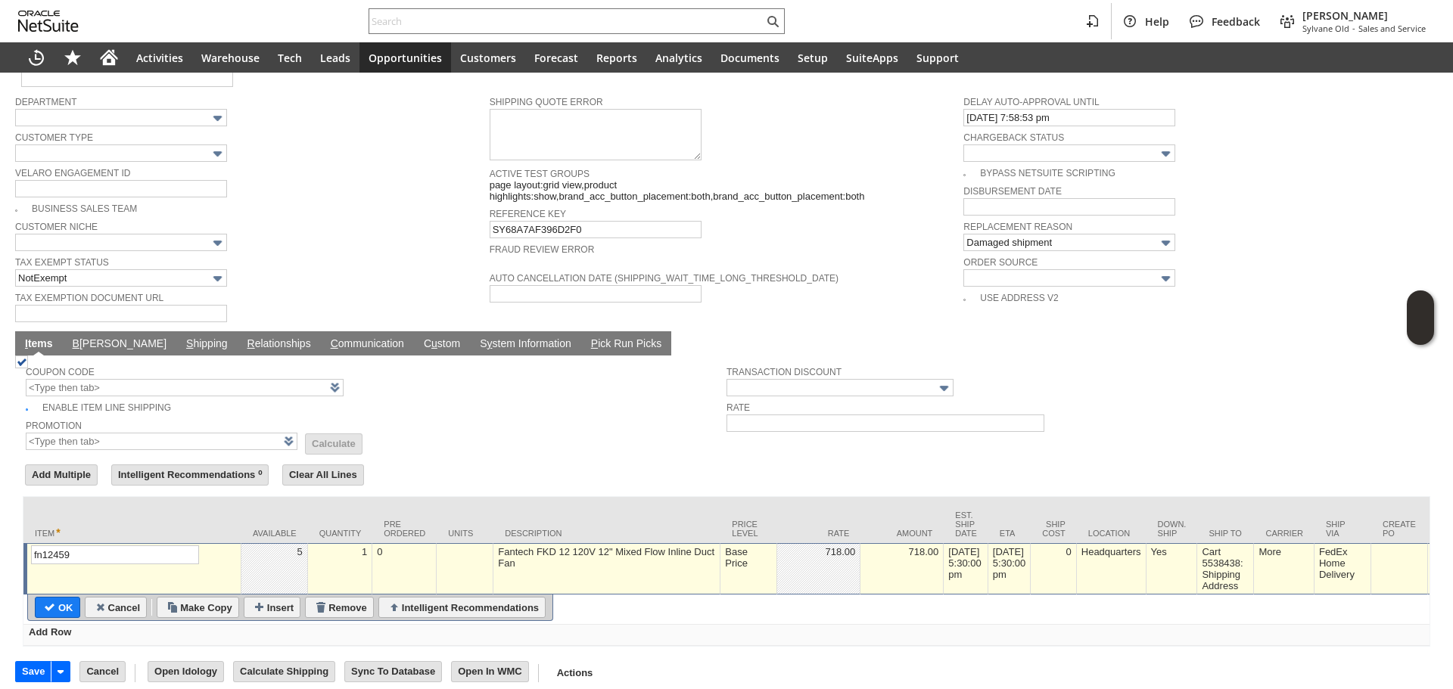
click at [742, 558] on td "Base Price" at bounding box center [748, 568] width 57 height 51
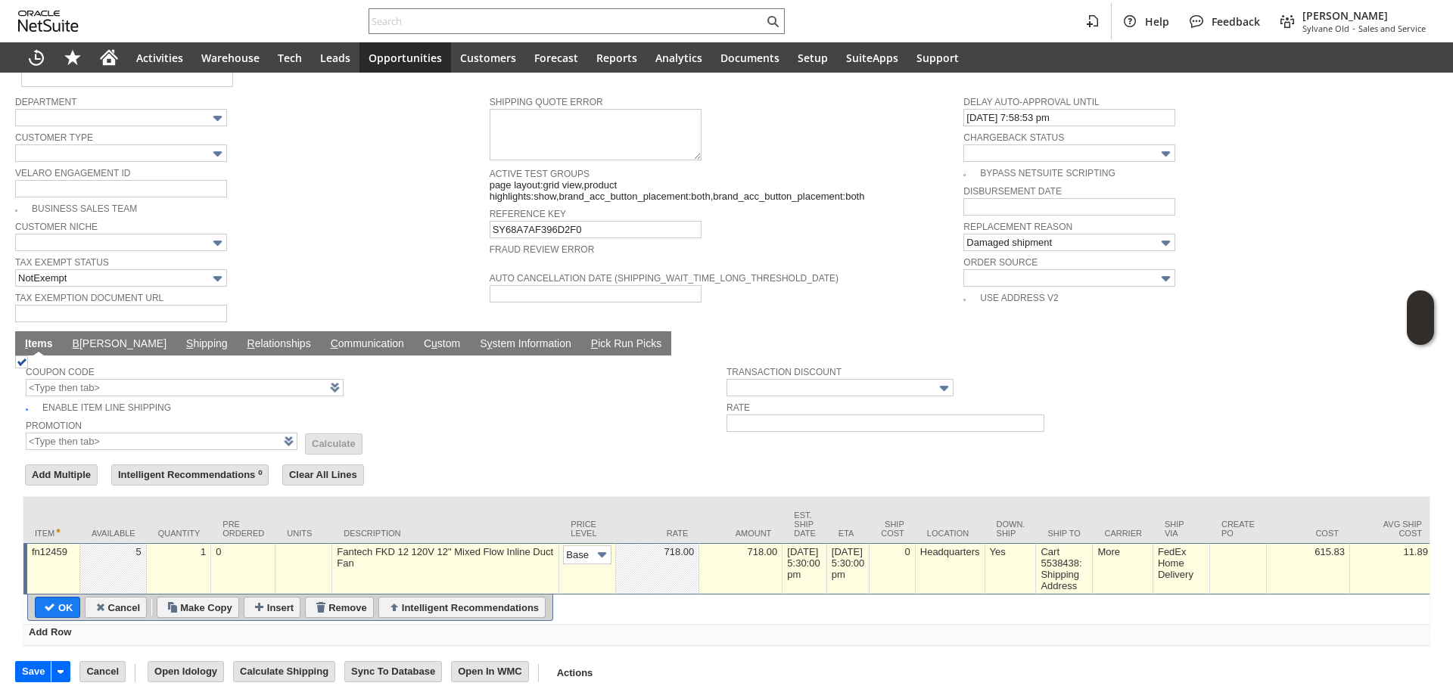
scroll to position [0, 23]
click at [588, 539] on body "Help Feedback Gary J Llanasas Sylvane Old - Sales and Service Activities Wareho…" at bounding box center [726, 344] width 1453 height 689
type input "Custom"
click at [635, 547] on td at bounding box center [657, 568] width 83 height 51
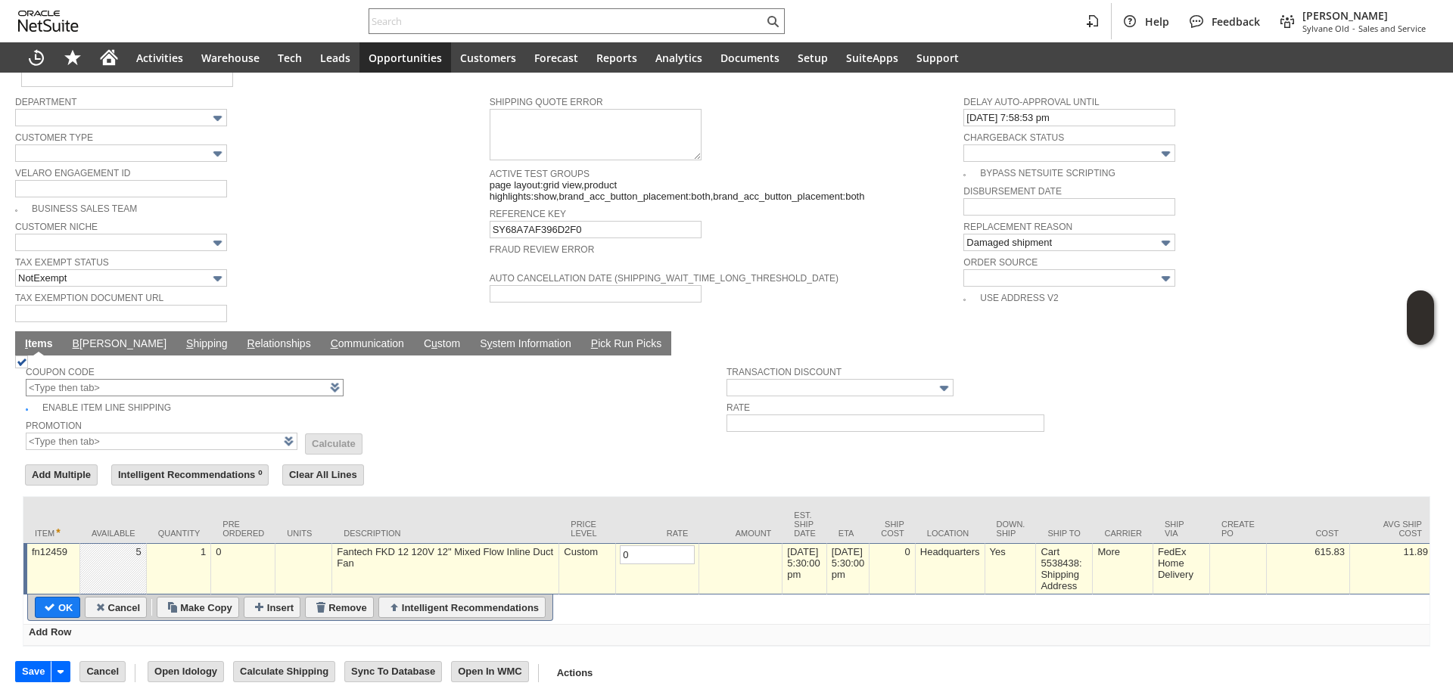
type input "0.00"
click at [44, 598] on input "OK" at bounding box center [58, 608] width 44 height 20
type input "Add"
type input "Copy Previous"
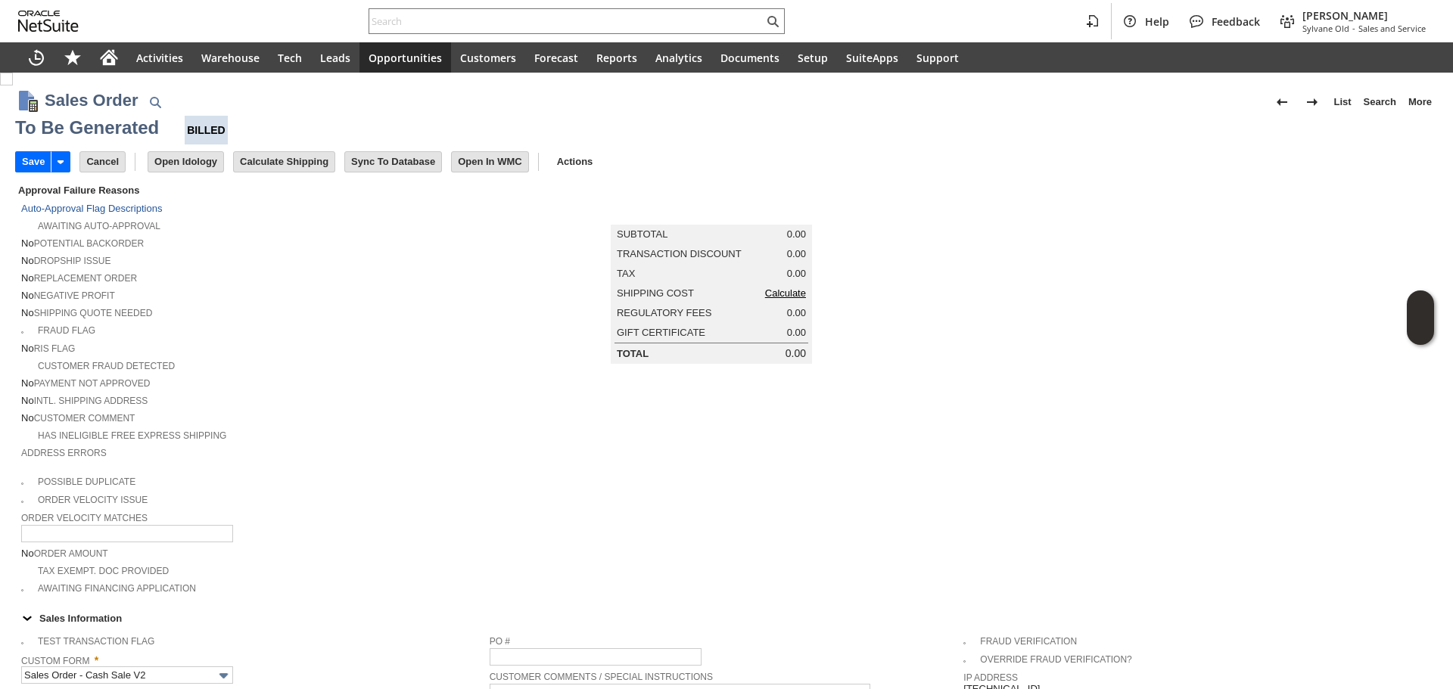
click at [785, 299] on link "Calculate" at bounding box center [785, 292] width 41 height 11
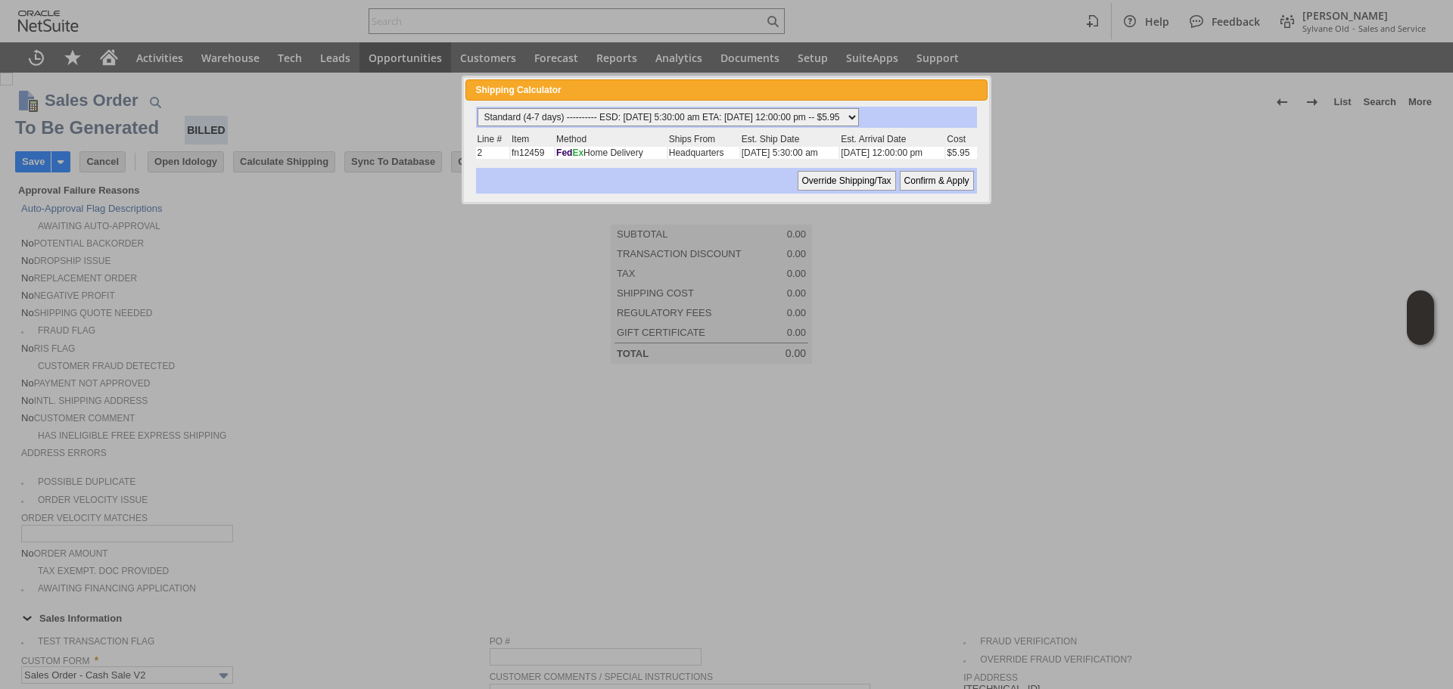
click at [791, 117] on select "Standard (4-7 days) ---------- ESD: 09/10/2025 5:30:00 am ETA: 09/16/2025 12:00…" at bounding box center [667, 117] width 381 height 18
click at [477, 108] on select "Standard (4-7 days) ---------- ESD: 09/10/2025 5:30:00 am ETA: 09/16/2025 12:00…" at bounding box center [667, 117] width 381 height 18
drag, startPoint x: 934, startPoint y: 179, endPoint x: 920, endPoint y: 199, distance: 24.5
click at [934, 180] on input "Confirm & Apply" at bounding box center [936, 181] width 74 height 20
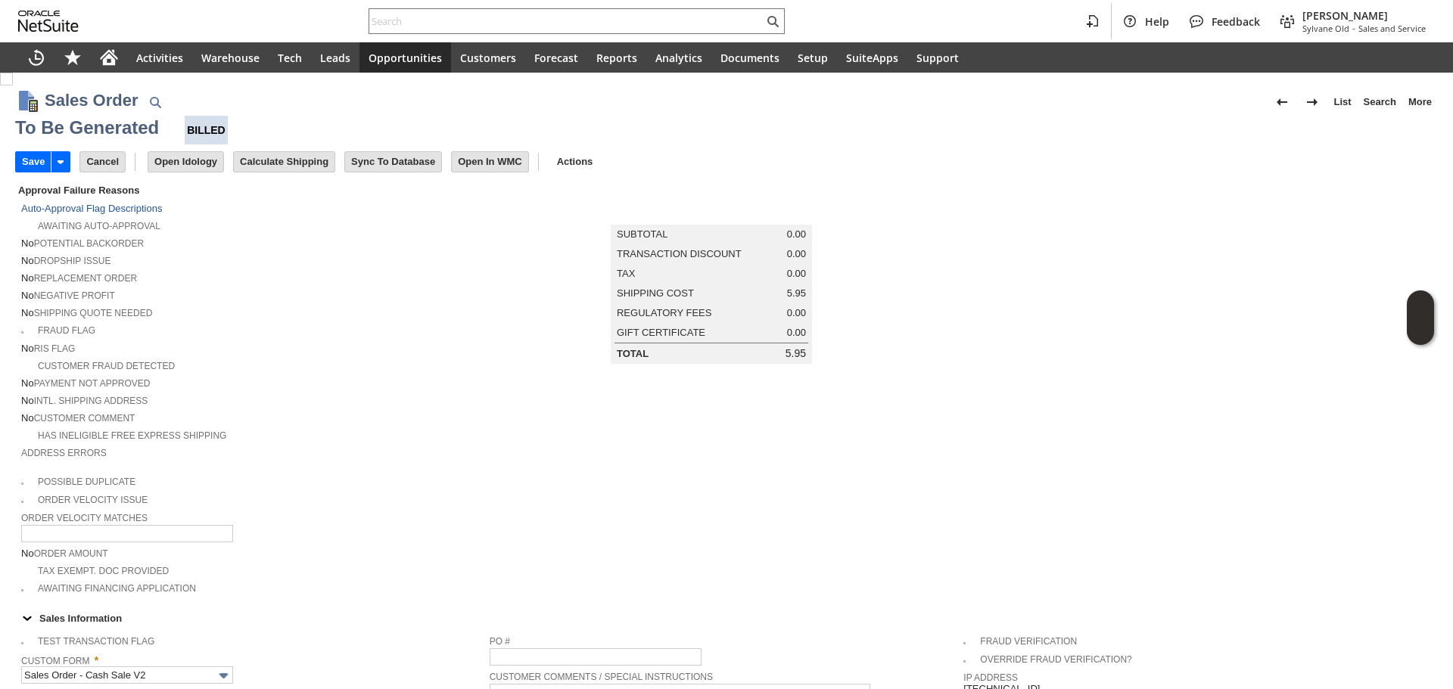
type input "Add"
type input "Copy Previous"
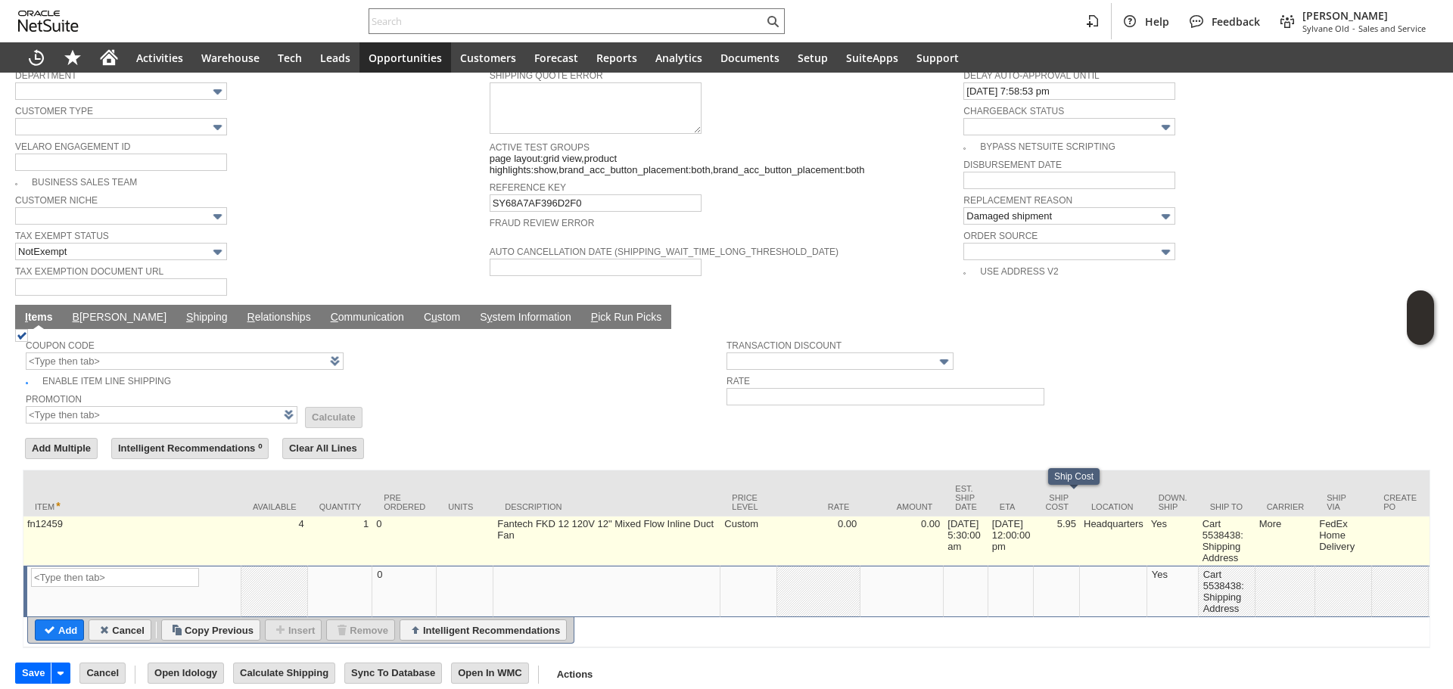
click at [1070, 523] on td "5.95" at bounding box center [1056, 541] width 46 height 49
type input "5.95"
type input "fn12459"
type input "OK"
type input "Make Copy"
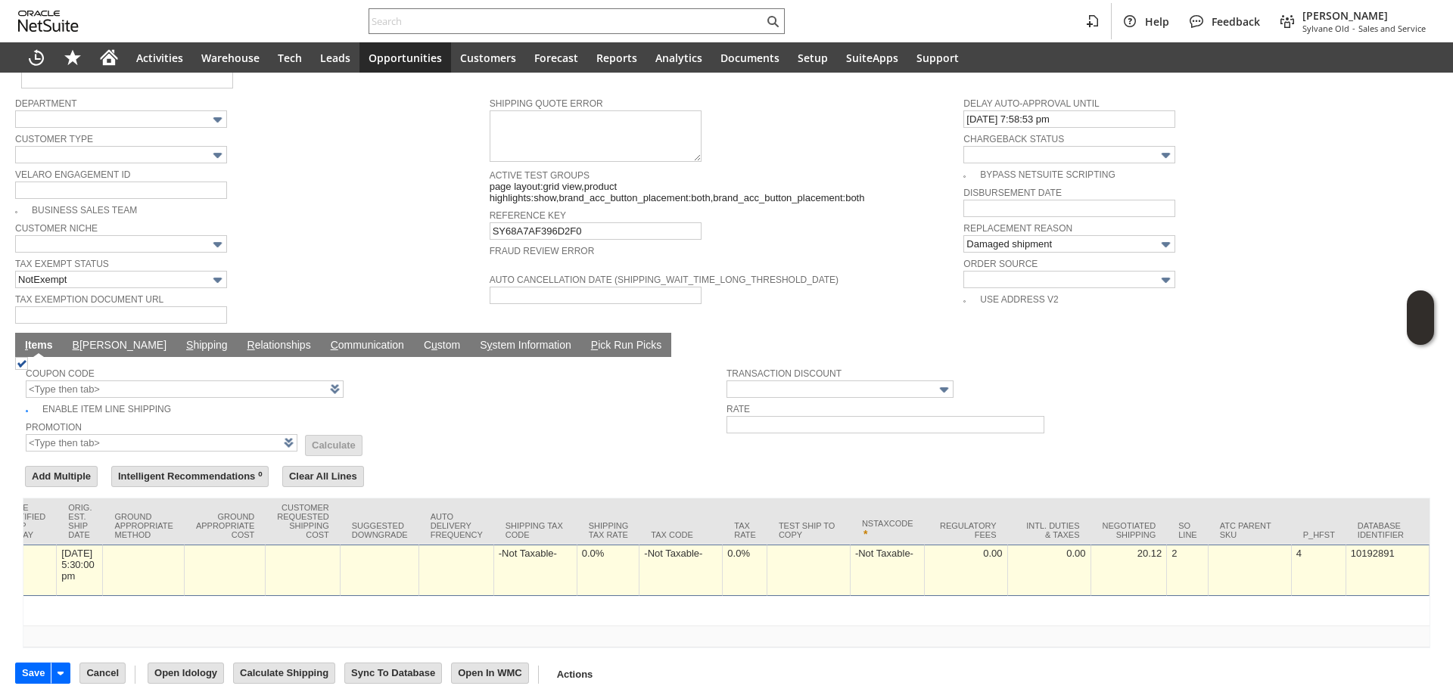
scroll to position [0, 0]
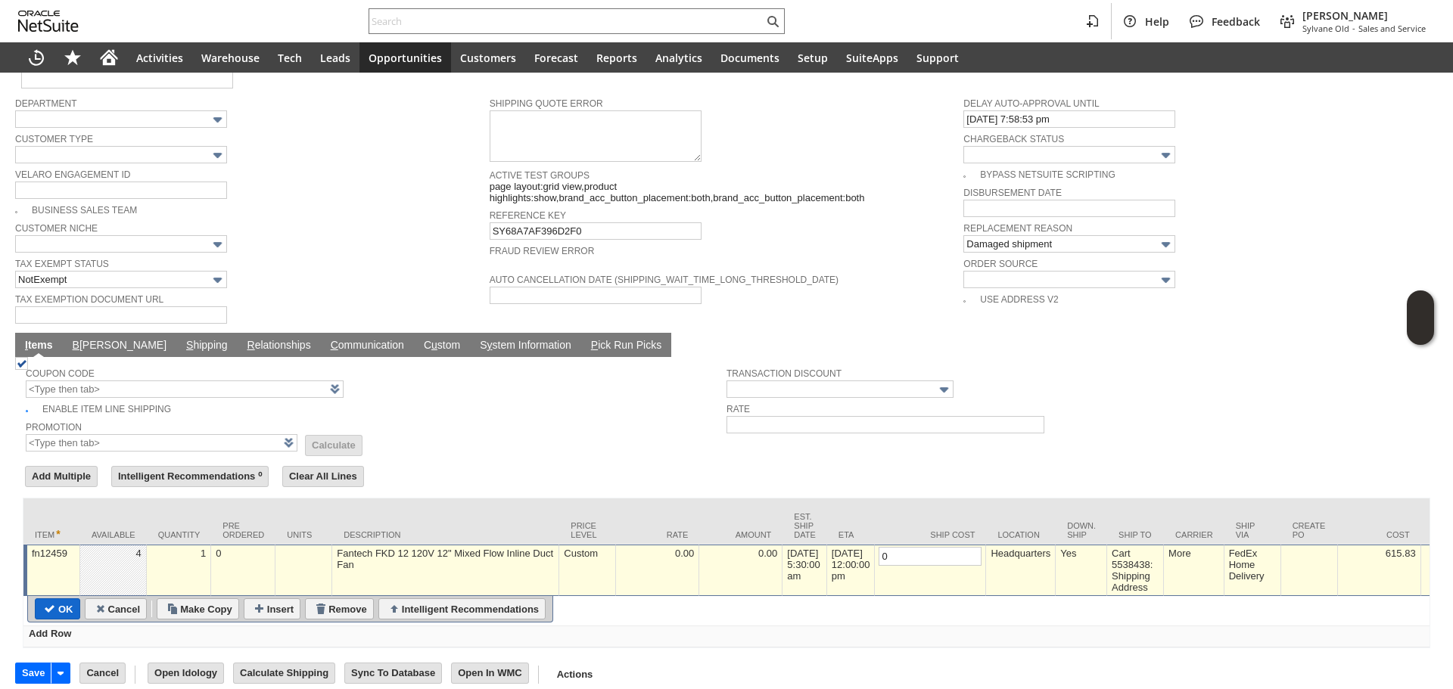
type input "0"
click at [51, 599] on input "OK" at bounding box center [58, 609] width 44 height 20
type input "Add"
type input "Copy Previous"
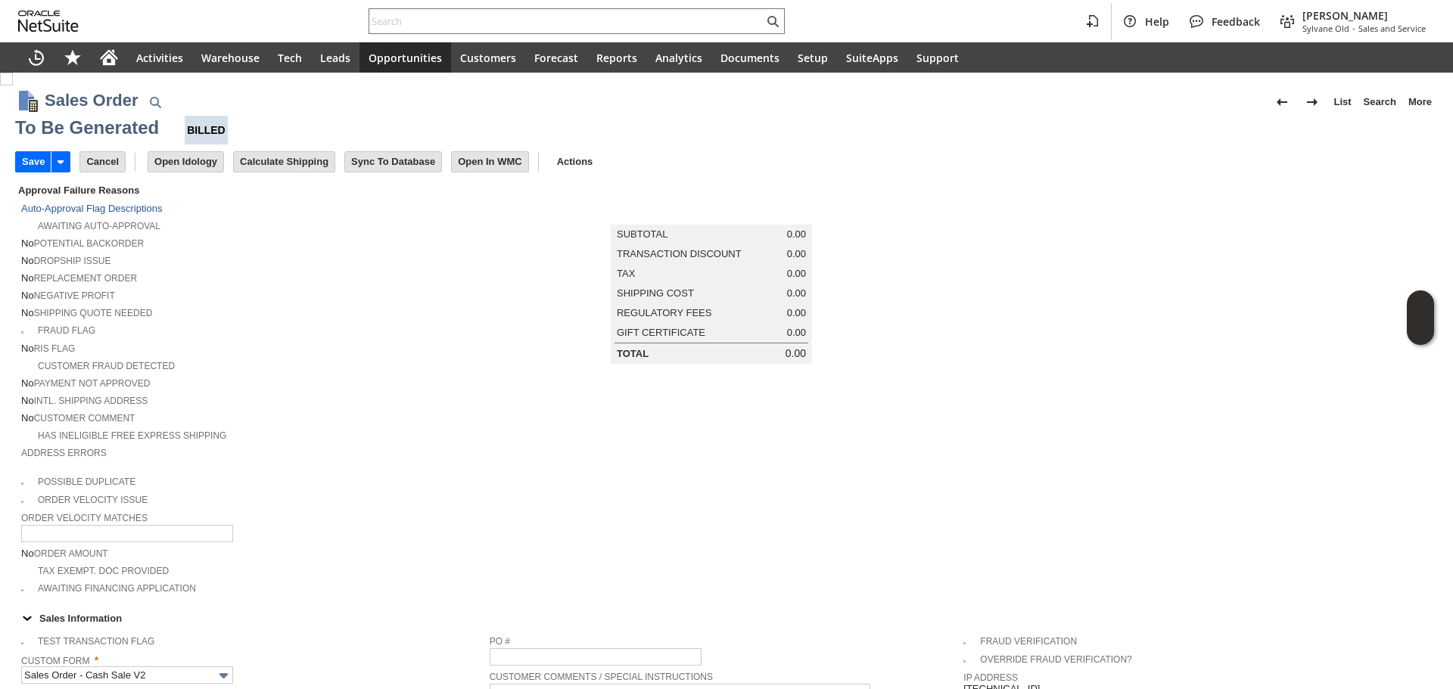
click at [36, 158] on input "Save" at bounding box center [33, 162] width 35 height 20
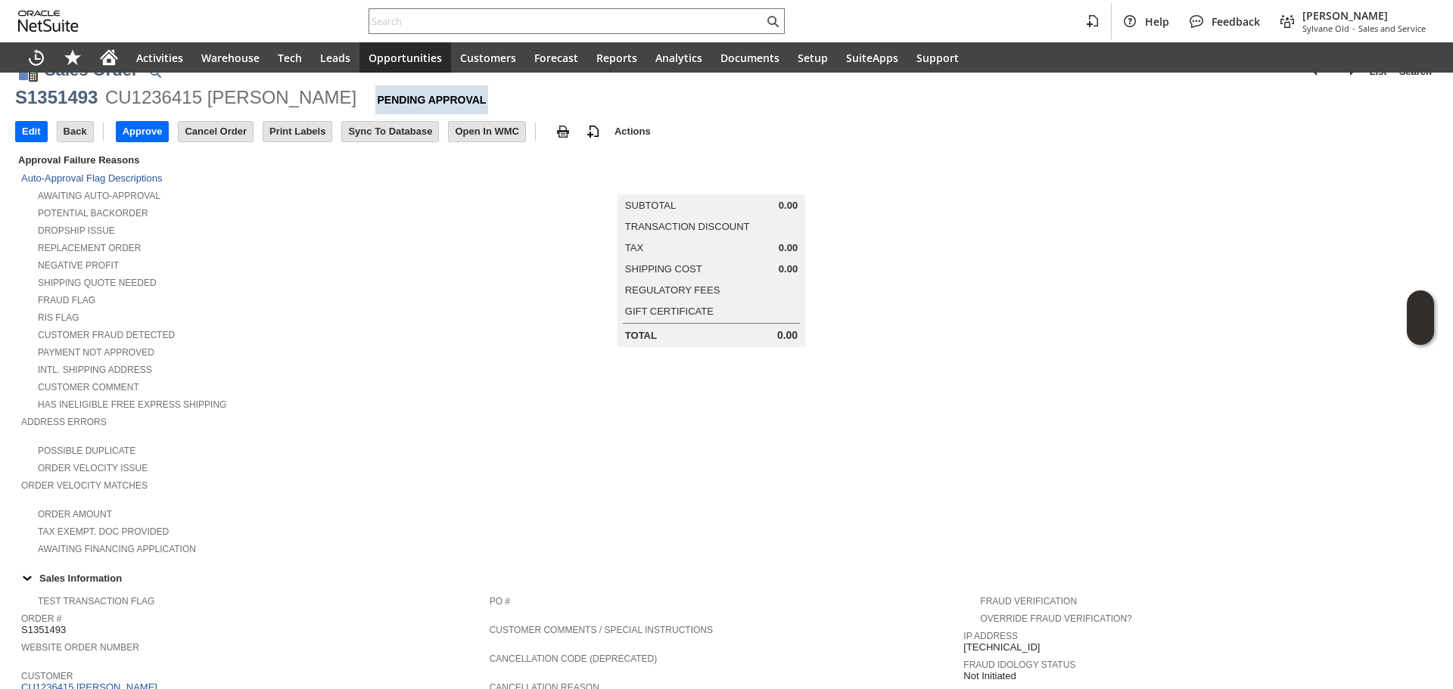
scroll to position [8, 0]
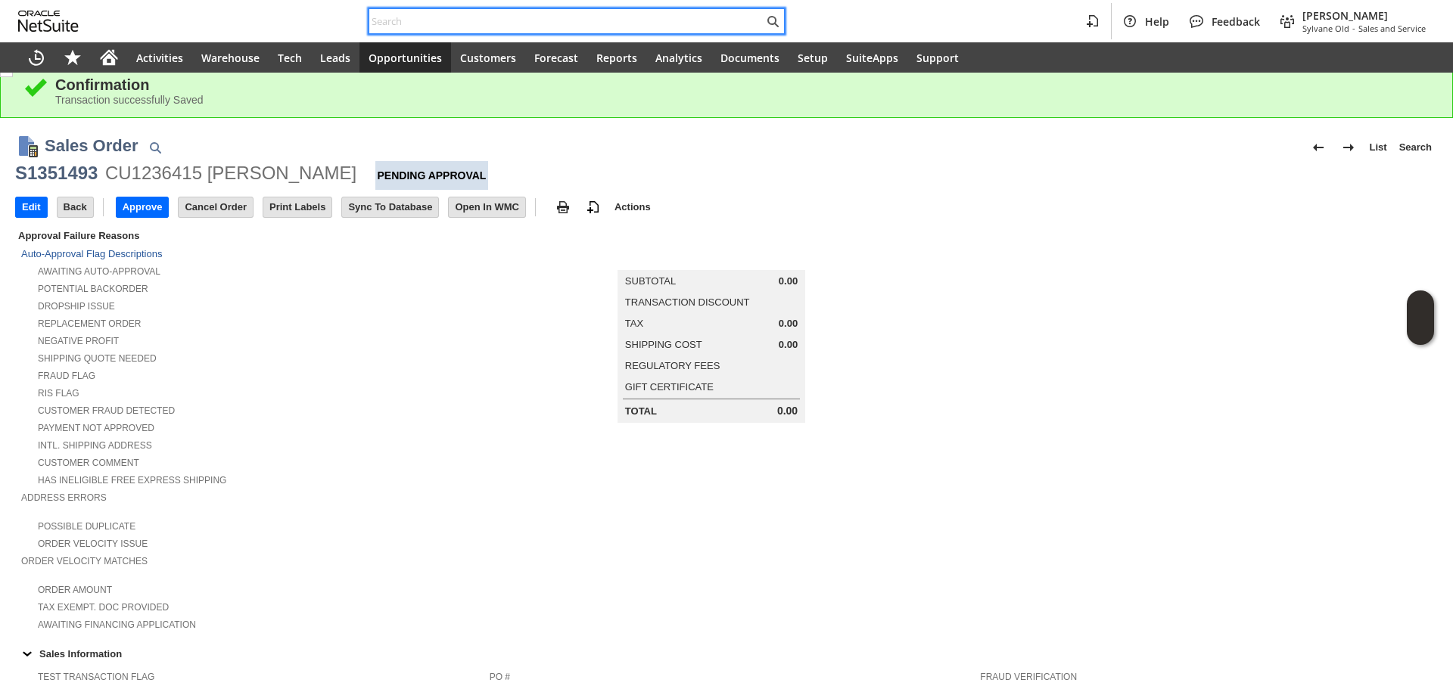
click at [499, 14] on input "text" at bounding box center [566, 21] width 394 height 18
paste input "P218470"
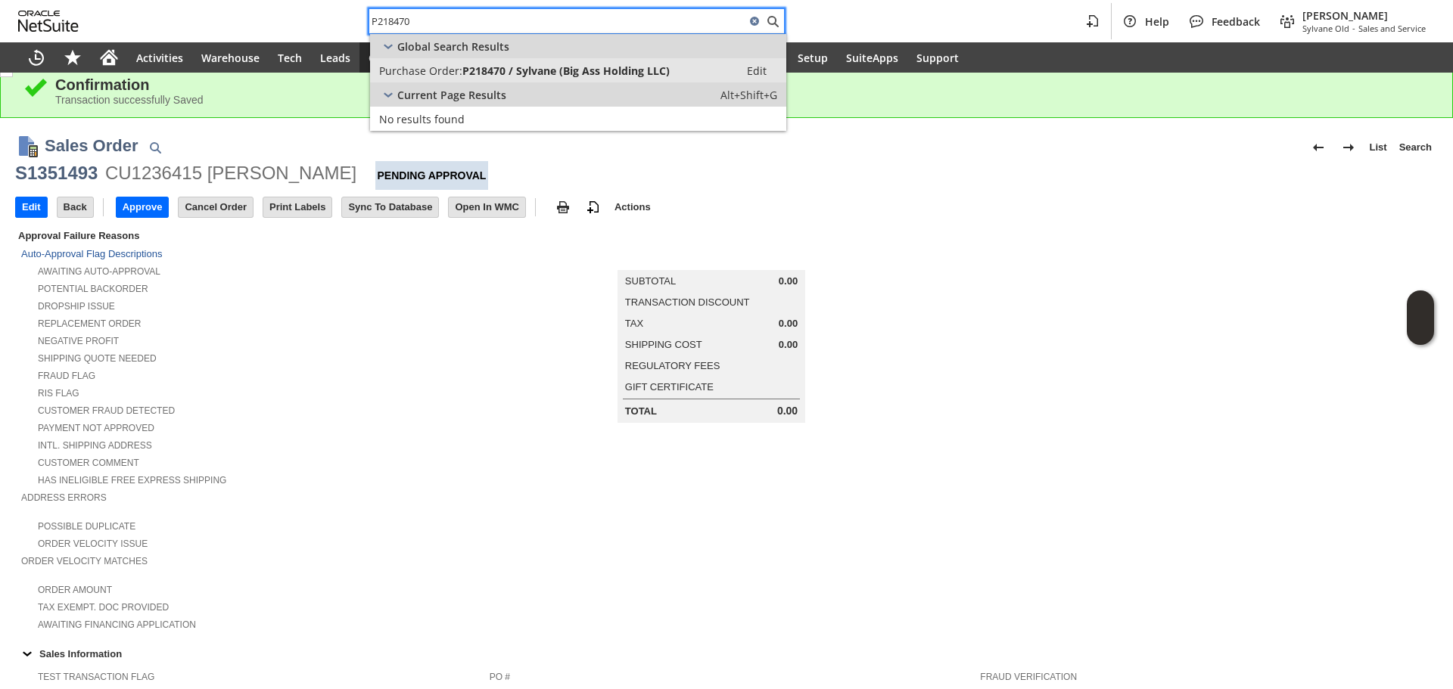
type input "P218470"
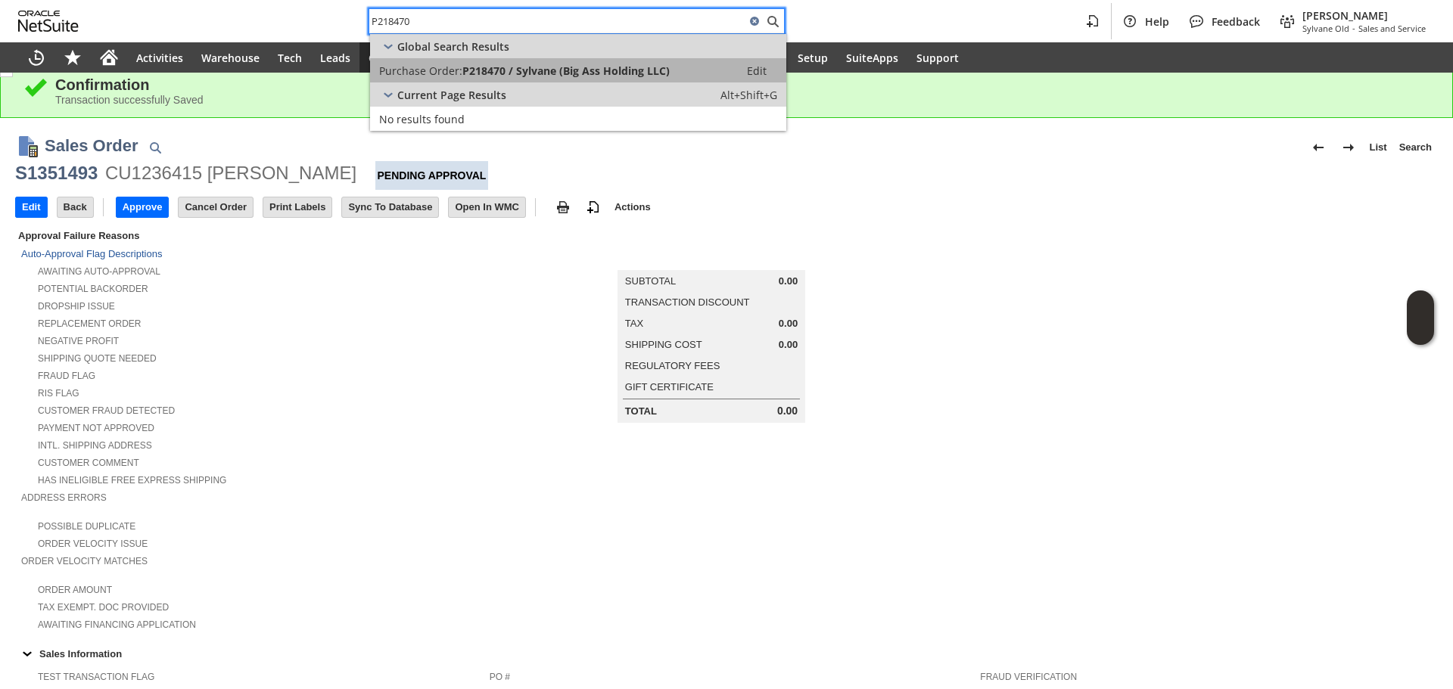
click at [491, 73] on span "P218470 / Sylvane (Big Ass Holding LLC)" at bounding box center [565, 71] width 207 height 14
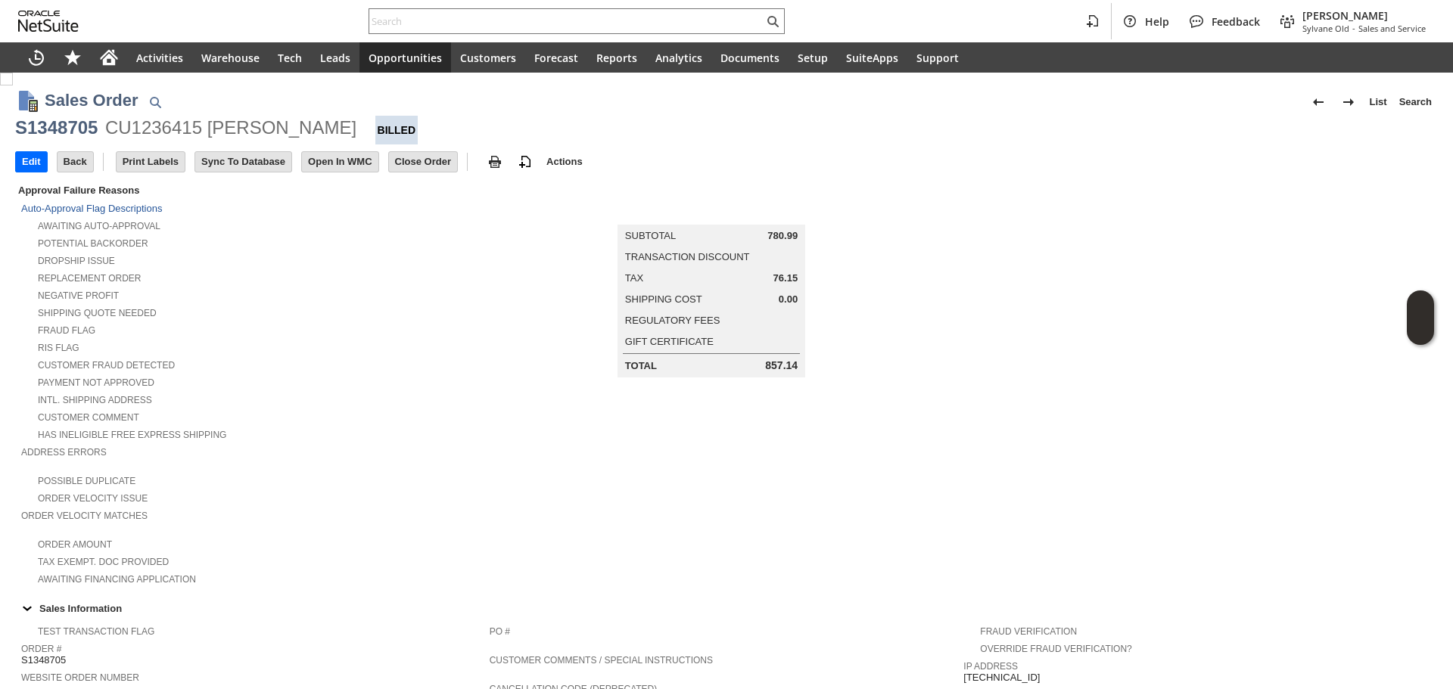
click at [73, 138] on div "S1348705" at bounding box center [56, 128] width 82 height 24
copy div "S1348705"
click at [73, 138] on div "S1348705" at bounding box center [56, 128] width 82 height 24
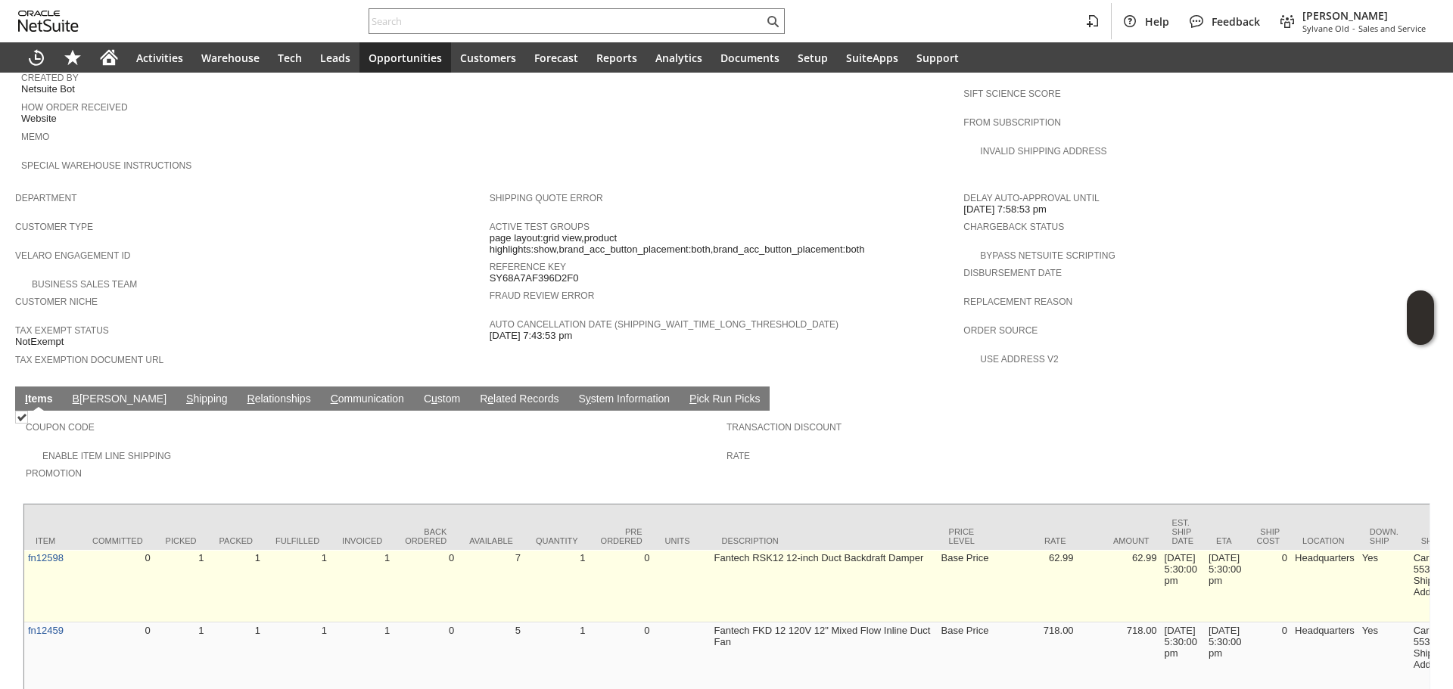
scroll to position [757, 0]
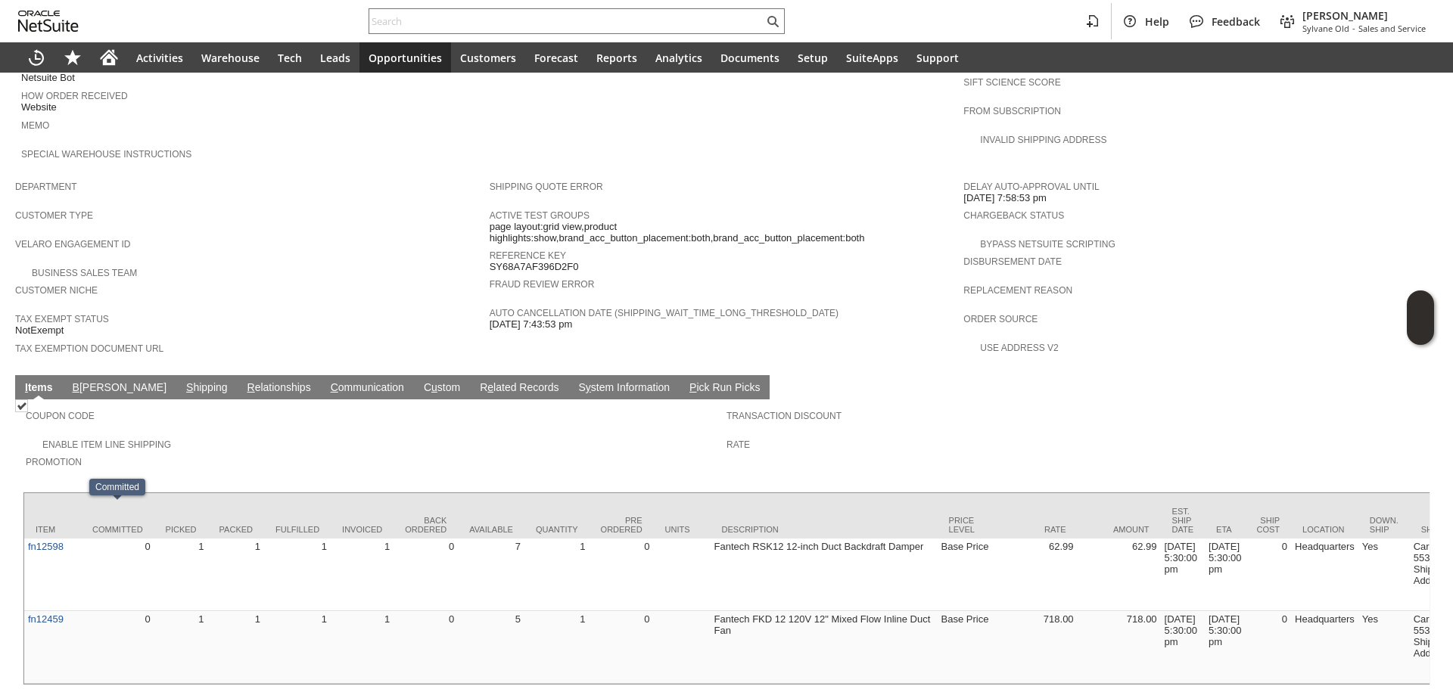
drag, startPoint x: 150, startPoint y: 359, endPoint x: 176, endPoint y: 366, distance: 26.6
click at [182, 381] on link "S hipping" at bounding box center [206, 388] width 49 height 14
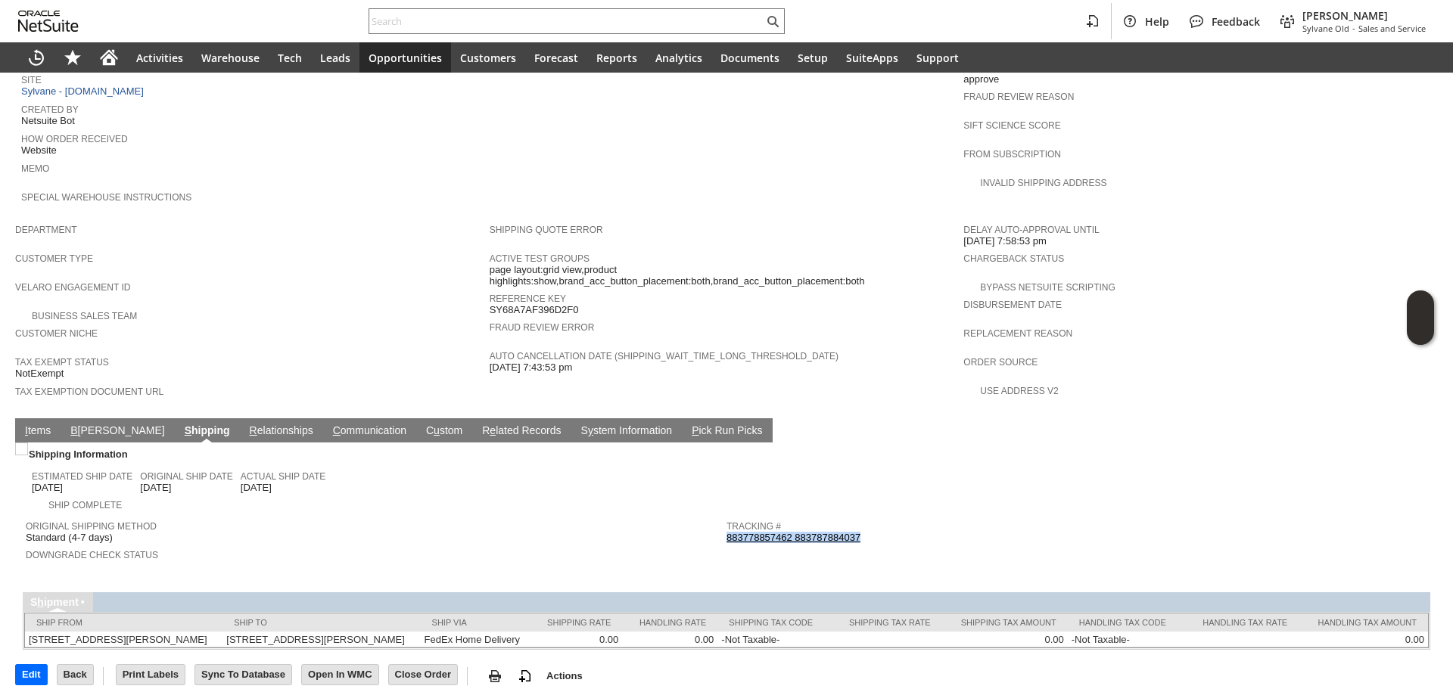
copy link "883778857462 883787884037"
drag, startPoint x: 875, startPoint y: 501, endPoint x: 721, endPoint y: 504, distance: 154.4
click at [726, 517] on div "Tracking # 883778857462 883787884037" at bounding box center [1072, 530] width 693 height 27
click at [42, 424] on link "I tems" at bounding box center [37, 431] width 33 height 14
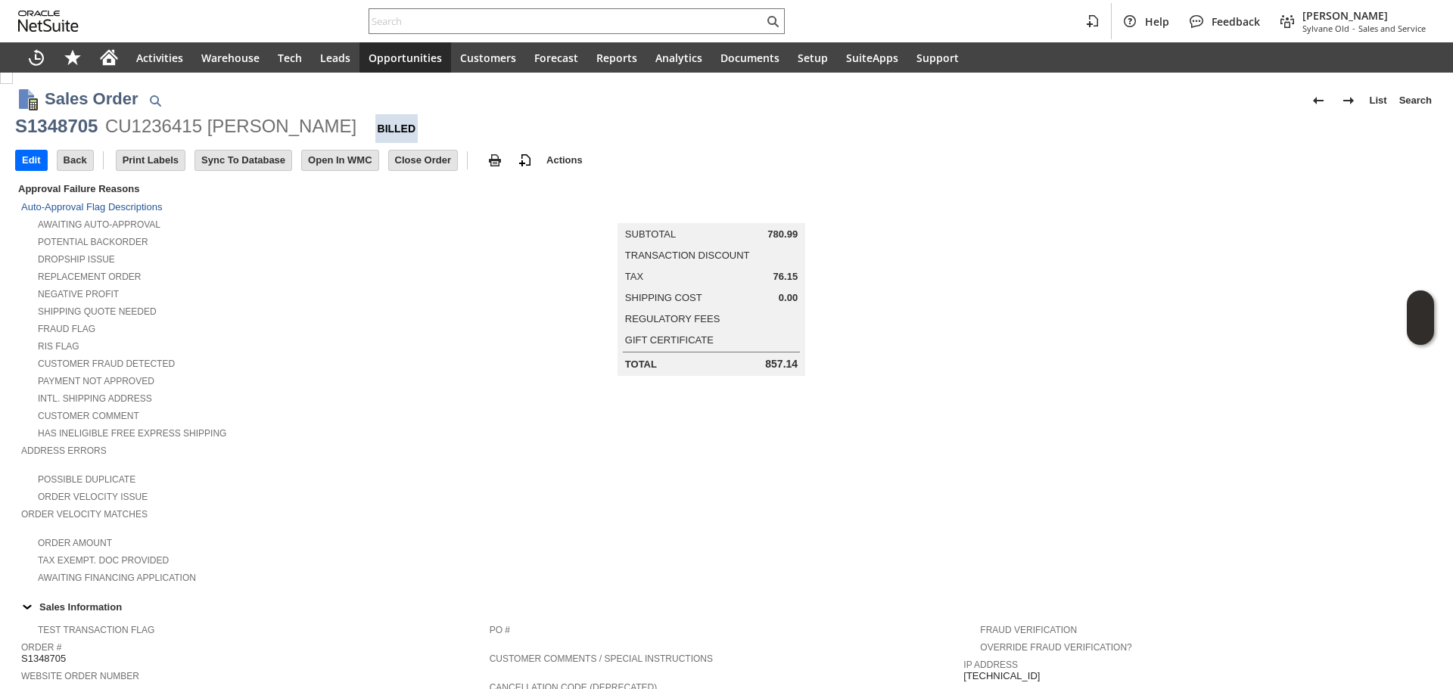
scroll to position [0, 0]
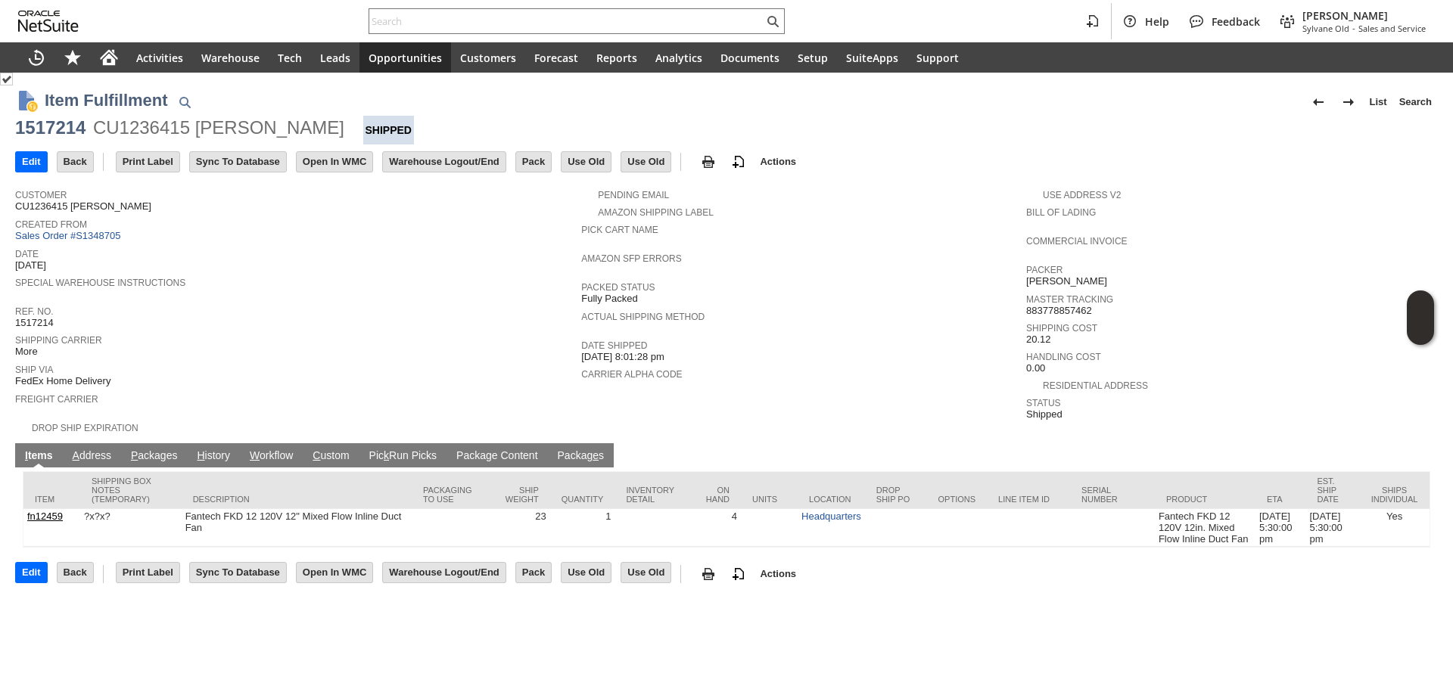
click at [147, 449] on link "P ackages" at bounding box center [154, 456] width 54 height 14
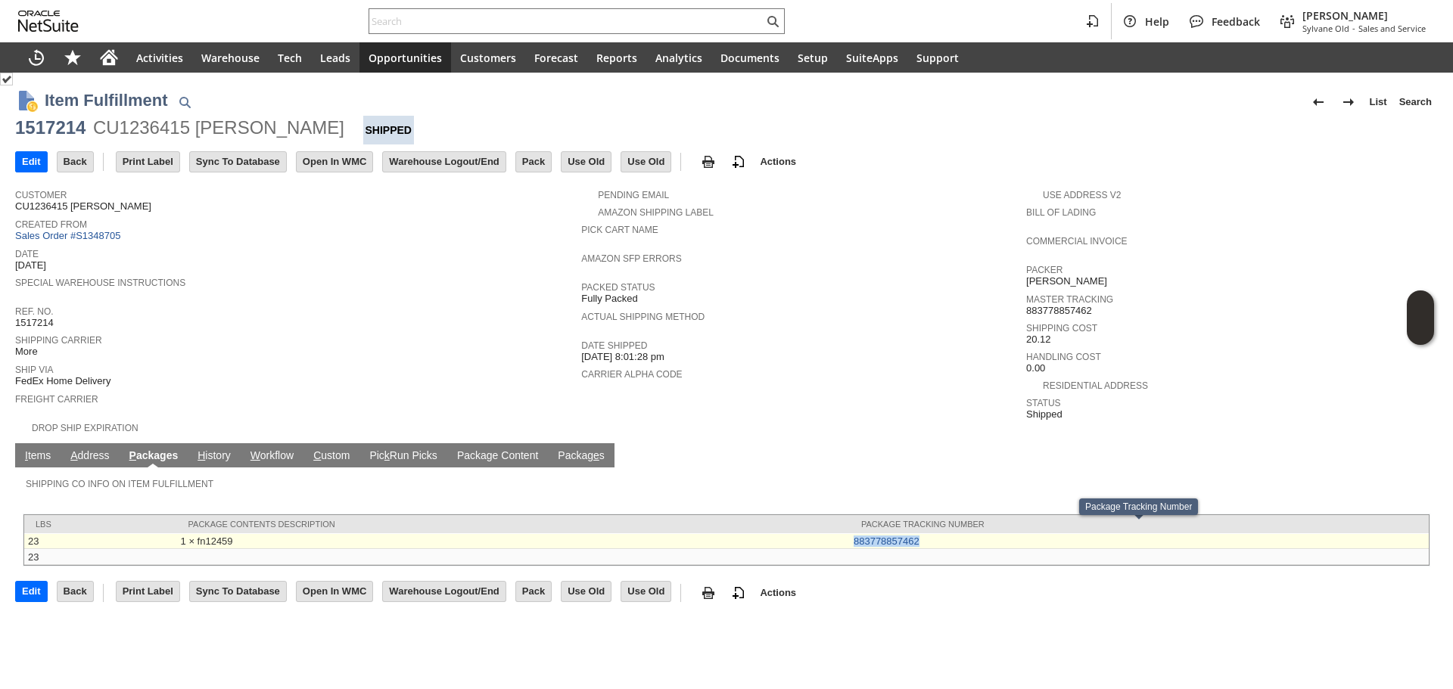
copy link "883778857462"
drag, startPoint x: 931, startPoint y: 530, endPoint x: 852, endPoint y: 536, distance: 79.7
click at [852, 536] on td "883778857462" at bounding box center [1139, 541] width 579 height 16
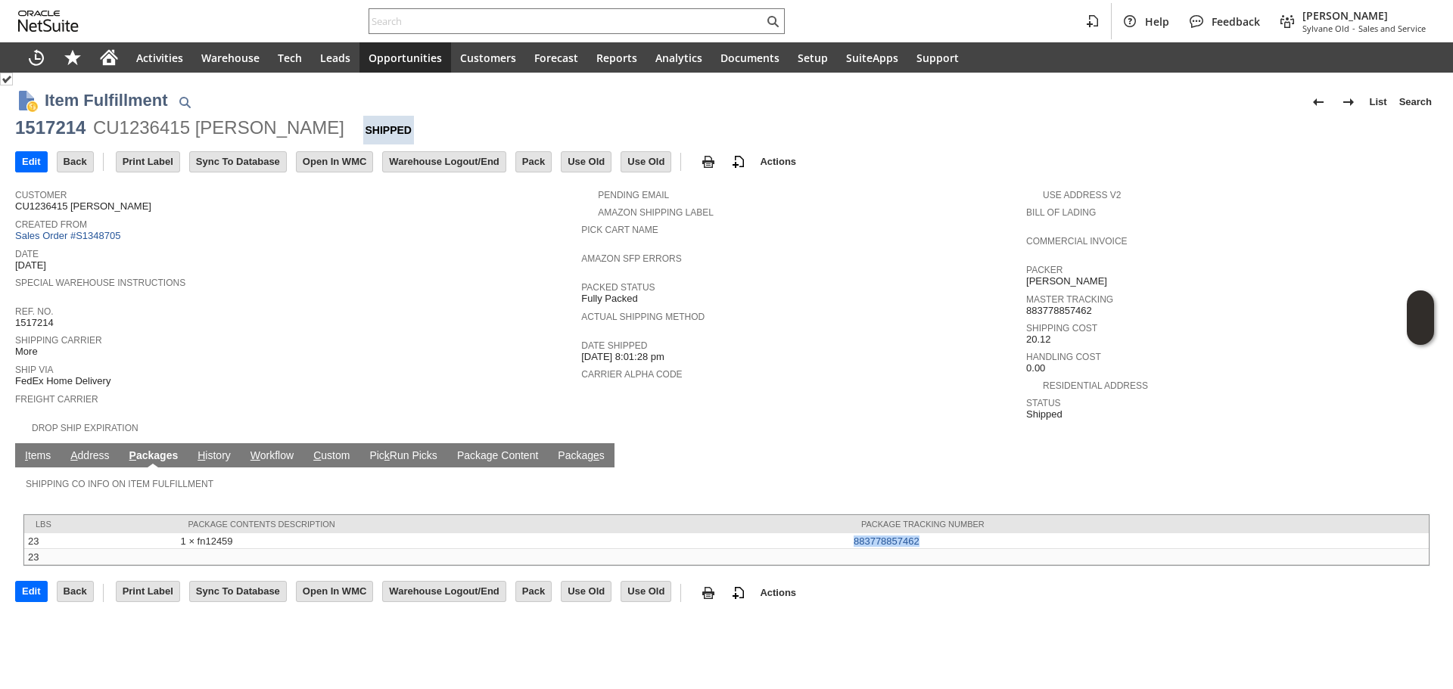
click at [38, 451] on link "I tems" at bounding box center [37, 456] width 33 height 14
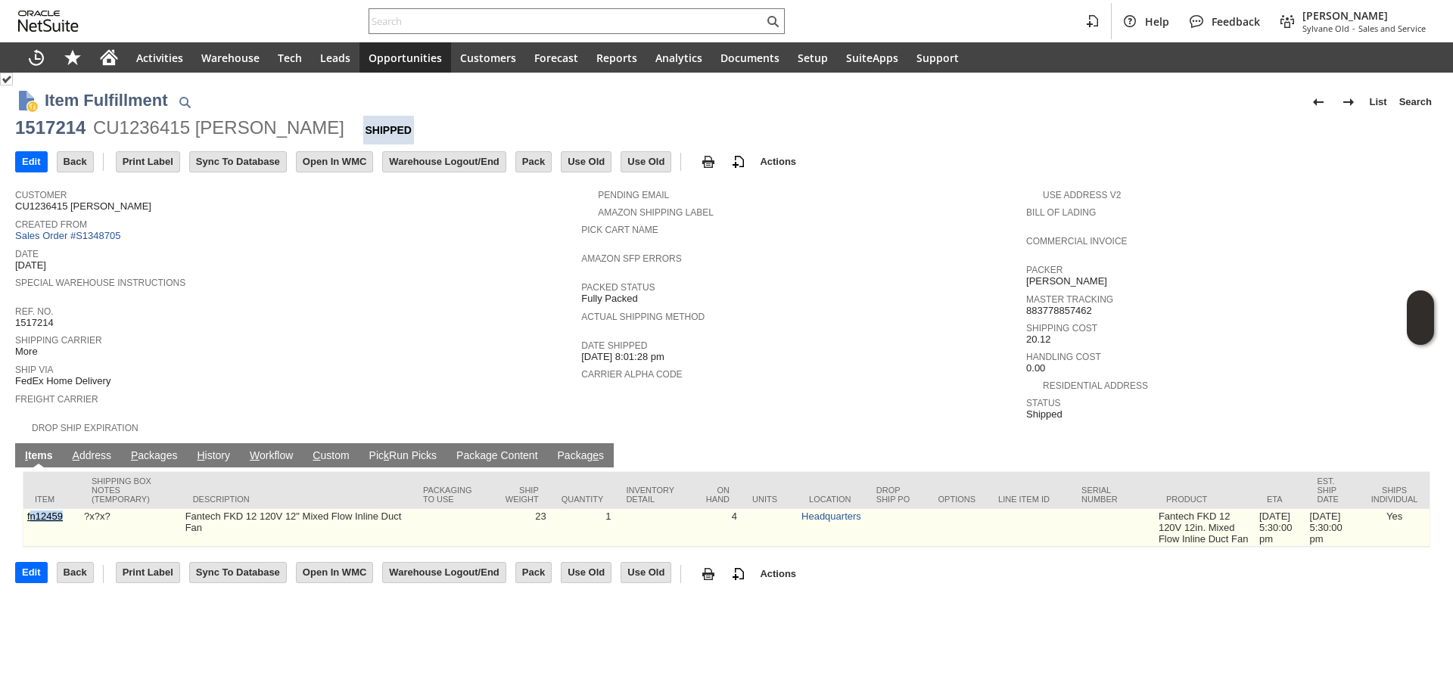
copy link "n12459"
copy link "fn12459"
drag, startPoint x: 61, startPoint y: 521, endPoint x: 26, endPoint y: 516, distance: 35.2
click at [26, 516] on td "fn12459" at bounding box center [51, 528] width 57 height 38
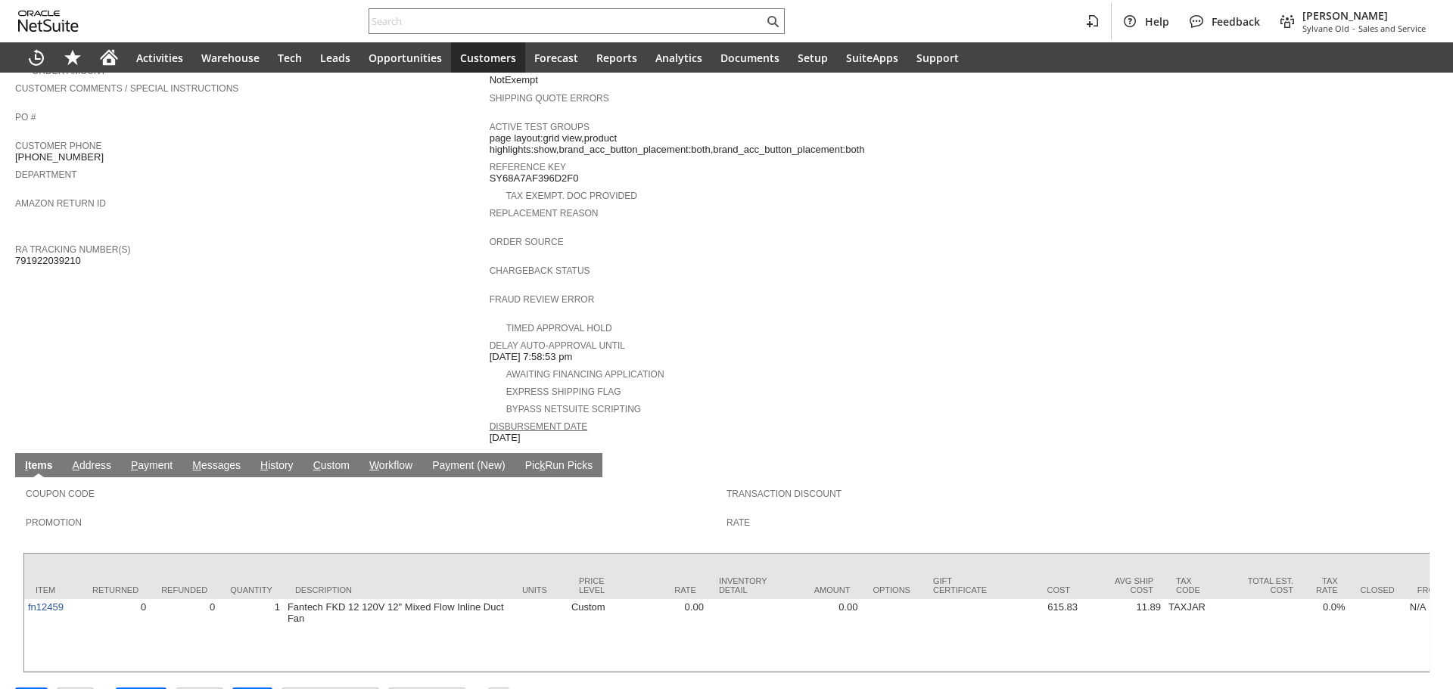
scroll to position [415, 0]
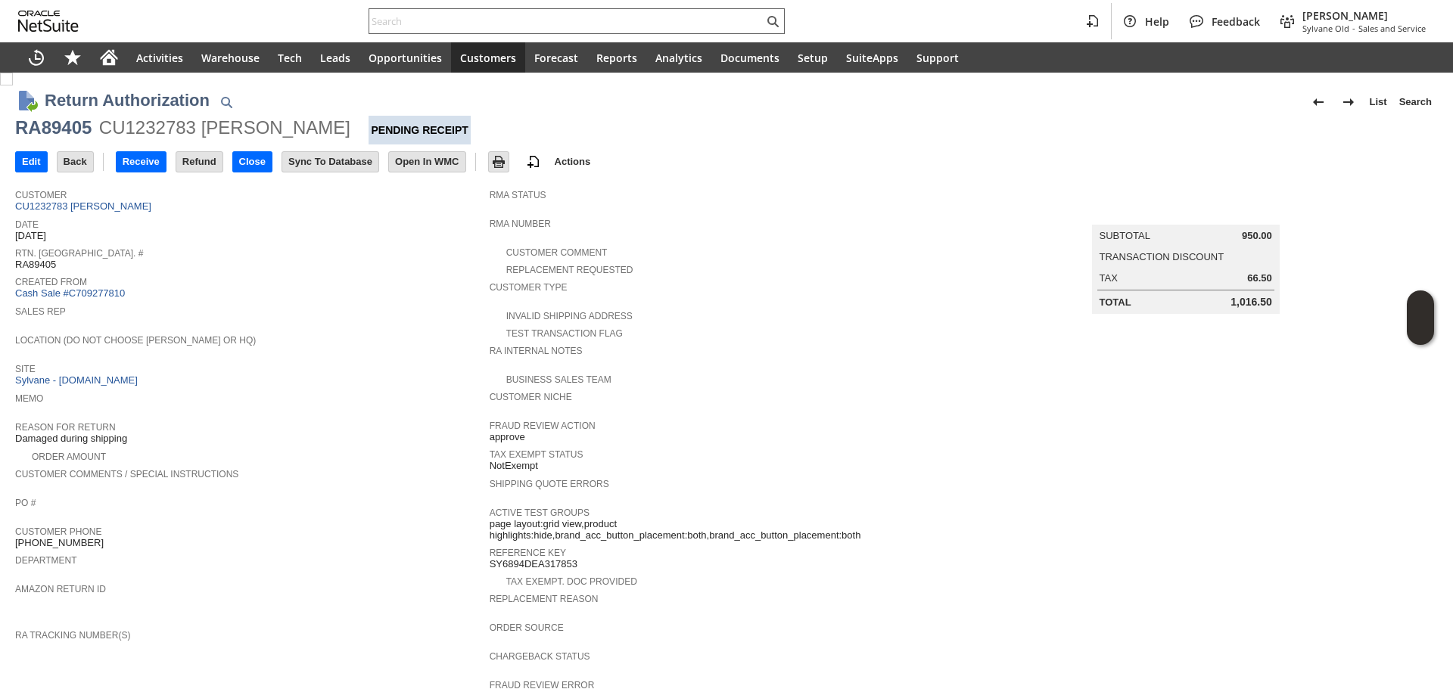
click at [433, 11] on div at bounding box center [576, 21] width 416 height 26
paste input "P218470"
click at [434, 30] on input "text" at bounding box center [566, 21] width 394 height 18
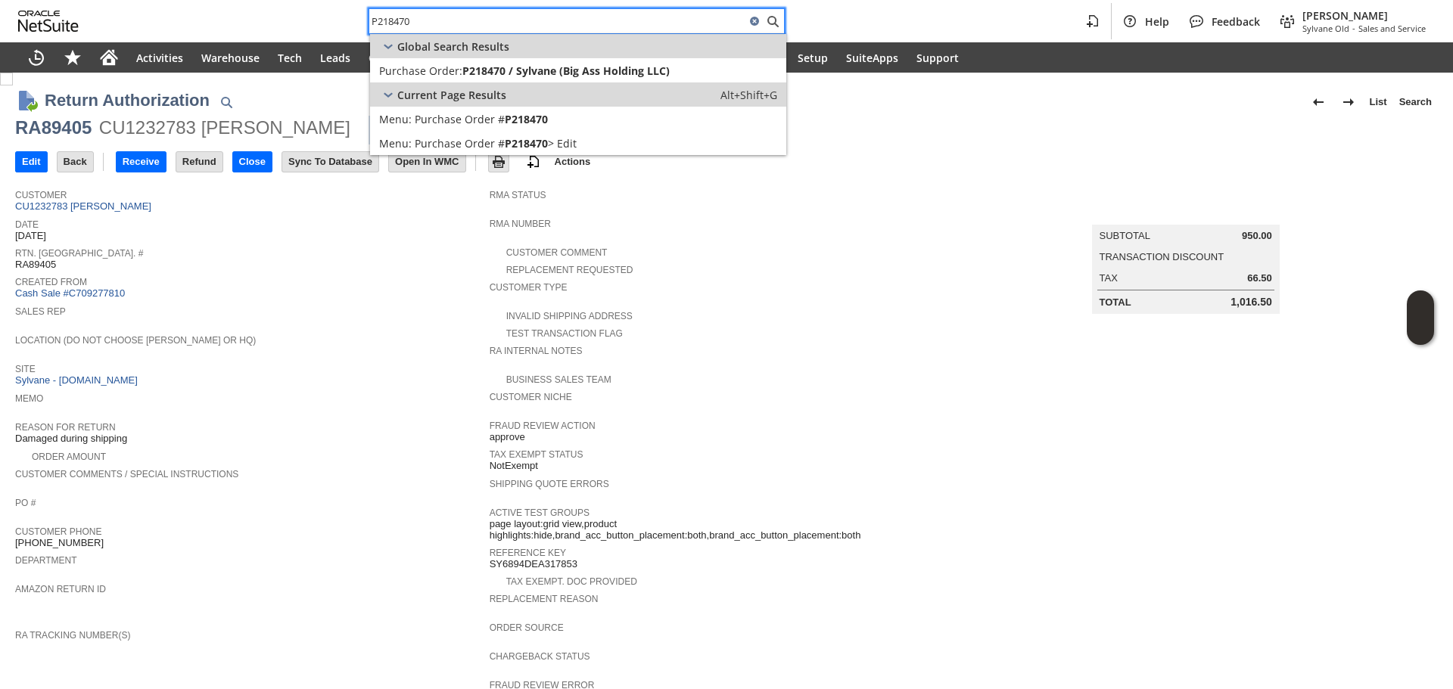
type input "P218470"
click at [502, 78] on link "Purchase Order: P218470 / Sylvane (Big Ass Holding LLC) Edit" at bounding box center [578, 70] width 416 height 24
